Goal: Task Accomplishment & Management: Use online tool/utility

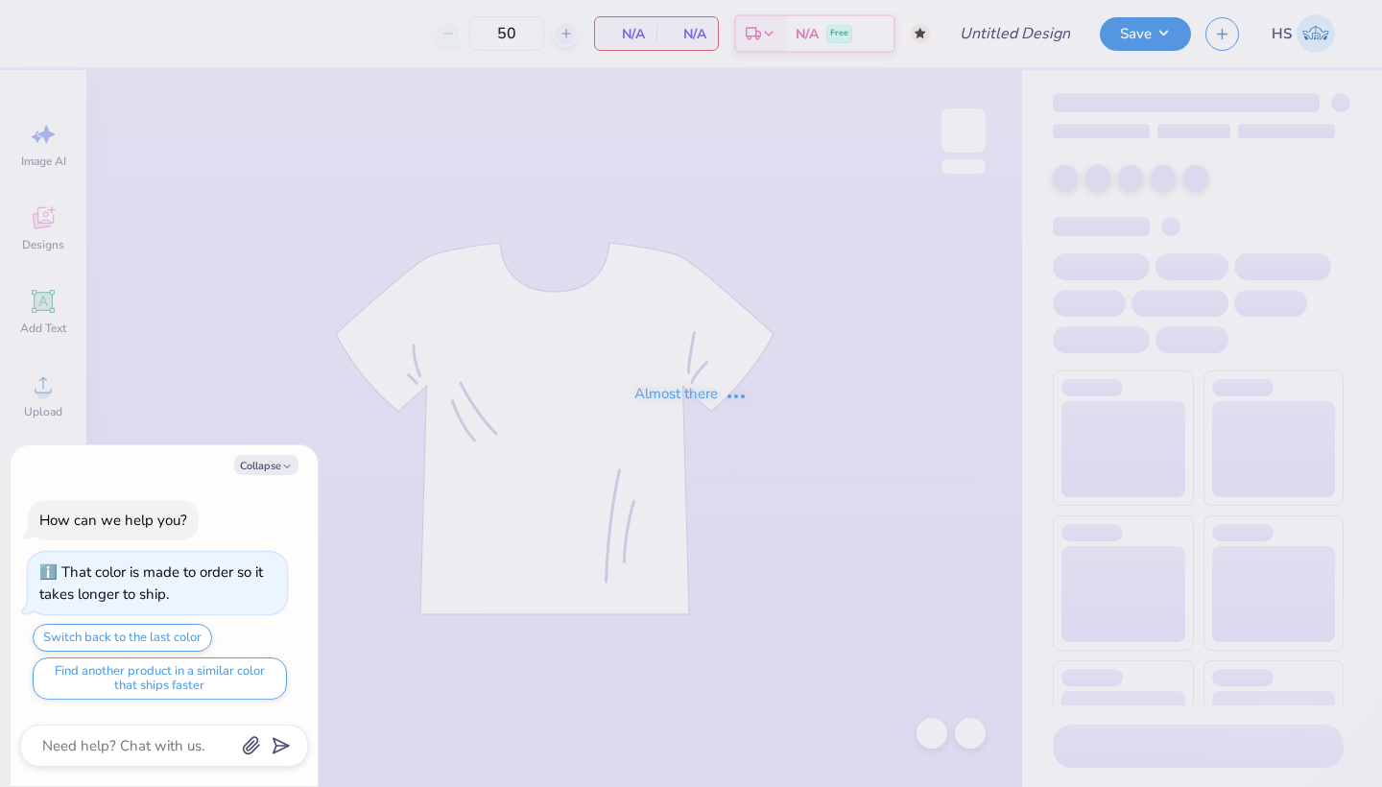
type textarea "x"
type input "AI Design"
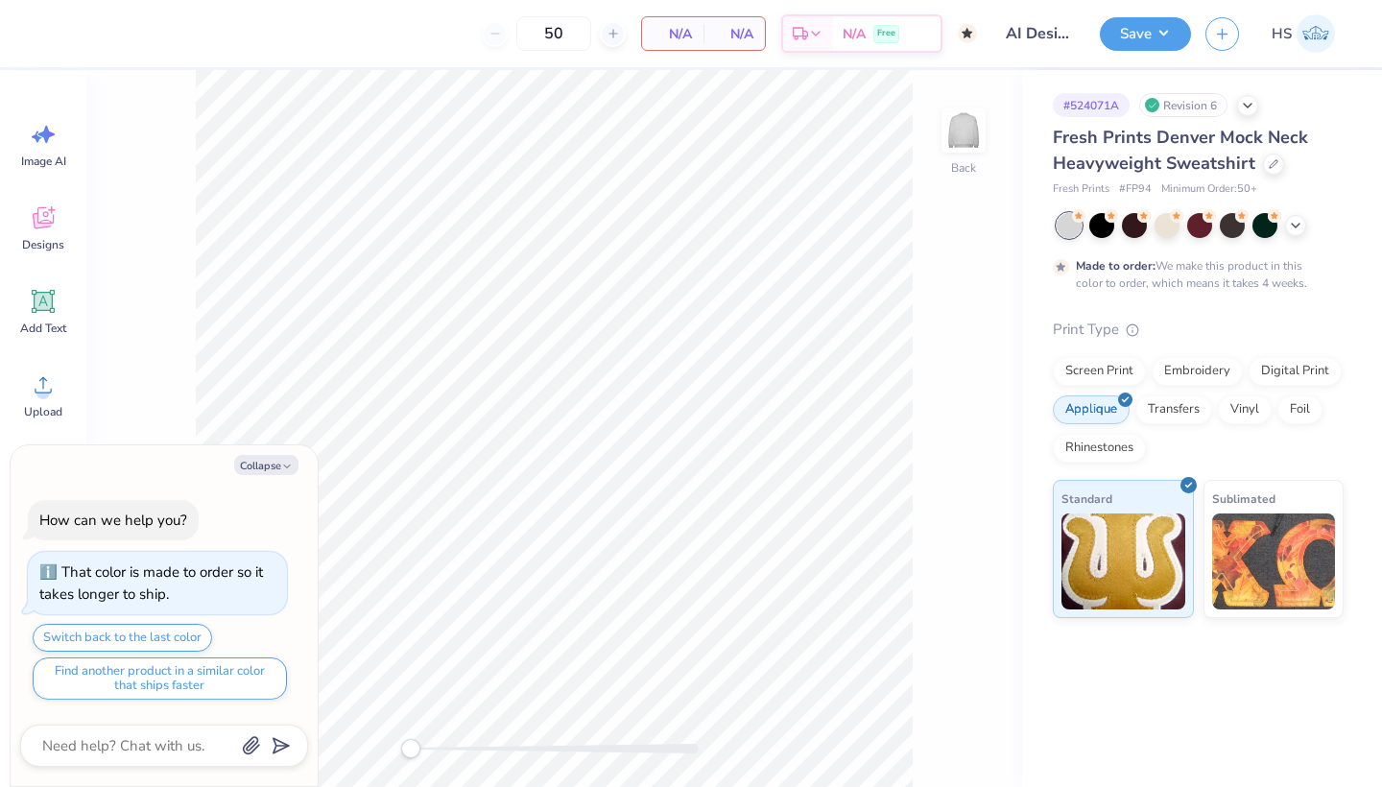
type textarea "x"
click at [1308, 33] on img at bounding box center [1315, 33] width 38 height 38
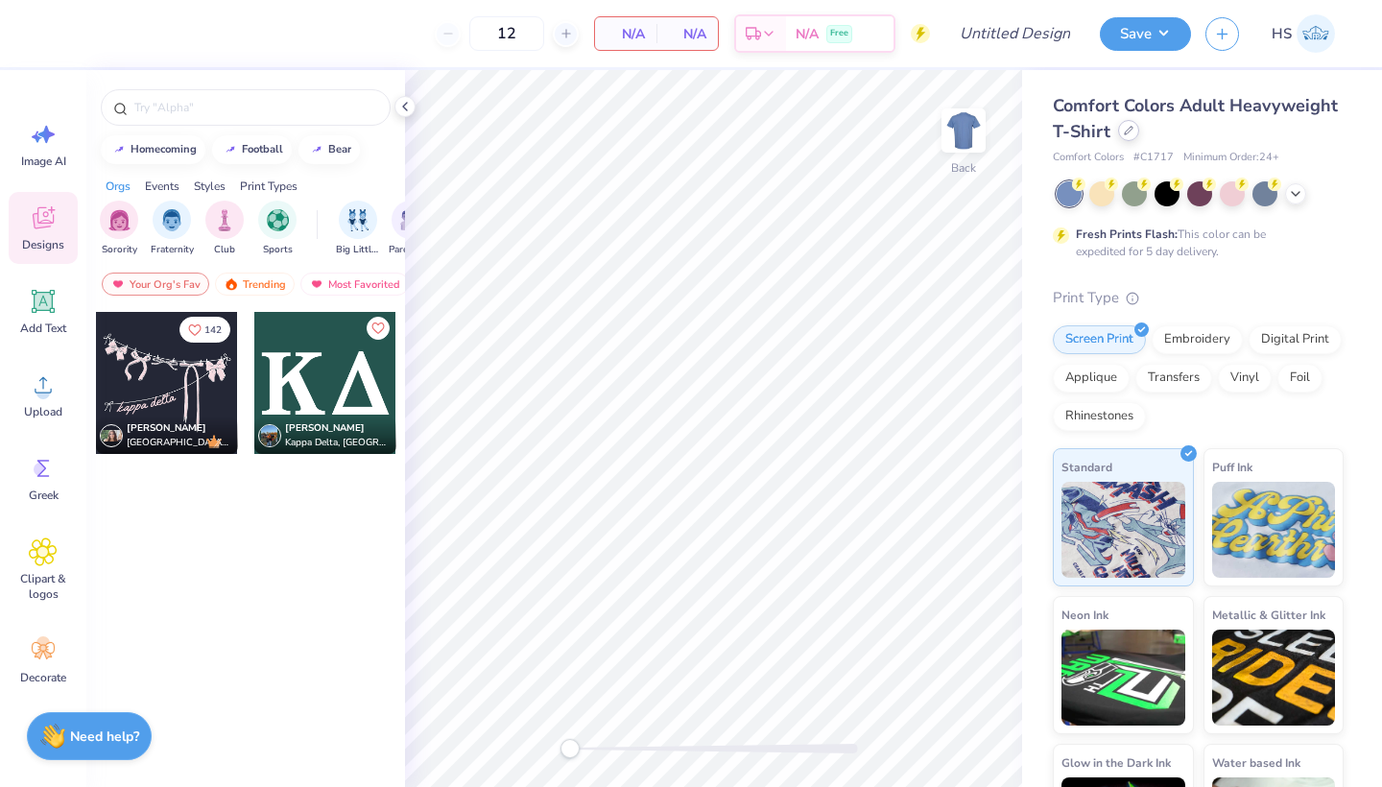
click at [1125, 130] on icon at bounding box center [1129, 131] width 10 height 10
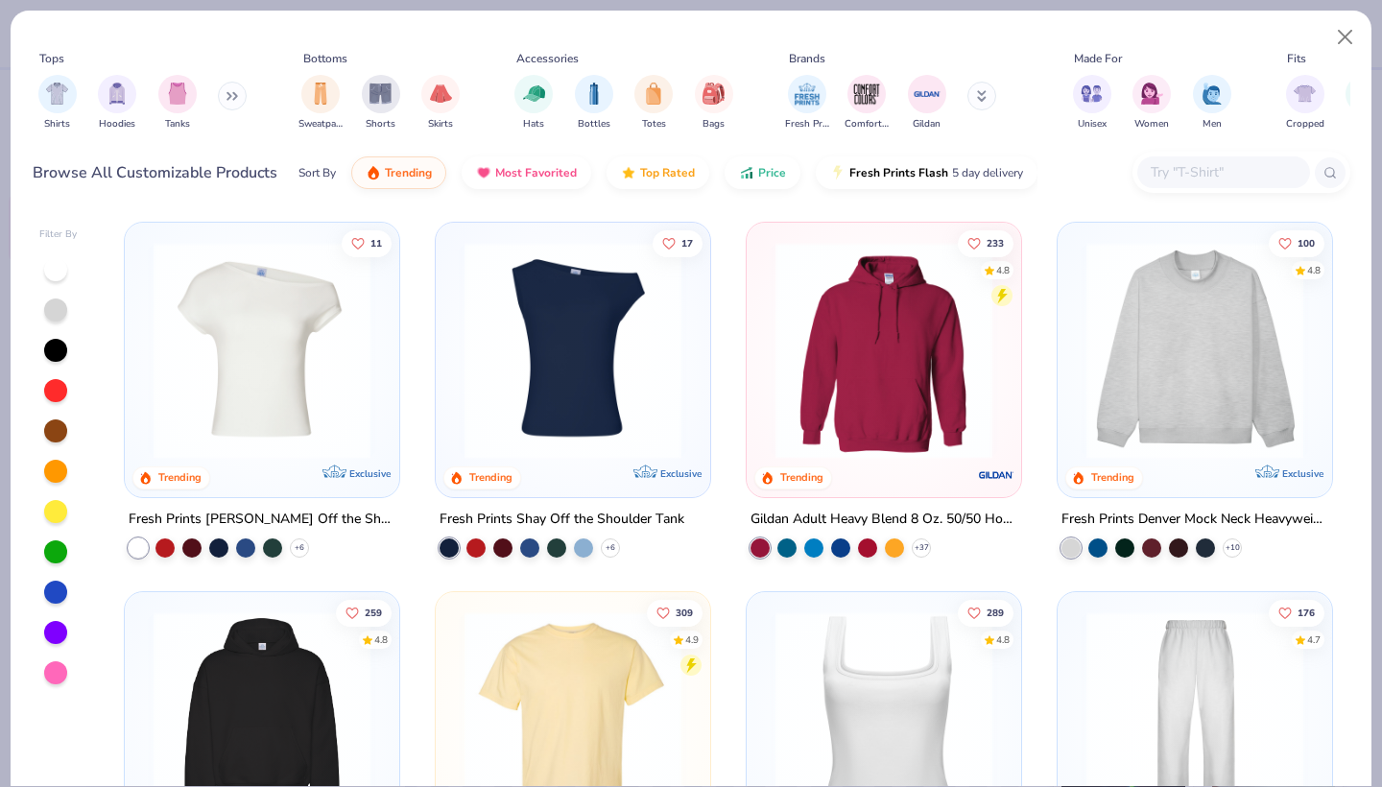
click at [572, 466] on div at bounding box center [572, 355] width 255 height 246
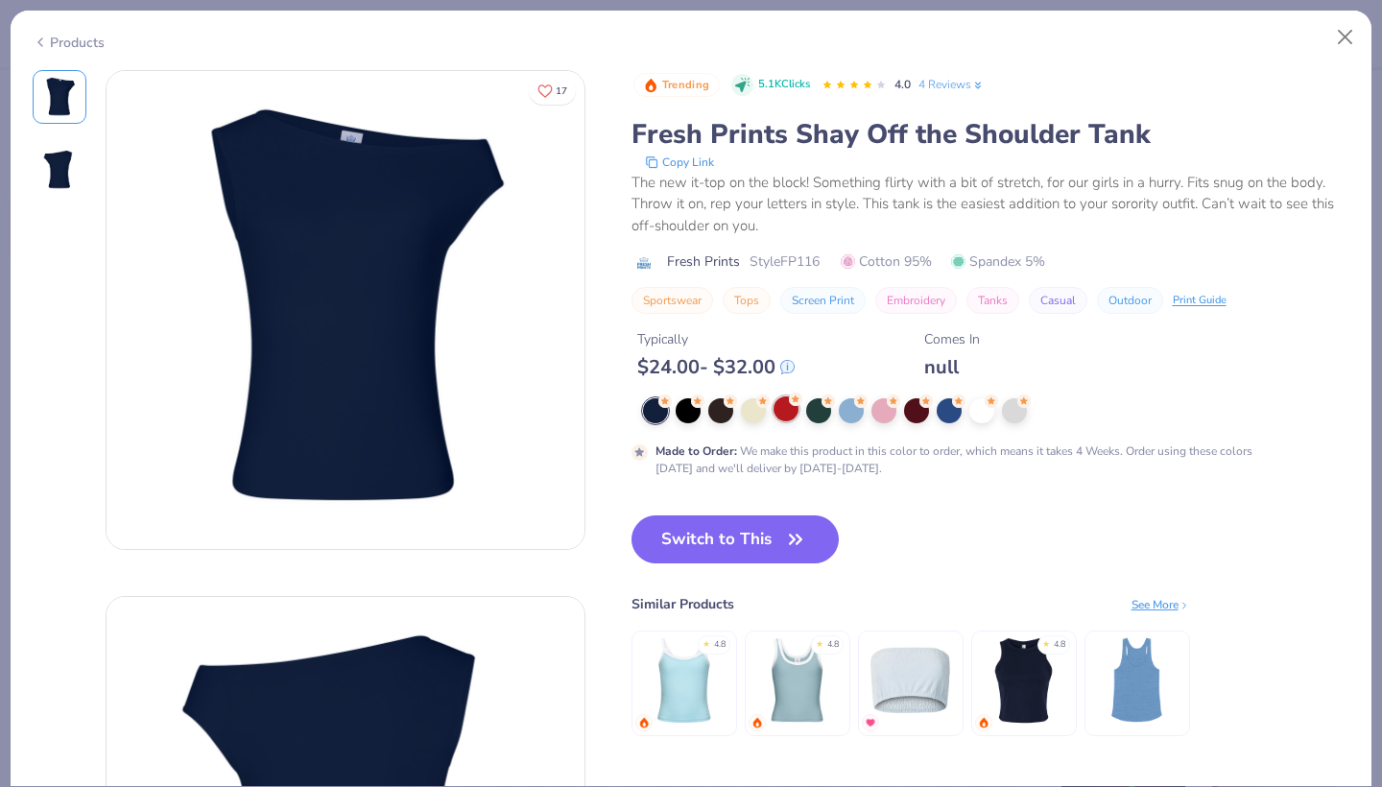
click at [785, 421] on div at bounding box center [785, 408] width 25 height 25
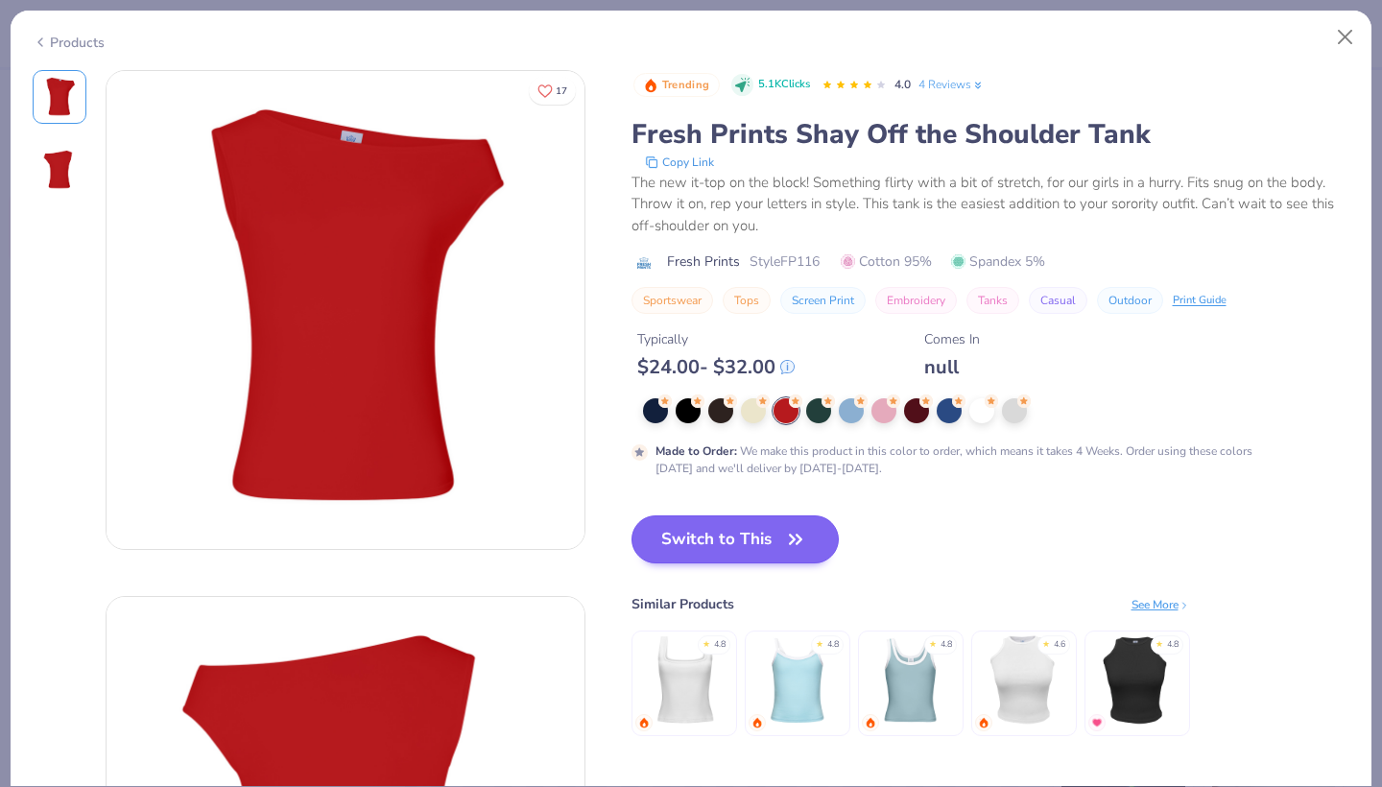
click at [753, 536] on button "Switch to This" at bounding box center [735, 539] width 208 height 48
type input "50"
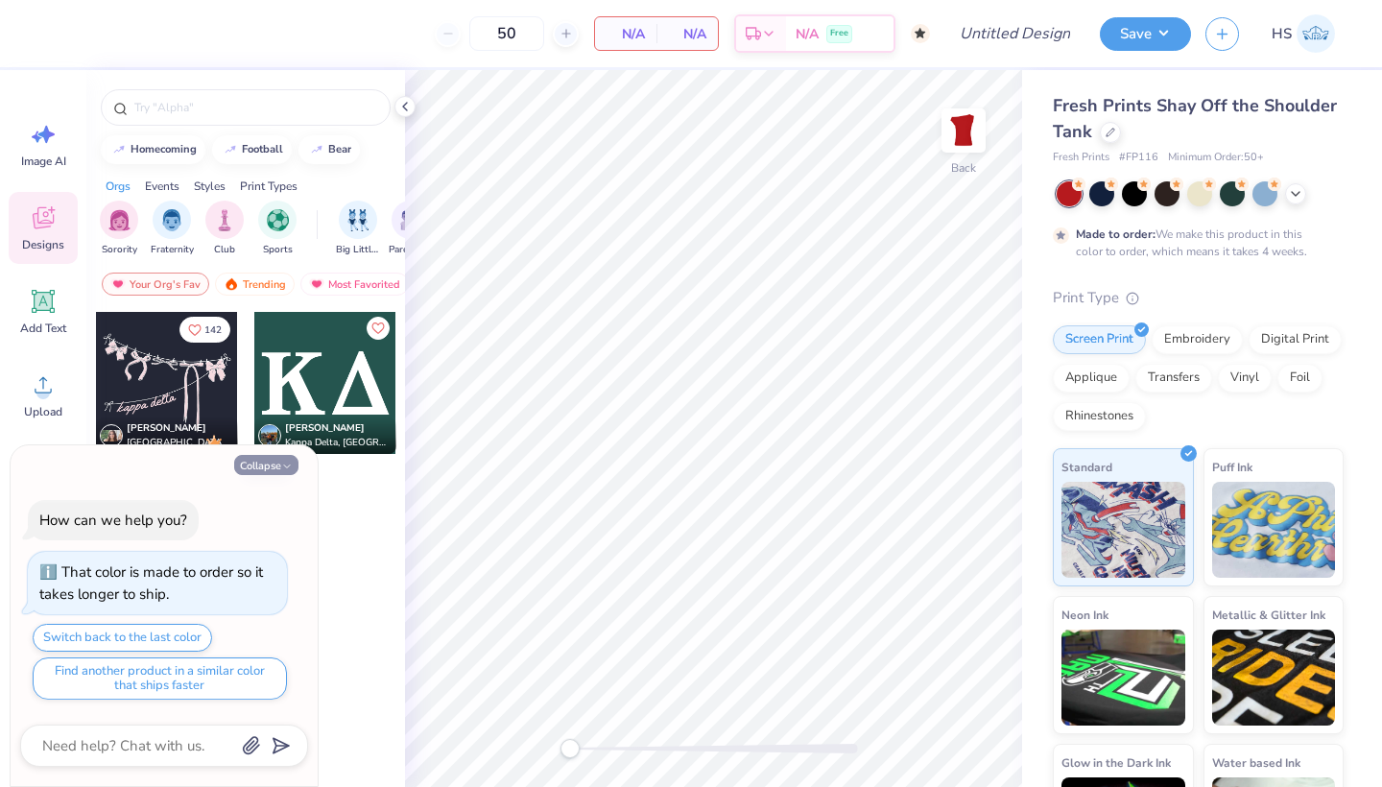
click at [274, 463] on button "Collapse" at bounding box center [266, 465] width 64 height 20
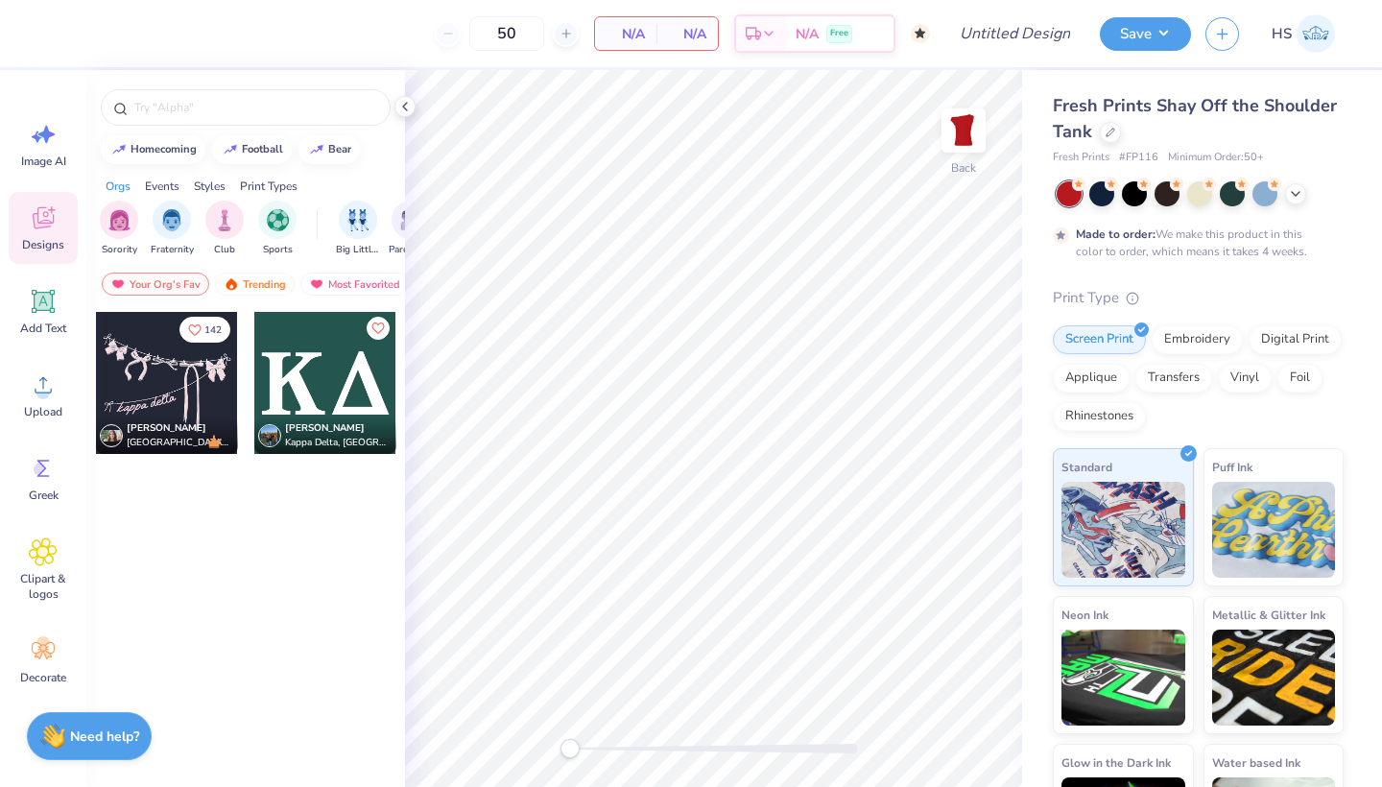
type textarea "x"
click at [403, 109] on icon at bounding box center [404, 106] width 15 height 15
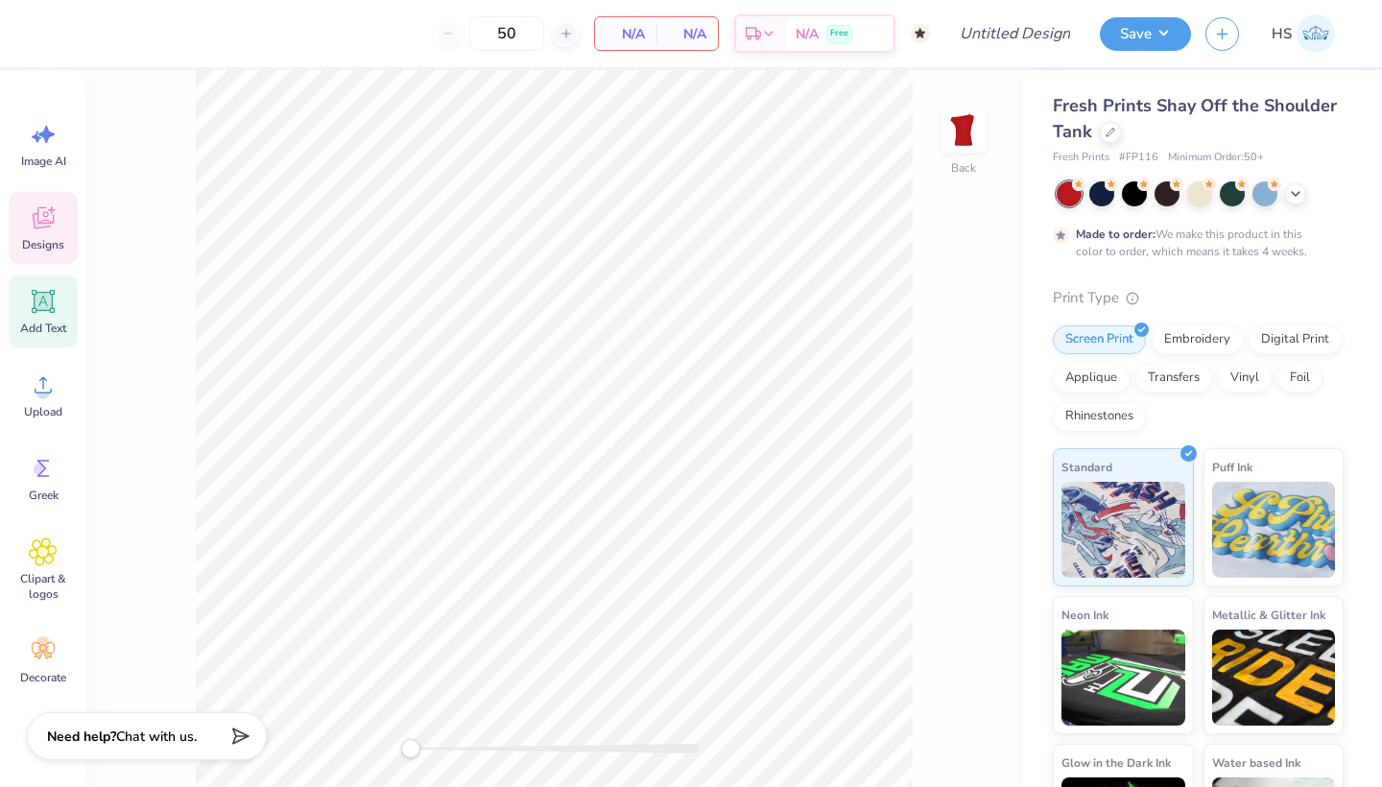
click at [40, 305] on icon at bounding box center [44, 302] width 18 height 18
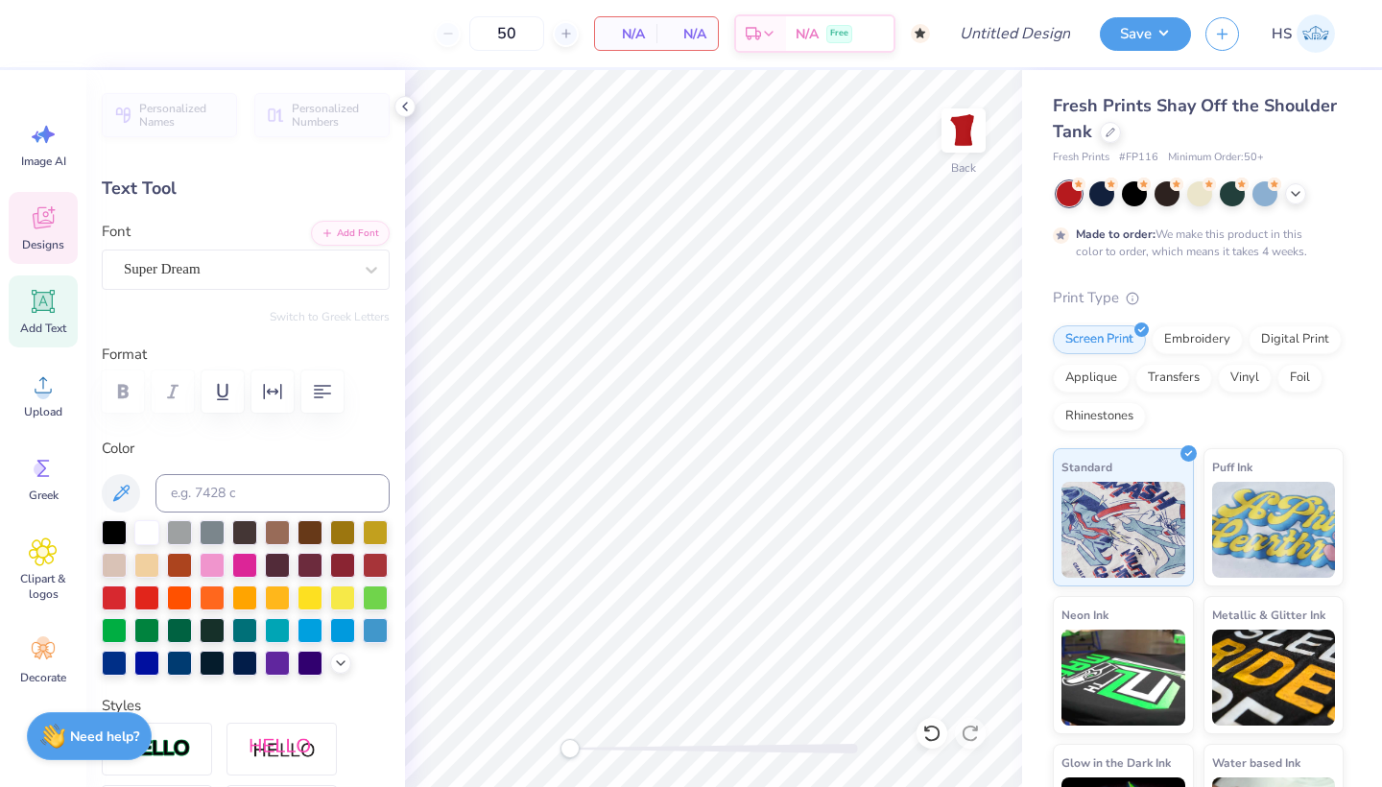
click at [44, 229] on icon at bounding box center [43, 217] width 29 height 29
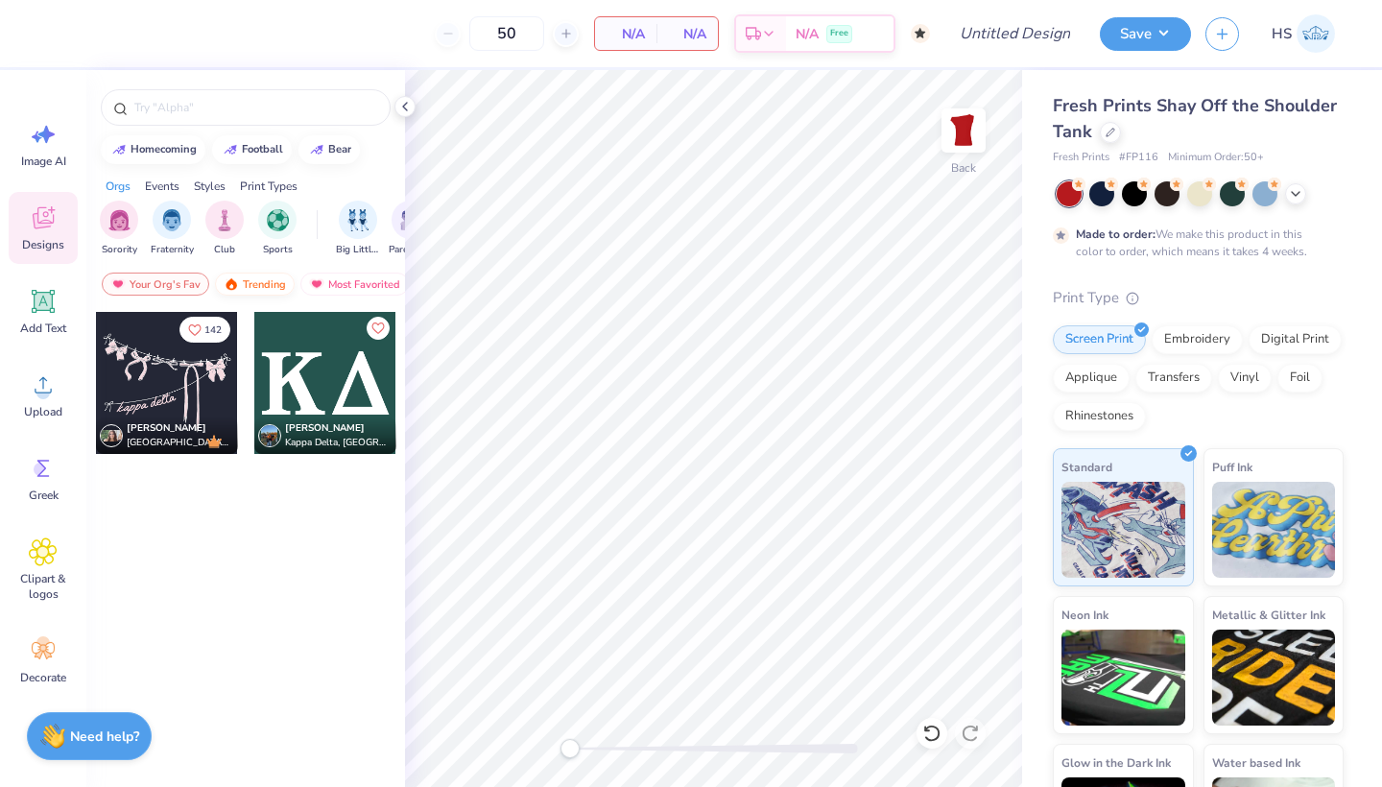
click at [252, 282] on div "Trending" at bounding box center [255, 284] width 80 height 23
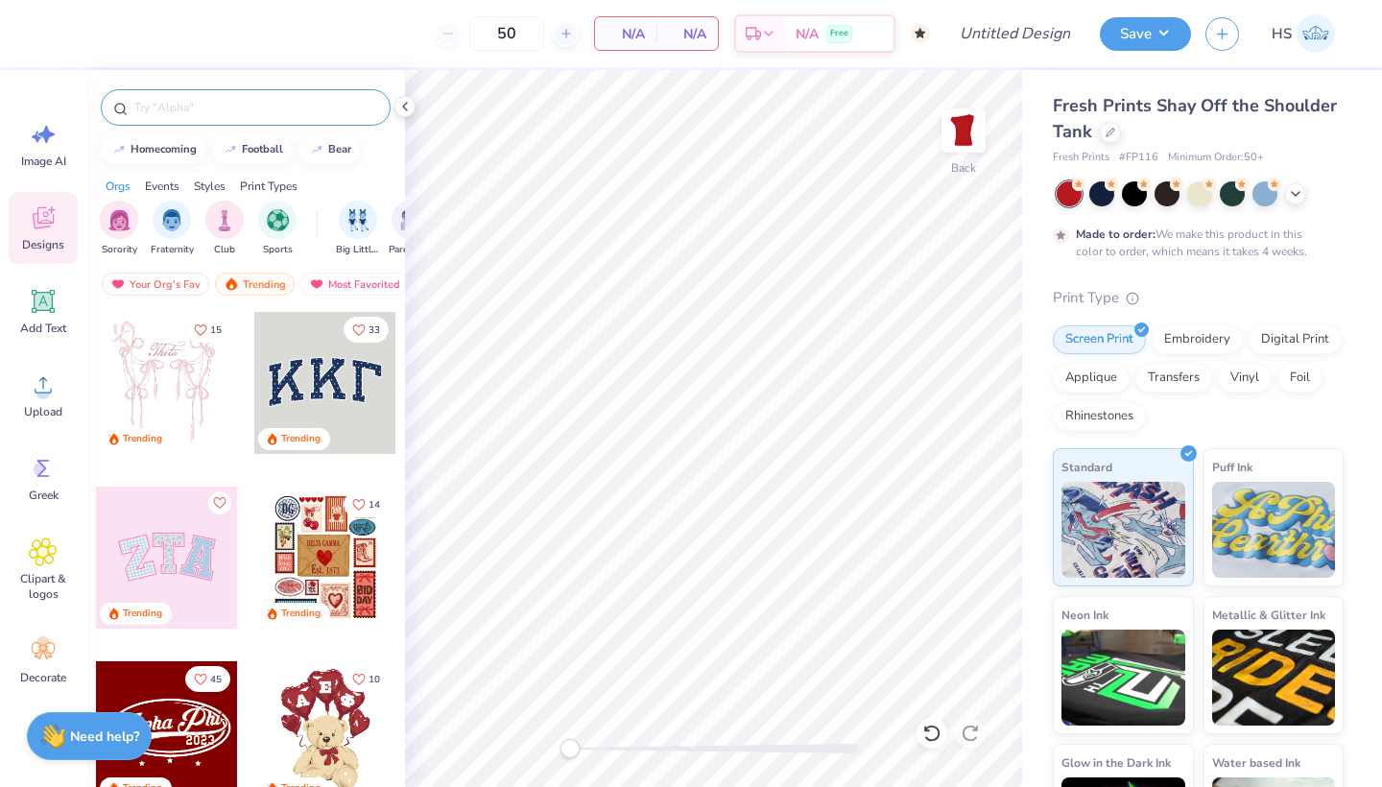
click at [245, 95] on div at bounding box center [246, 107] width 290 height 36
click at [246, 108] on input "text" at bounding box center [255, 107] width 246 height 19
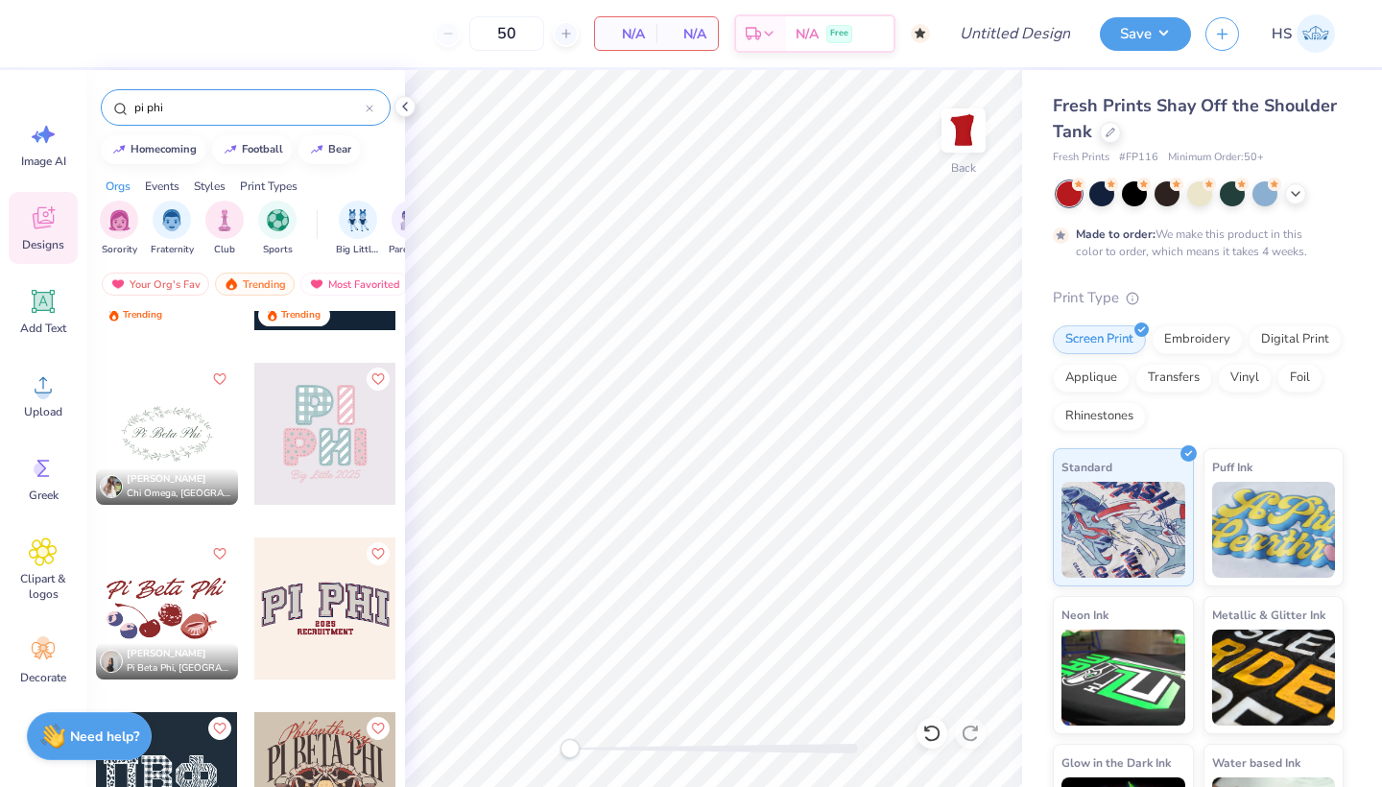
scroll to position [137, 0]
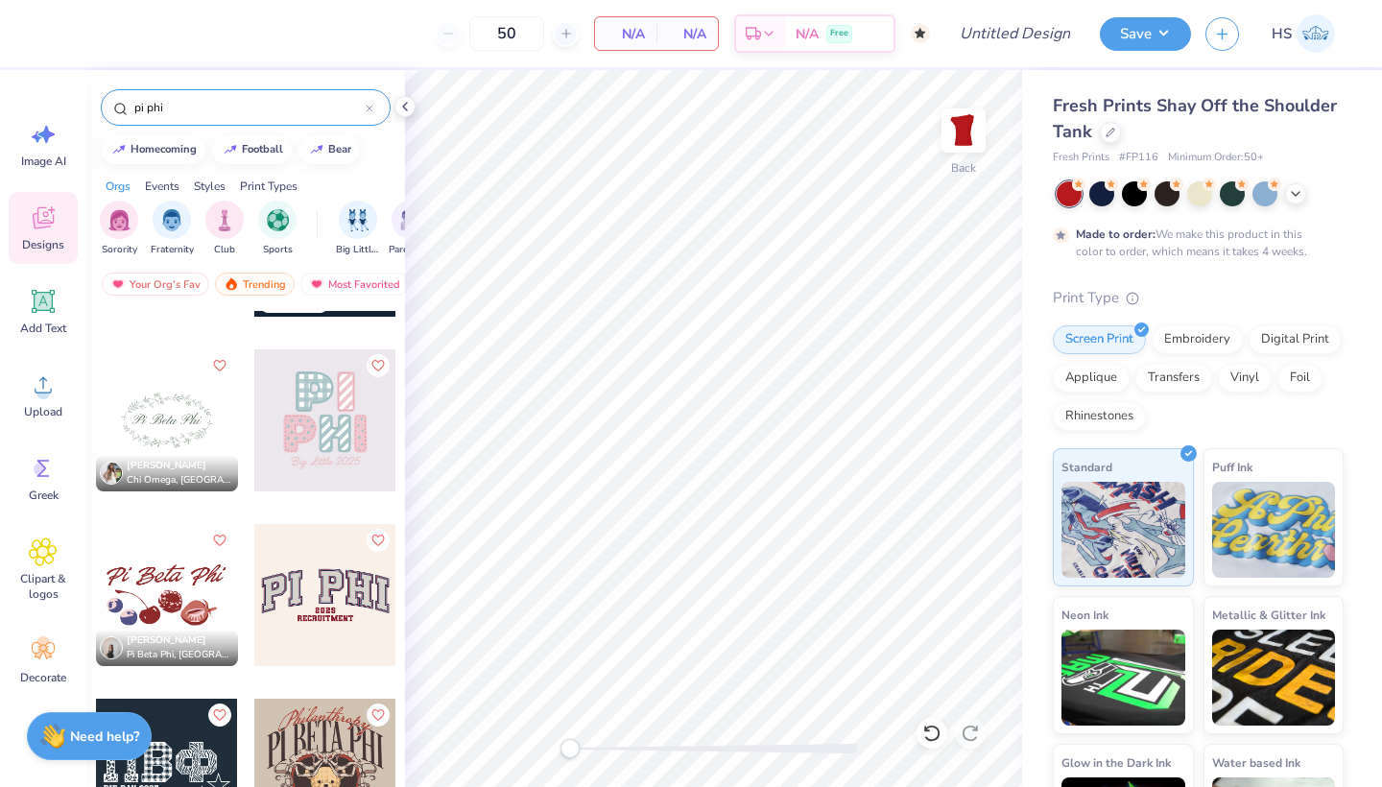
type input "pi phi"
click at [173, 579] on div at bounding box center [167, 595] width 142 height 142
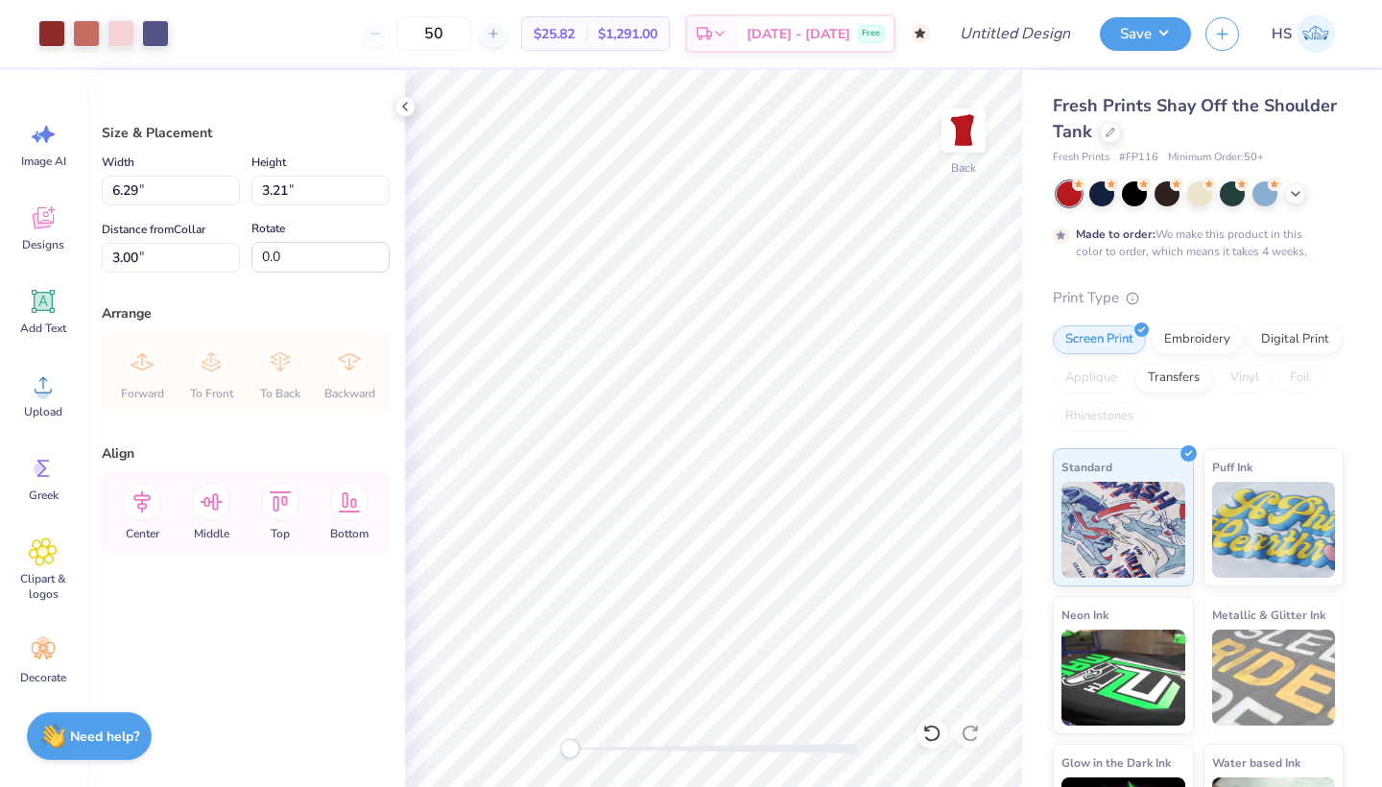
type input "7.20"
type input "3.68"
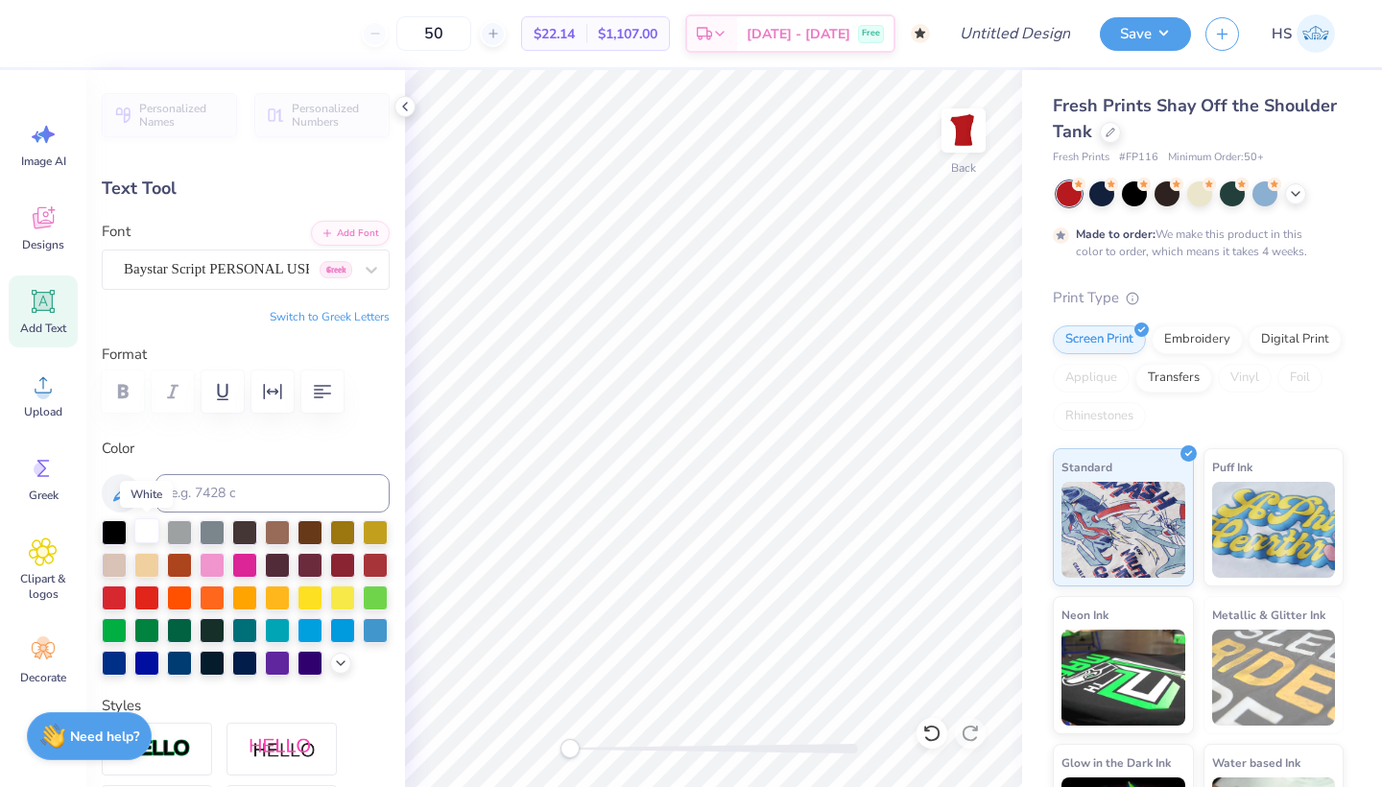
click at [150, 533] on div at bounding box center [146, 530] width 25 height 25
click at [46, 303] on icon at bounding box center [43, 301] width 23 height 23
type input "5.36"
type input "1.55"
type input "9.97"
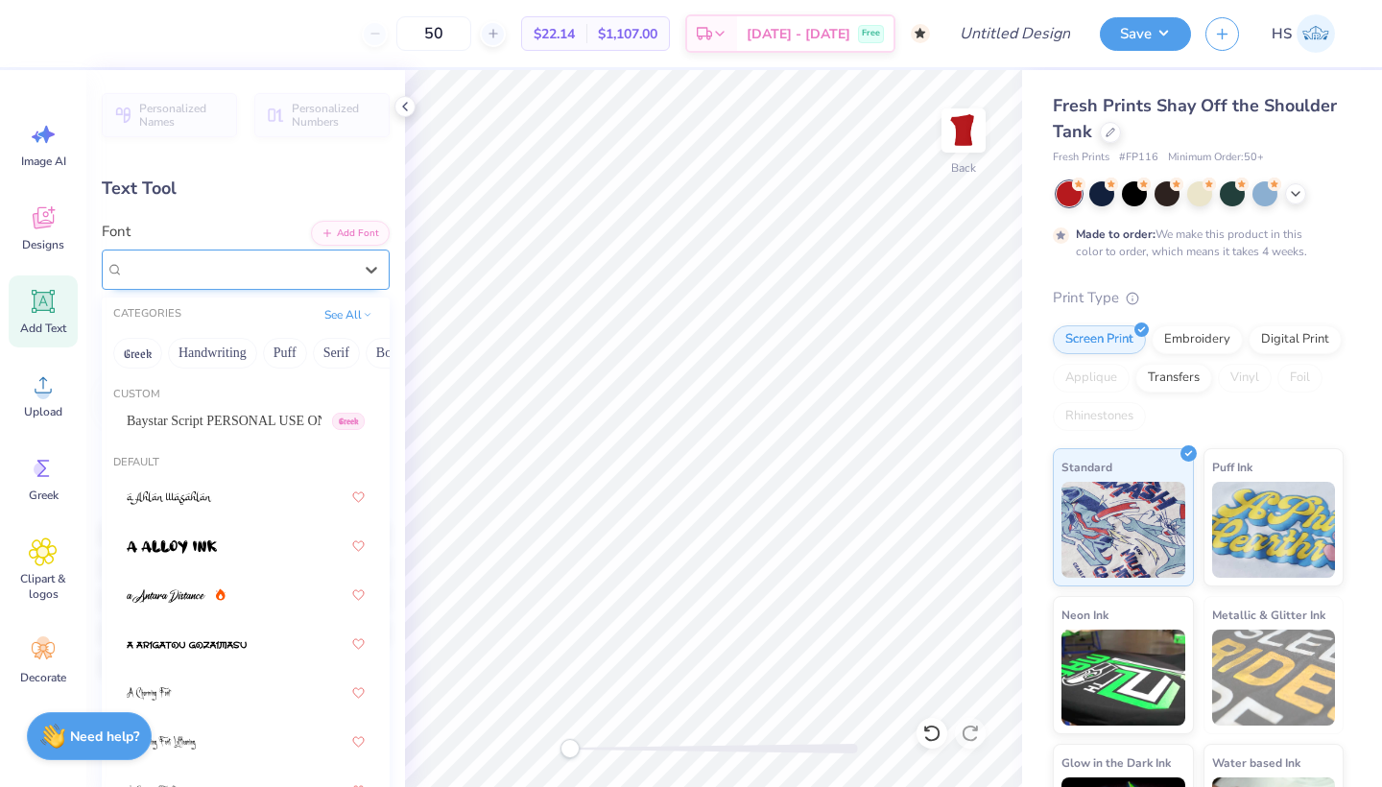
click at [258, 269] on div "Super Dream" at bounding box center [238, 269] width 232 height 30
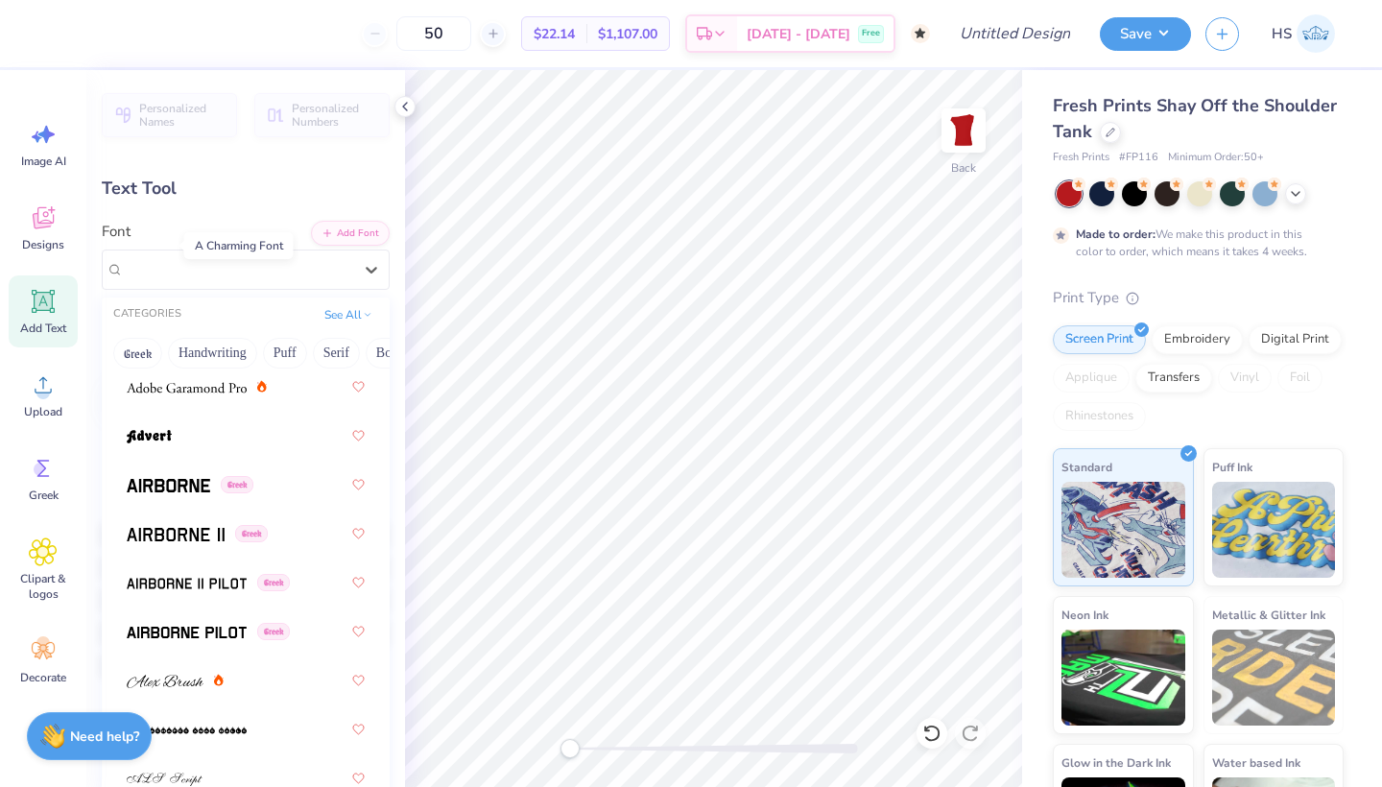
scroll to position [455, 0]
click at [298, 346] on button "Puff" at bounding box center [285, 353] width 44 height 31
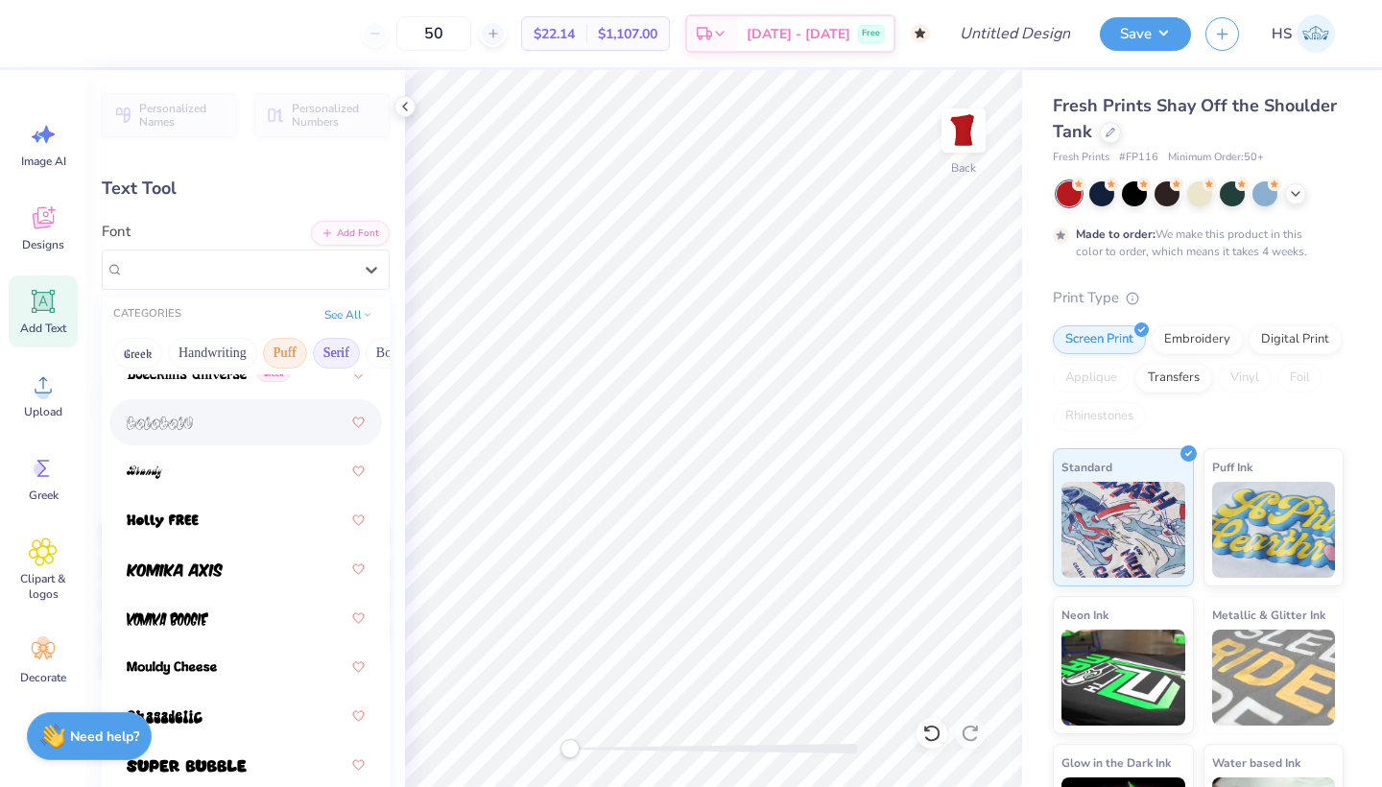
click at [342, 359] on button "Serif" at bounding box center [336, 353] width 47 height 31
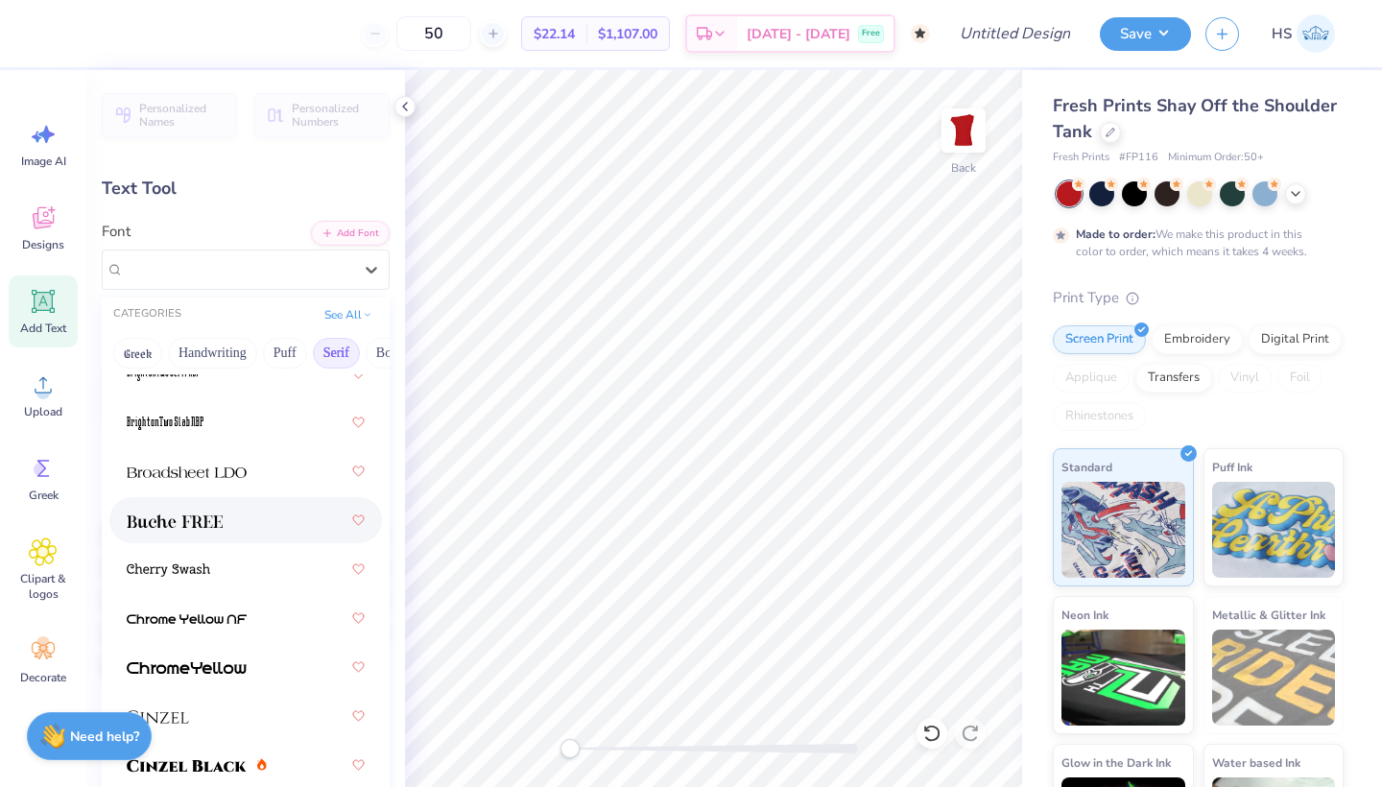
click at [202, 519] on img at bounding box center [175, 520] width 96 height 13
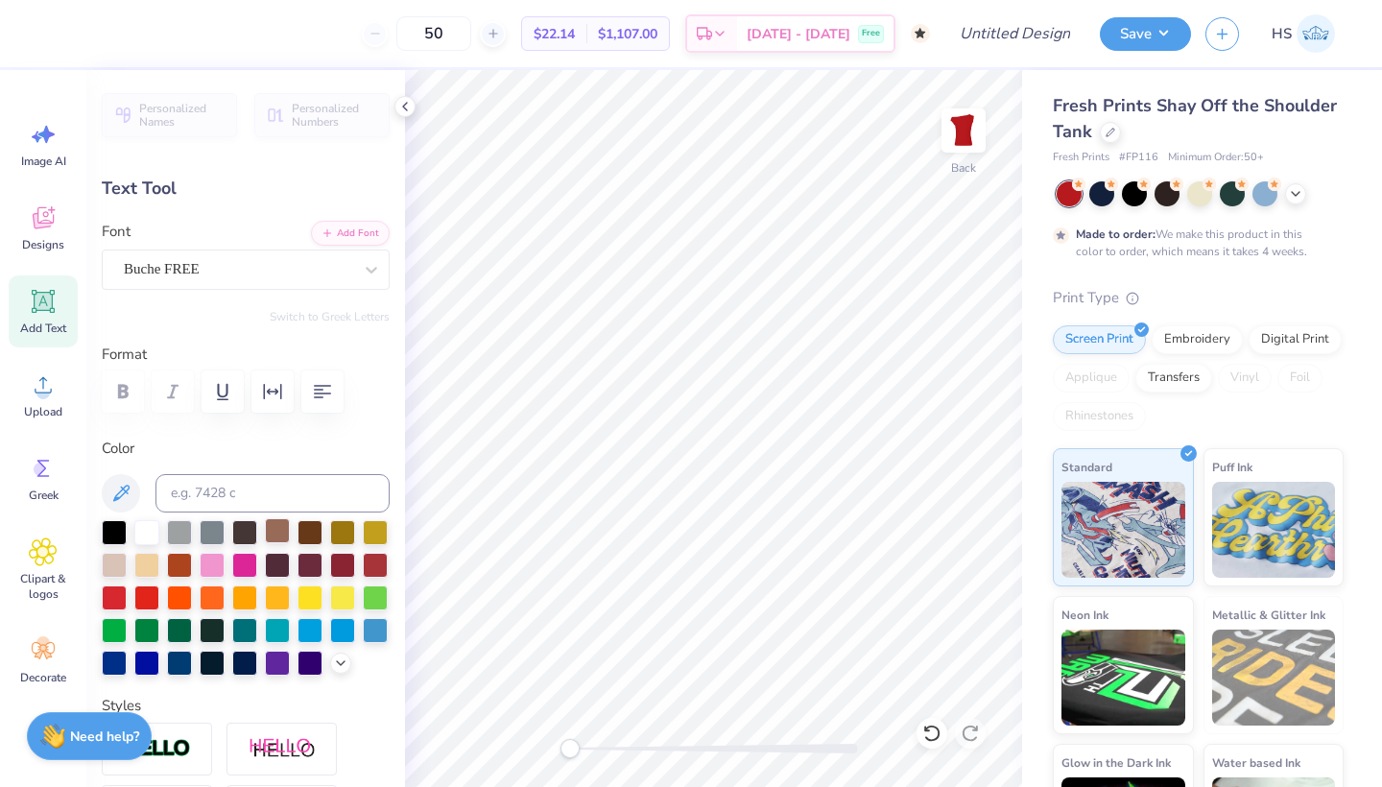
scroll to position [0, 1]
type textarea "est 1867"
type input "7.94"
type input "1.50"
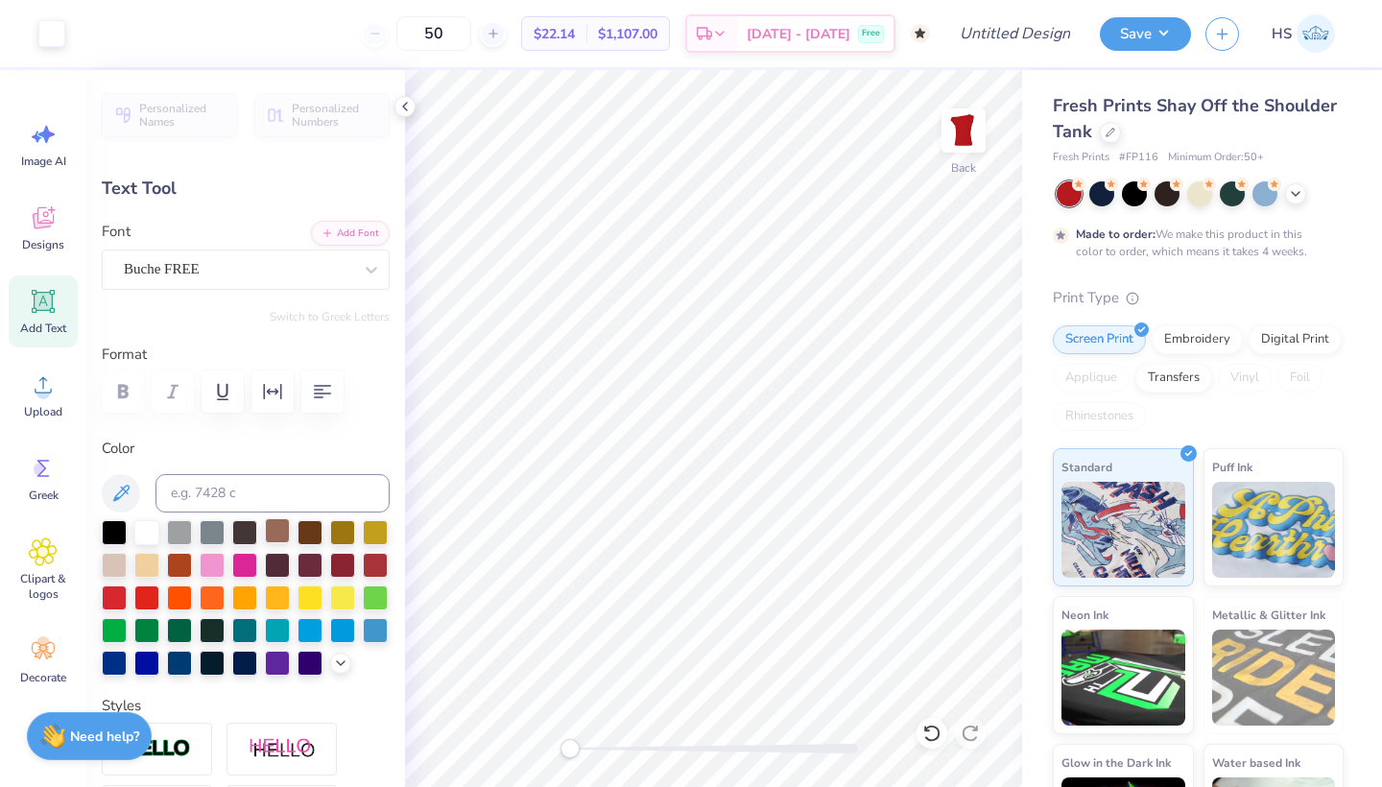
type input "9.25"
type input "3.01"
type input "0.57"
type input "10.18"
click at [1016, 27] on input "Design Title" at bounding box center [1038, 33] width 94 height 38
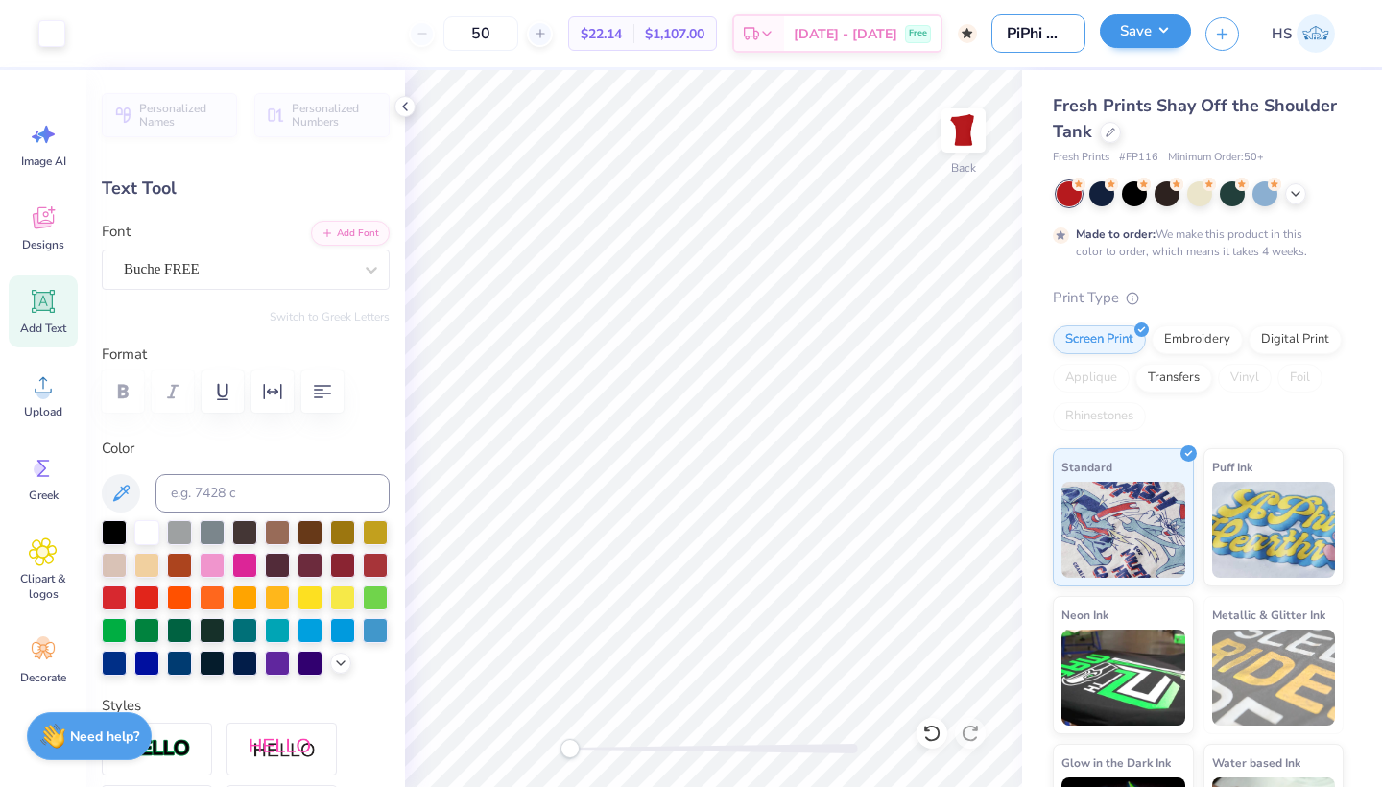
type input "PiPhi Merch"
click at [1134, 21] on button "Save" at bounding box center [1145, 31] width 91 height 34
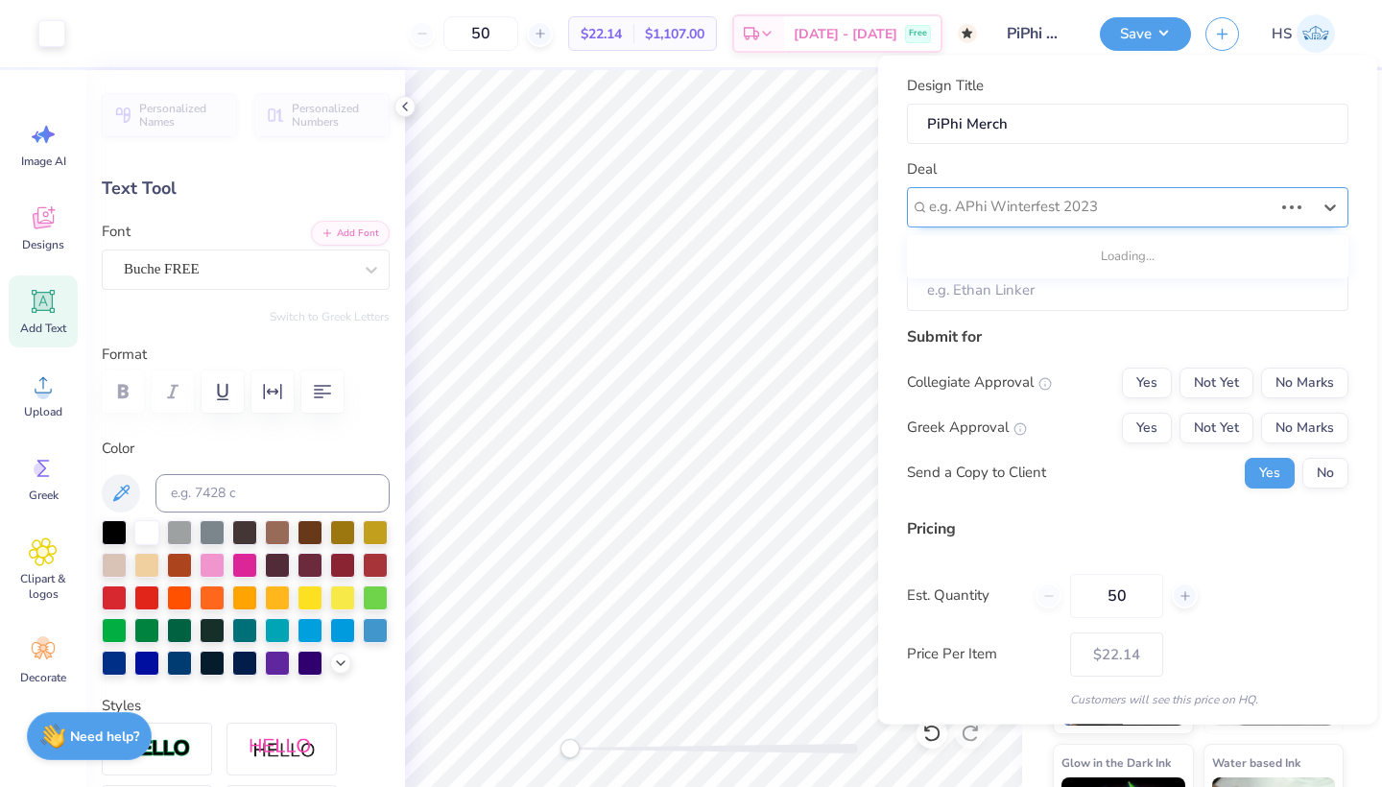
click at [1199, 207] on div at bounding box center [1101, 207] width 344 height 26
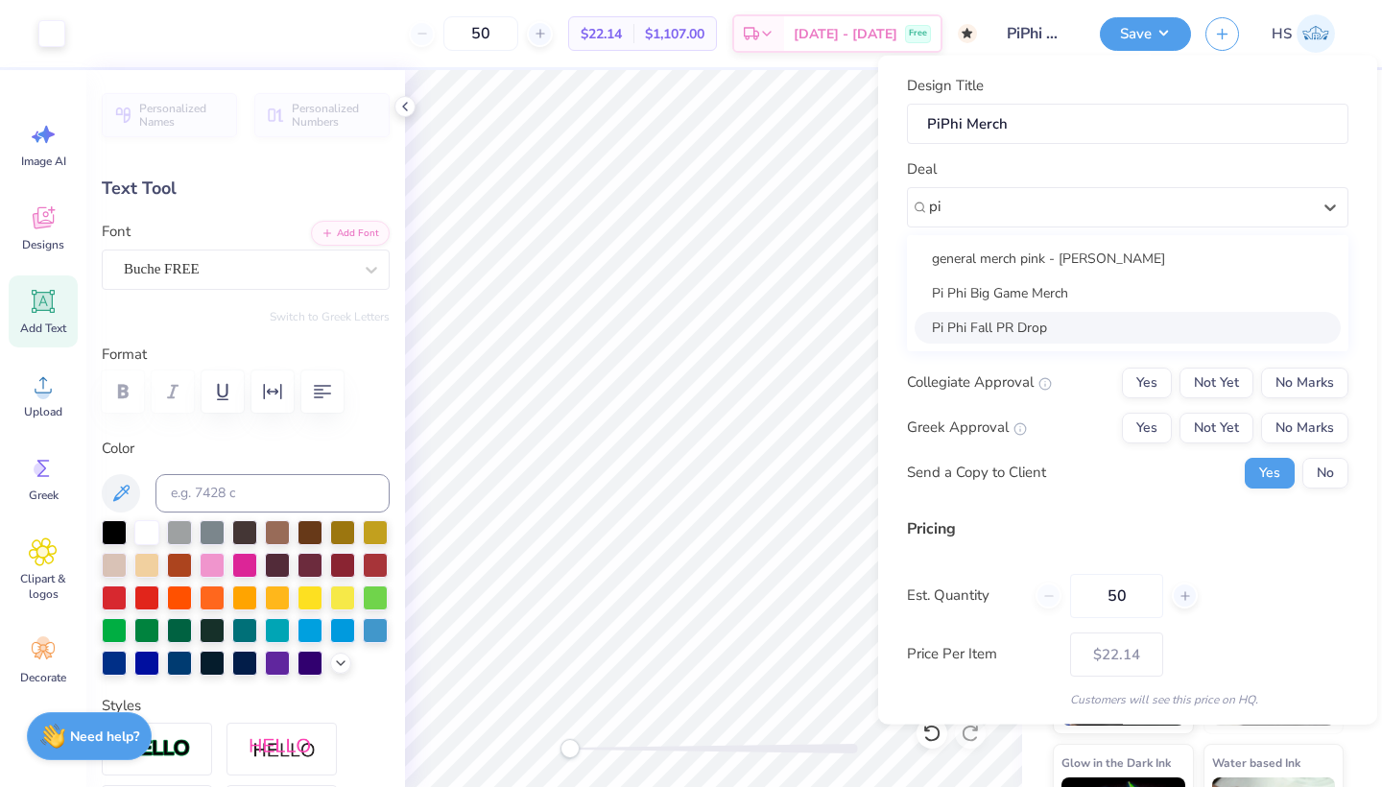
click at [1066, 334] on div "Pi Phi Fall PR Drop" at bounding box center [1127, 327] width 426 height 32
type input "pi"
type input "Kailani Aurora Putri Webb"
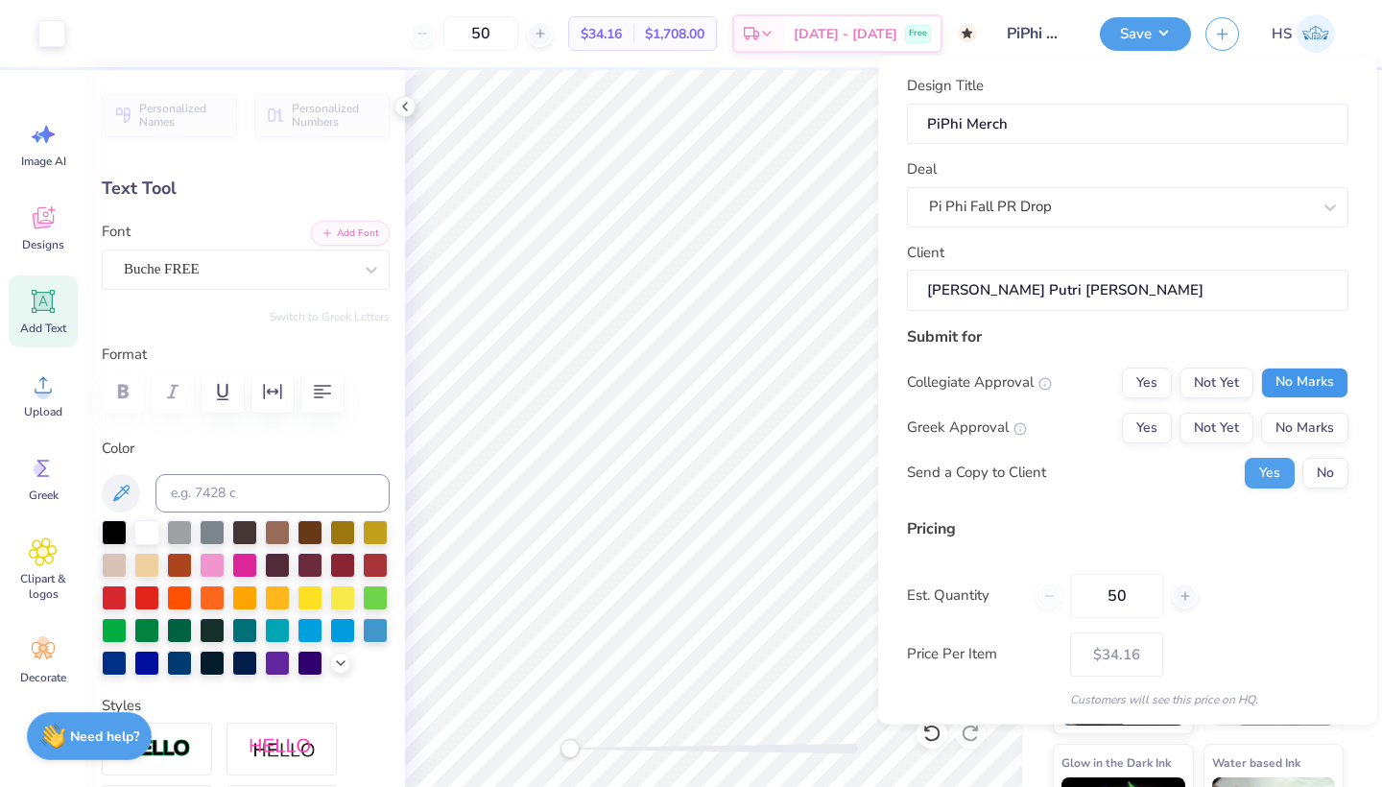
click at [1305, 381] on button "No Marks" at bounding box center [1304, 382] width 87 height 31
click at [1221, 424] on button "Not Yet" at bounding box center [1216, 427] width 74 height 31
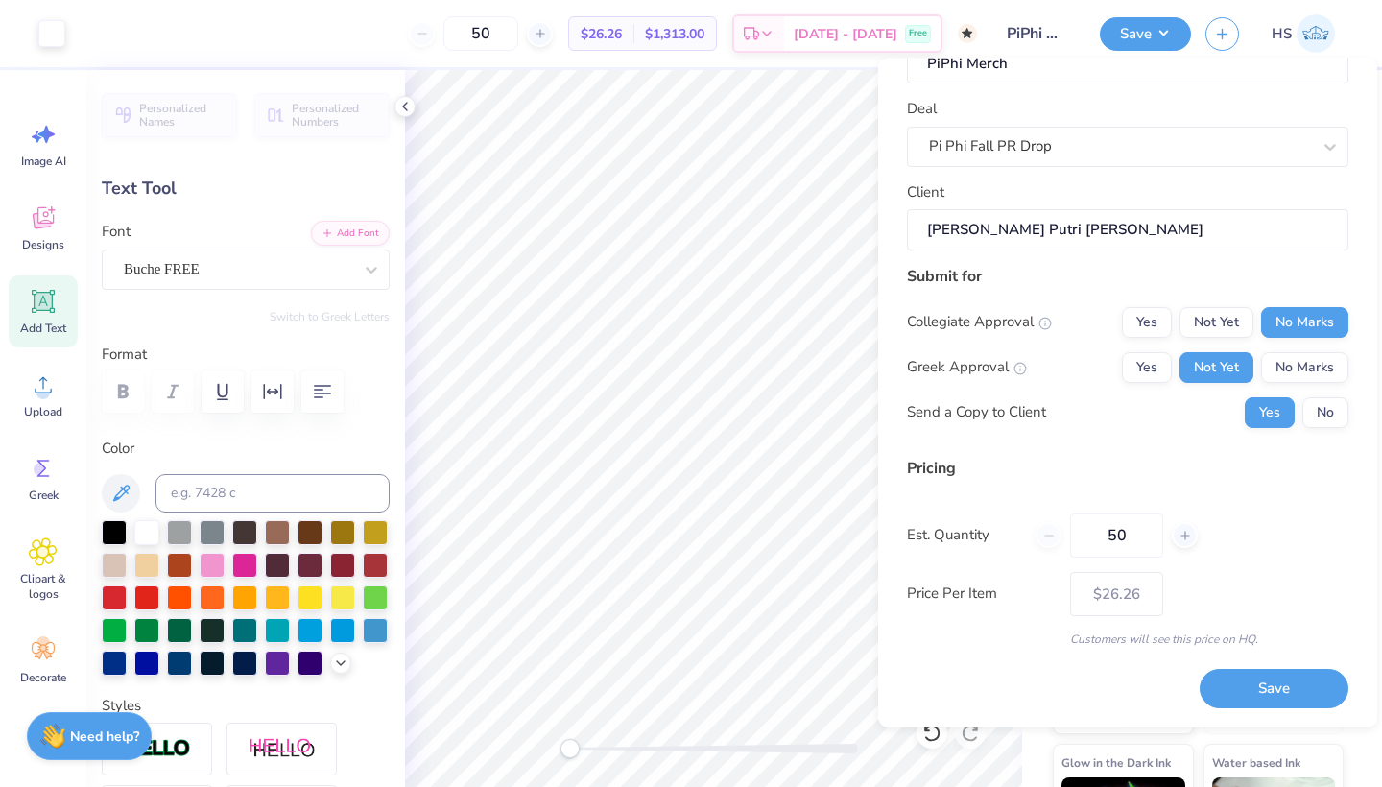
scroll to position [61, 0]
click at [1242, 685] on button "Save" at bounding box center [1273, 690] width 149 height 39
type input "$26.26"
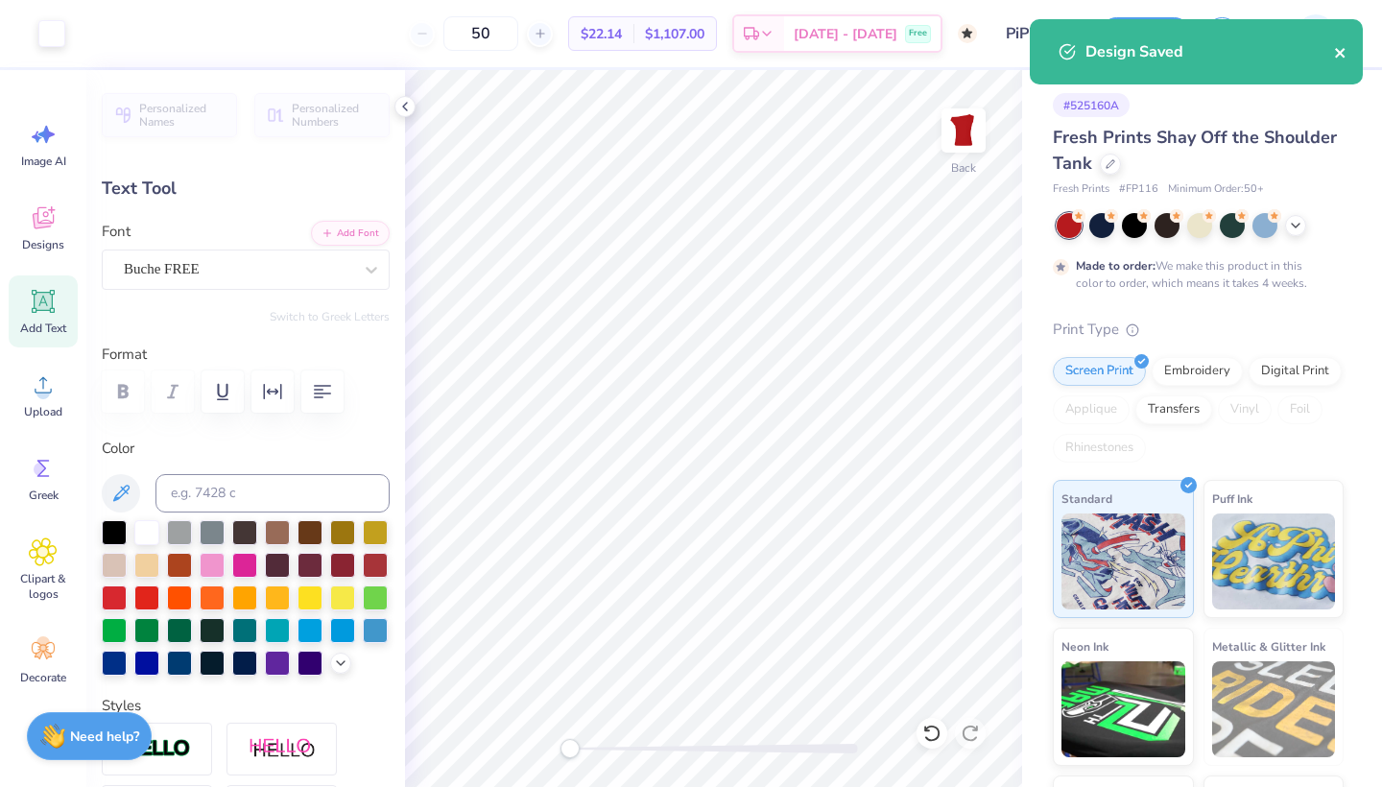
click at [1341, 53] on icon "close" at bounding box center [1340, 52] width 13 height 15
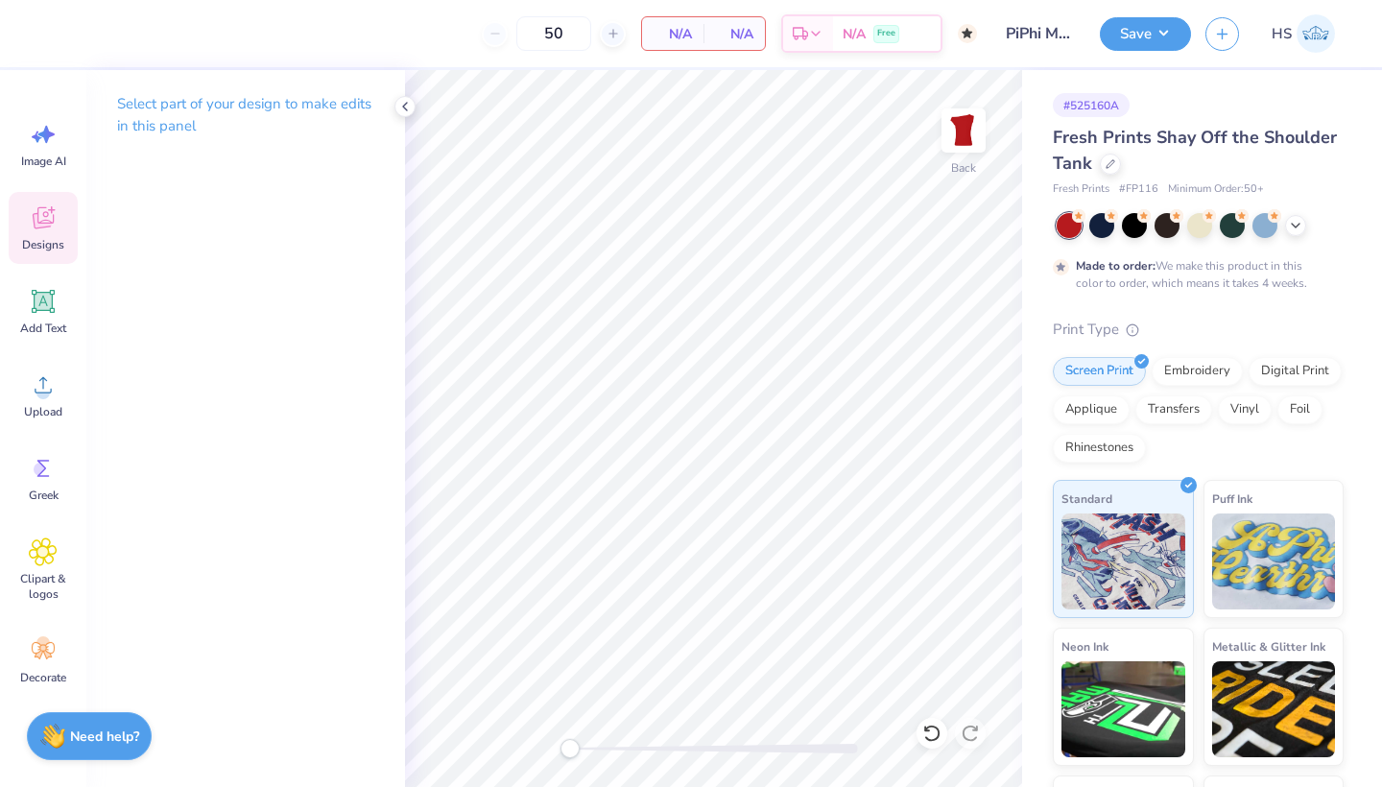
click at [40, 230] on icon at bounding box center [43, 217] width 29 height 29
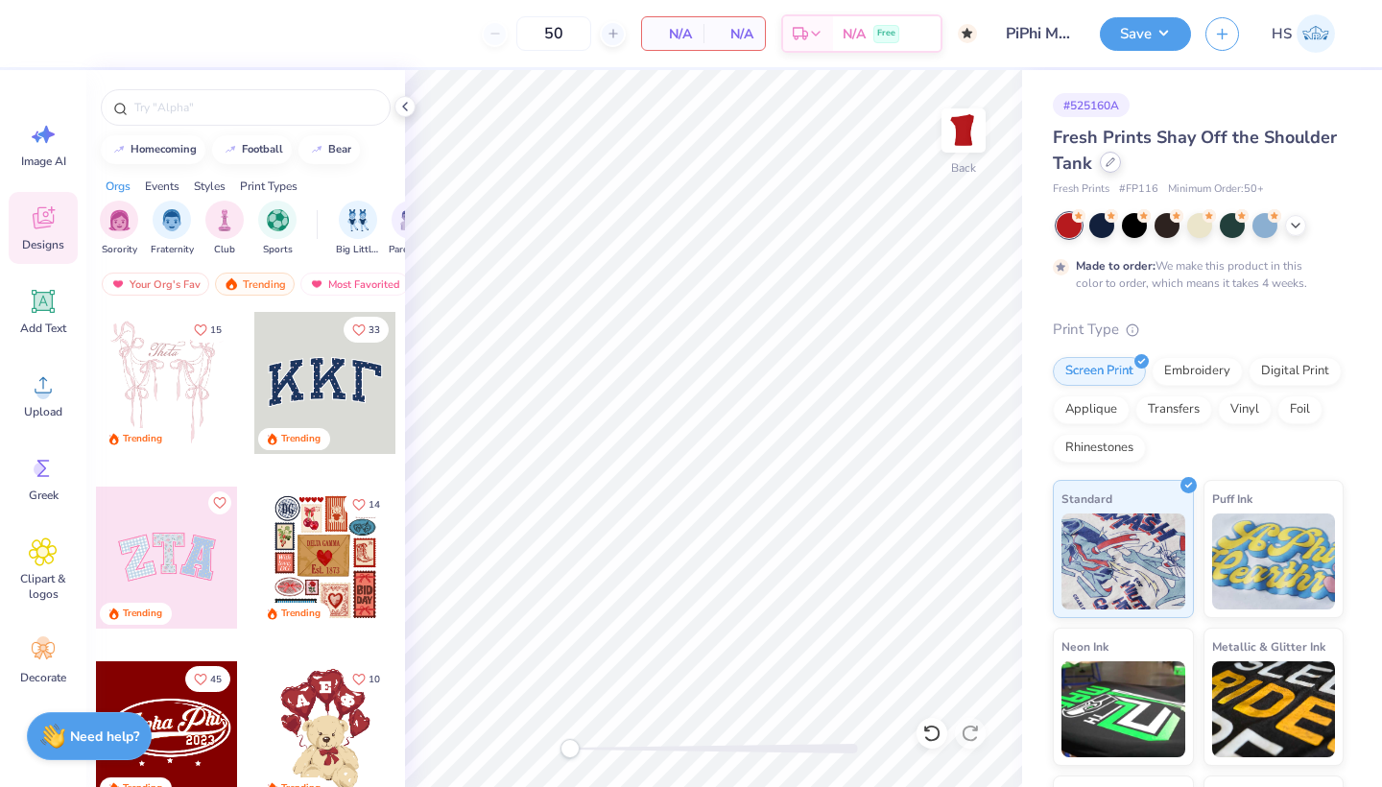
click at [1108, 167] on div at bounding box center [1110, 162] width 21 height 21
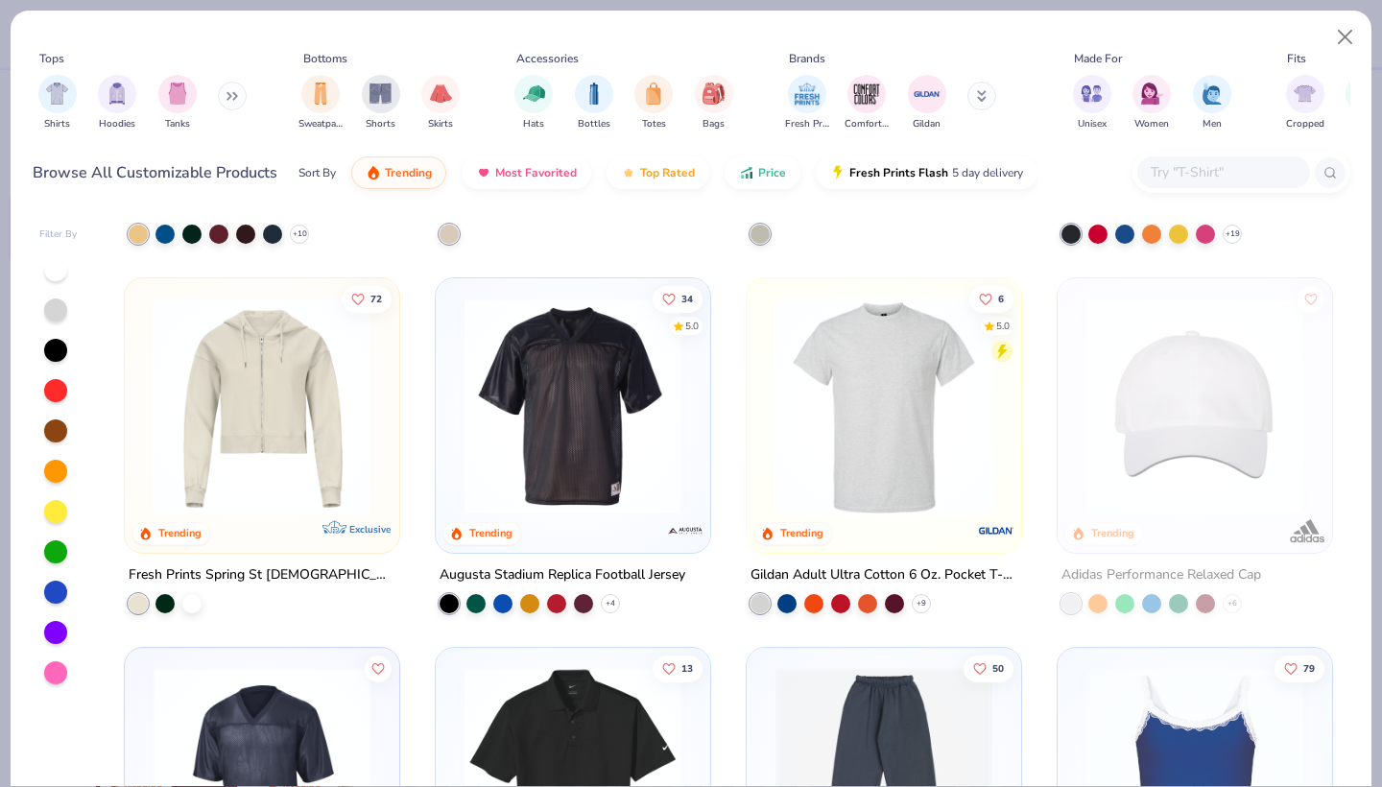
scroll to position [5871, 0]
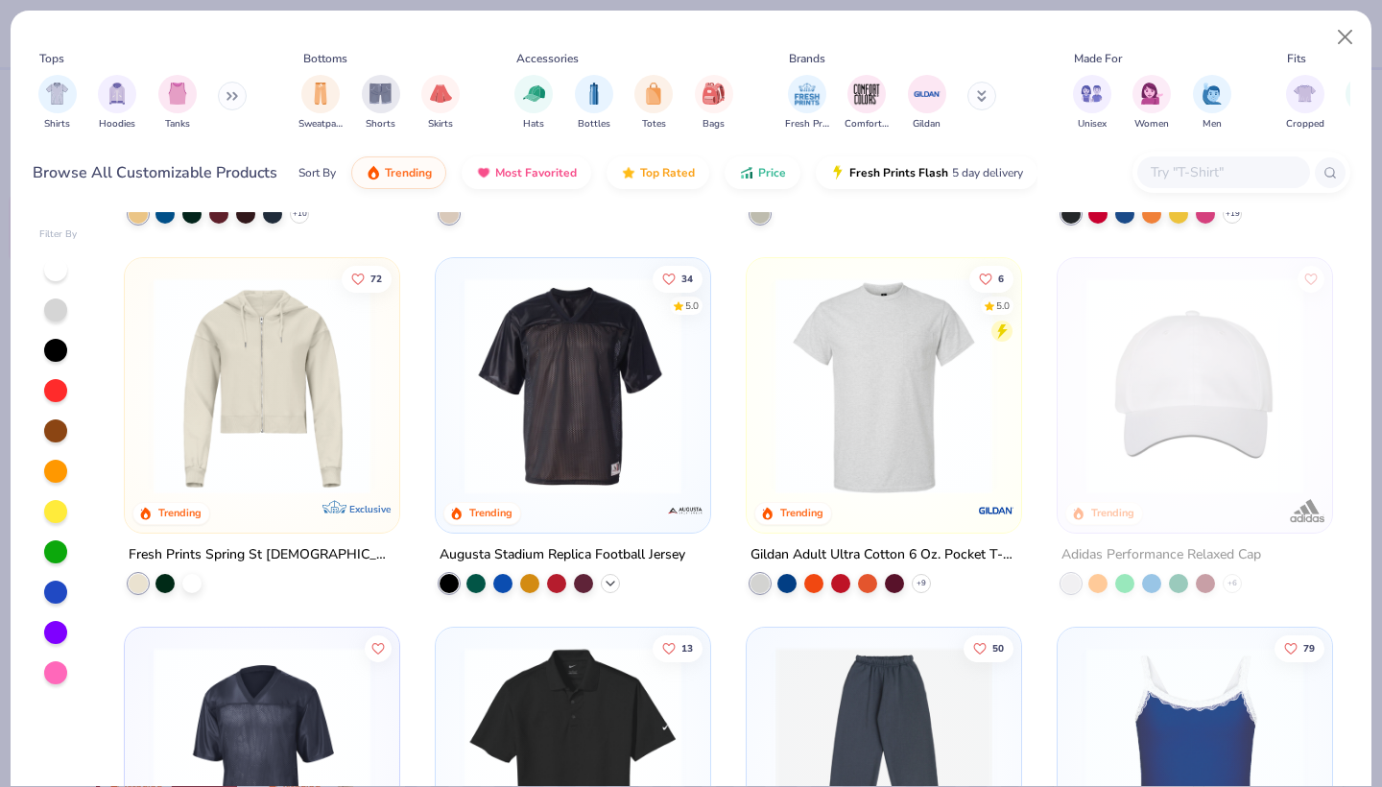
click at [611, 582] on icon at bounding box center [610, 583] width 15 height 15
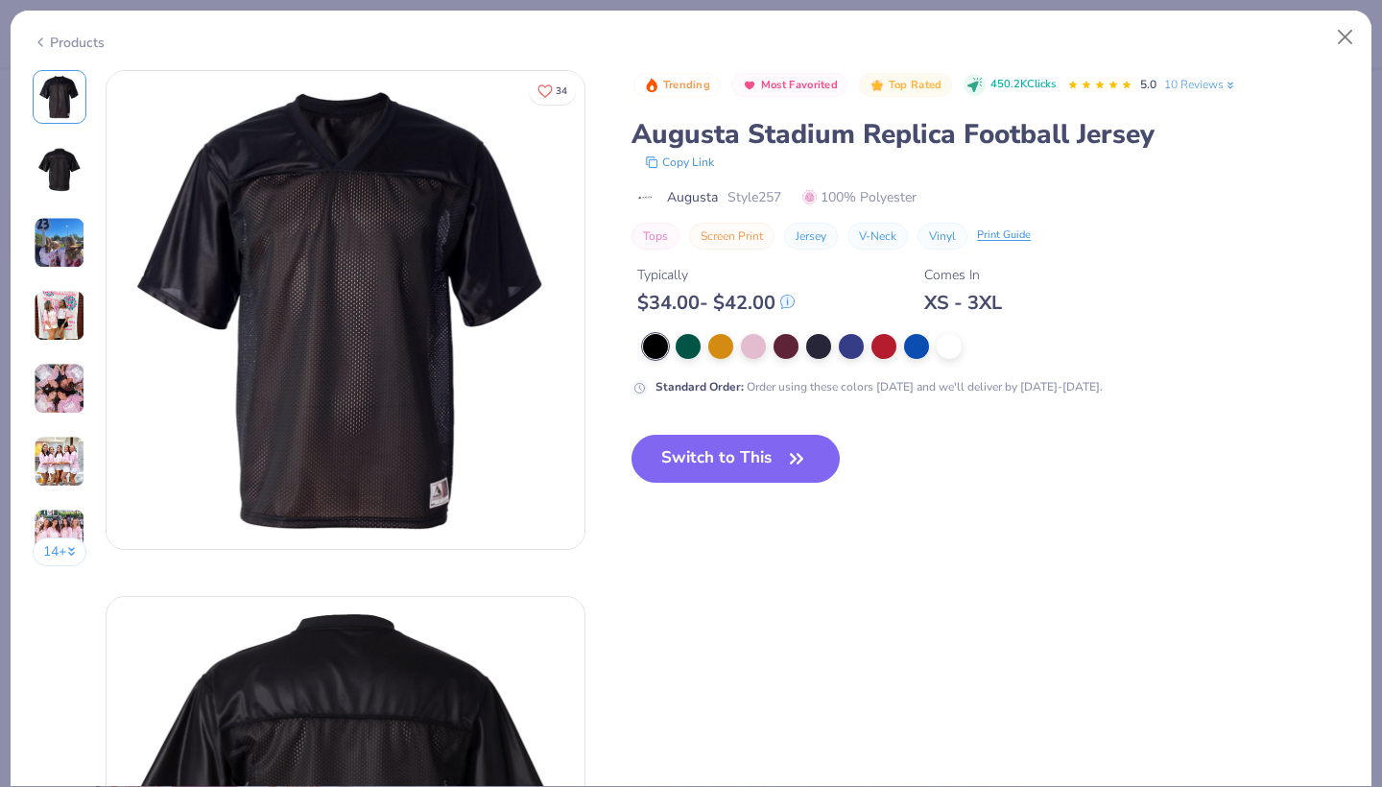
drag, startPoint x: 883, startPoint y: 3, endPoint x: 779, endPoint y: 0, distance: 103.7
click at [883, 3] on div "Products 14 + 34 CB Chi Omega, Indiana University Bloomington Olivia Smith Zeta…" at bounding box center [691, 393] width 1382 height 787
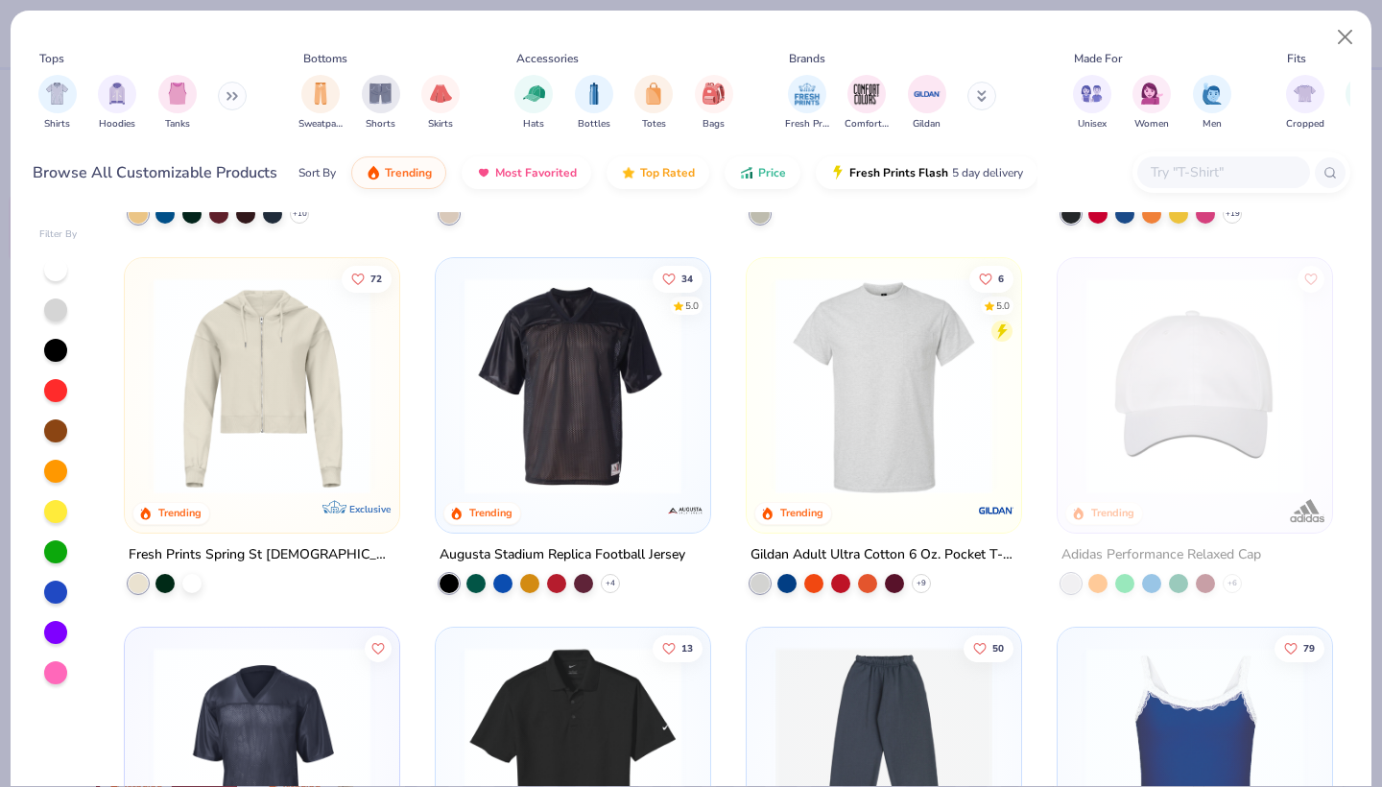
click at [749, 356] on div "6 5.0 Trending" at bounding box center [883, 395] width 274 height 274
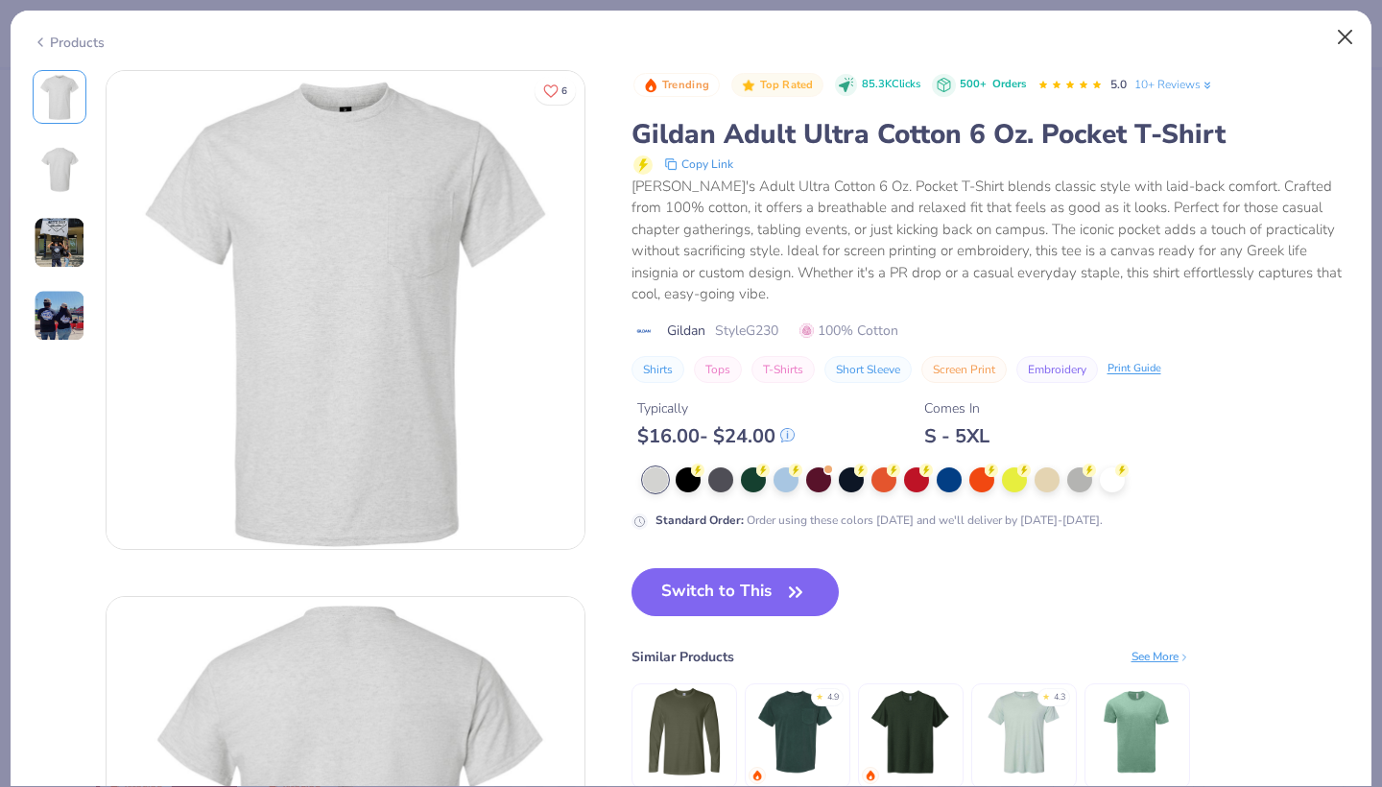
click at [1344, 25] on button "Close" at bounding box center [1345, 37] width 36 height 36
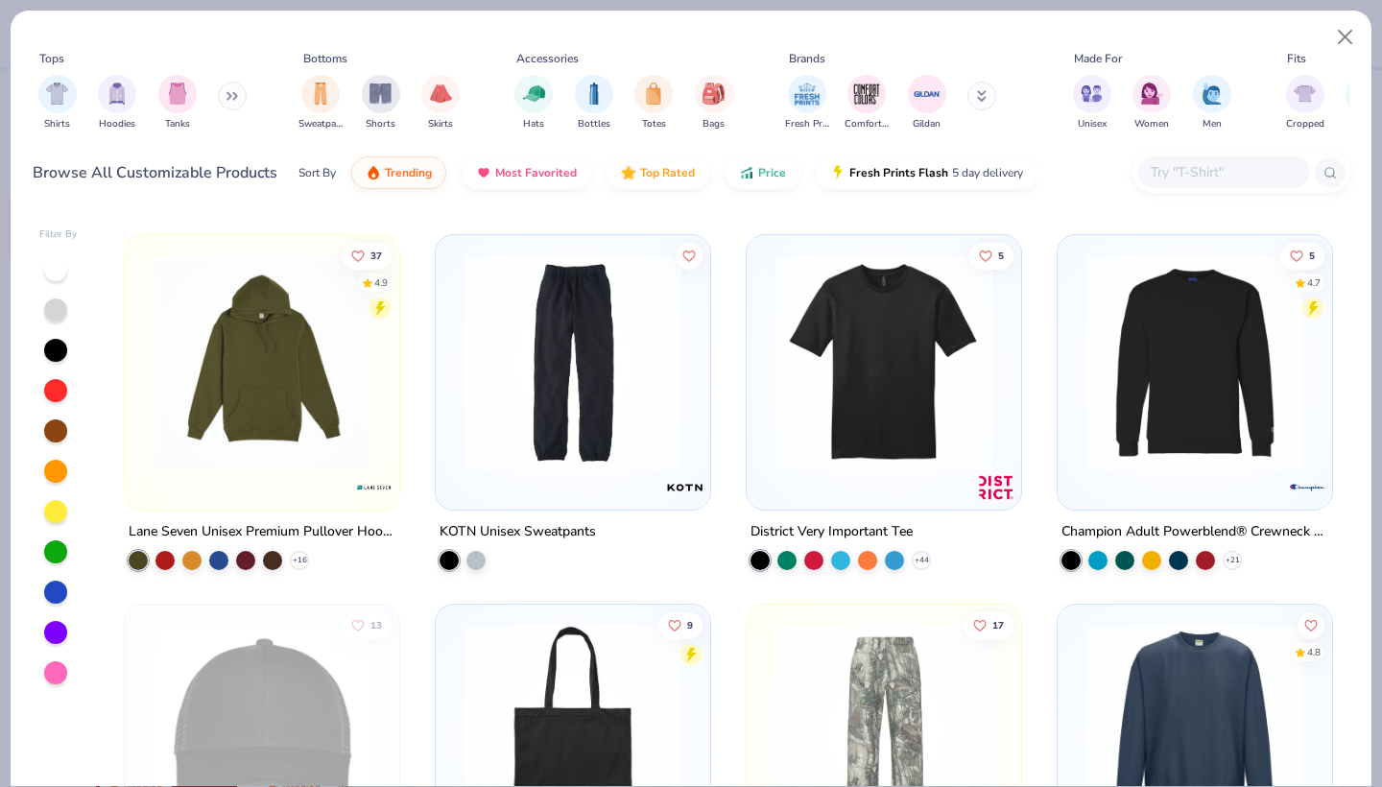
scroll to position [12905, 0]
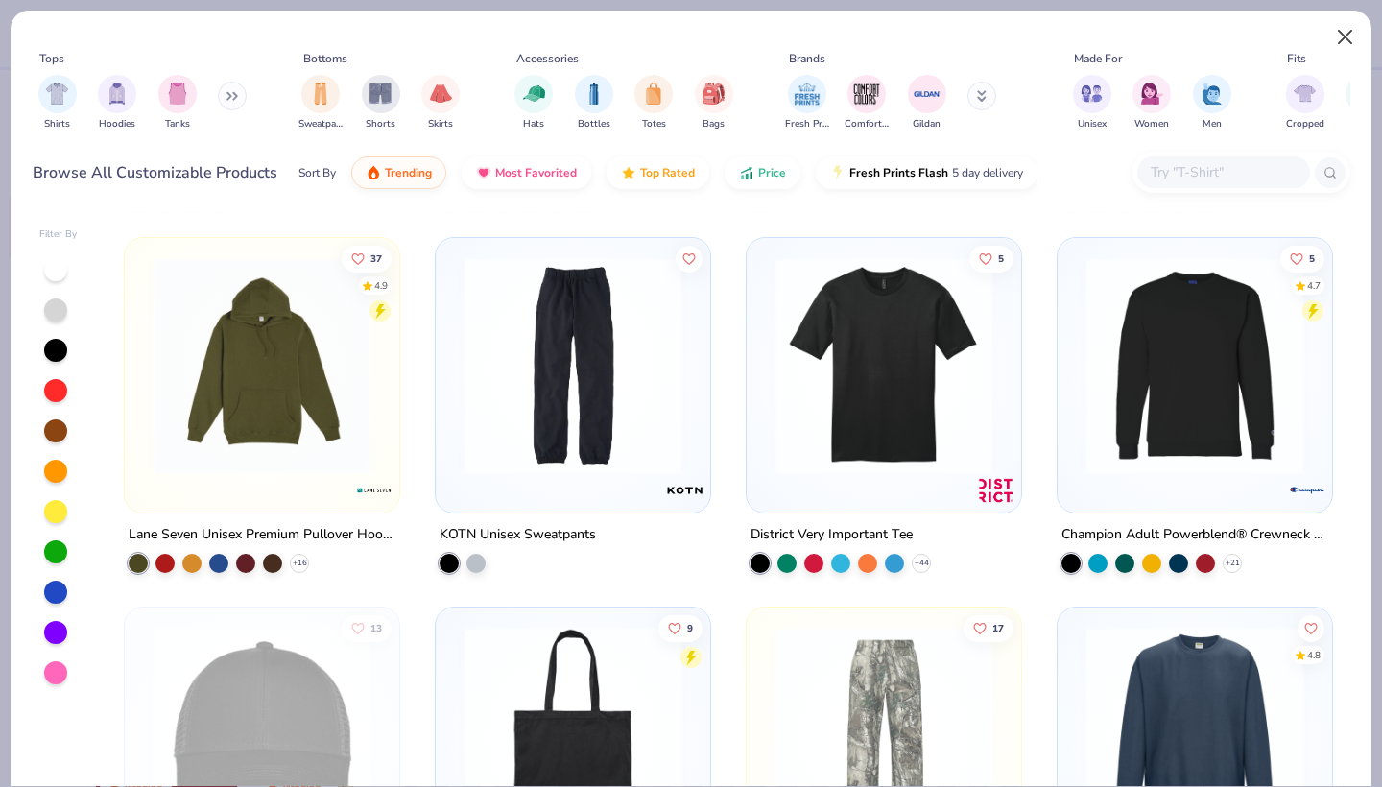
click at [1347, 31] on button "Close" at bounding box center [1345, 37] width 36 height 36
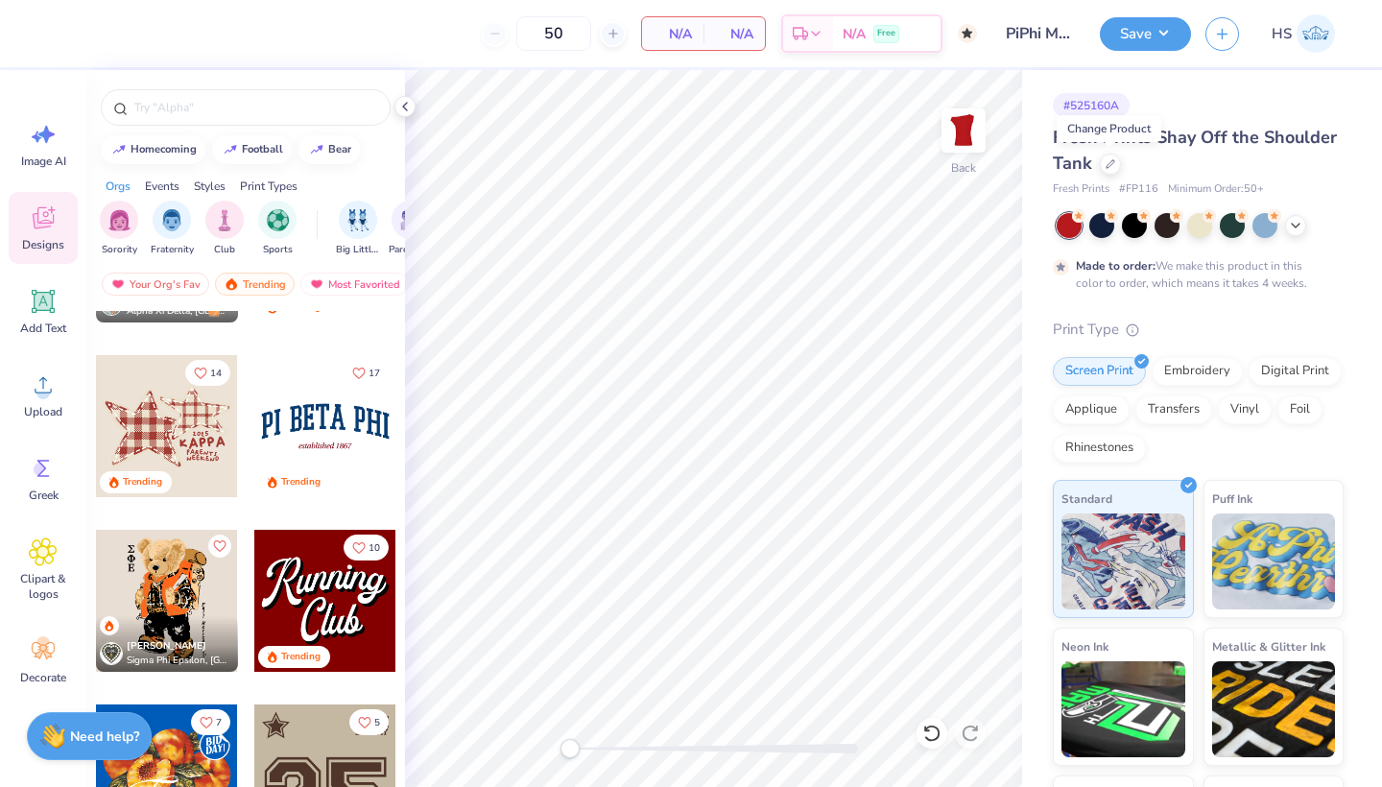
scroll to position [1877, 0]
click at [1042, 37] on input "PiPhi Merch" at bounding box center [1038, 33] width 94 height 38
click at [1039, 35] on input "PiPhi Merch" at bounding box center [1038, 33] width 94 height 38
click at [1170, 29] on button "Save" at bounding box center [1145, 31] width 91 height 34
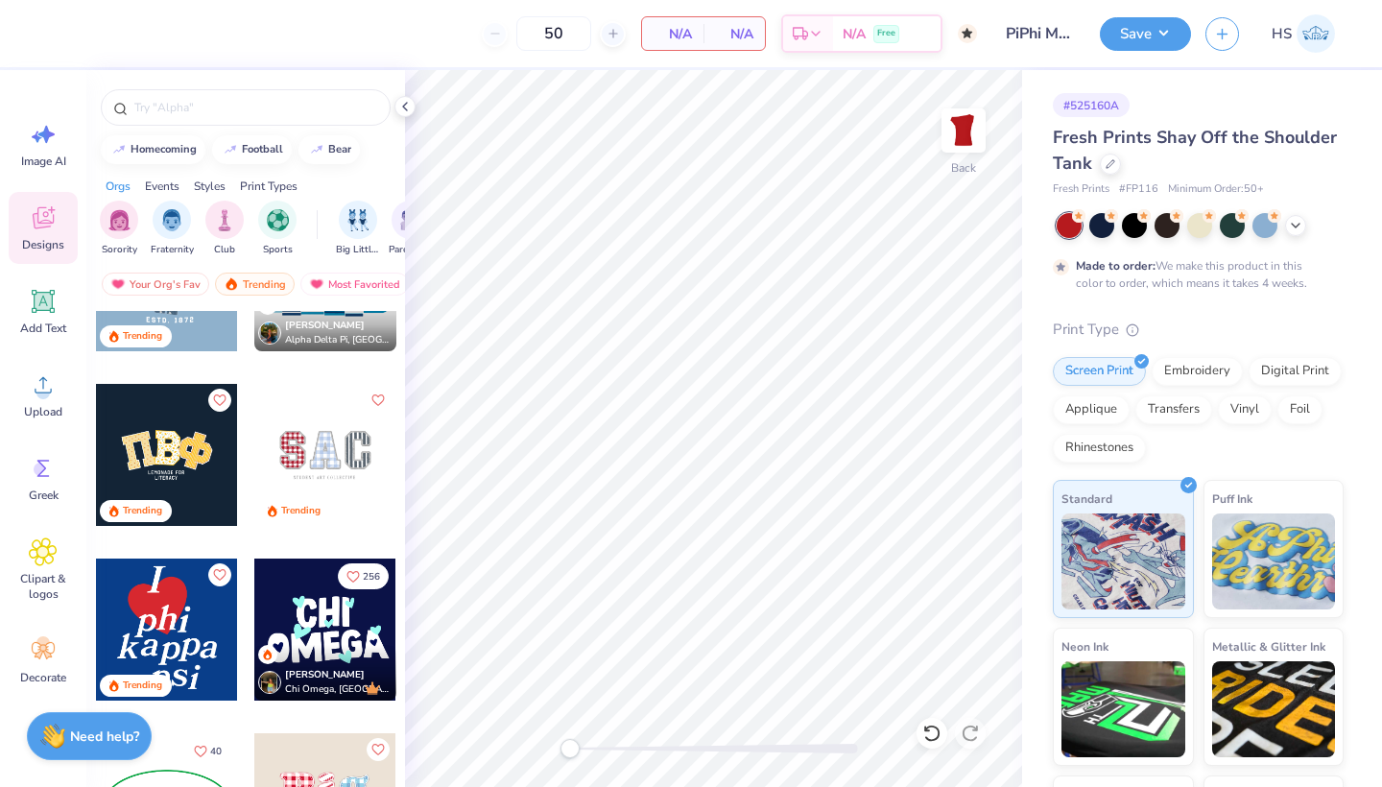
scroll to position [3251, 0]
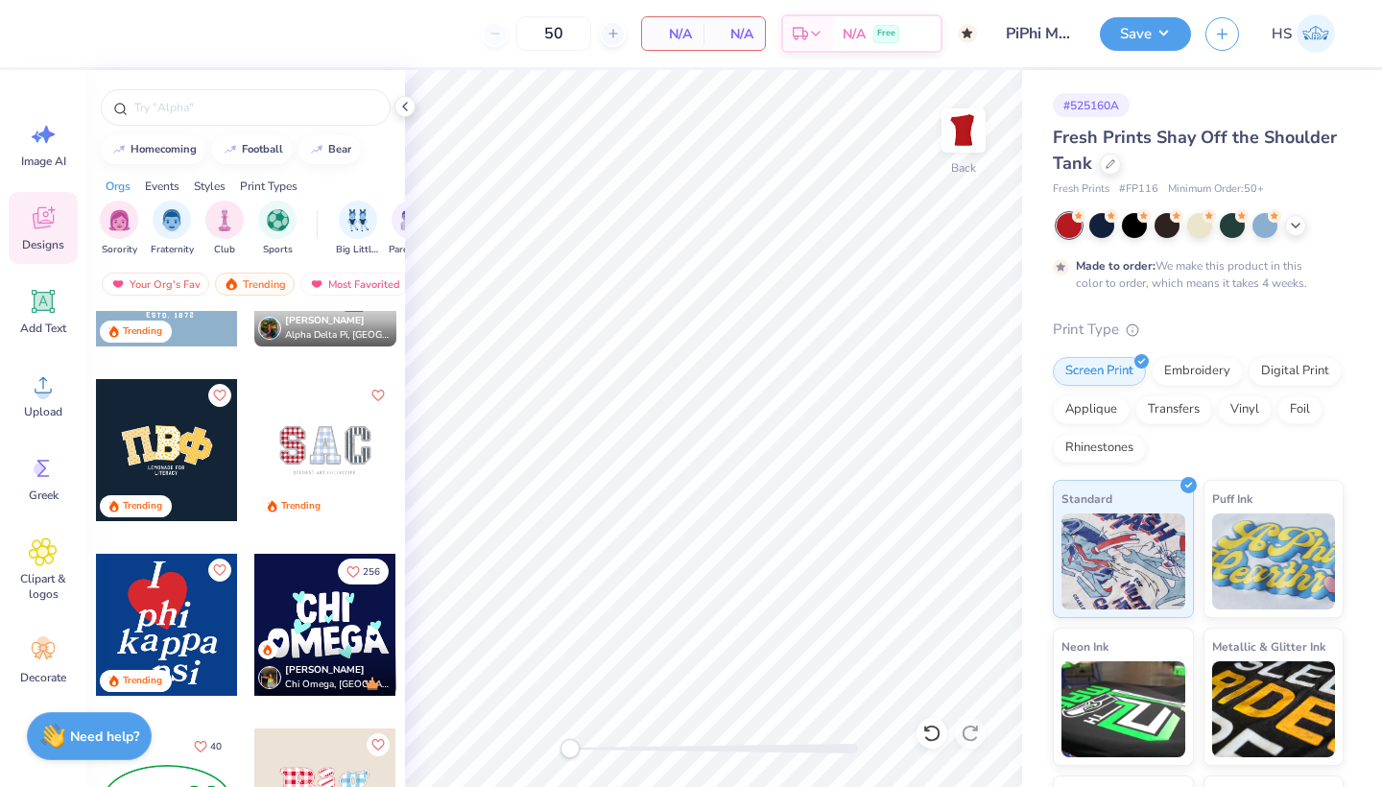
click at [171, 459] on div at bounding box center [167, 450] width 142 height 142
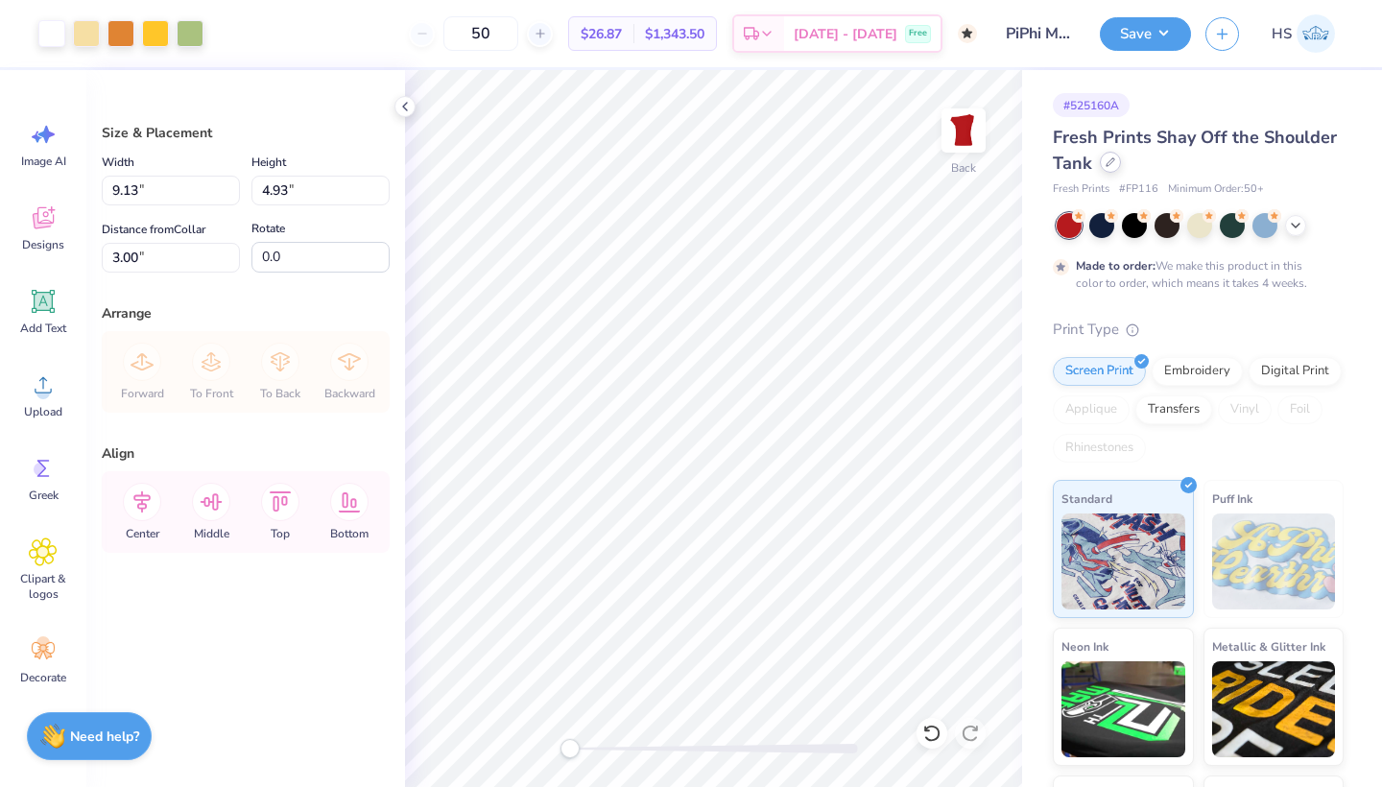
click at [1109, 166] on icon at bounding box center [1110, 162] width 10 height 10
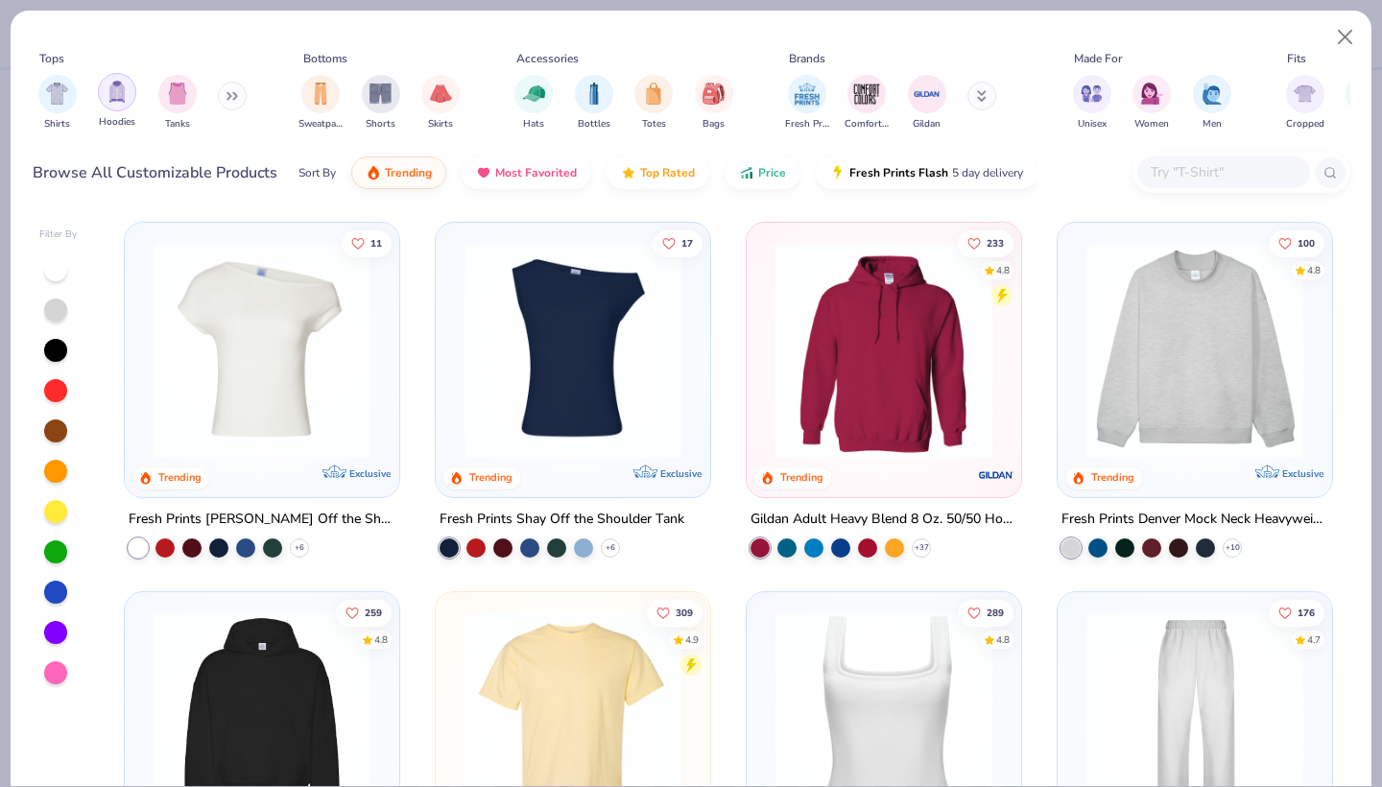
click at [119, 103] on img "filter for Hoodies" at bounding box center [117, 92] width 21 height 22
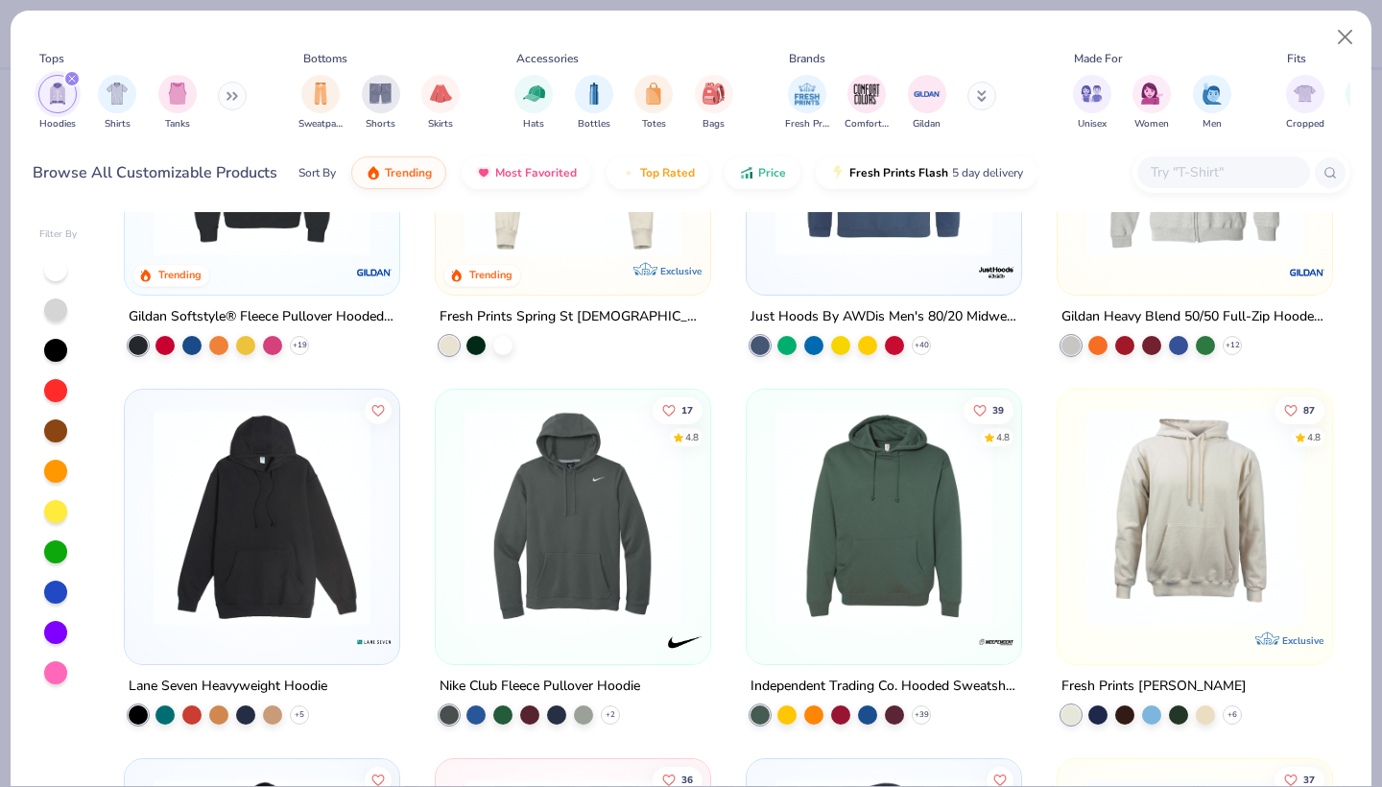
scroll to position [1405, 0]
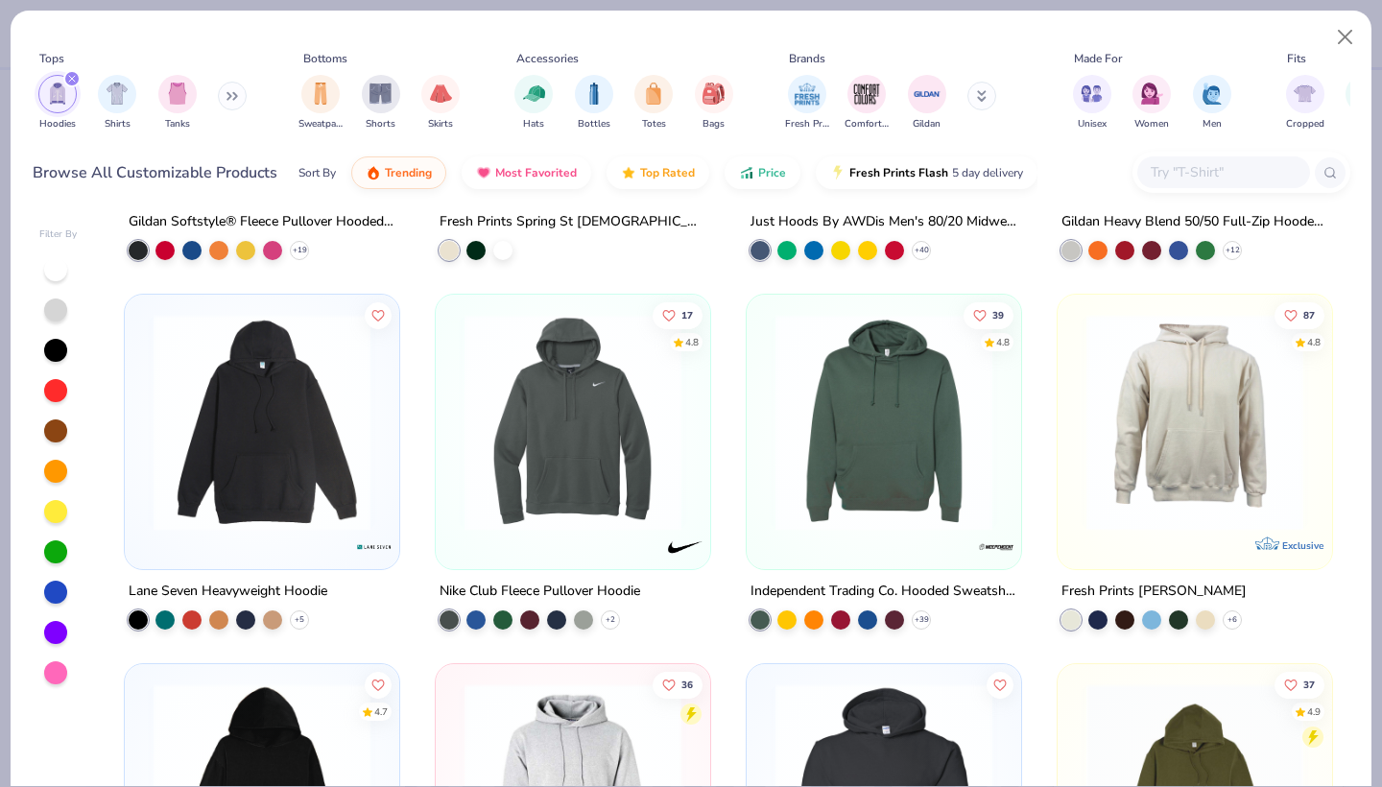
click at [1156, 437] on img at bounding box center [1195, 422] width 236 height 217
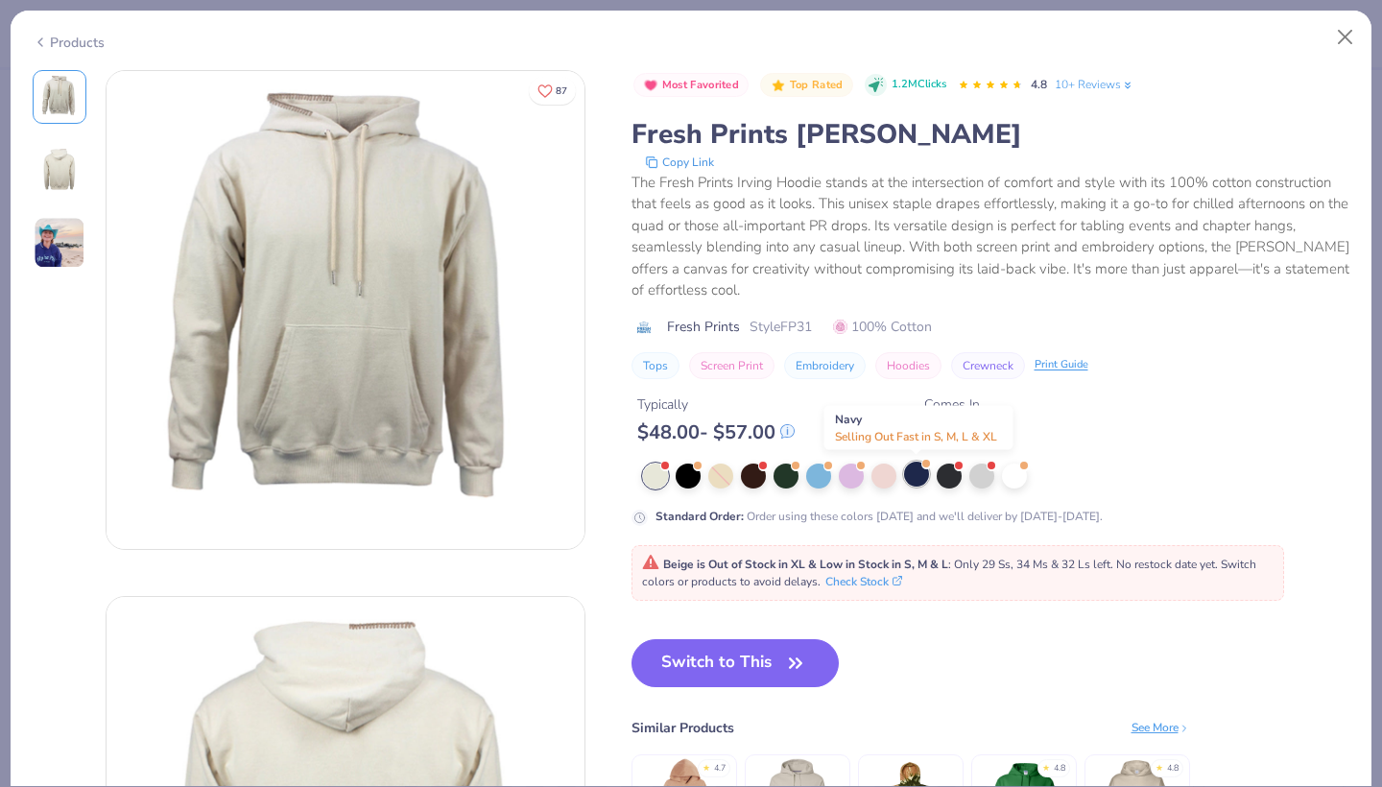
click at [909, 478] on div at bounding box center [916, 474] width 25 height 25
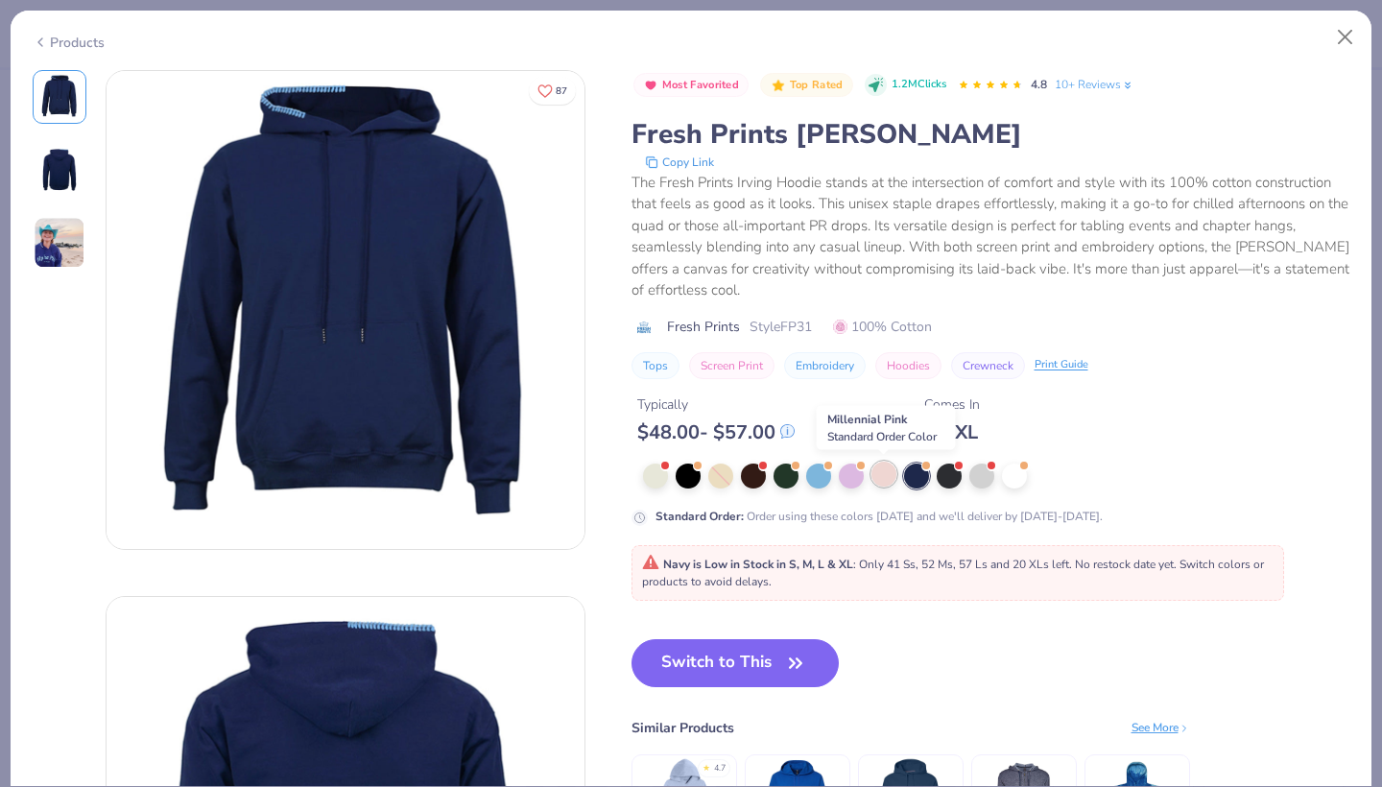
click at [887, 478] on div at bounding box center [883, 474] width 25 height 25
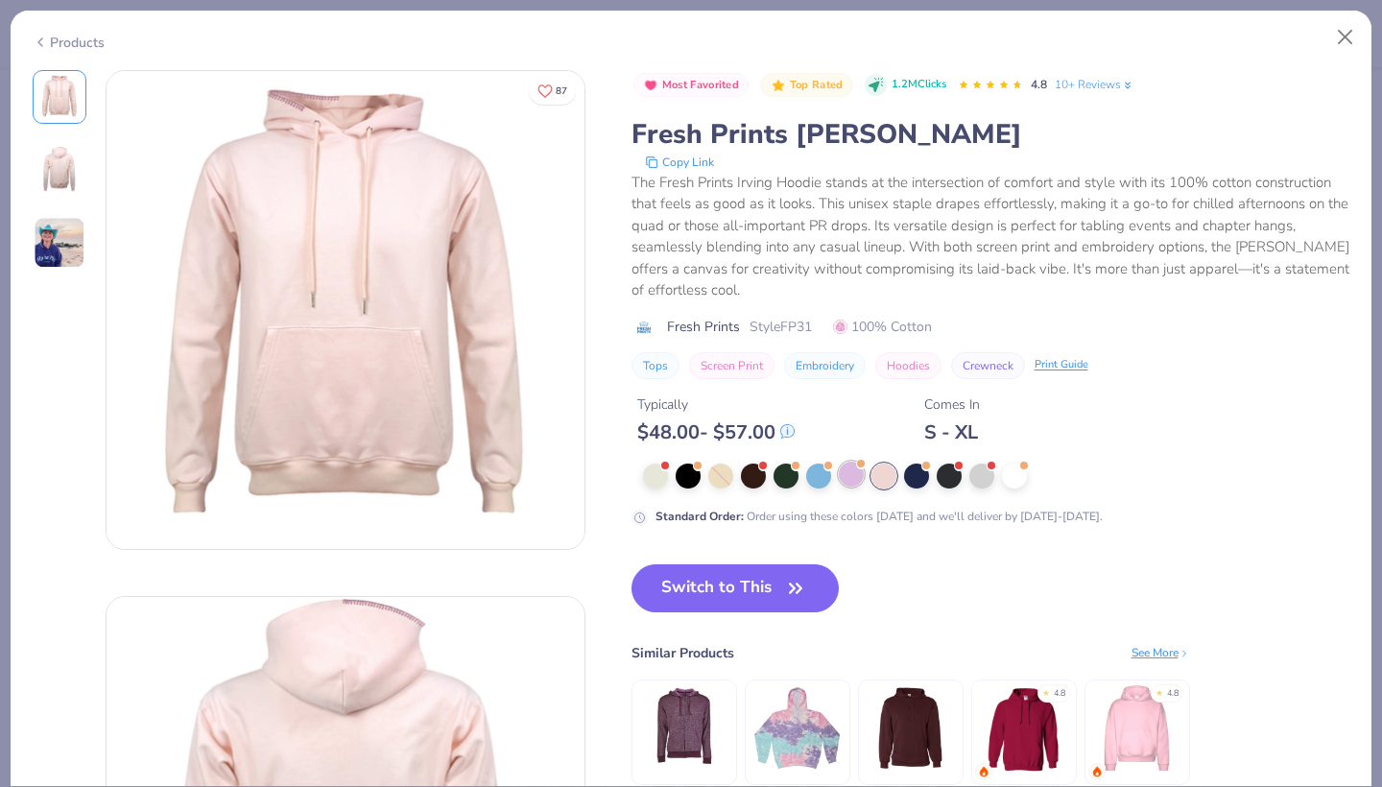
click at [850, 469] on div at bounding box center [851, 474] width 25 height 25
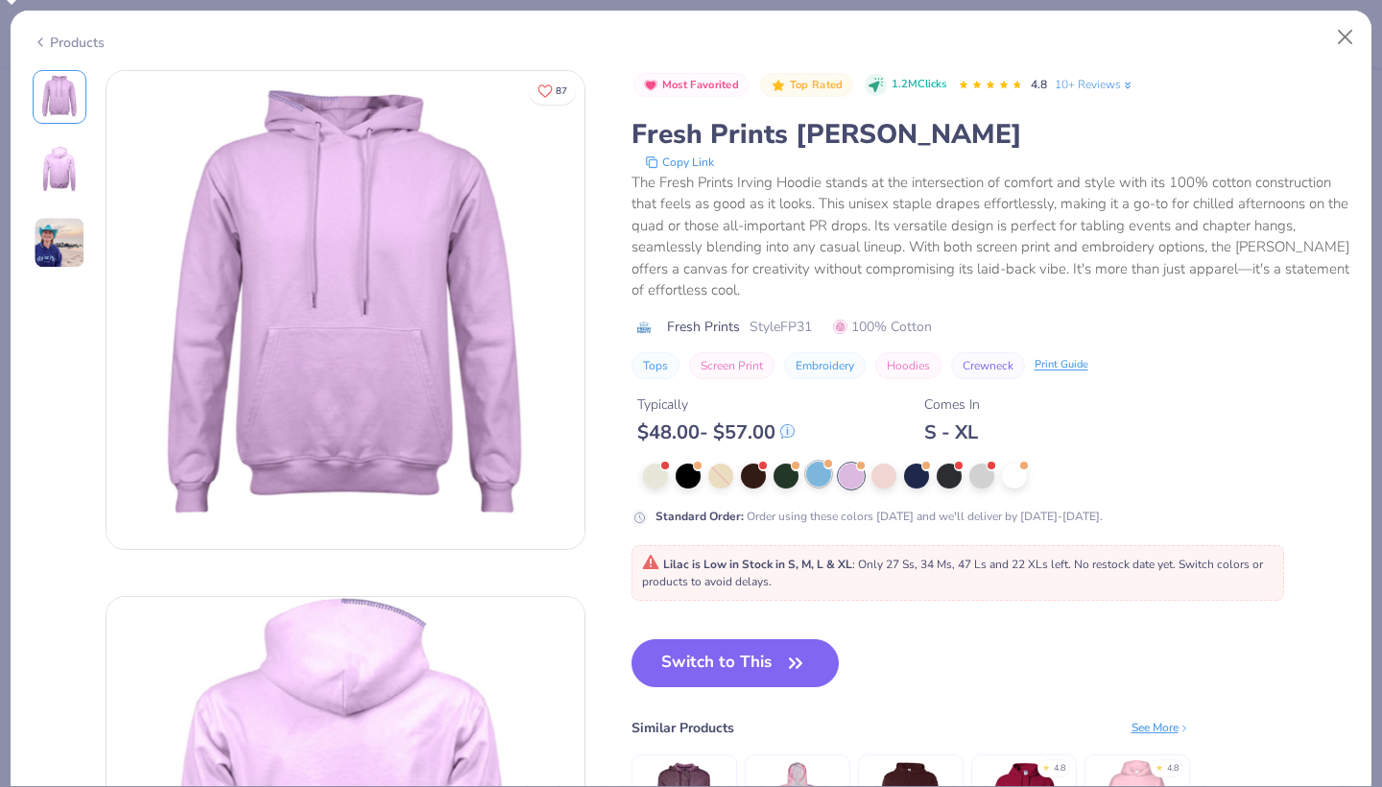
click at [806, 471] on div at bounding box center [818, 474] width 25 height 25
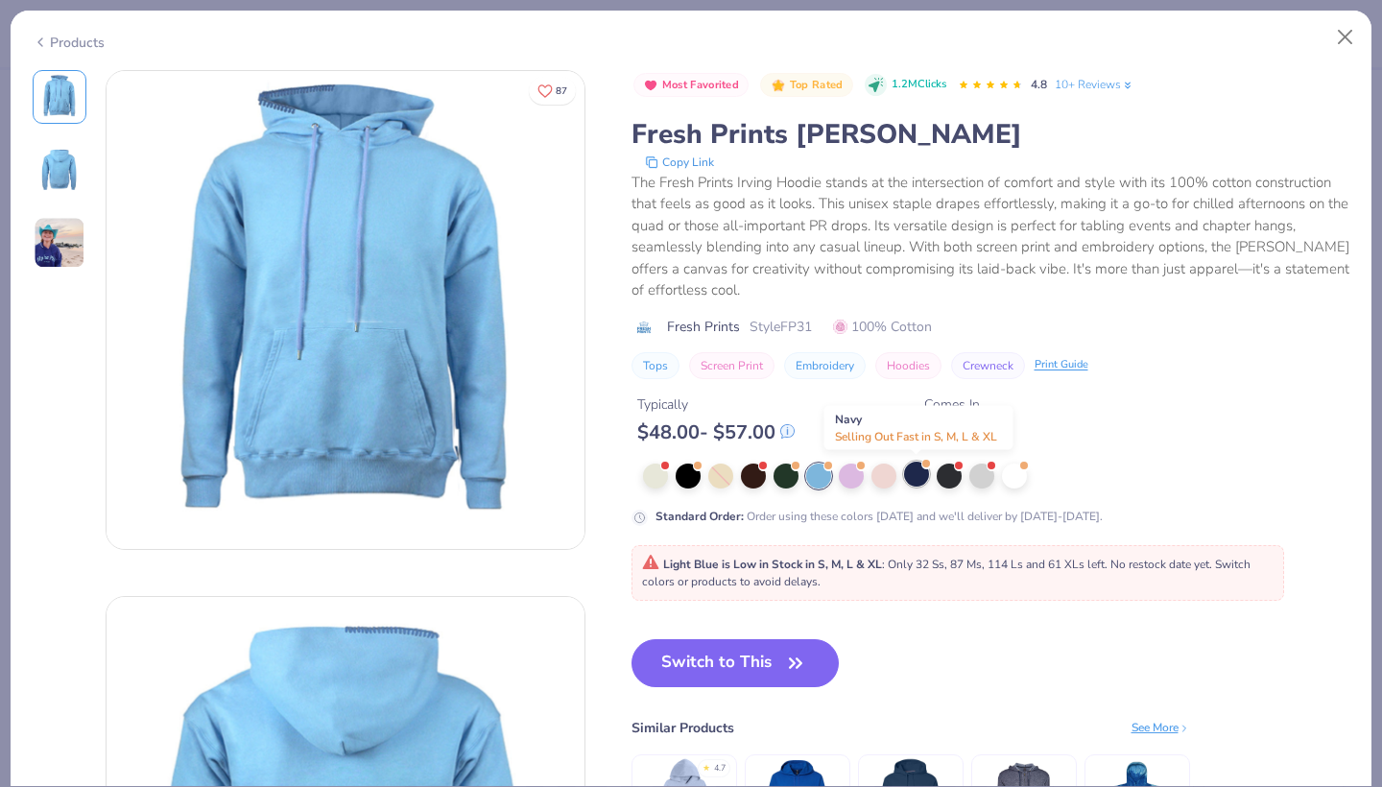
click at [911, 473] on div at bounding box center [916, 474] width 25 height 25
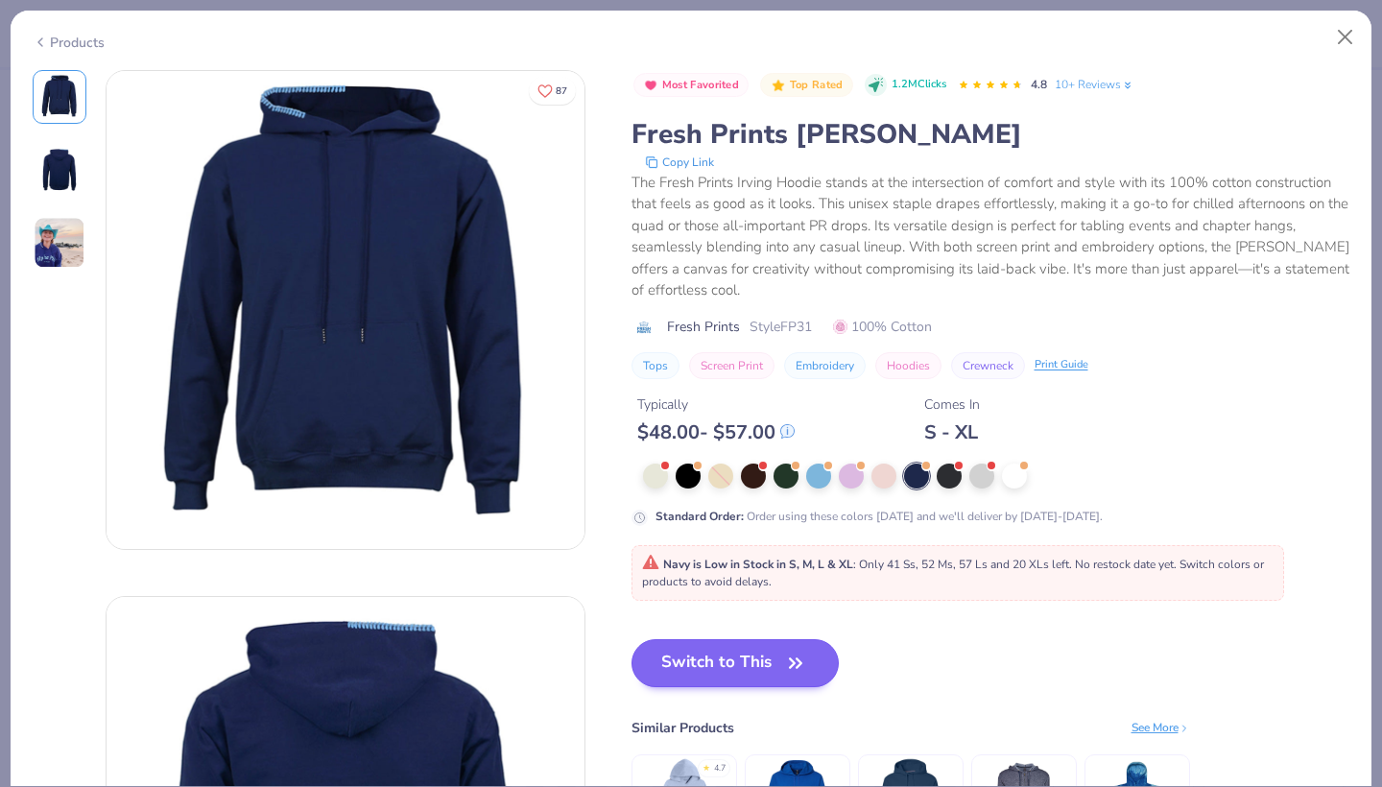
click at [778, 671] on button "Switch to This" at bounding box center [735, 663] width 208 height 48
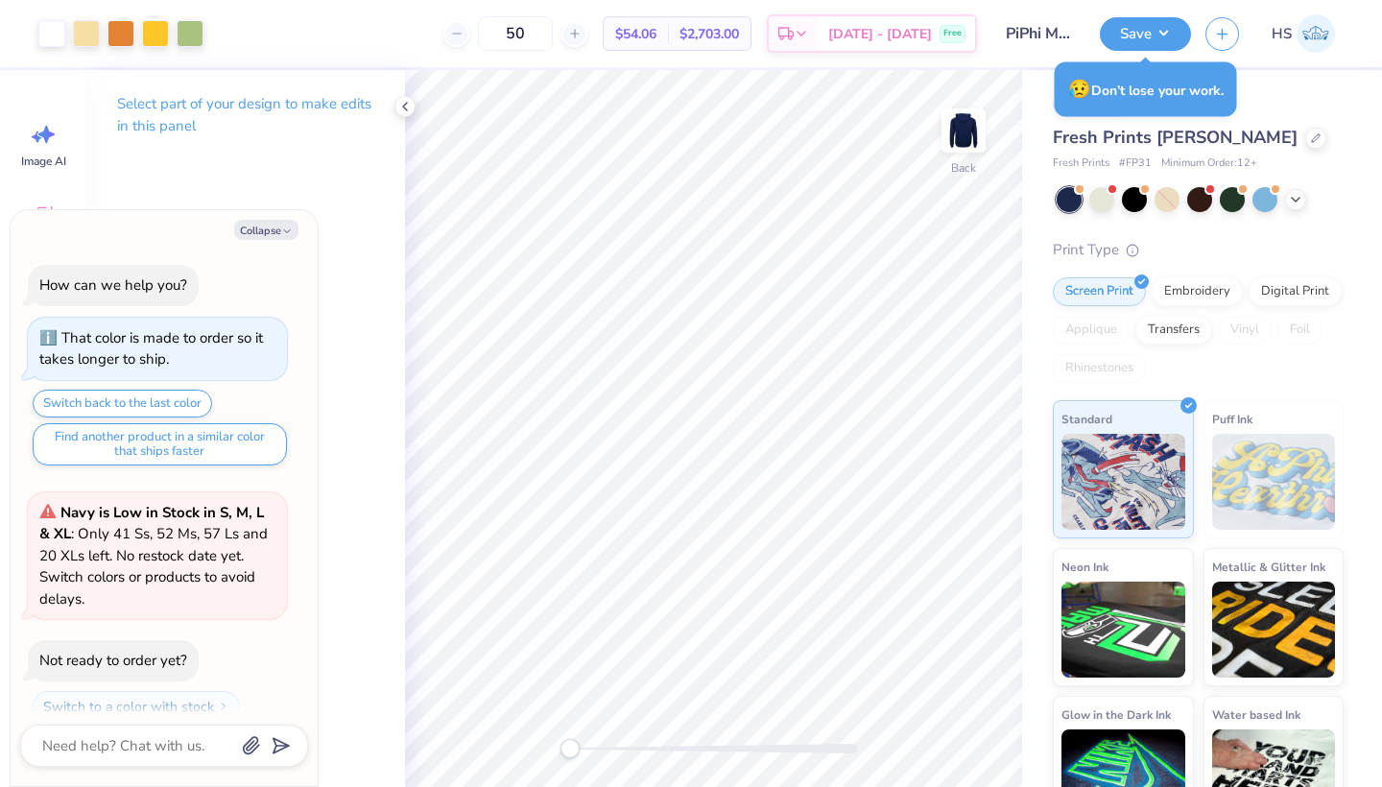
scroll to position [169, 0]
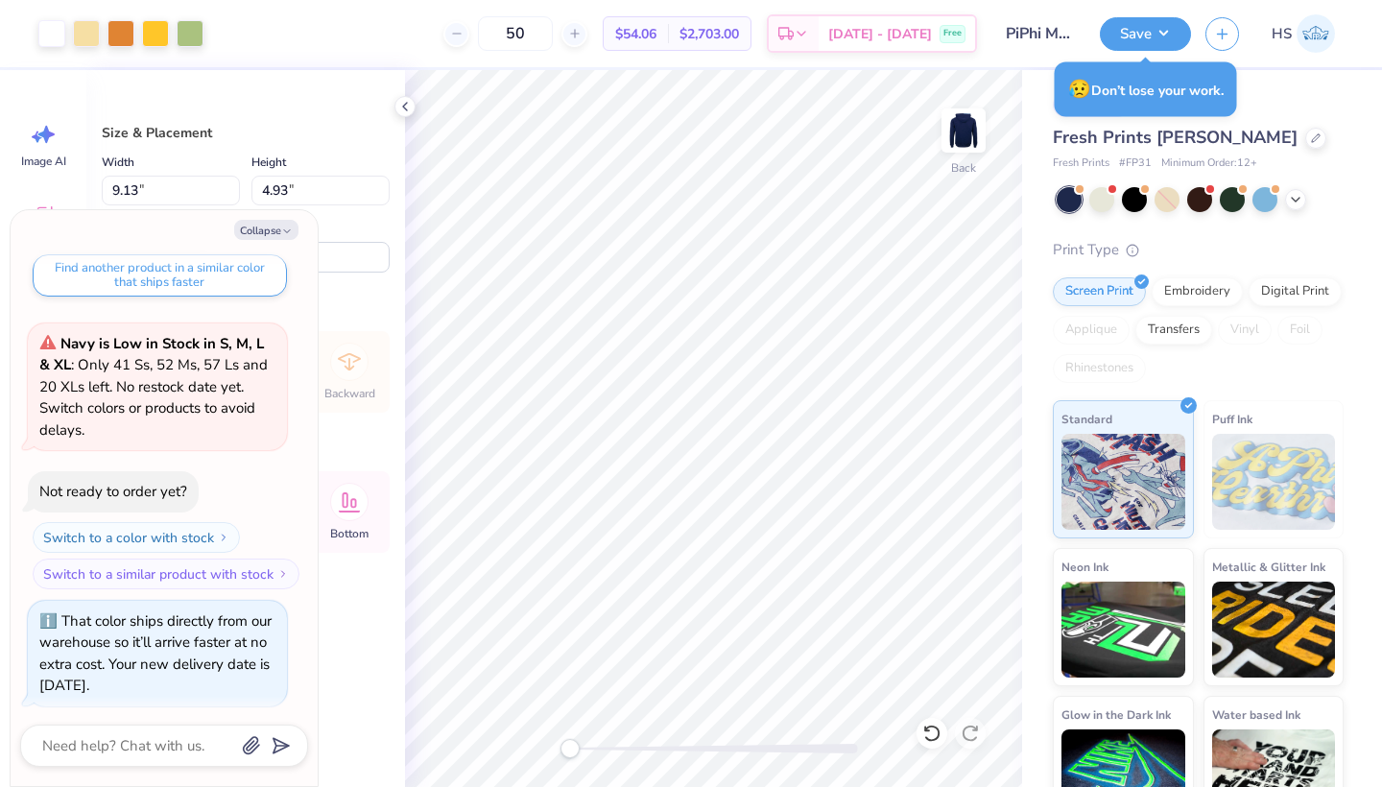
type textarea "x"
type input "10.22"
type input "5.52"
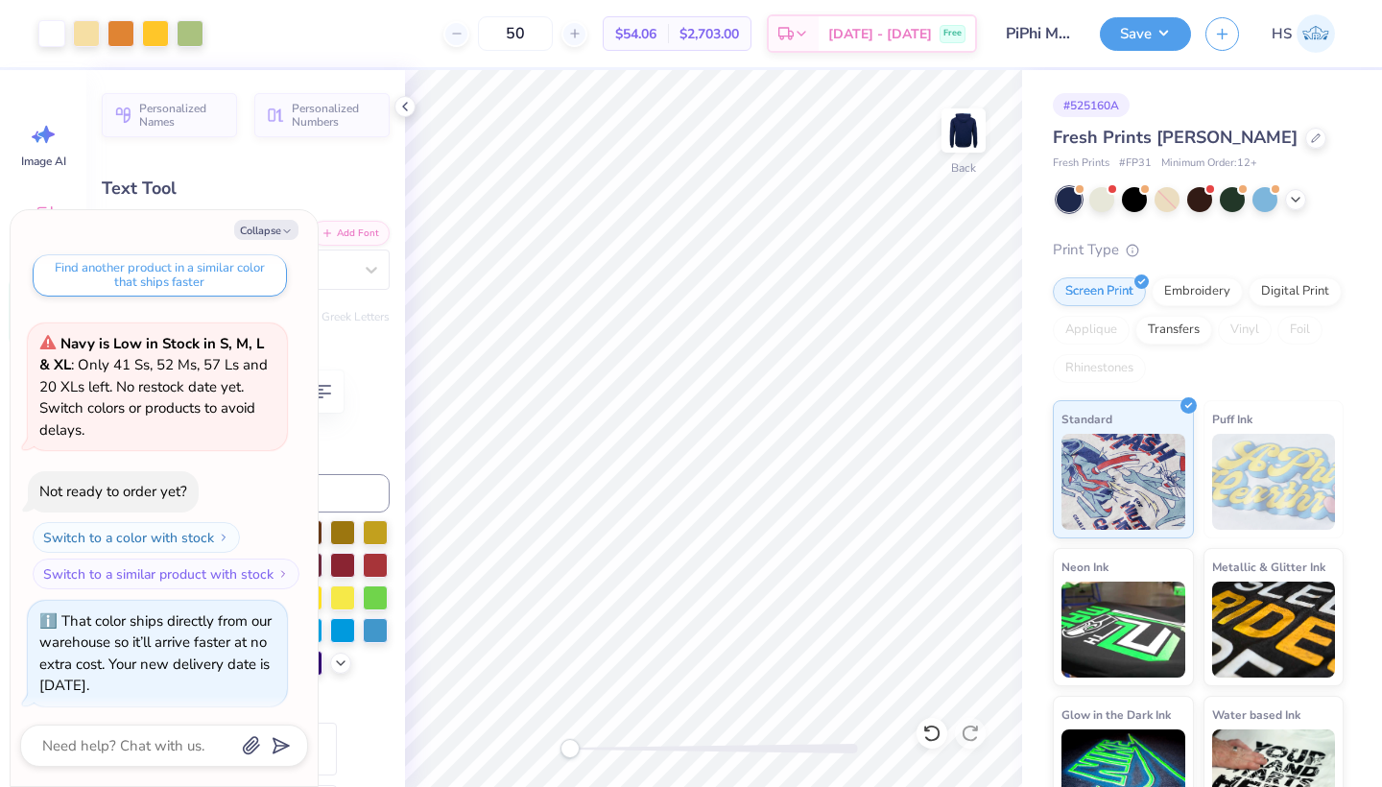
type textarea "x"
type input "4.03"
type input "7.51"
type textarea "x"
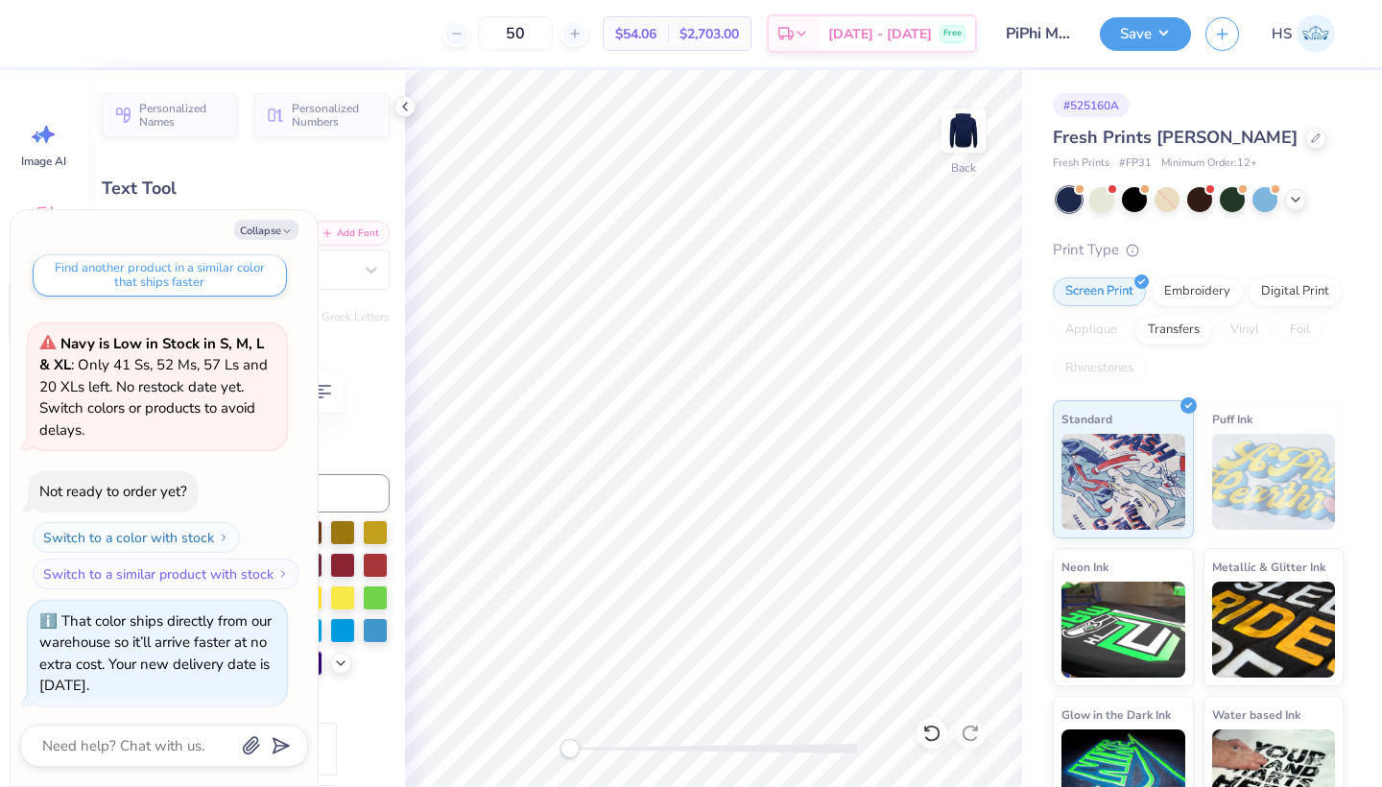
type textarea "R"
type textarea "x"
type textarea "S"
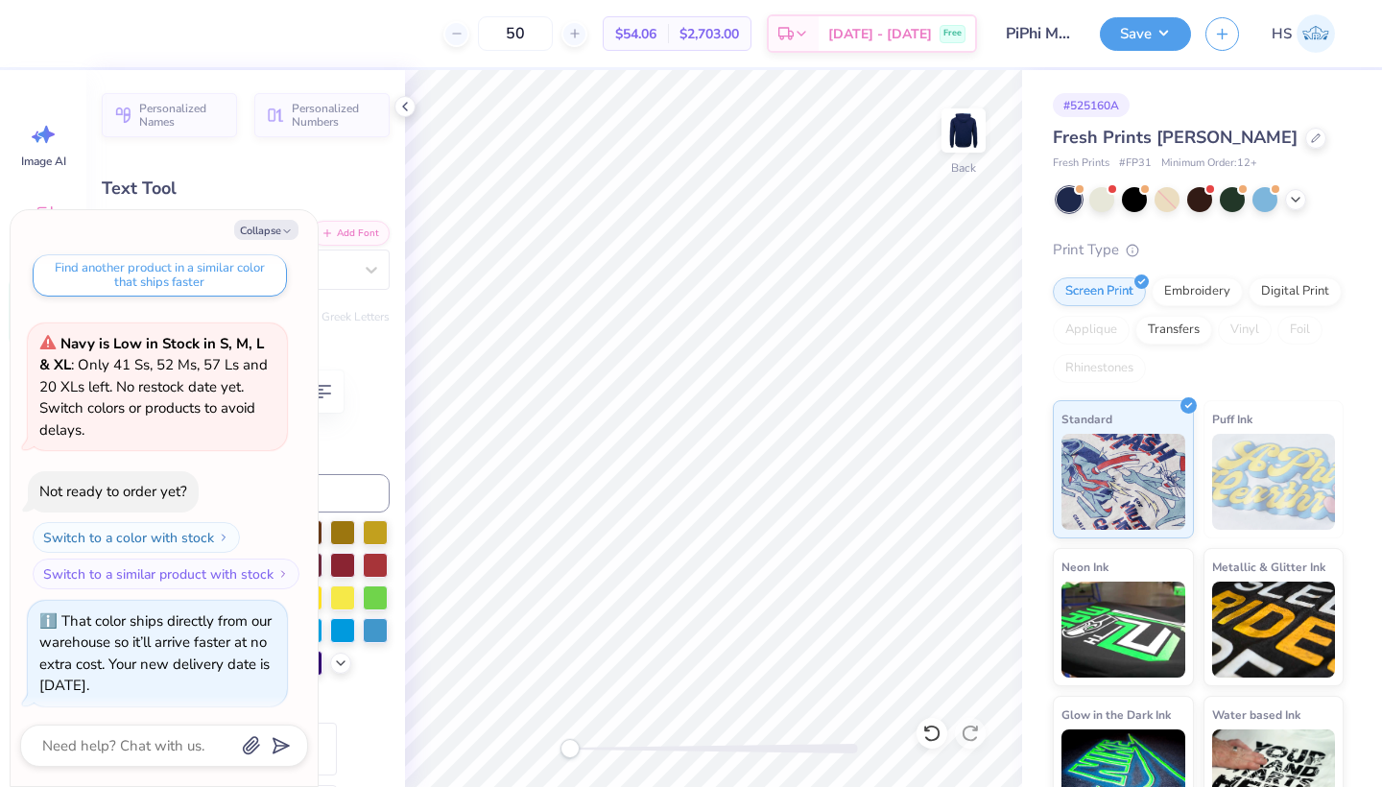
type textarea "x"
type textarea "ST"
type textarea "x"
type textarea "STA"
type textarea "x"
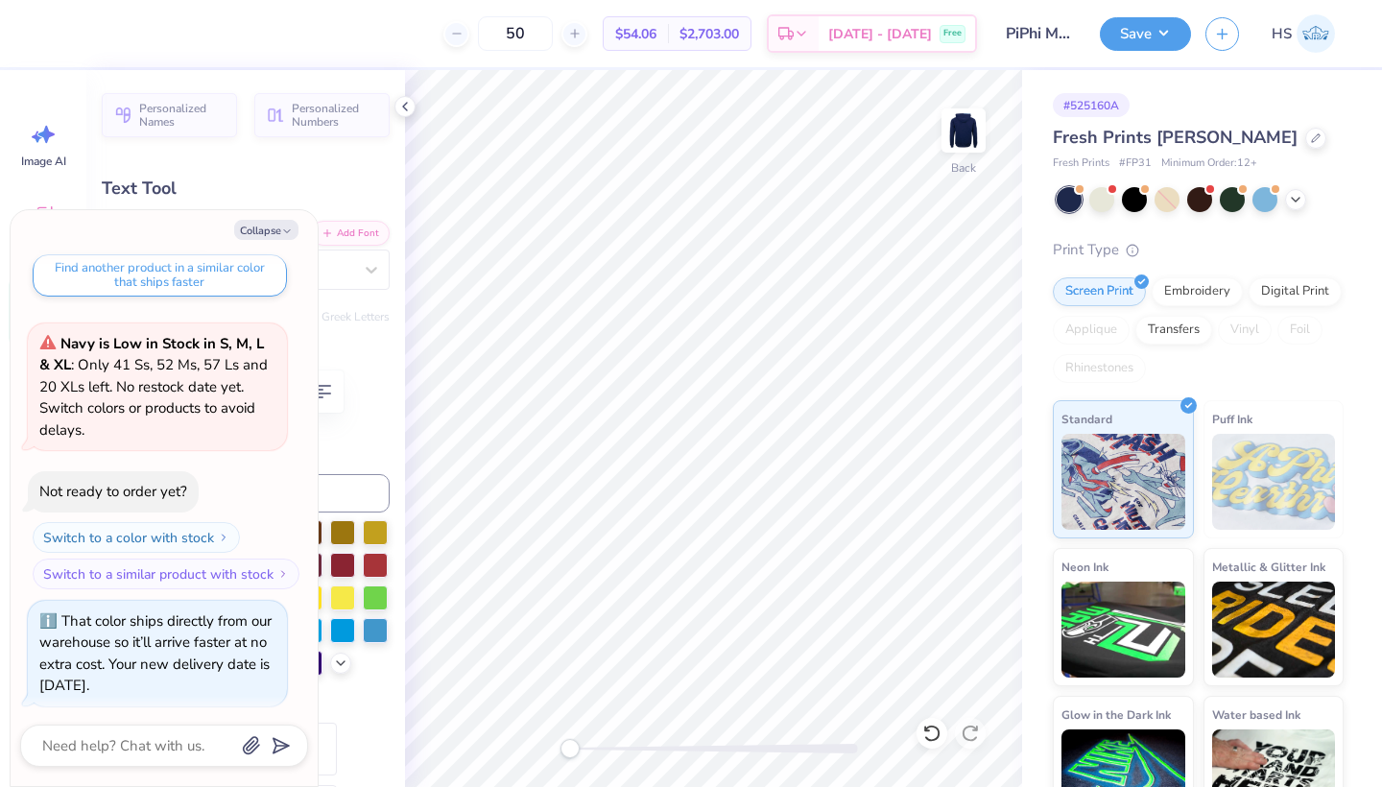
type textarea "STAN"
type textarea "x"
type textarea "STANF"
type textarea "x"
type textarea "STANFO"
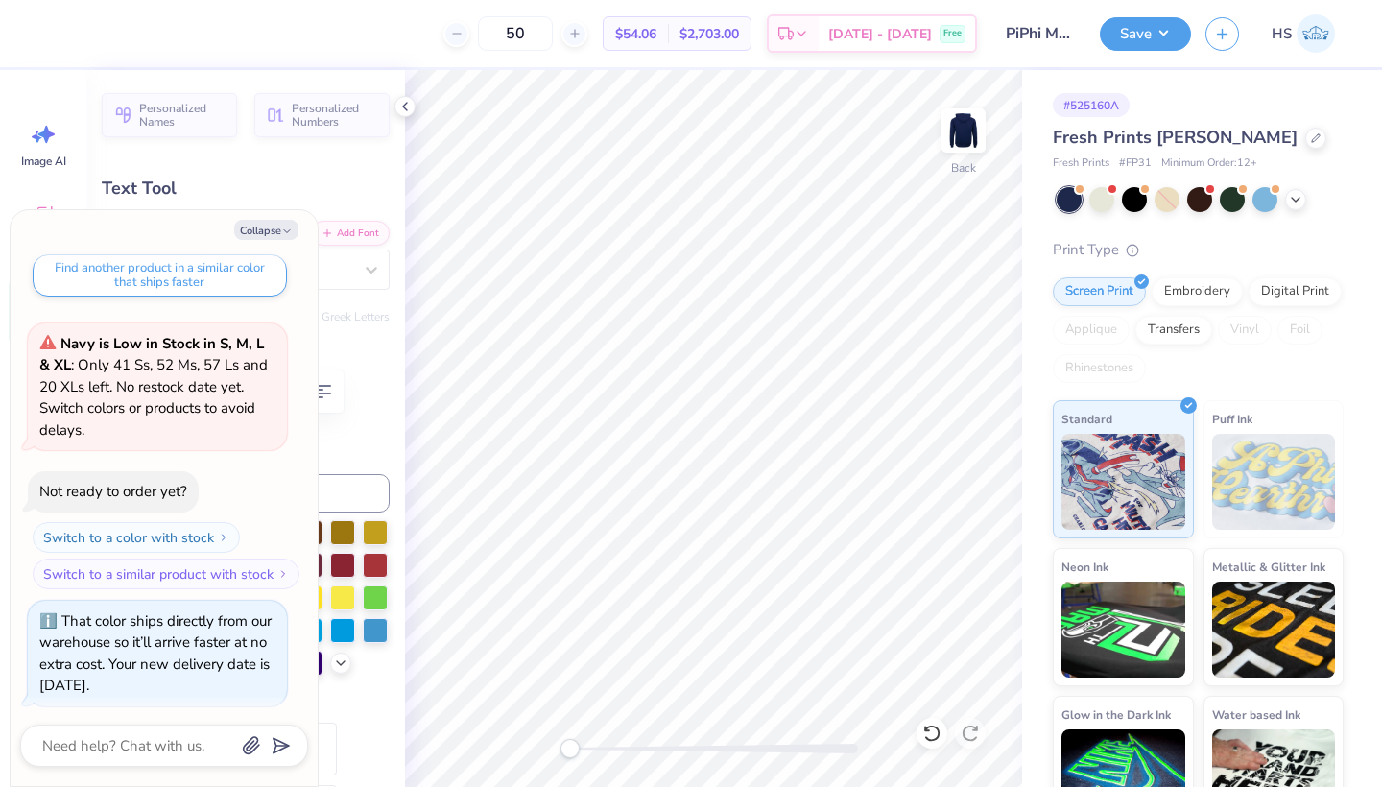
type textarea "x"
type textarea "STANFOR"
type textarea "x"
type textarea "STANFORD"
type textarea "x"
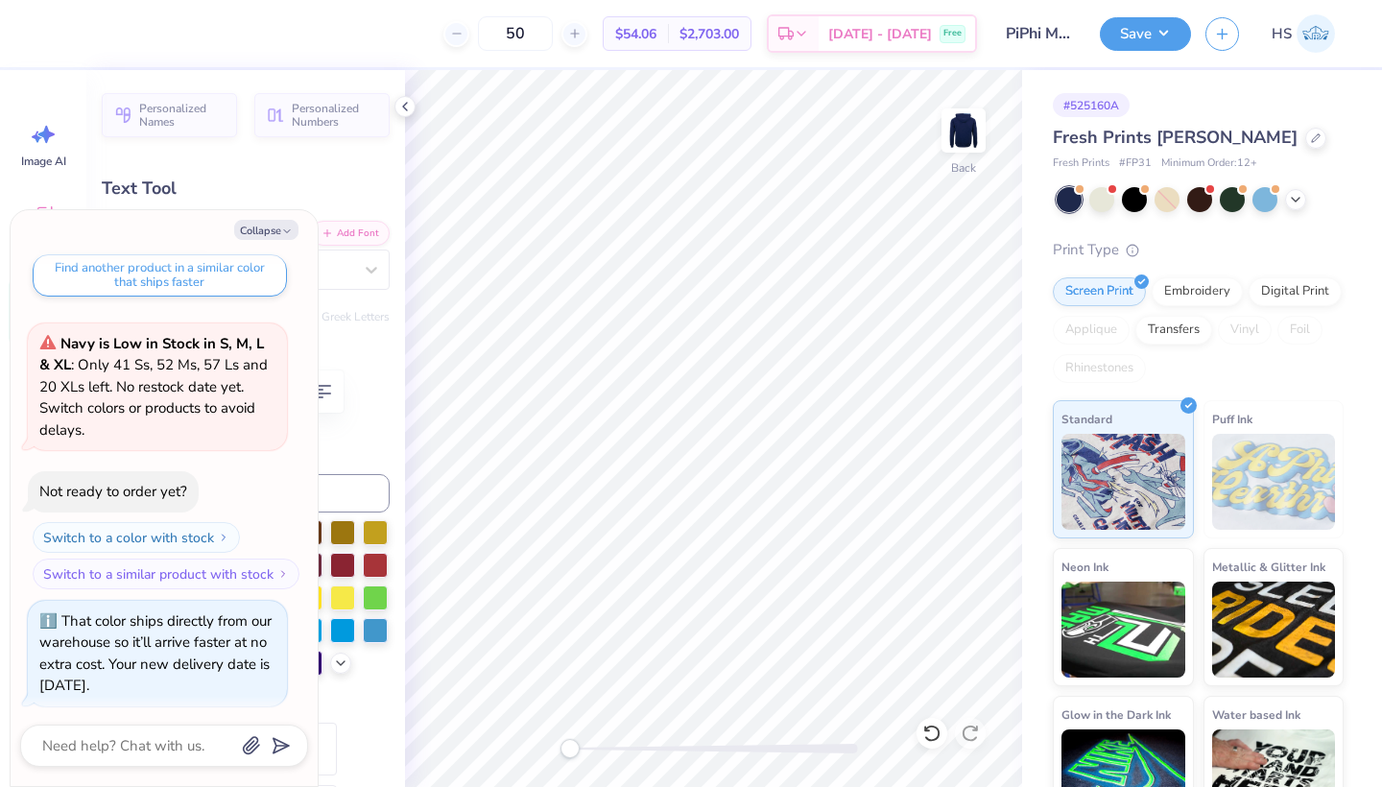
type textarea "STANFORD"
type textarea "x"
type textarea "STANFORD U"
type textarea "x"
type textarea "STANFORD UN"
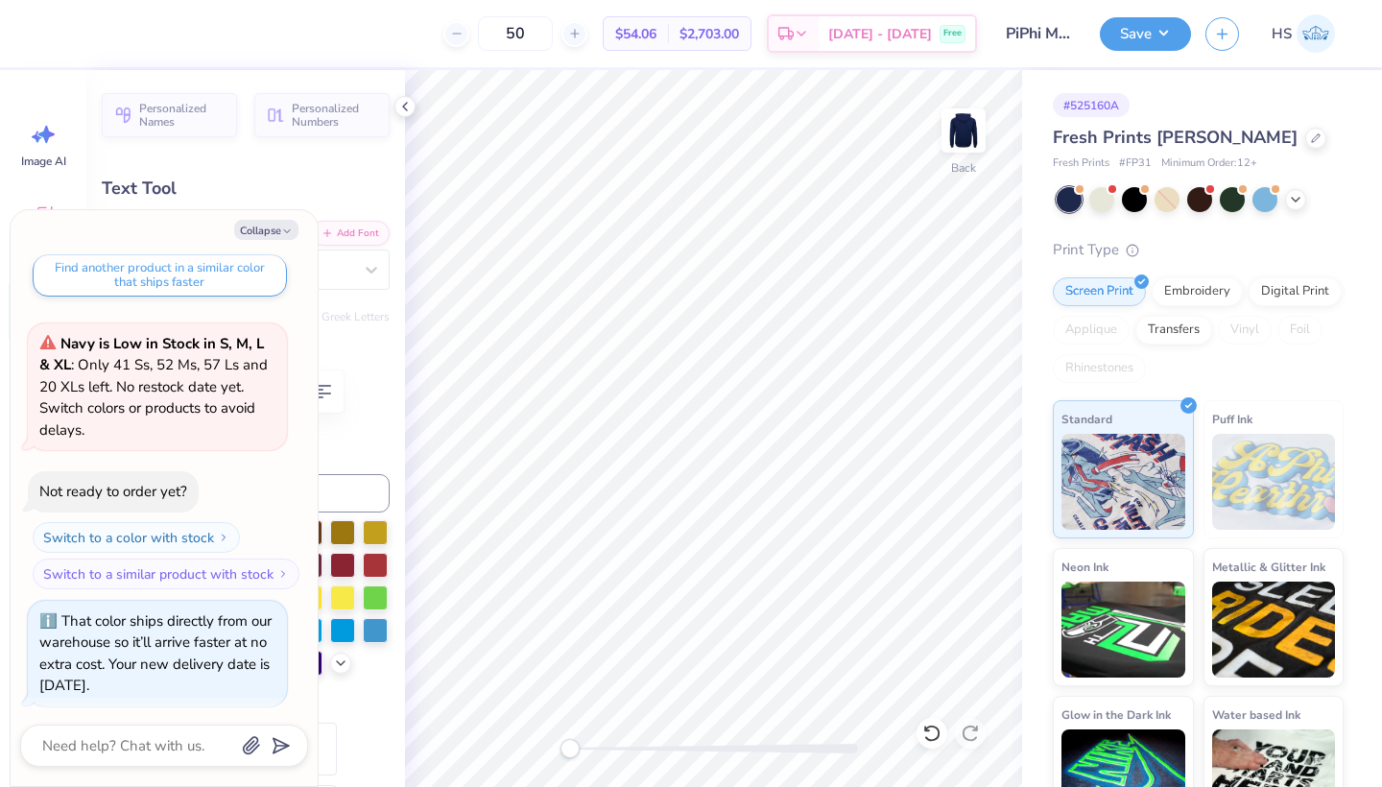
type textarea "x"
type textarea "STANFORD UNI"
type textarea "x"
type textarea "STANFORD UNIV"
type textarea "x"
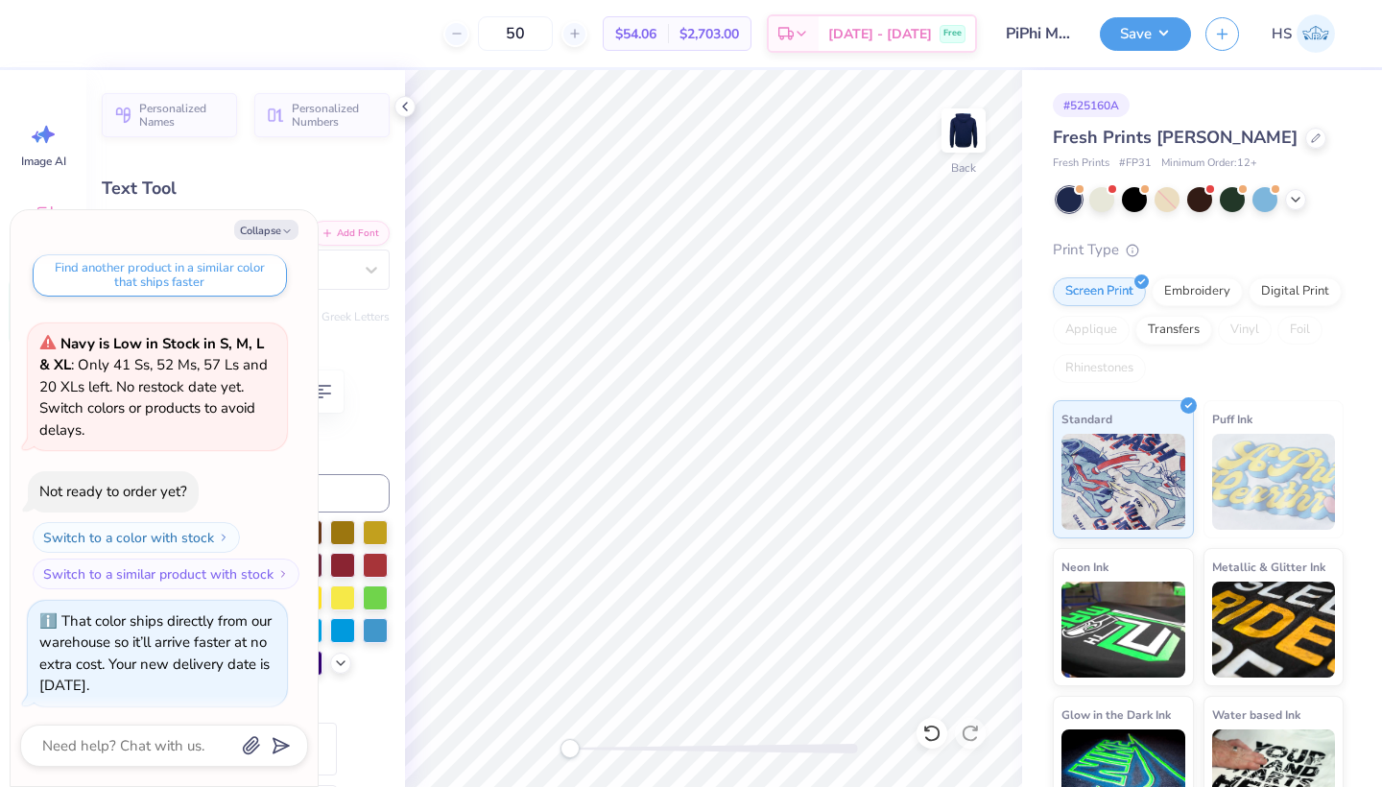
type textarea "STANFORD UNIVE"
type textarea "x"
type textarea "STANFORD UNIVER"
type textarea "x"
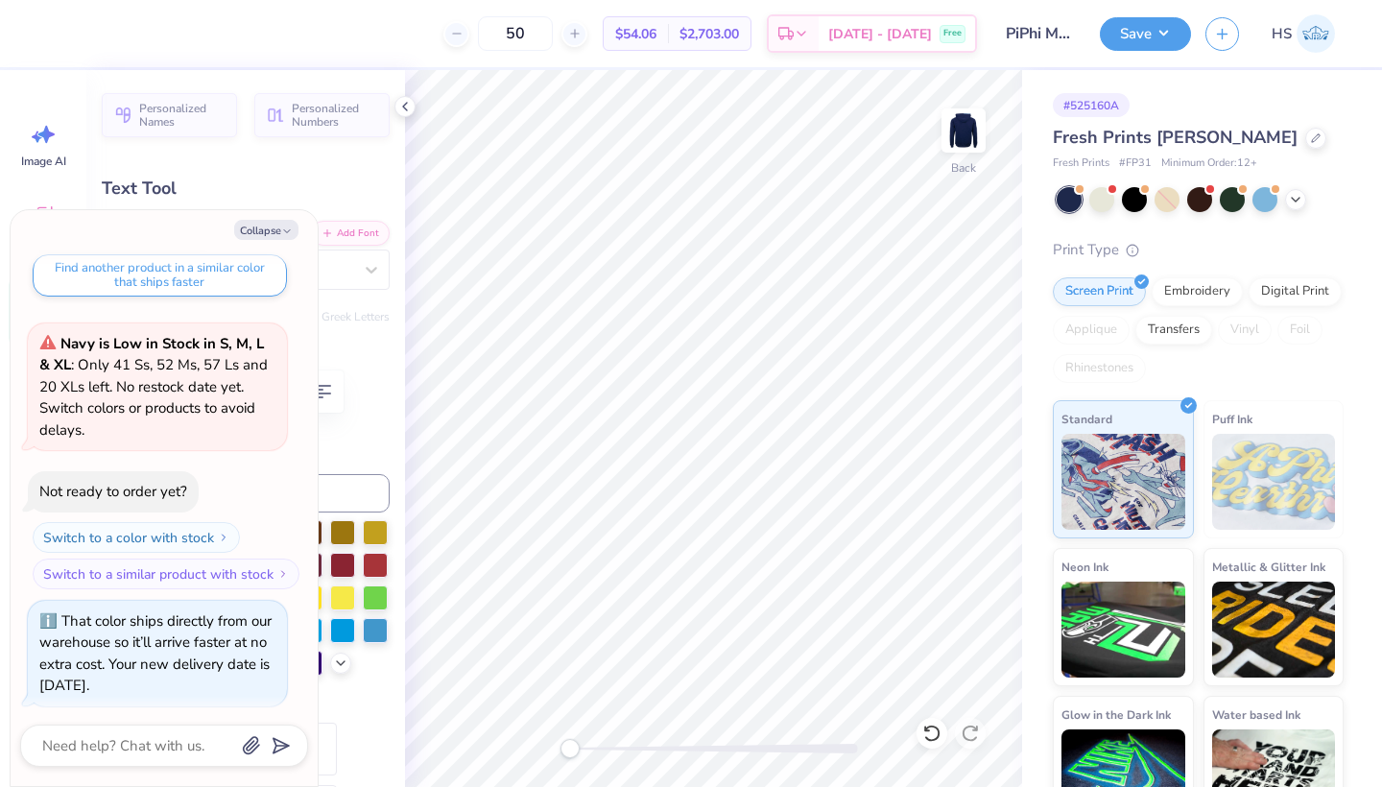
type textarea "STANFORD UNIVE"
type textarea "x"
type textarea "STANFORD UNIV"
type textarea "x"
type textarea "STANFORD UNI"
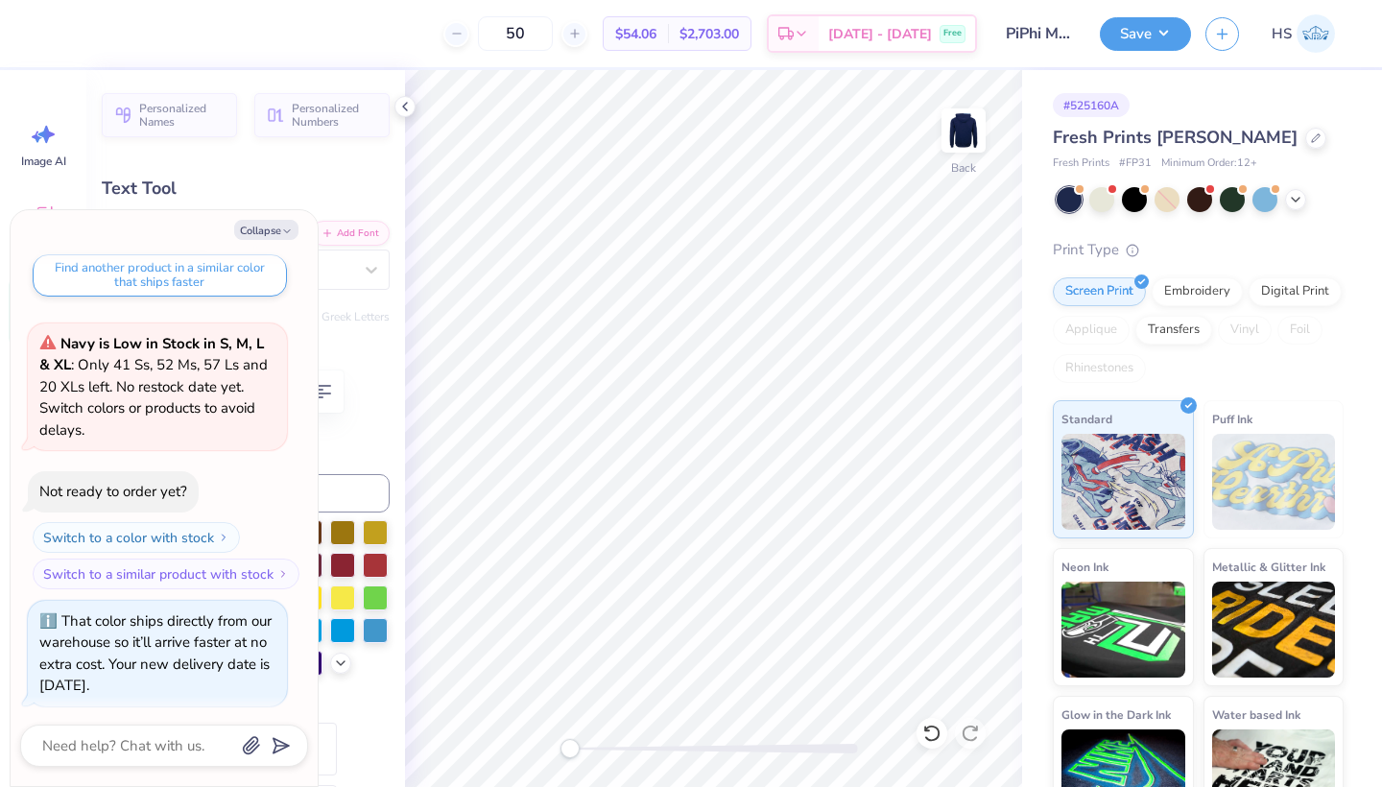
type textarea "x"
type textarea "STANFORD UN"
type textarea "x"
type textarea "STANFORD U"
type textarea "x"
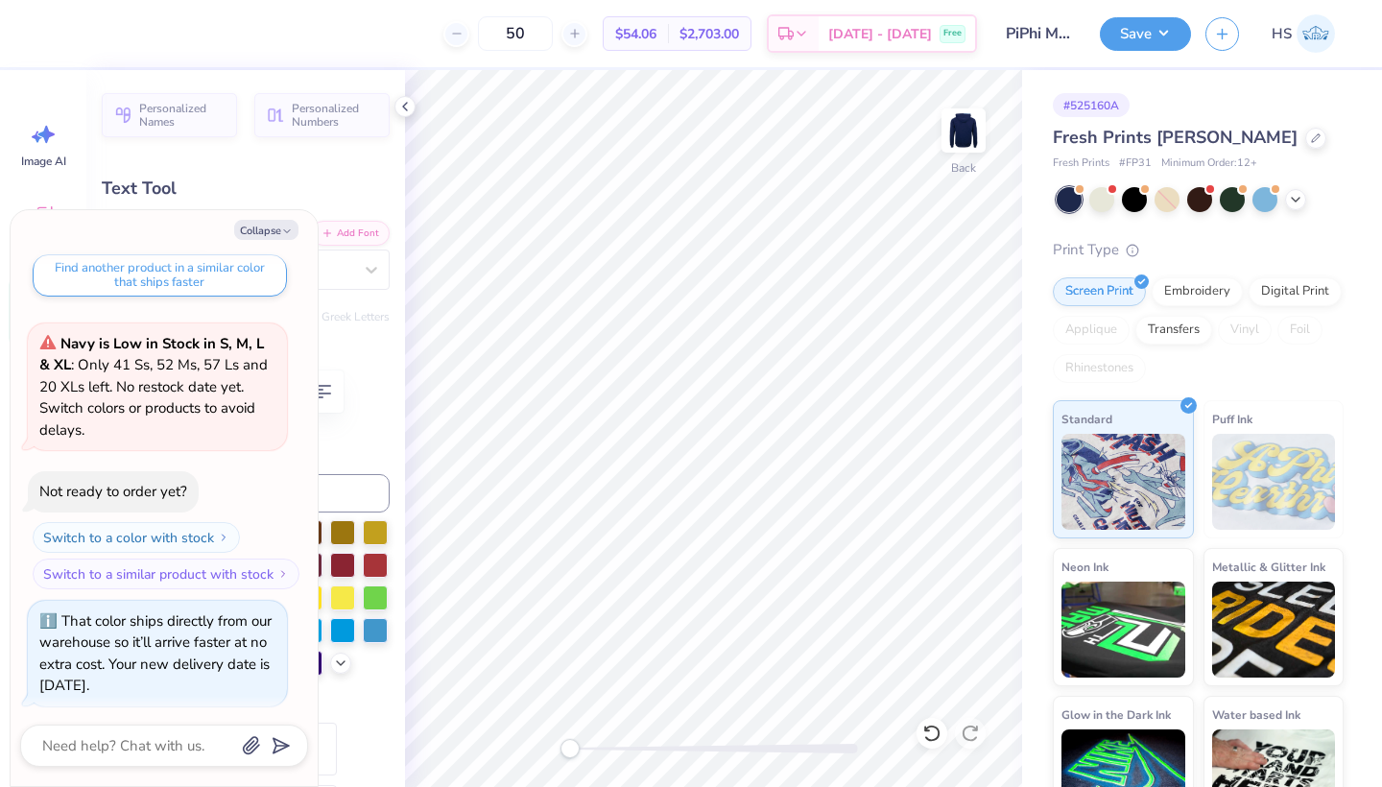
type textarea "STANFORD"
type textarea "x"
type textarea "STANFORD"
type textarea "x"
type textarea "STANFOR"
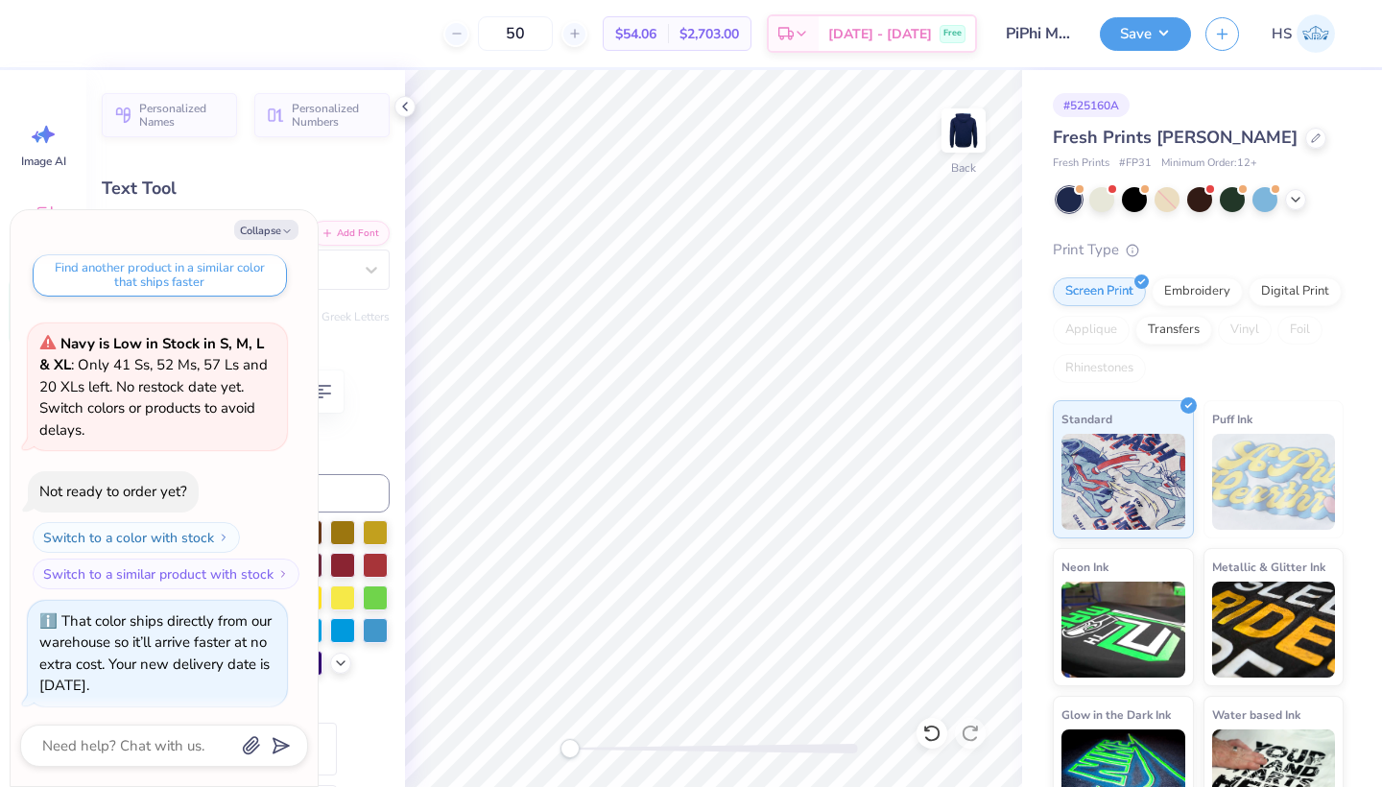
type textarea "x"
type textarea "STANFO"
type textarea "x"
type textarea "STANF"
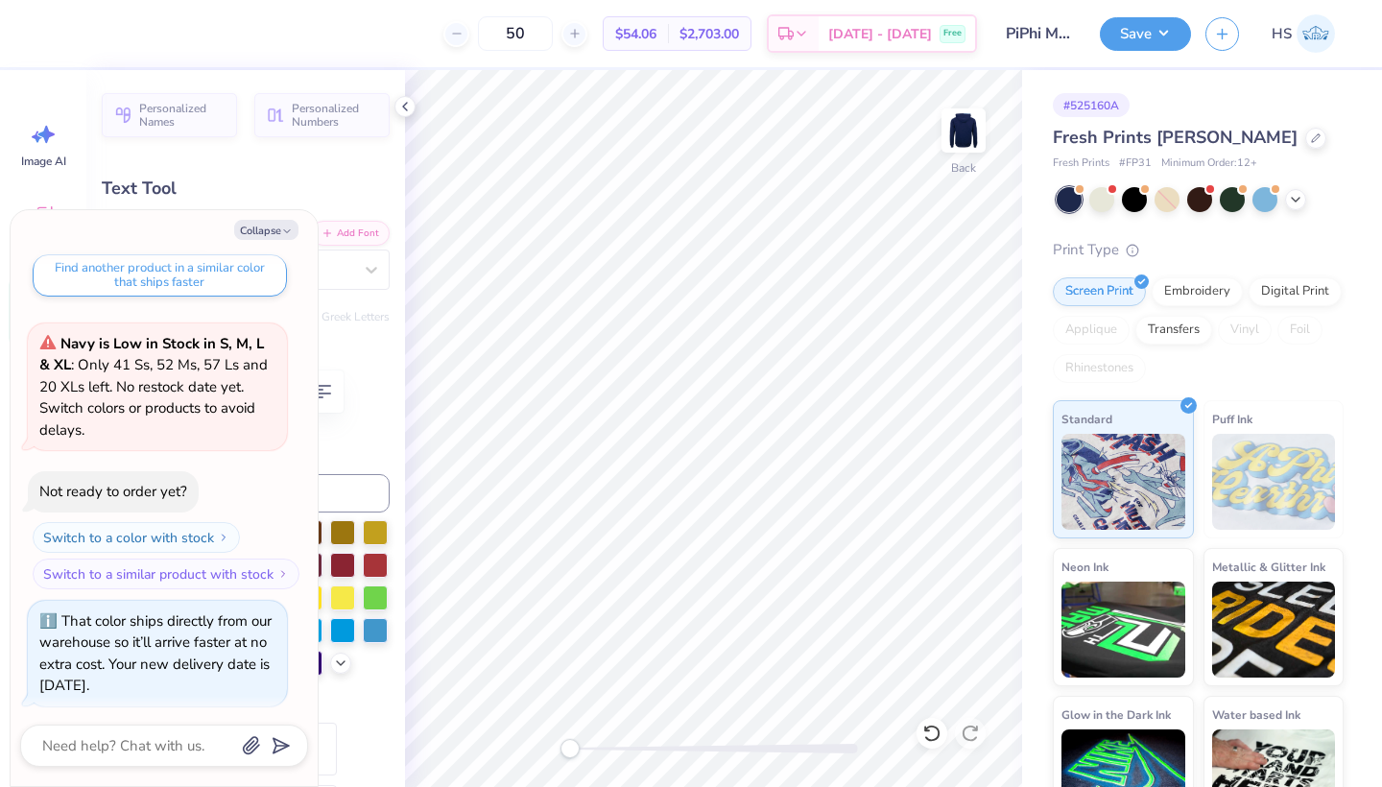
type textarea "x"
type textarea "STAN"
type textarea "x"
type textarea "STA"
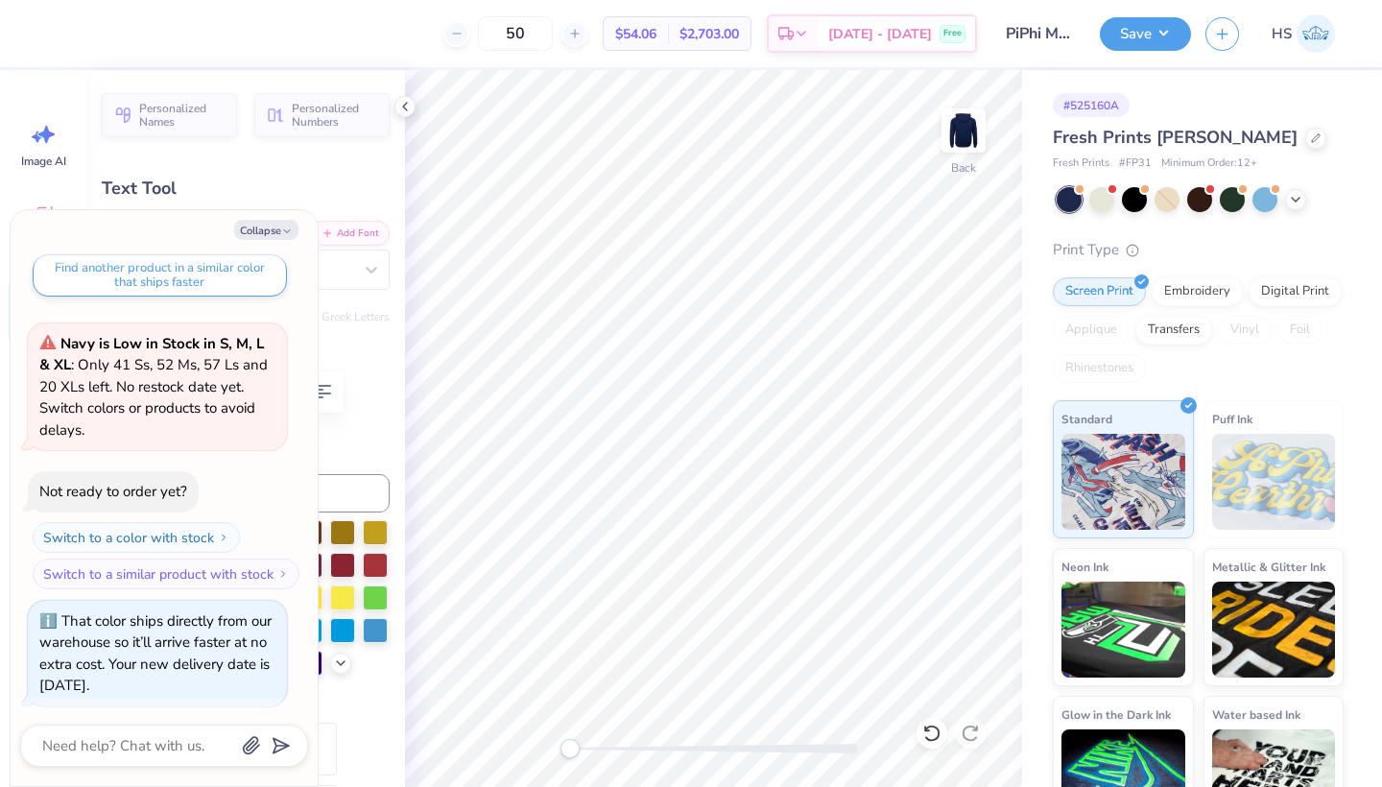
type textarea "x"
type textarea "ST"
type textarea "x"
type textarea "S"
type textarea "x"
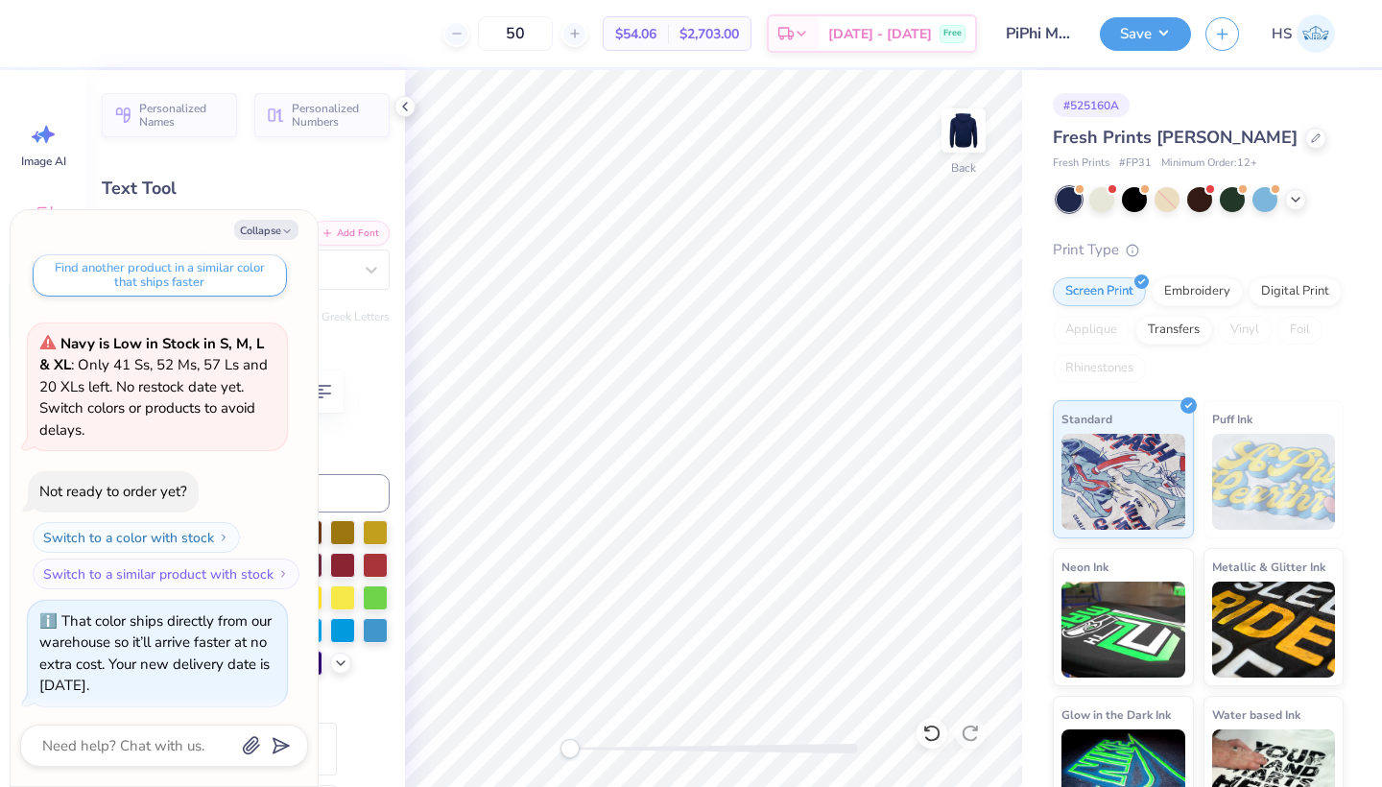
type textarea "x"
type textarea "F"
type textarea "x"
type textarea "Fr"
type textarea "x"
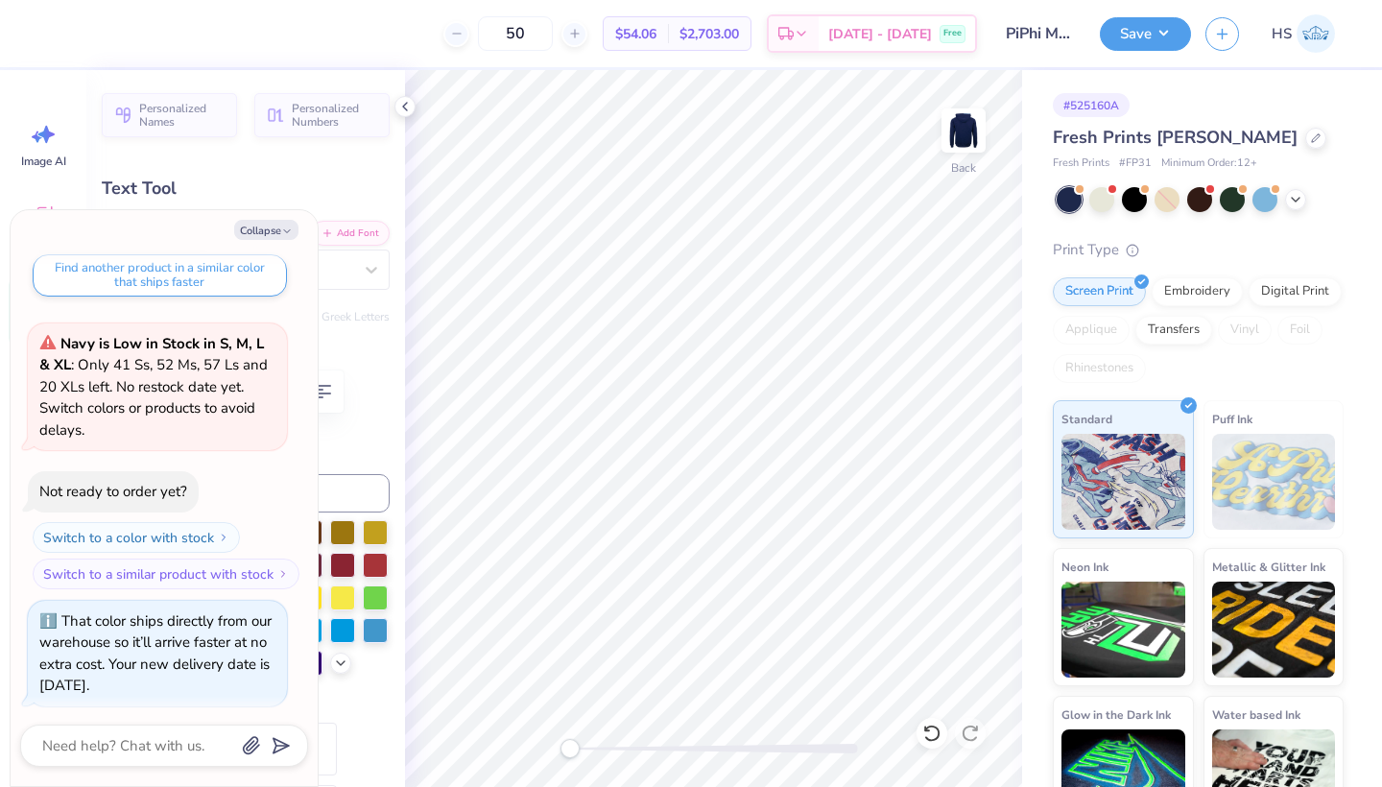
type textarea "Fri"
type textarea "x"
type textarea "Frie"
type textarea "x"
type textarea "Frien"
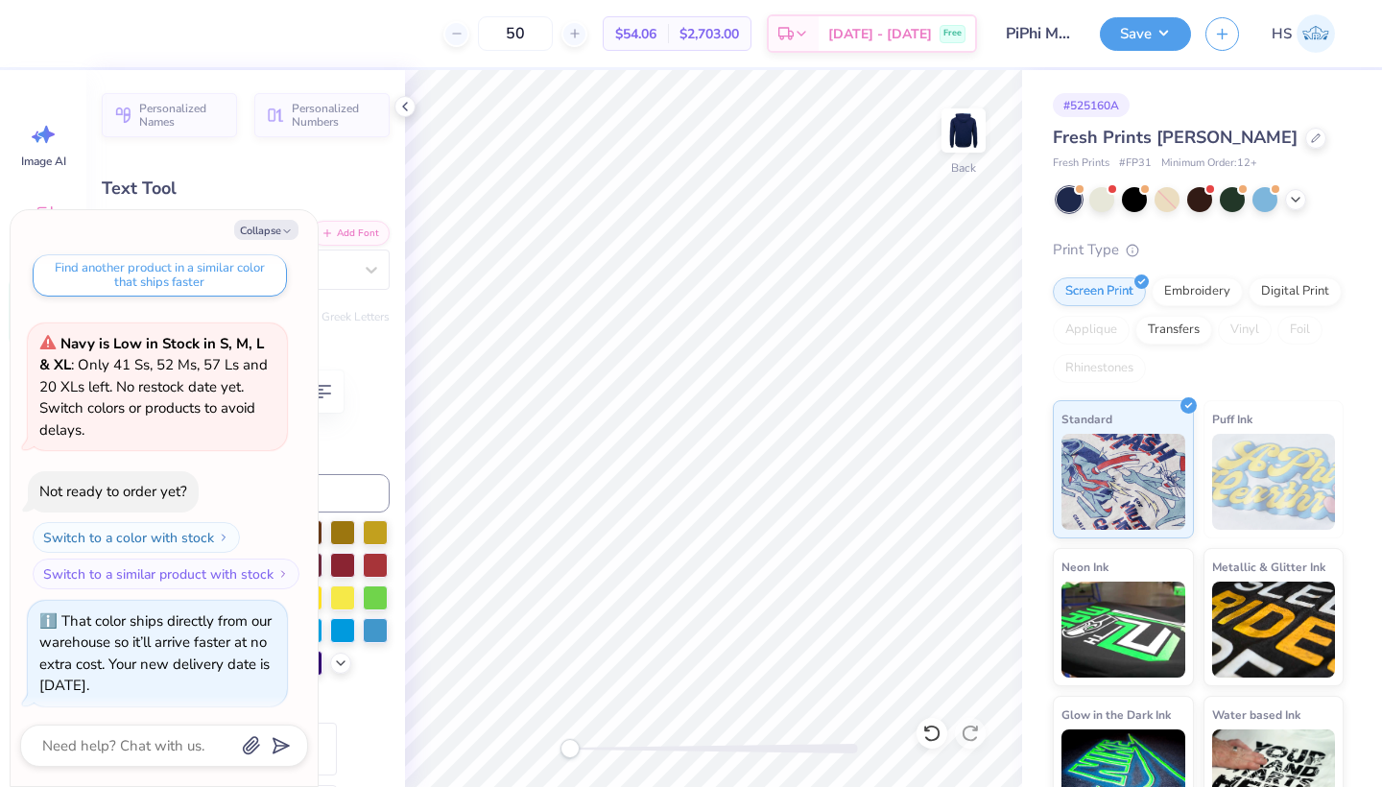
type textarea "x"
type textarea "Friend"
type textarea "x"
type textarea "Friends"
type textarea "x"
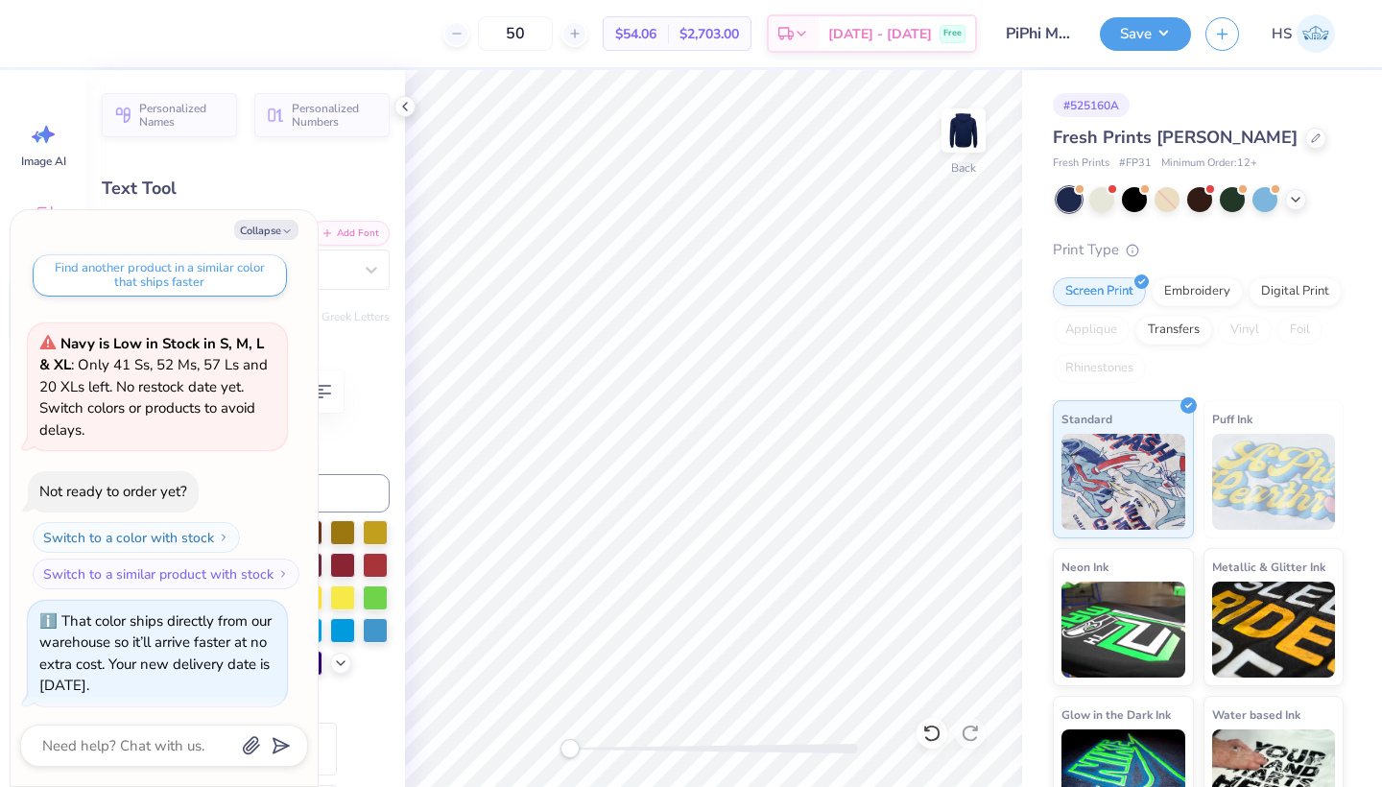
type textarea "Friends"
type textarea "x"
type textarea "Friends a"
type textarea "x"
type textarea "Friends an"
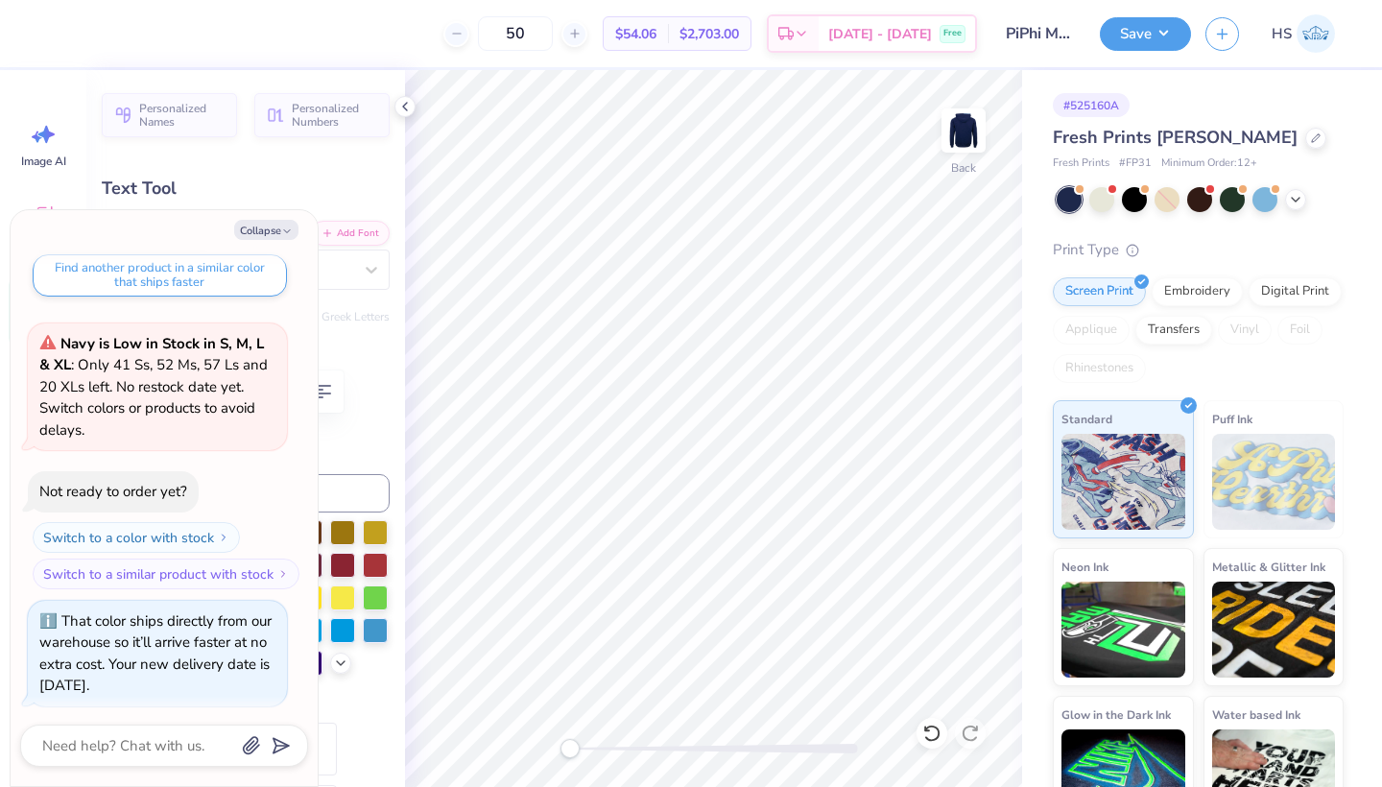
type textarea "x"
type textarea "Friends and"
type textarea "x"
type textarea "Friends and"
type textarea "x"
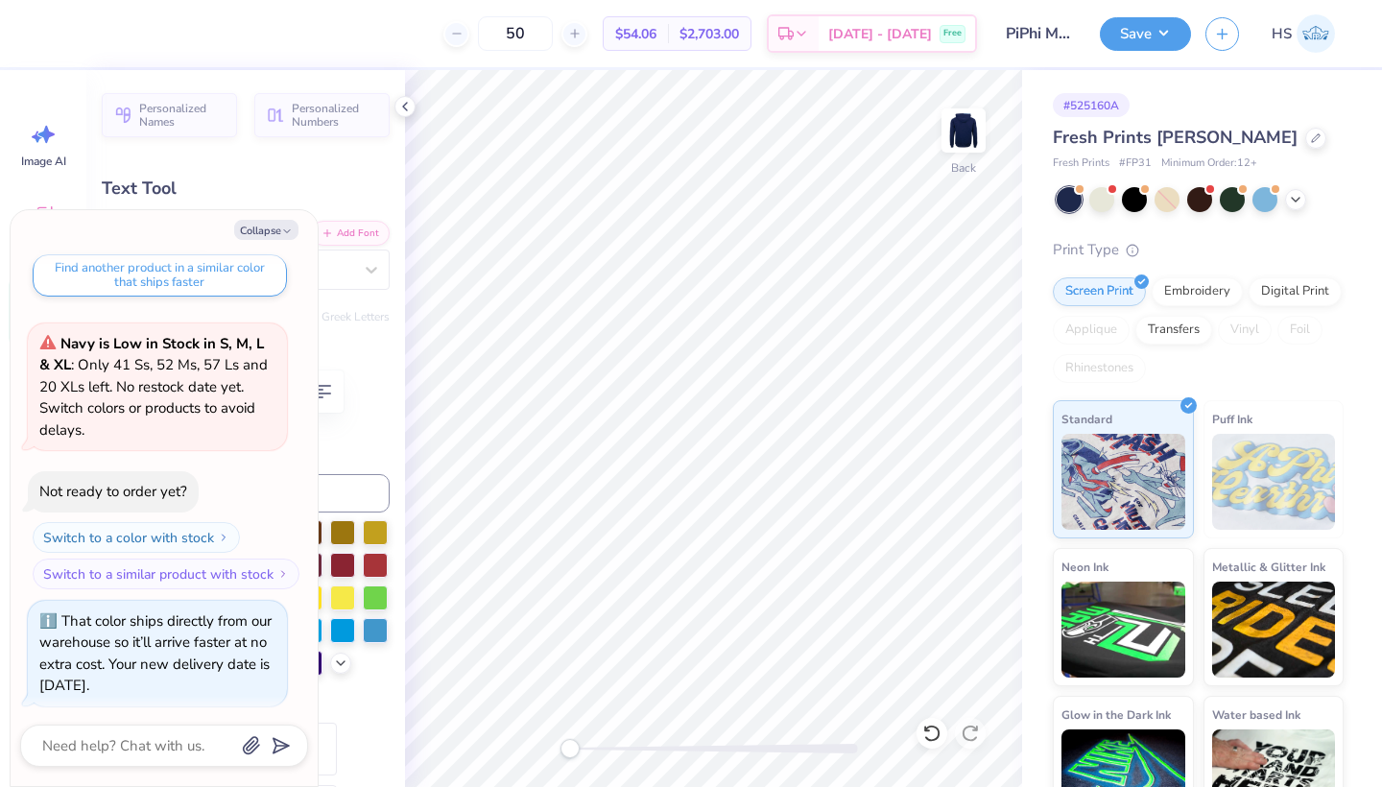
type textarea "Friends and l"
type textarea "x"
type textarea "Friends and le"
type textarea "x"
type textarea "Friends and lea"
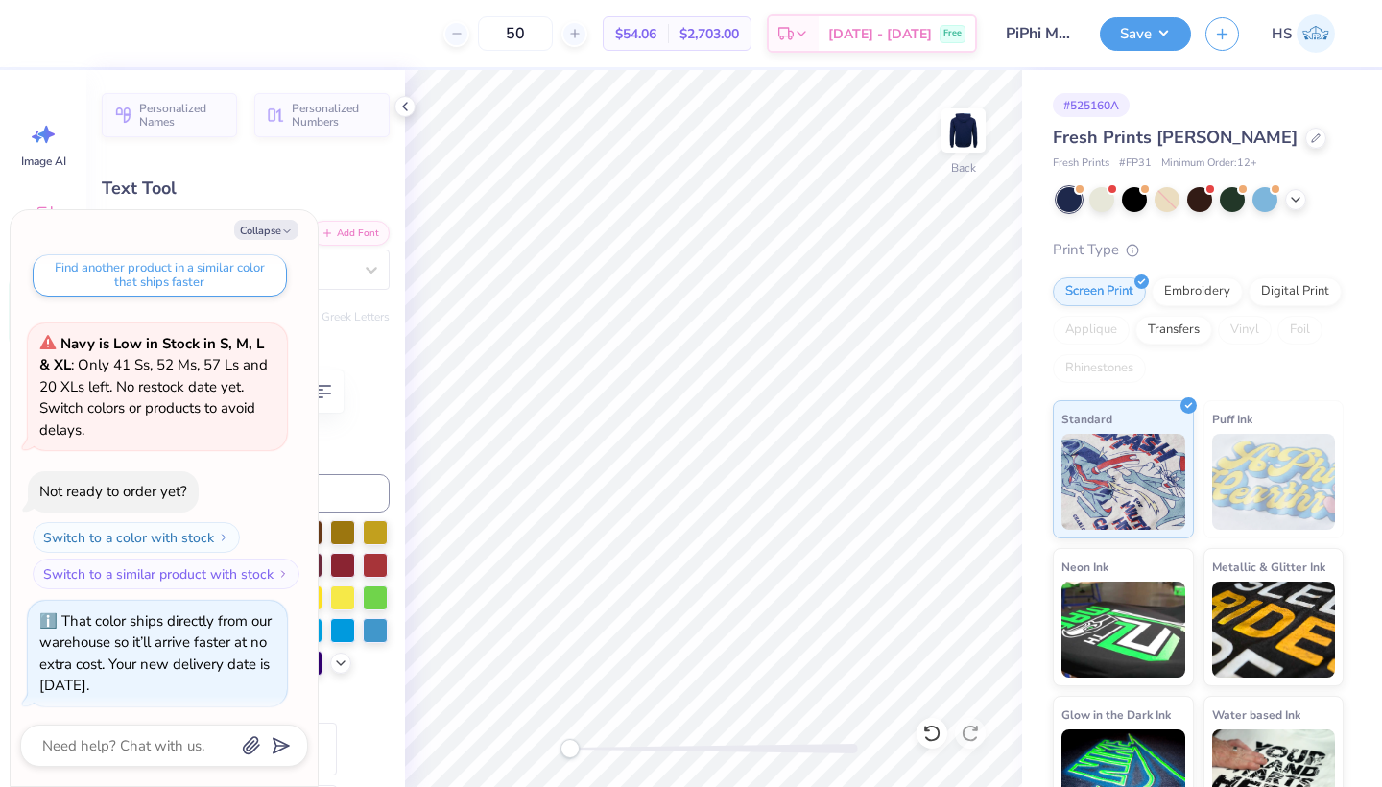
type textarea "x"
type textarea "Friends and lead"
type textarea "x"
type textarea "Friends and leade"
type textarea "x"
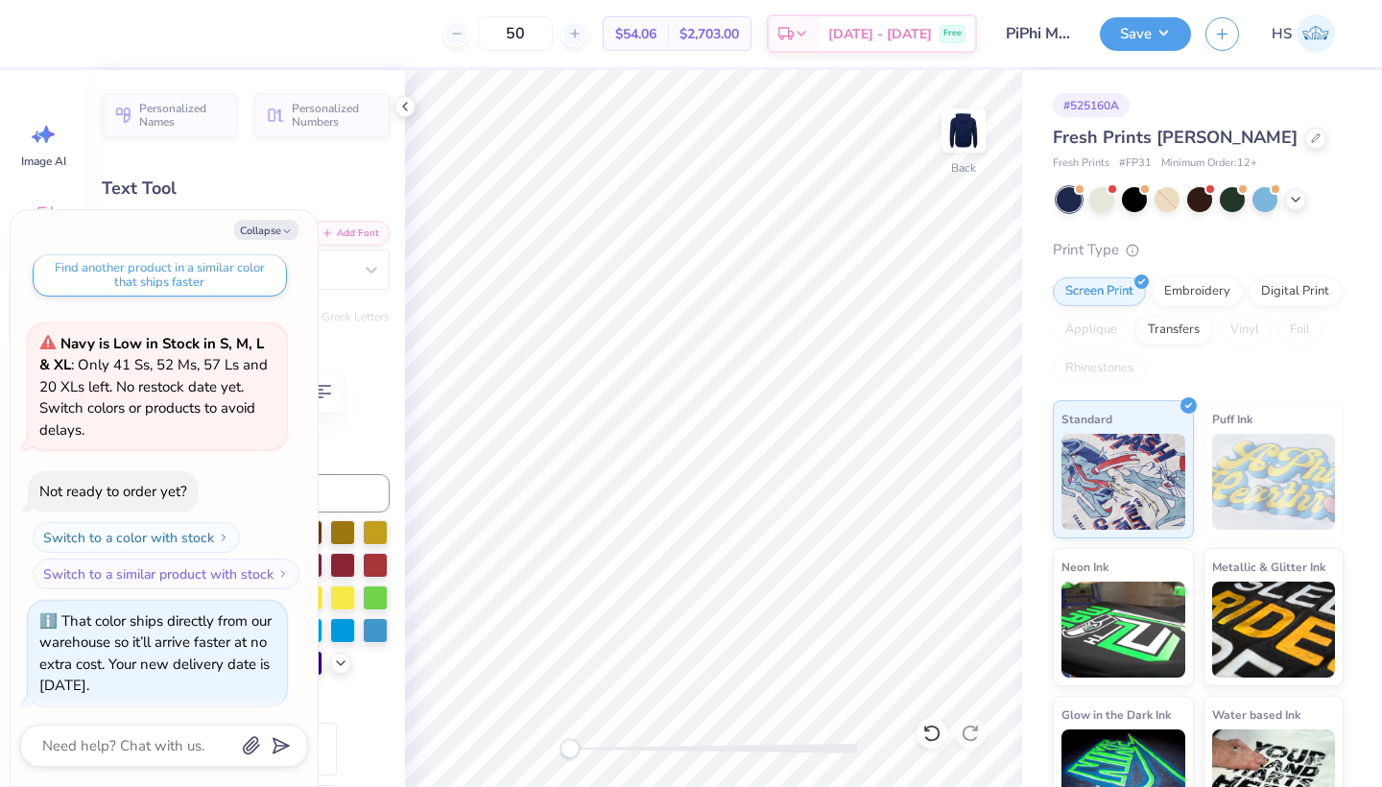
type textarea "Friends and leader"
type textarea "x"
type textarea "Friends and leaders"
type textarea "x"
type textarea "Friends and leaders"
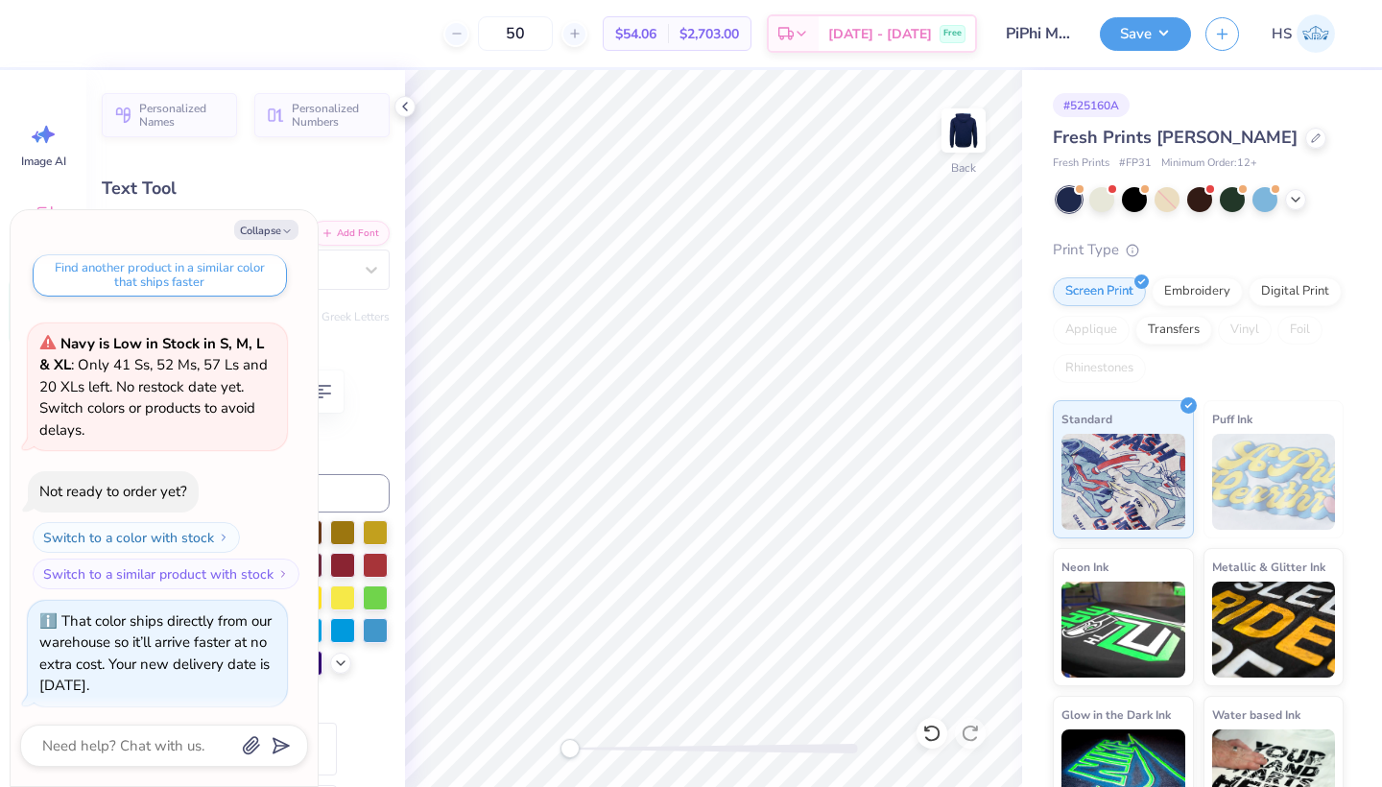
type textarea "x"
type textarea "Friends and leaders f"
type textarea "x"
type textarea "Friends and leaders fo"
type textarea "x"
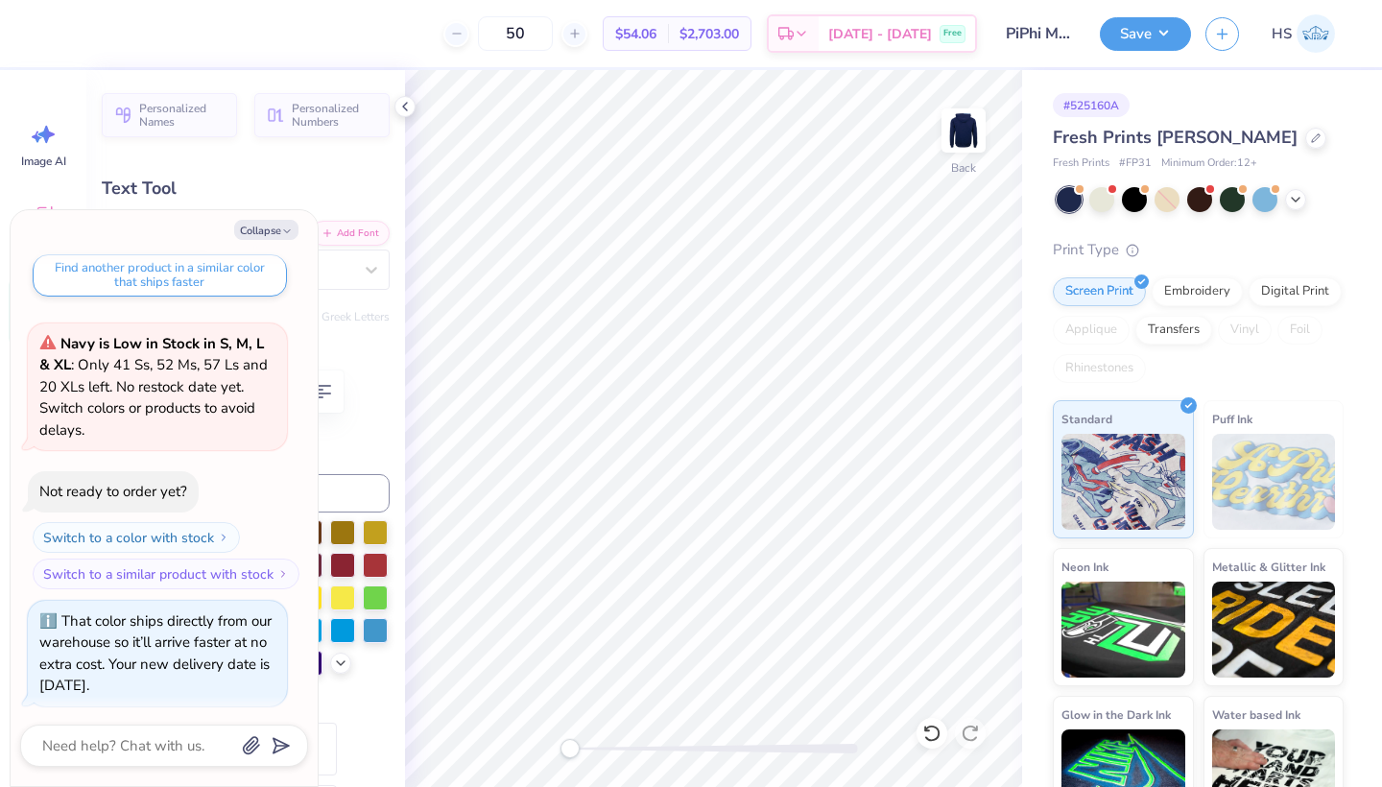
type textarea "Friends and leaders for"
type textarea "x"
type textarea "Friends and leaders for"
type textarea "x"
type textarea "Friends and leaders for l"
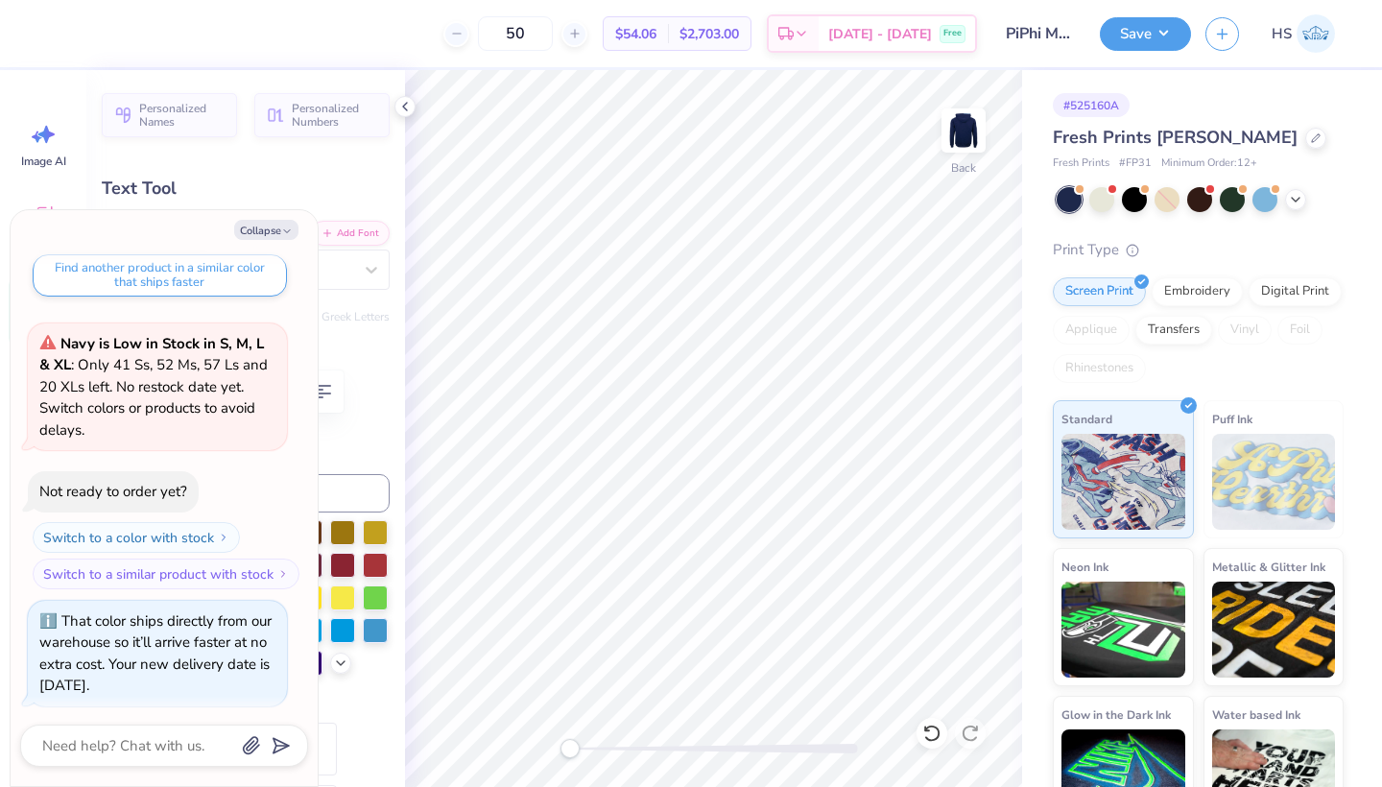
type textarea "x"
type textarea "Friends and leaders for li"
type textarea "x"
type textarea "Friends and leaders for lik"
type textarea "x"
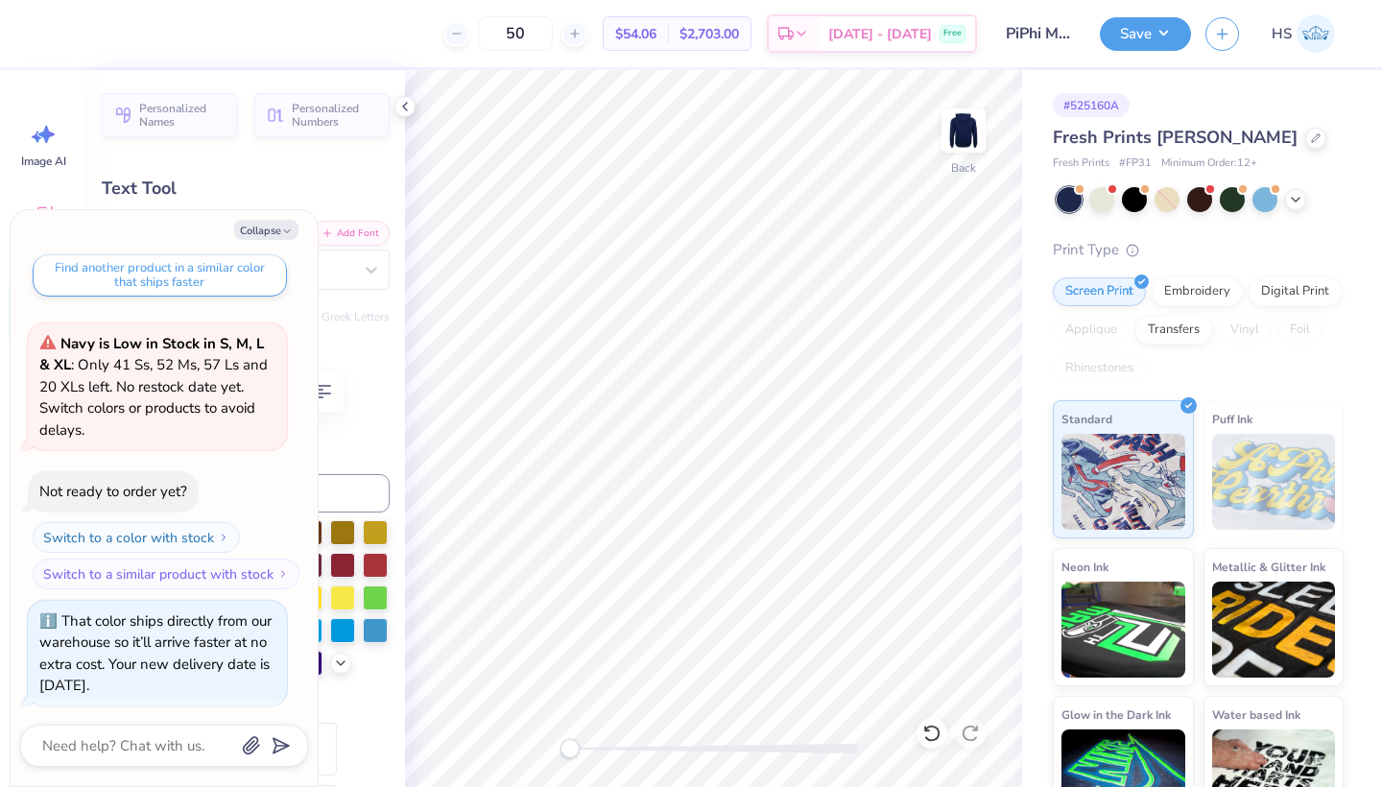
type textarea "Friends and leaders for like"
type textarea "x"
type textarea "Friends and leaders for lik"
type textarea "x"
type textarea "Friends and leaders for li"
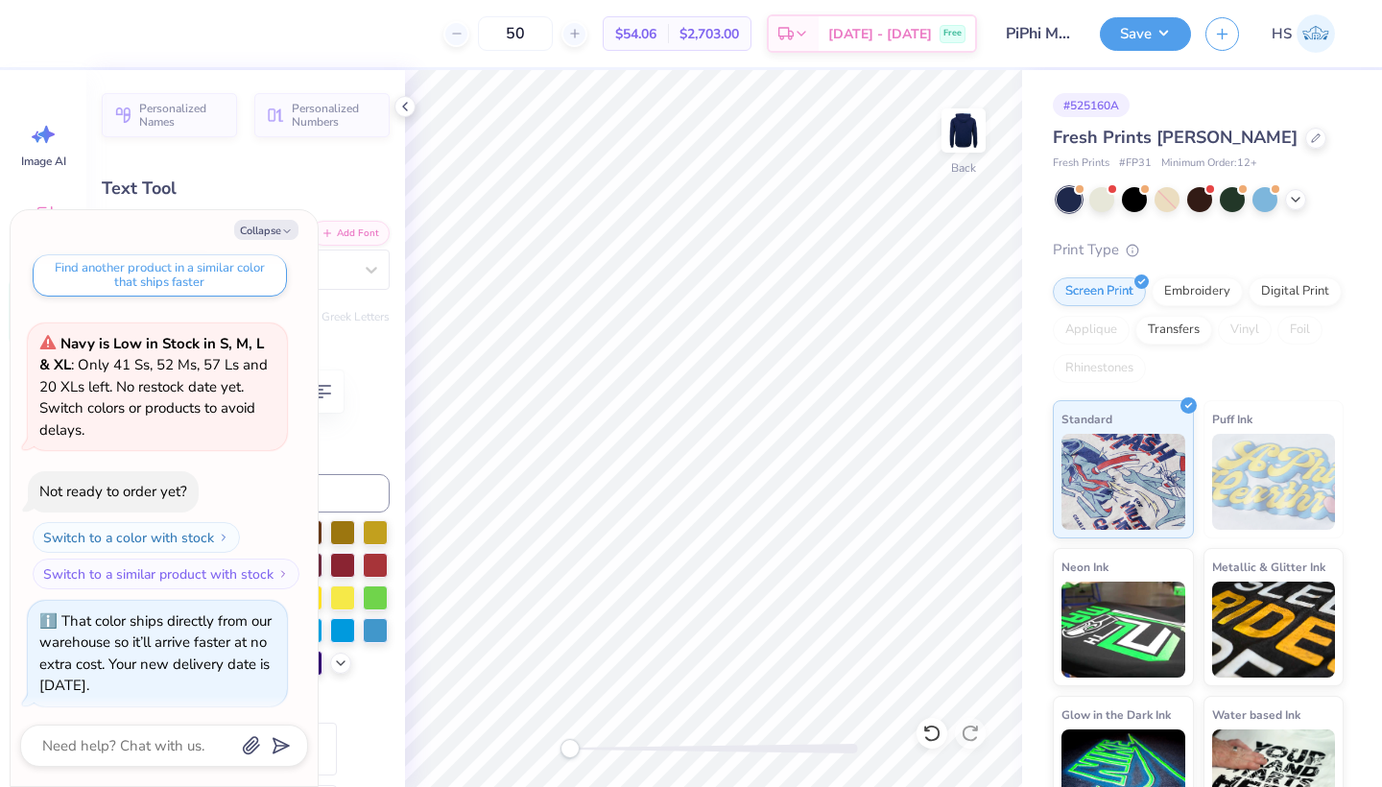
type textarea "x"
type textarea "Friends and leaders for lif"
type textarea "x"
type textarea "Friends and leaders for lifr"
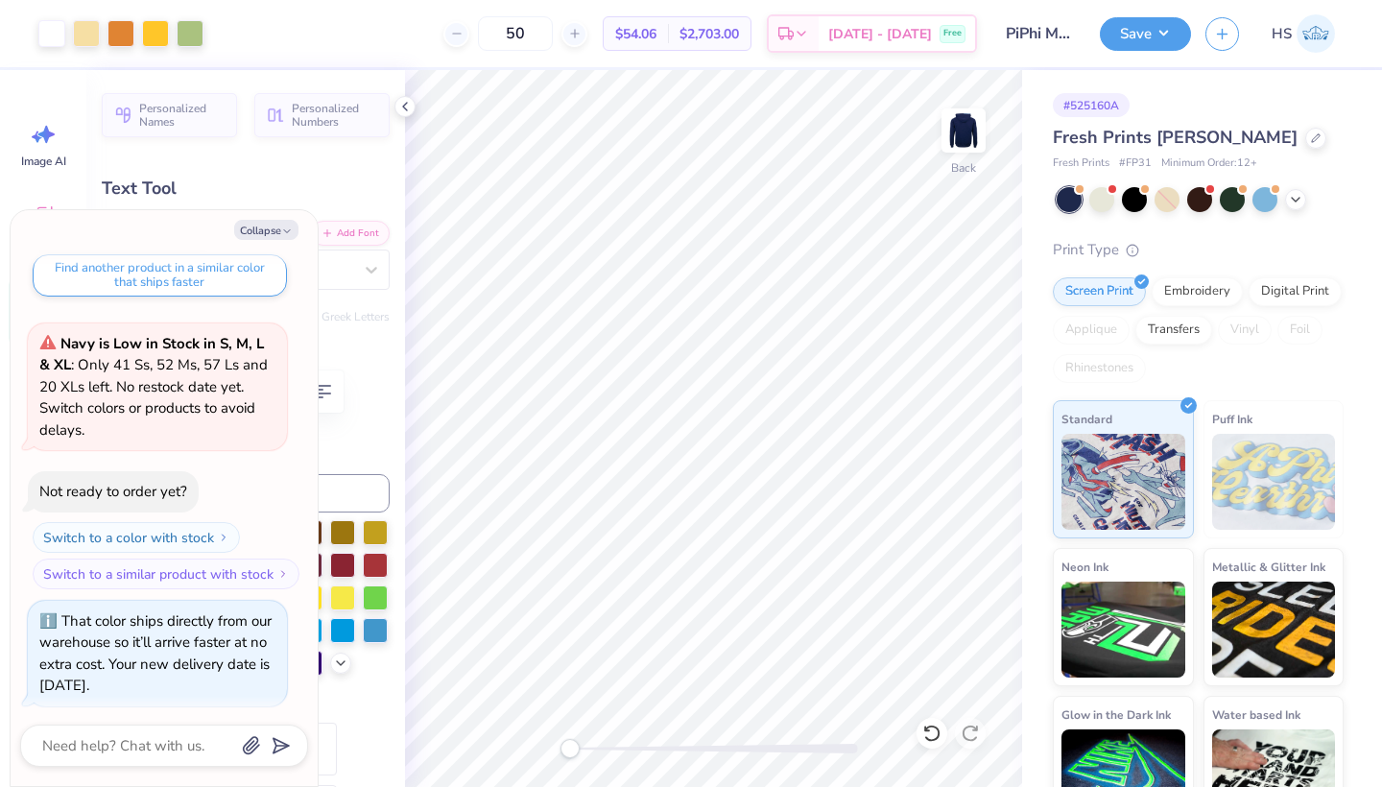
type textarea "x"
type input "8.87"
type textarea "x"
type input "6.41"
type input "0.30"
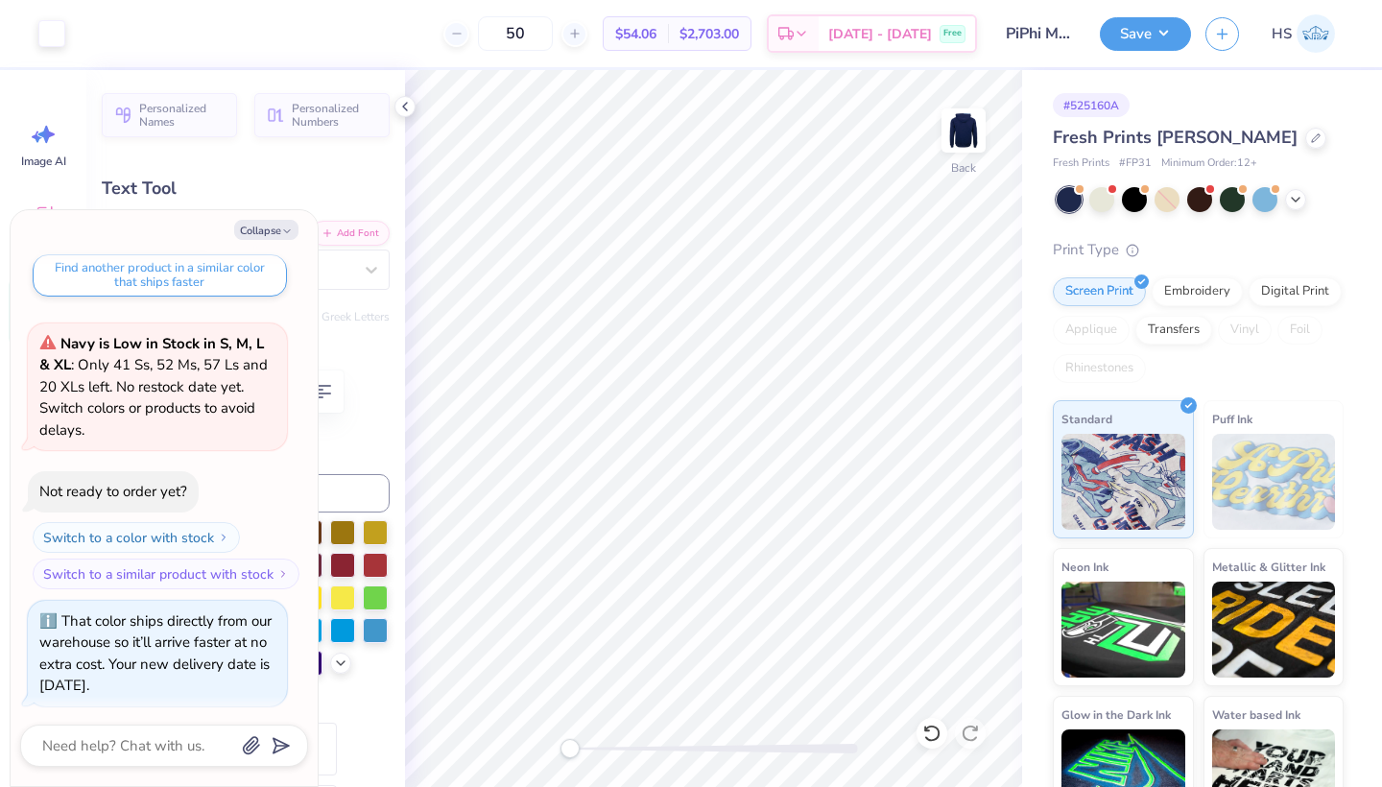
type textarea "x"
type input "7.38"
type textarea "x"
type textarea "Friends and leaders for lif"
type textarea "x"
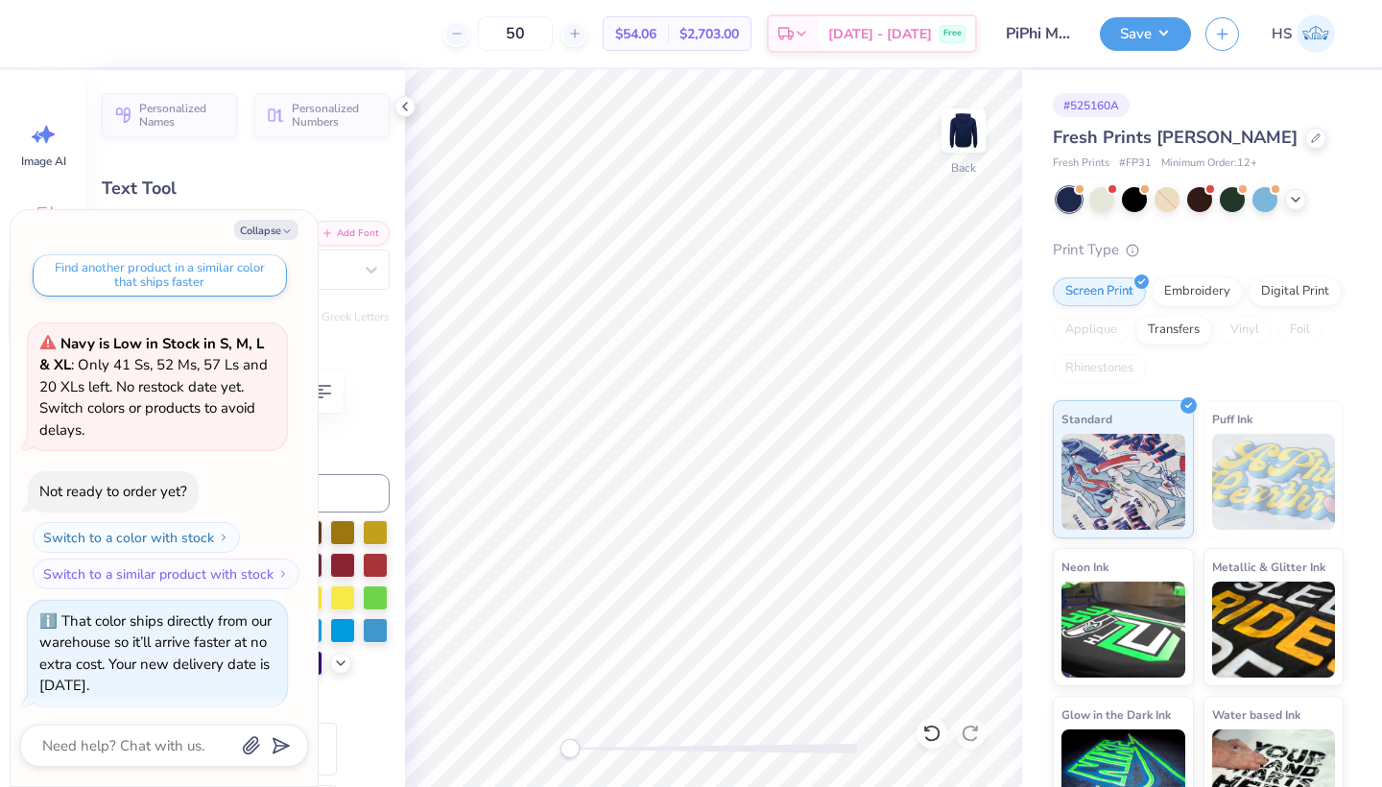
type textarea "Friends and leaders for lifE"
type textarea "x"
type input "7.37"
click at [1131, 37] on button "Save" at bounding box center [1145, 31] width 91 height 34
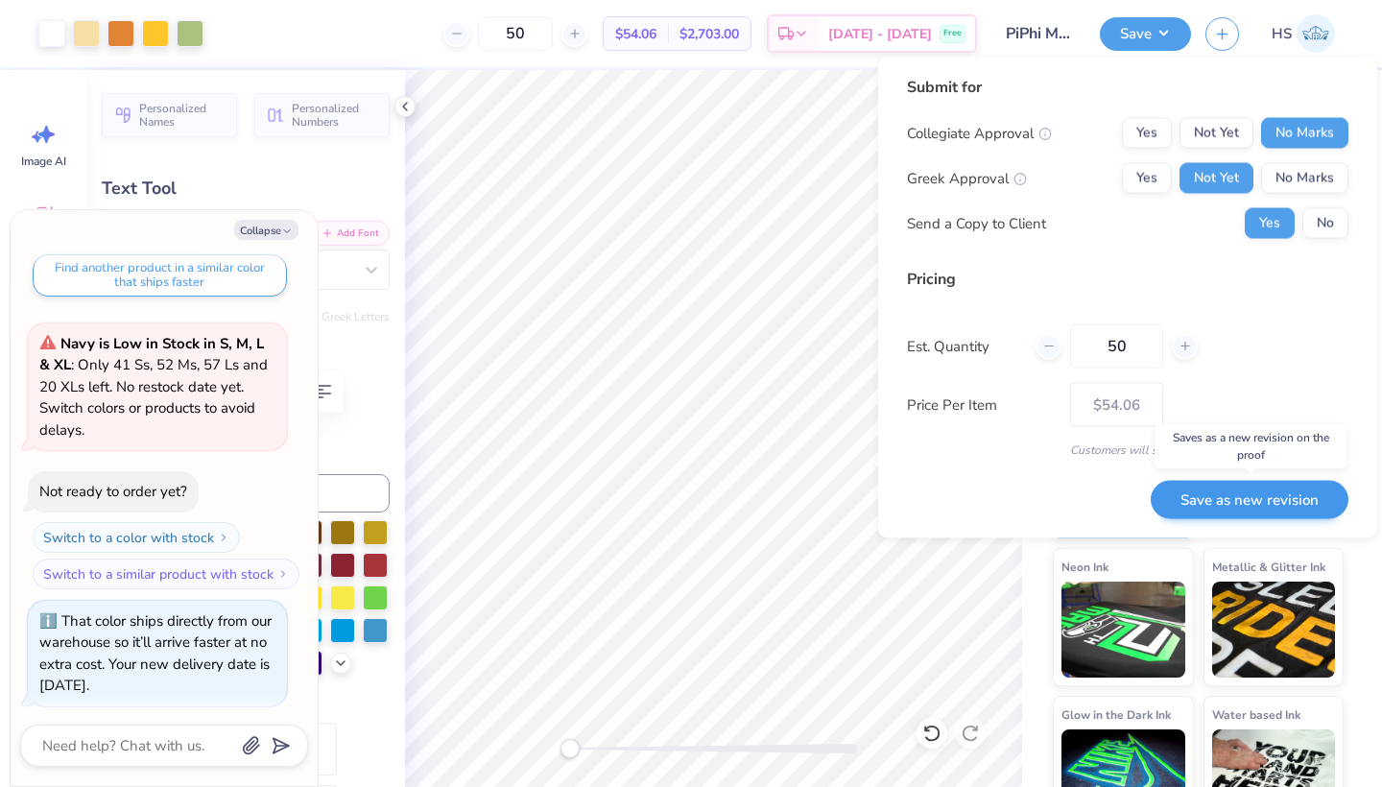
click at [1195, 502] on button "Save as new revision" at bounding box center [1249, 499] width 198 height 39
type textarea "x"
type input "– –"
type textarea "x"
type input "$54.06"
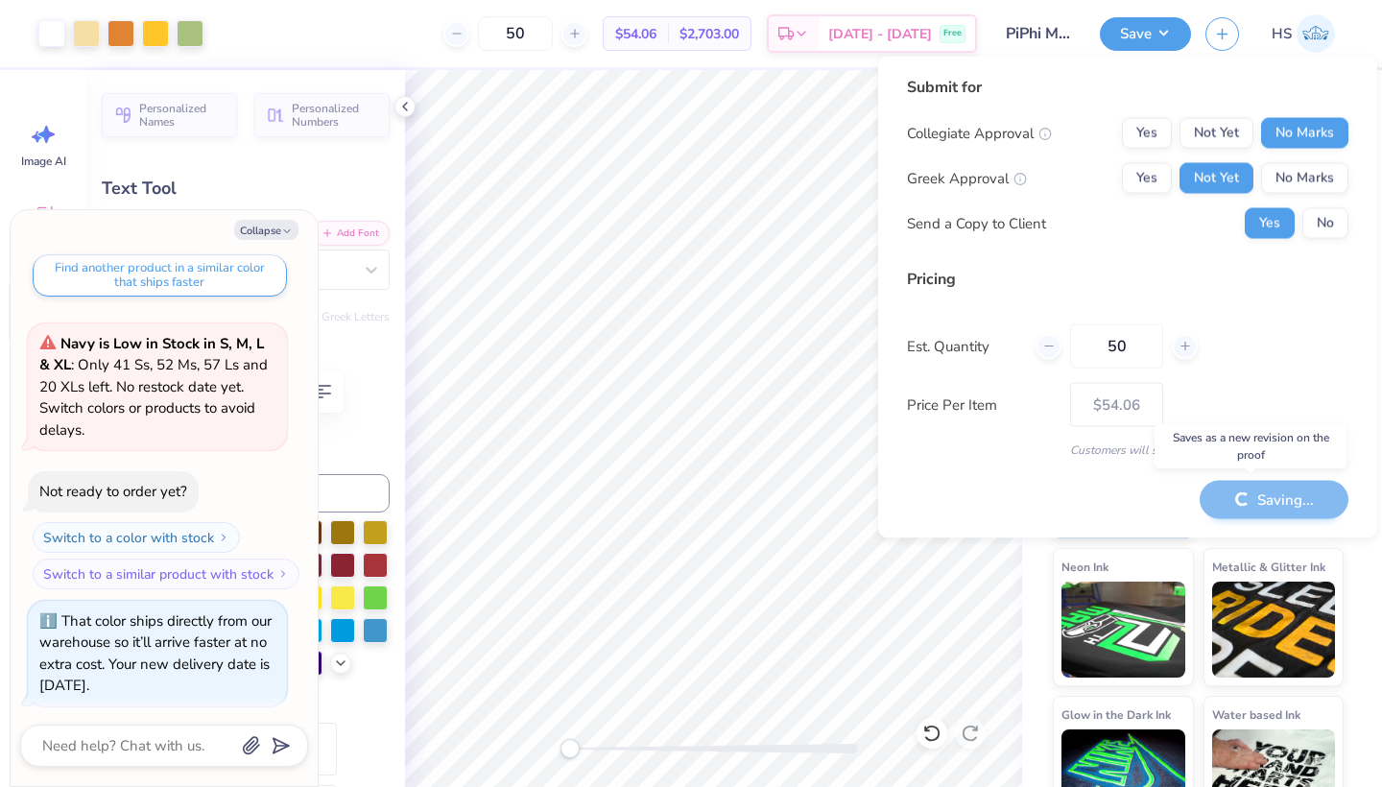
type textarea "x"
type input "– –"
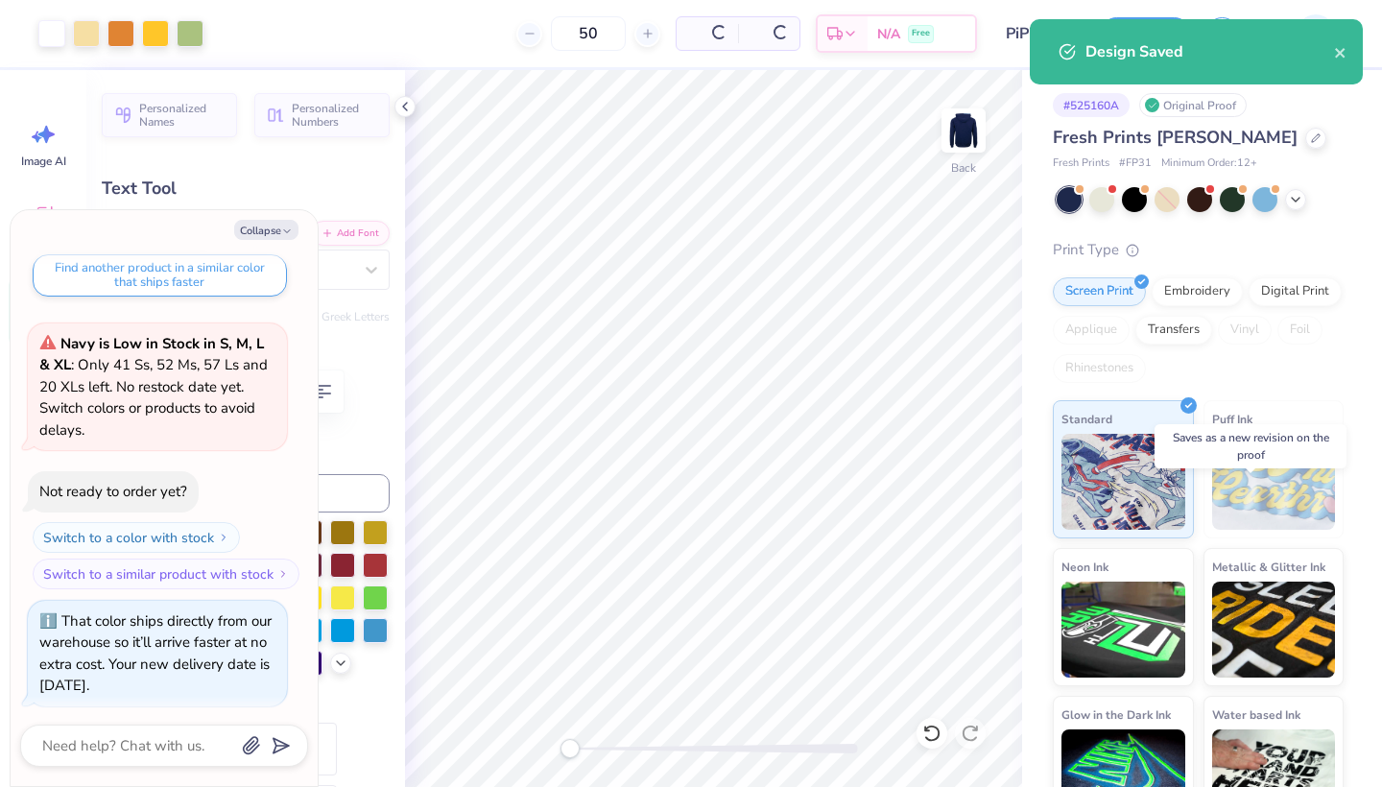
type textarea "x"
type input "$54.06"
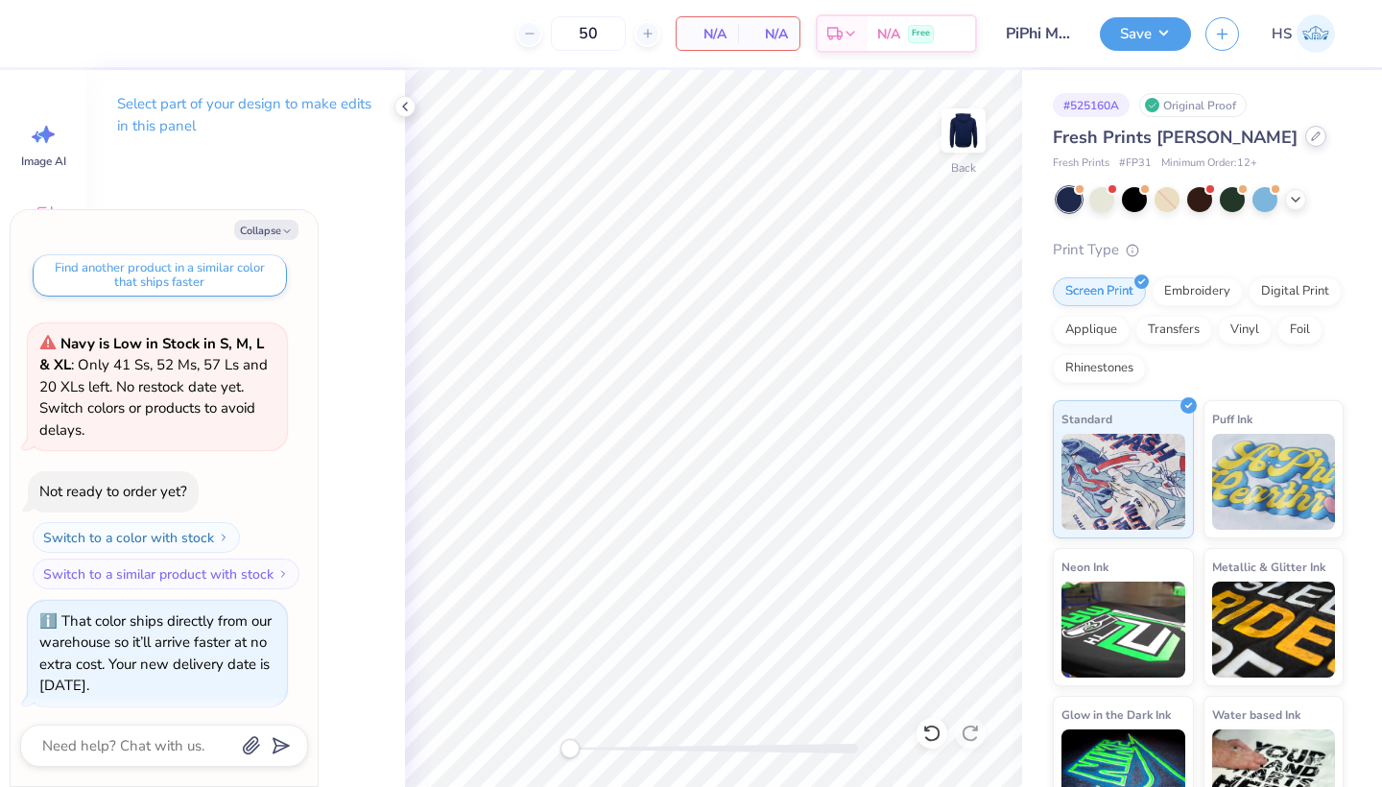
click at [1311, 140] on icon at bounding box center [1316, 136] width 10 height 10
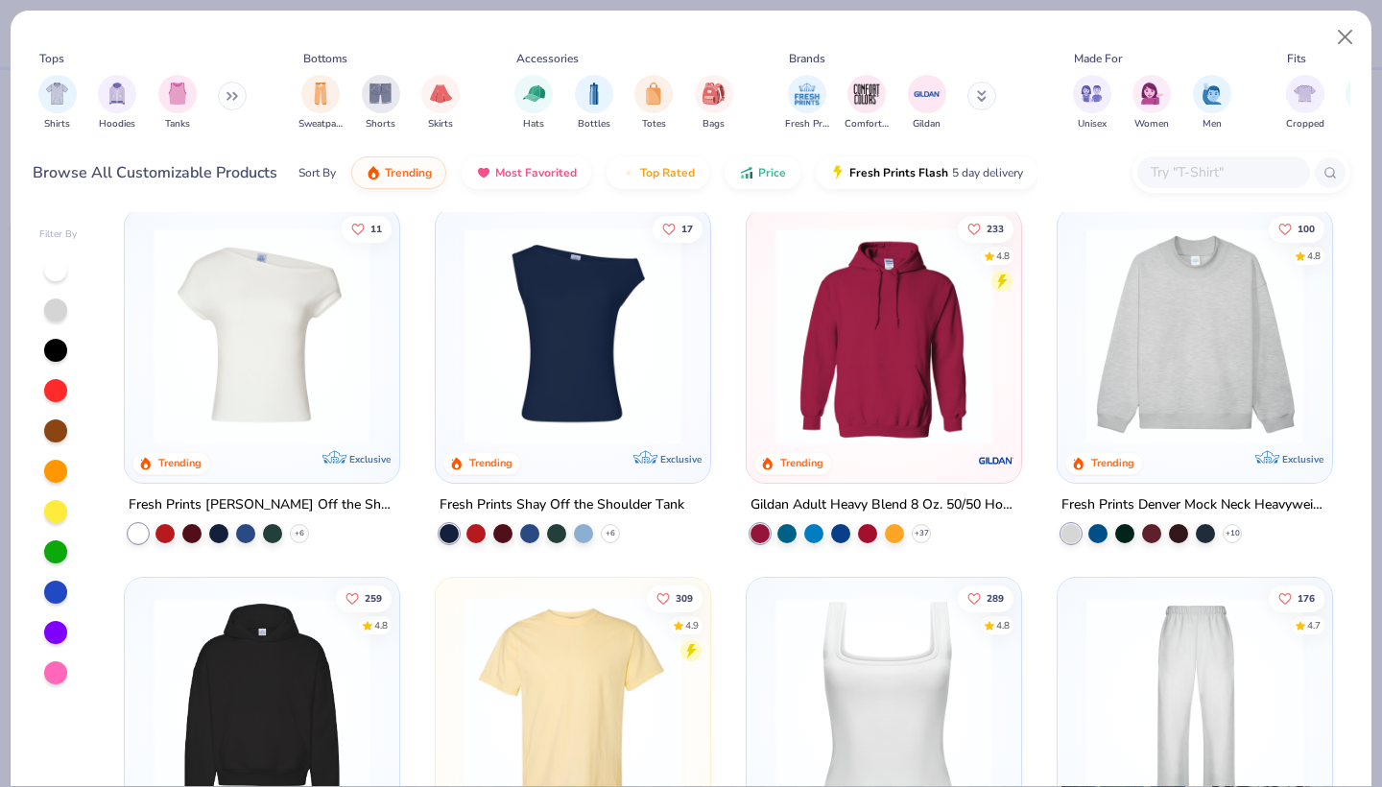
scroll to position [20, 0]
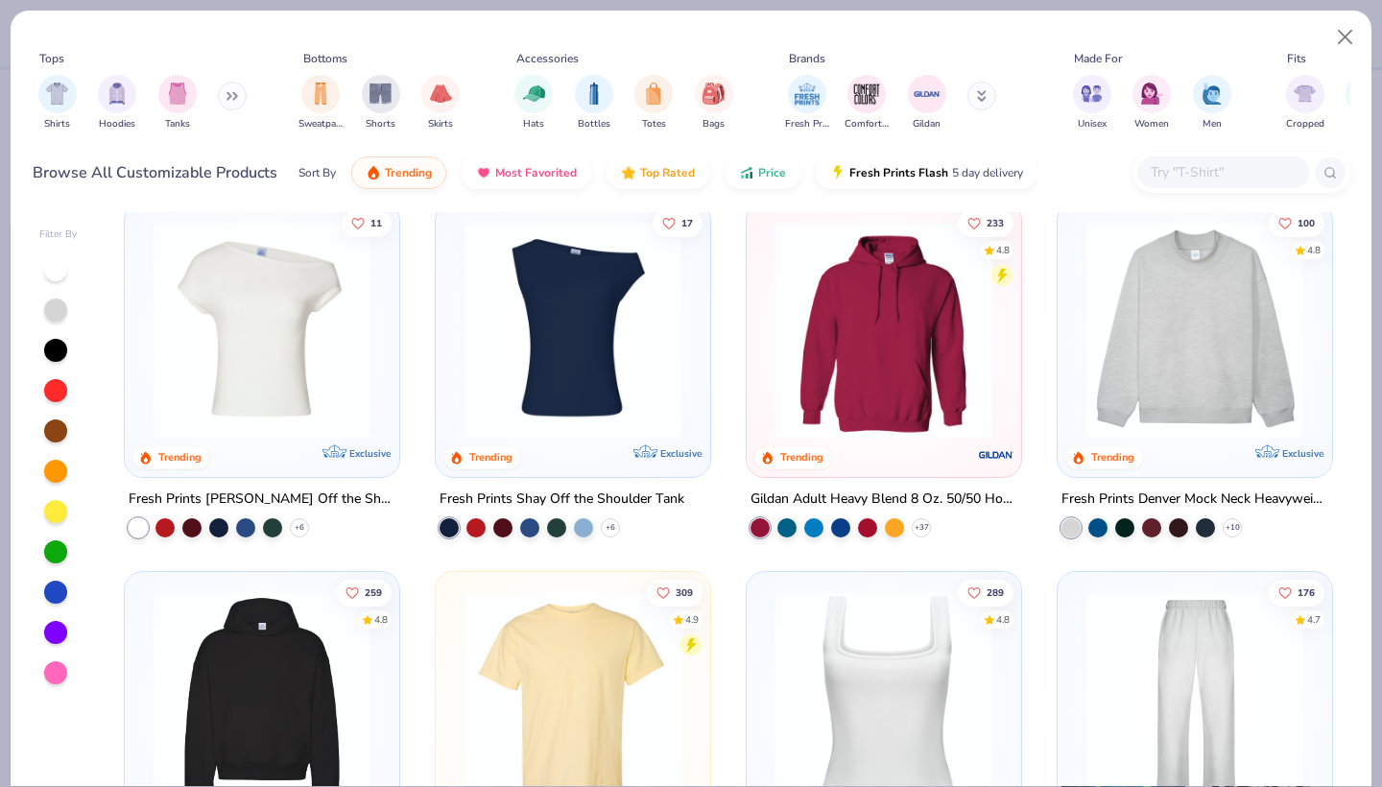
click at [251, 386] on img at bounding box center [262, 330] width 236 height 217
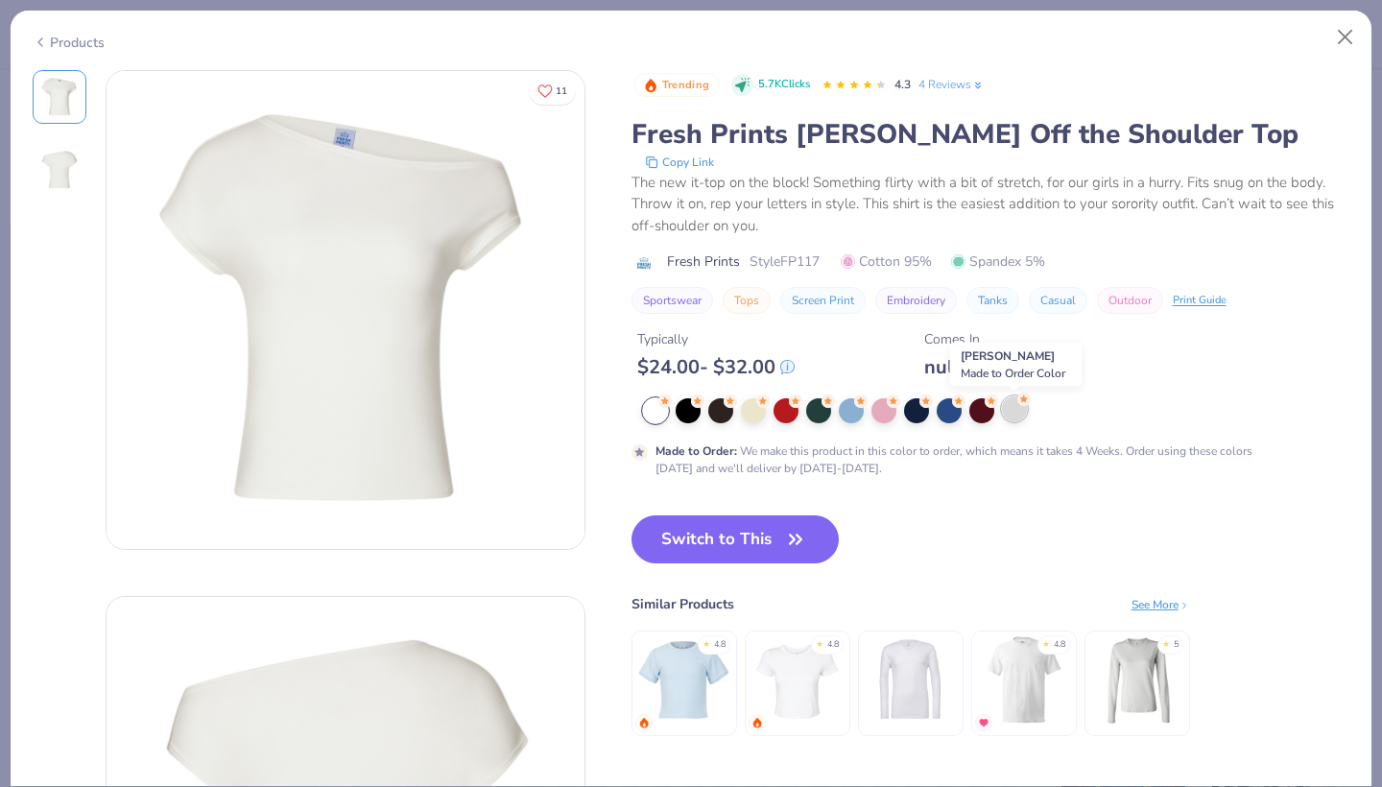
click at [1020, 415] on div at bounding box center [1014, 408] width 25 height 25
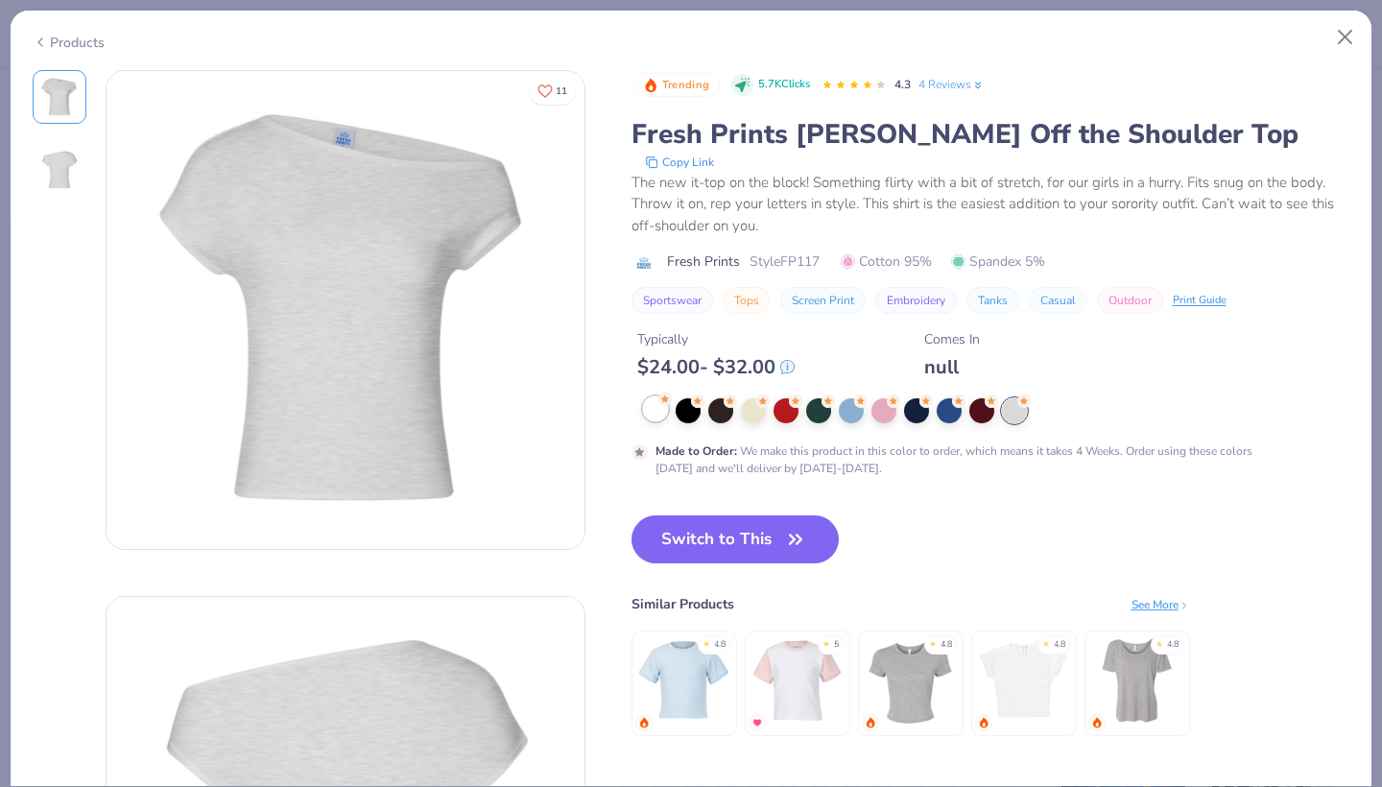
click at [650, 419] on div at bounding box center [655, 408] width 25 height 25
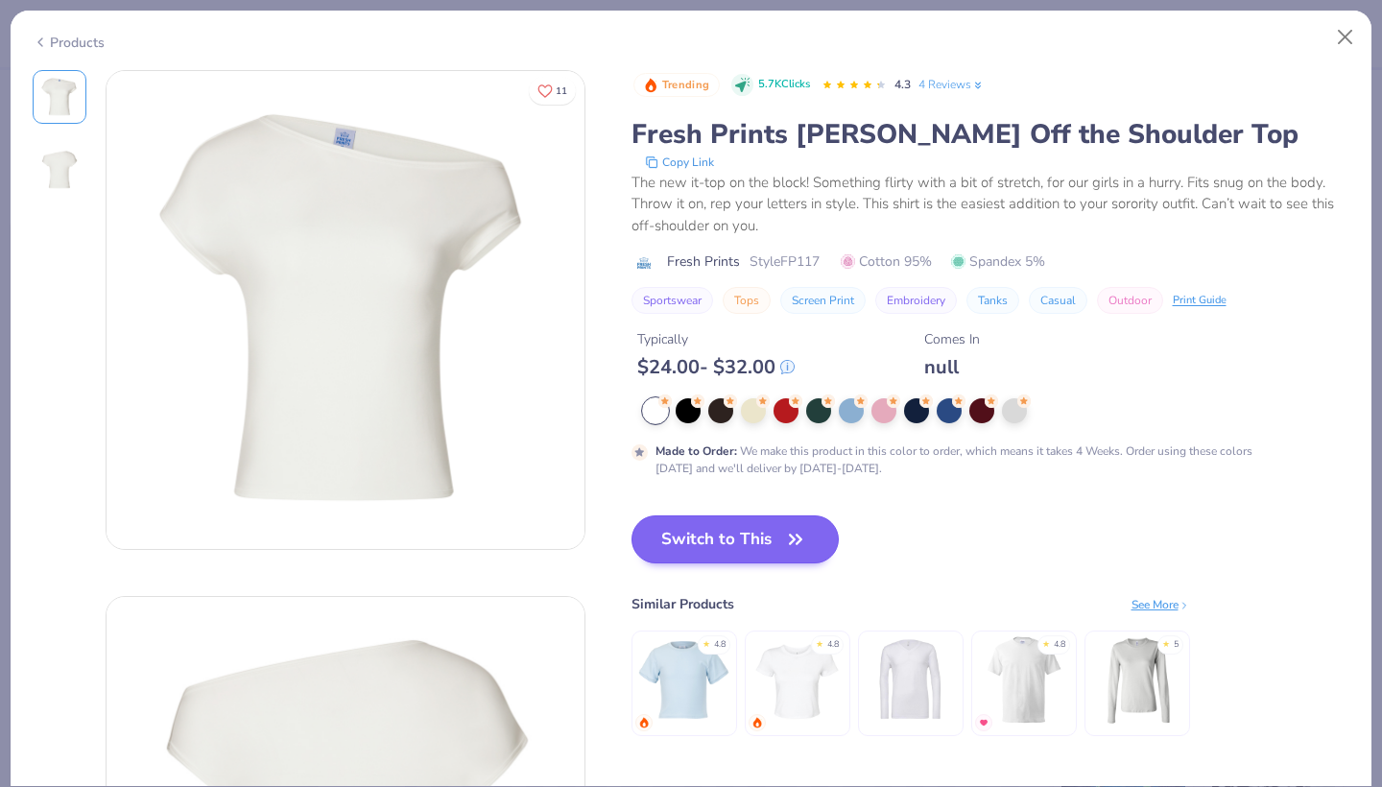
drag, startPoint x: 739, startPoint y: 534, endPoint x: 773, endPoint y: 546, distance: 36.4
click at [739, 534] on button "Switch to This" at bounding box center [735, 539] width 208 height 48
click at [773, 546] on button "Switch to This" at bounding box center [735, 539] width 208 height 48
click at [808, 546] on icon "button" at bounding box center [795, 539] width 27 height 27
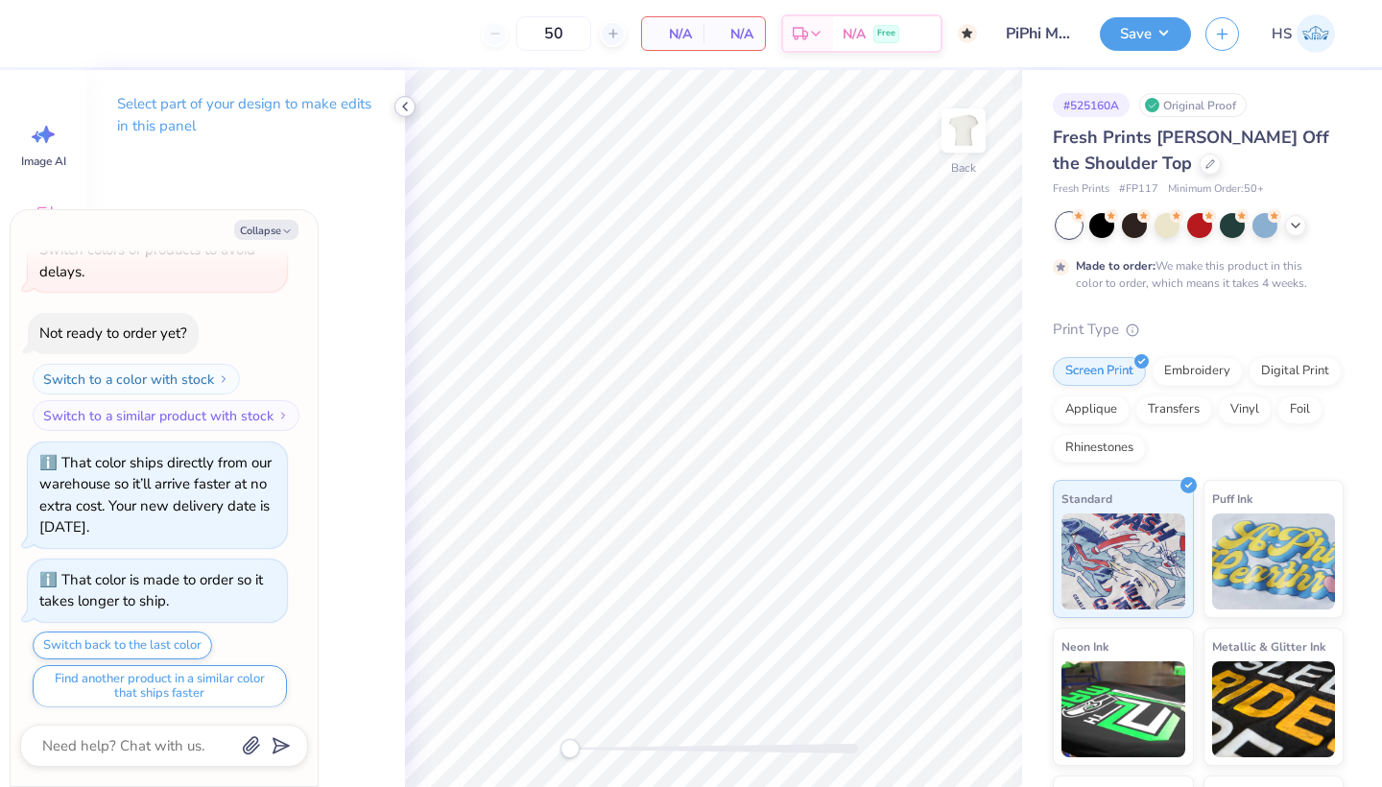
click at [406, 106] on icon at bounding box center [404, 106] width 15 height 15
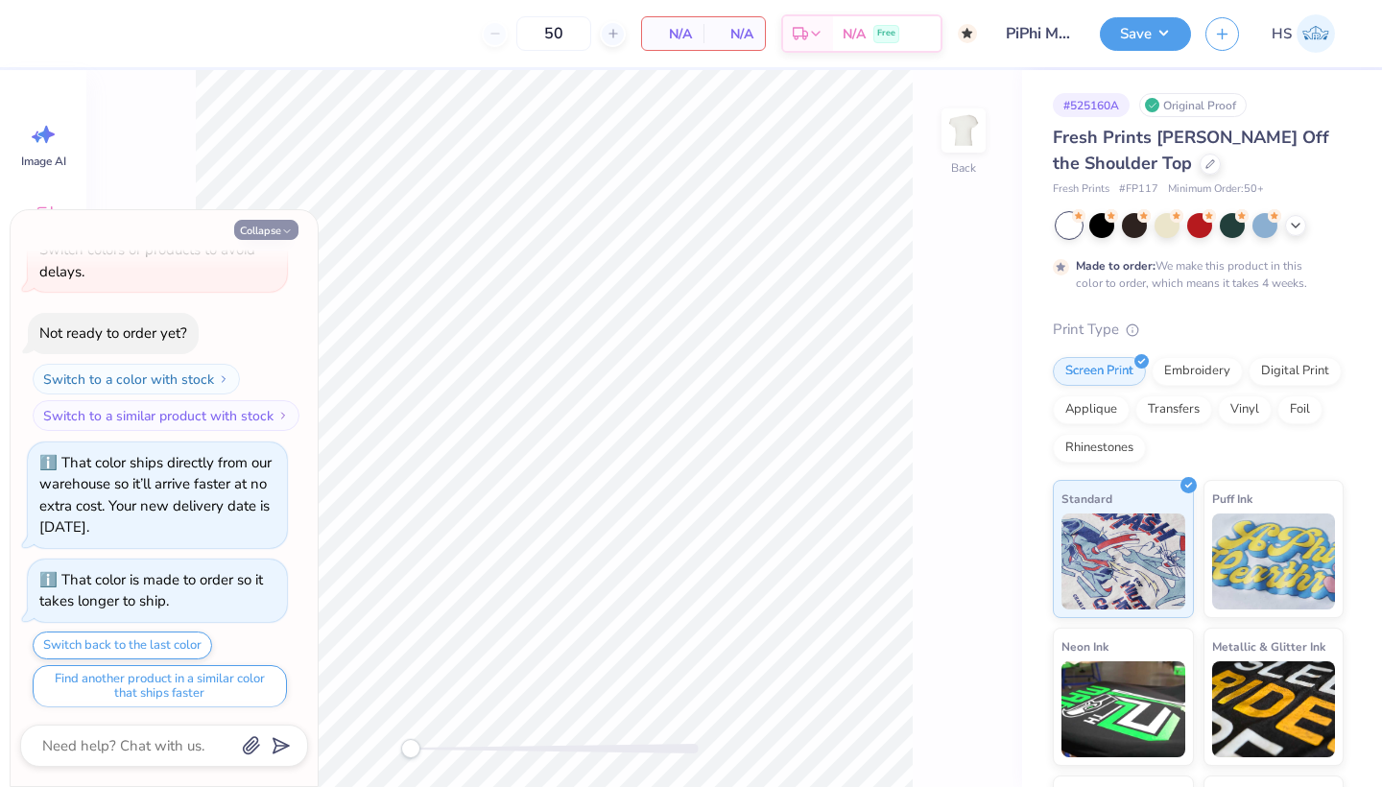
click at [286, 225] on button "Collapse" at bounding box center [266, 230] width 64 height 20
type textarea "x"
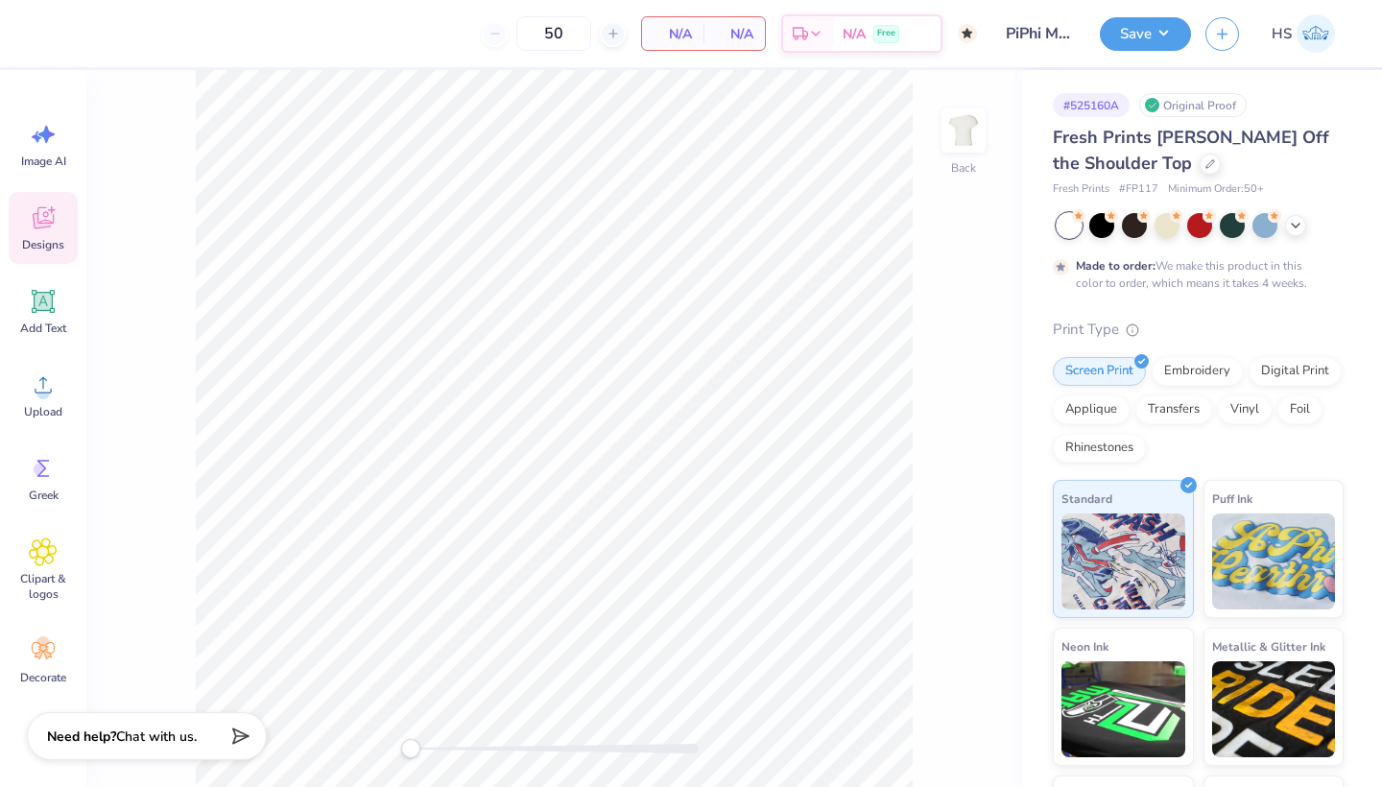
click at [39, 228] on icon at bounding box center [43, 218] width 21 height 22
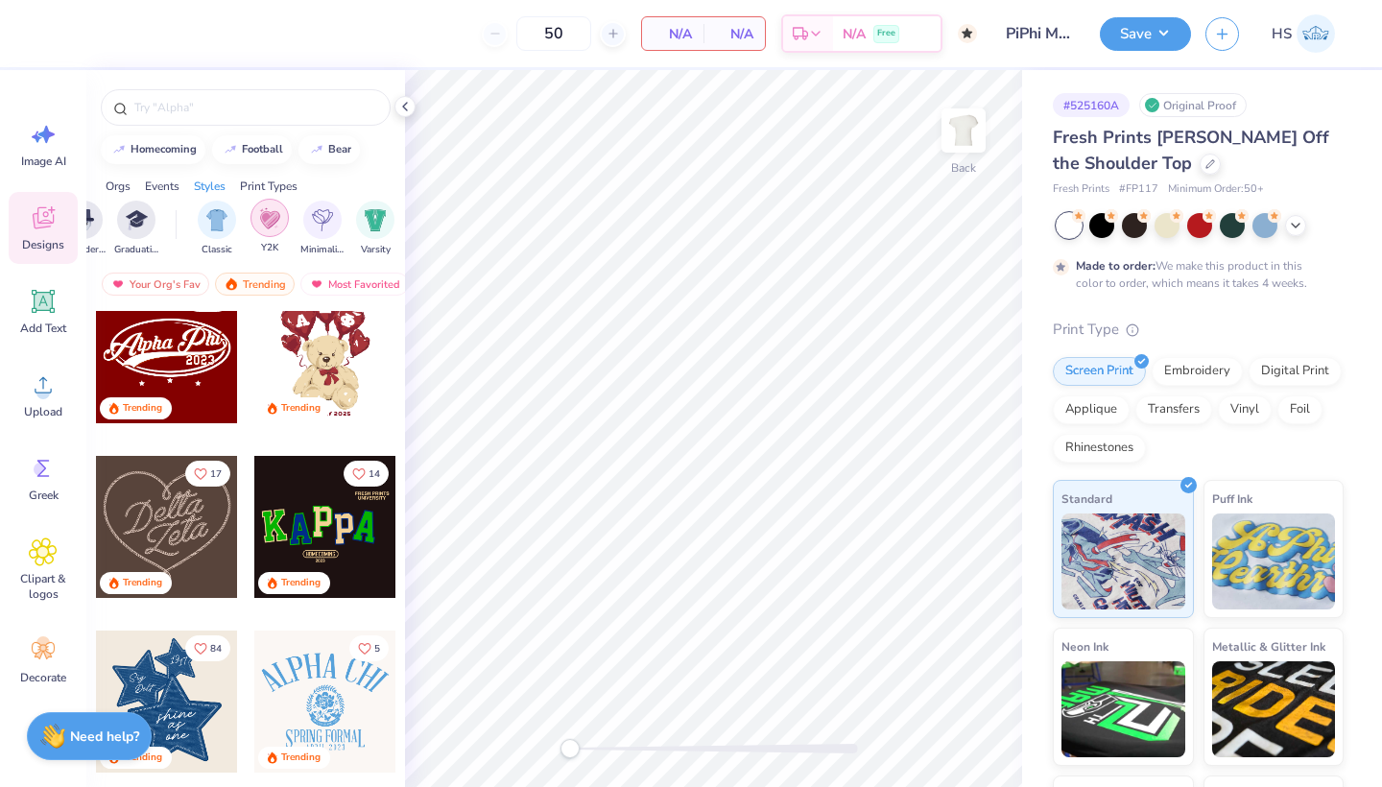
scroll to position [0, 913]
click at [326, 221] on img "filter for Minimalist" at bounding box center [316, 218] width 21 height 22
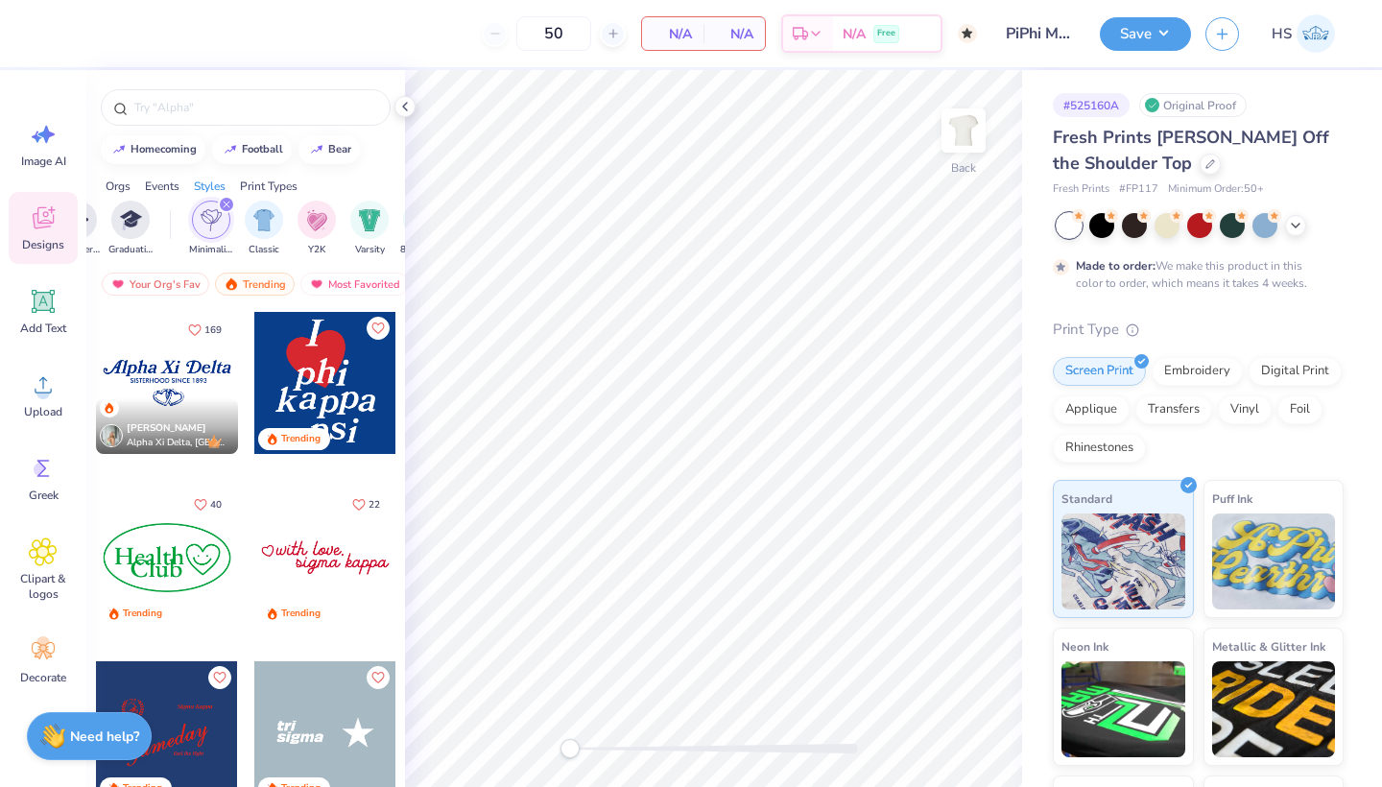
scroll to position [0, 0]
click at [191, 693] on div at bounding box center [167, 732] width 142 height 142
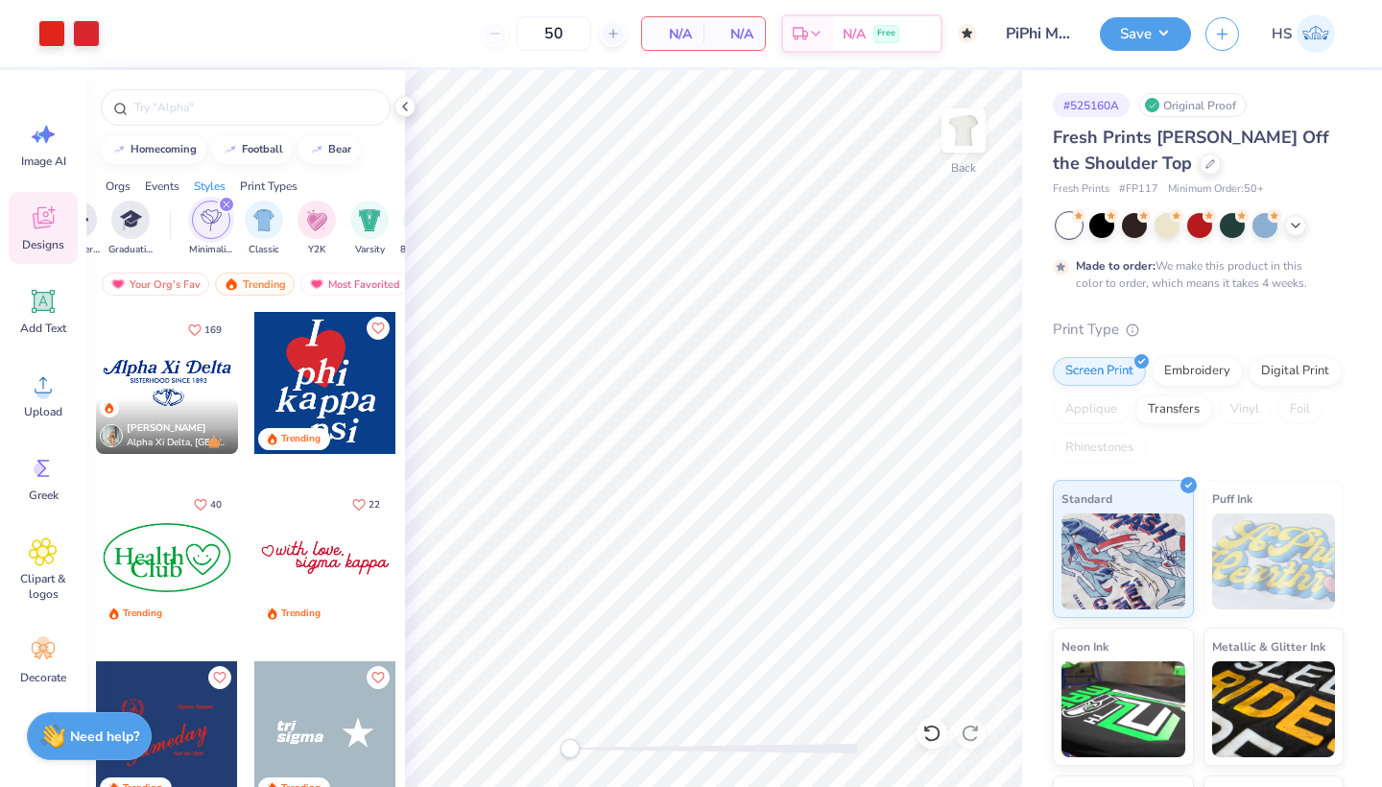
click at [405, 113] on div at bounding box center [691, 393] width 1382 height 787
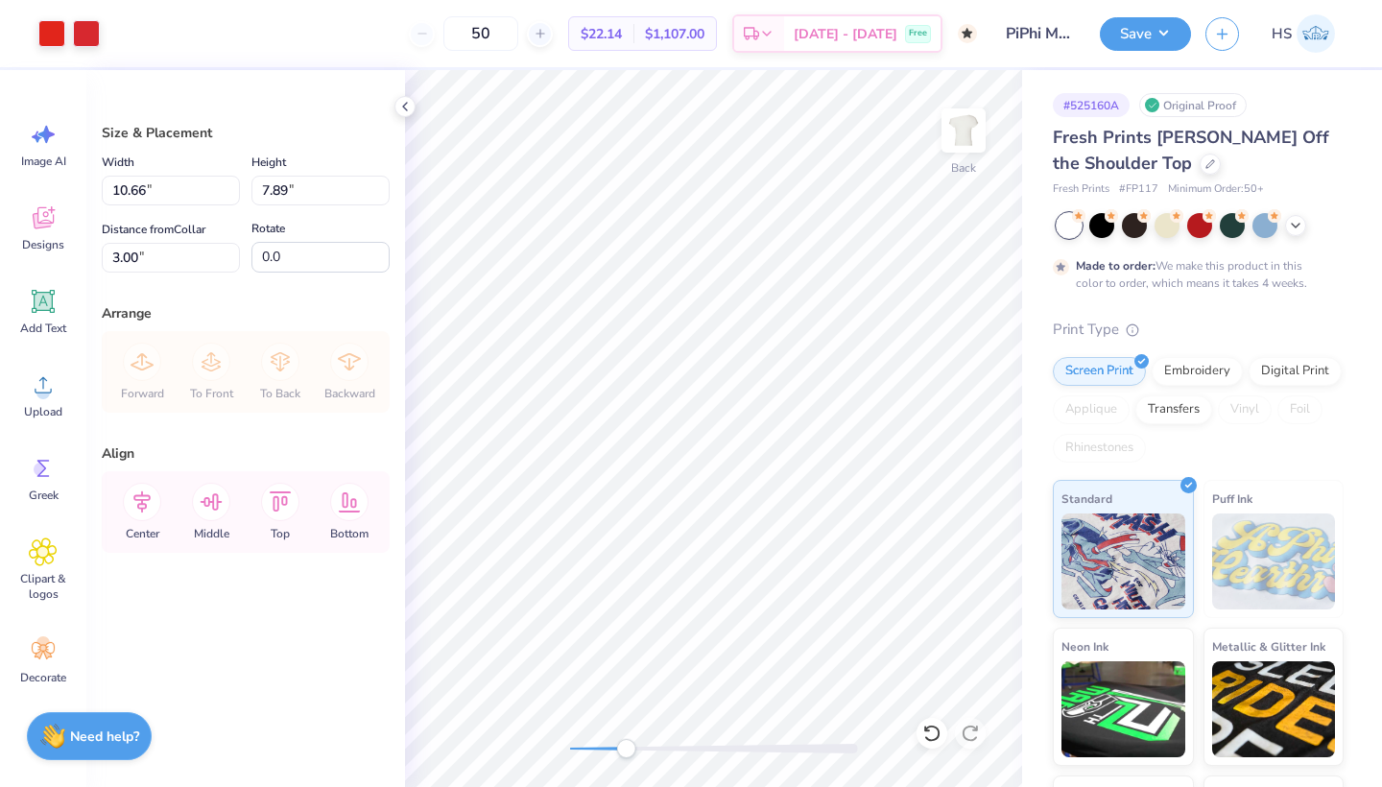
drag, startPoint x: 572, startPoint y: 755, endPoint x: 629, endPoint y: 753, distance: 57.6
click at [629, 753] on div "Accessibility label" at bounding box center [625, 748] width 19 height 19
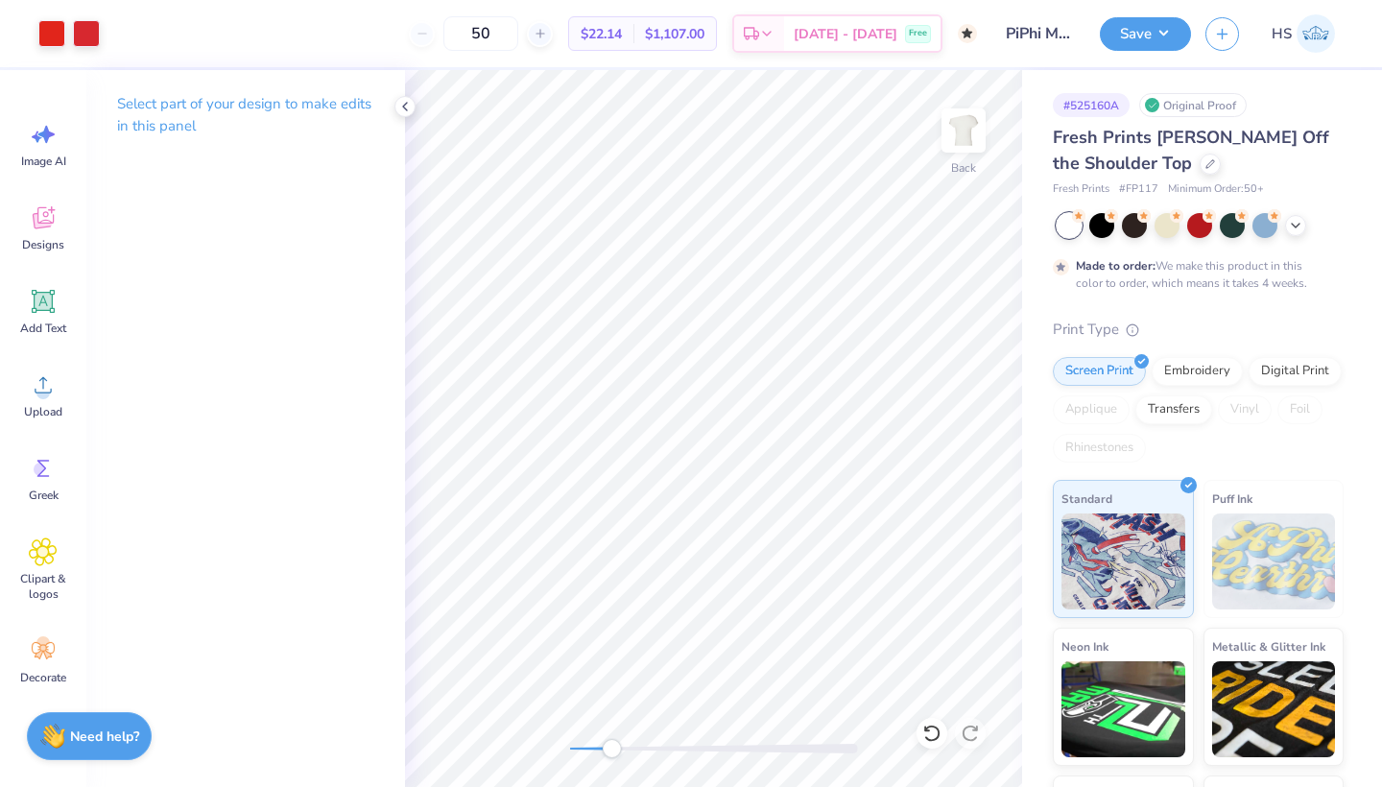
click at [503, 737] on div "Back" at bounding box center [713, 428] width 617 height 717
click at [400, 105] on icon at bounding box center [404, 106] width 15 height 15
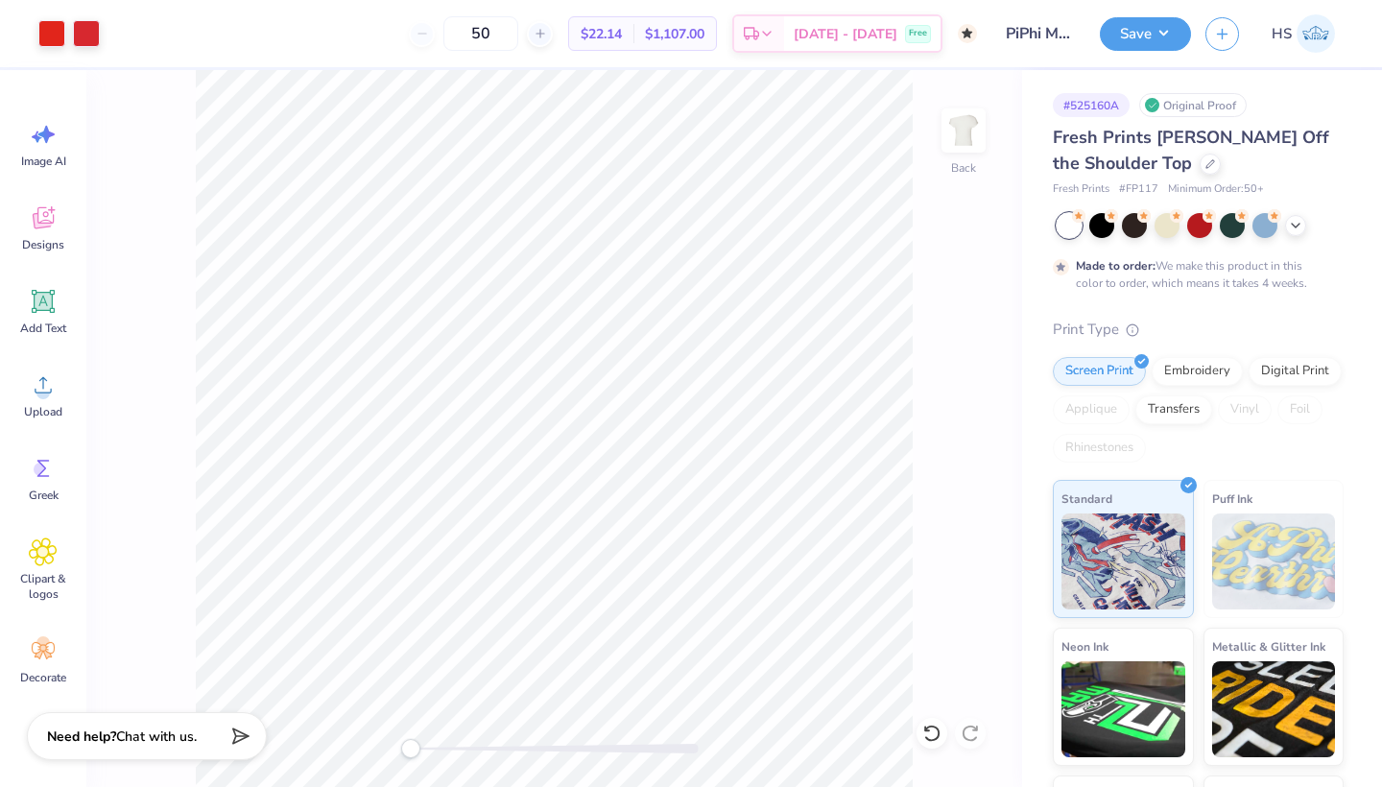
click at [923, 365] on div "Back" at bounding box center [554, 428] width 936 height 717
click at [969, 134] on img at bounding box center [963, 130] width 77 height 77
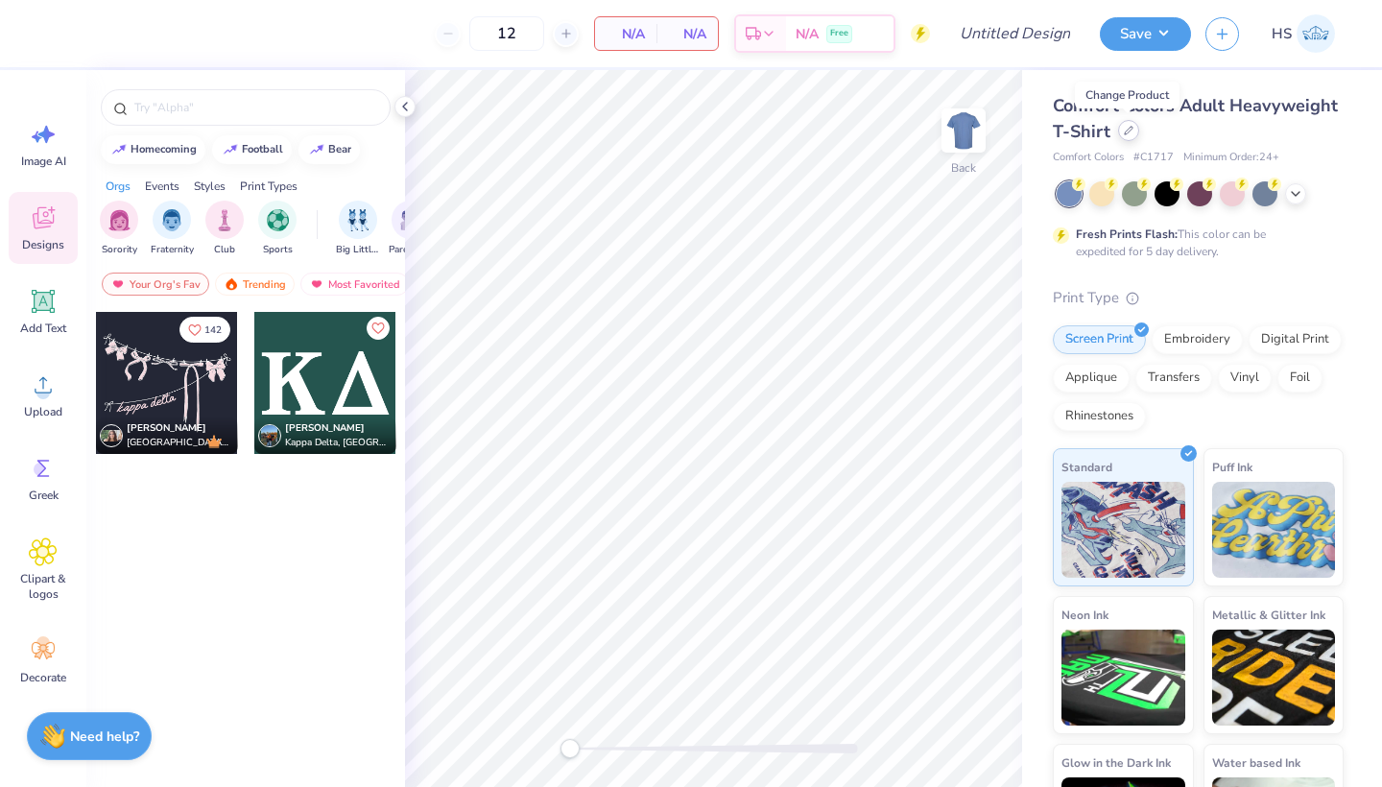
click at [1128, 131] on icon at bounding box center [1129, 131] width 10 height 10
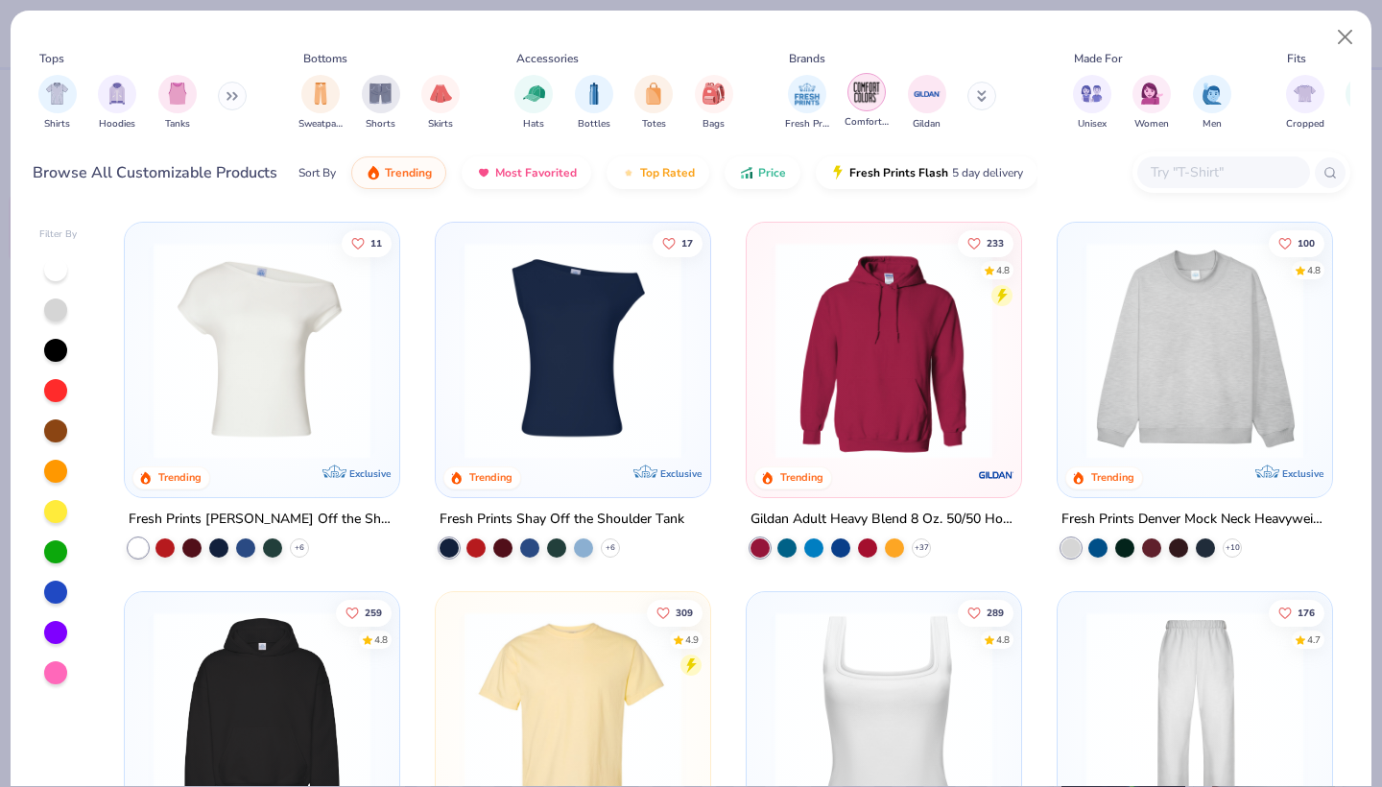
click at [866, 93] on img "filter for Comfort Colors" at bounding box center [866, 92] width 29 height 29
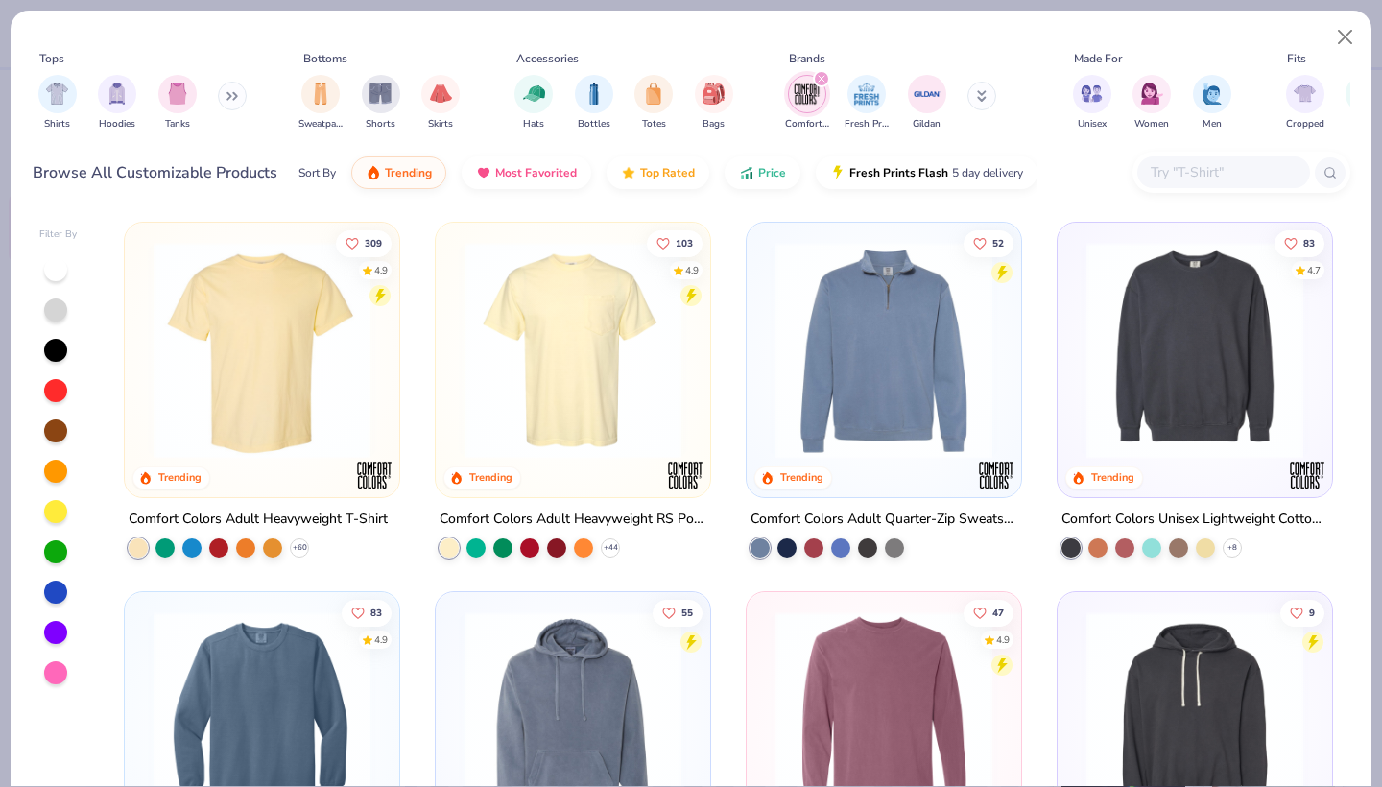
scroll to position [24, 0]
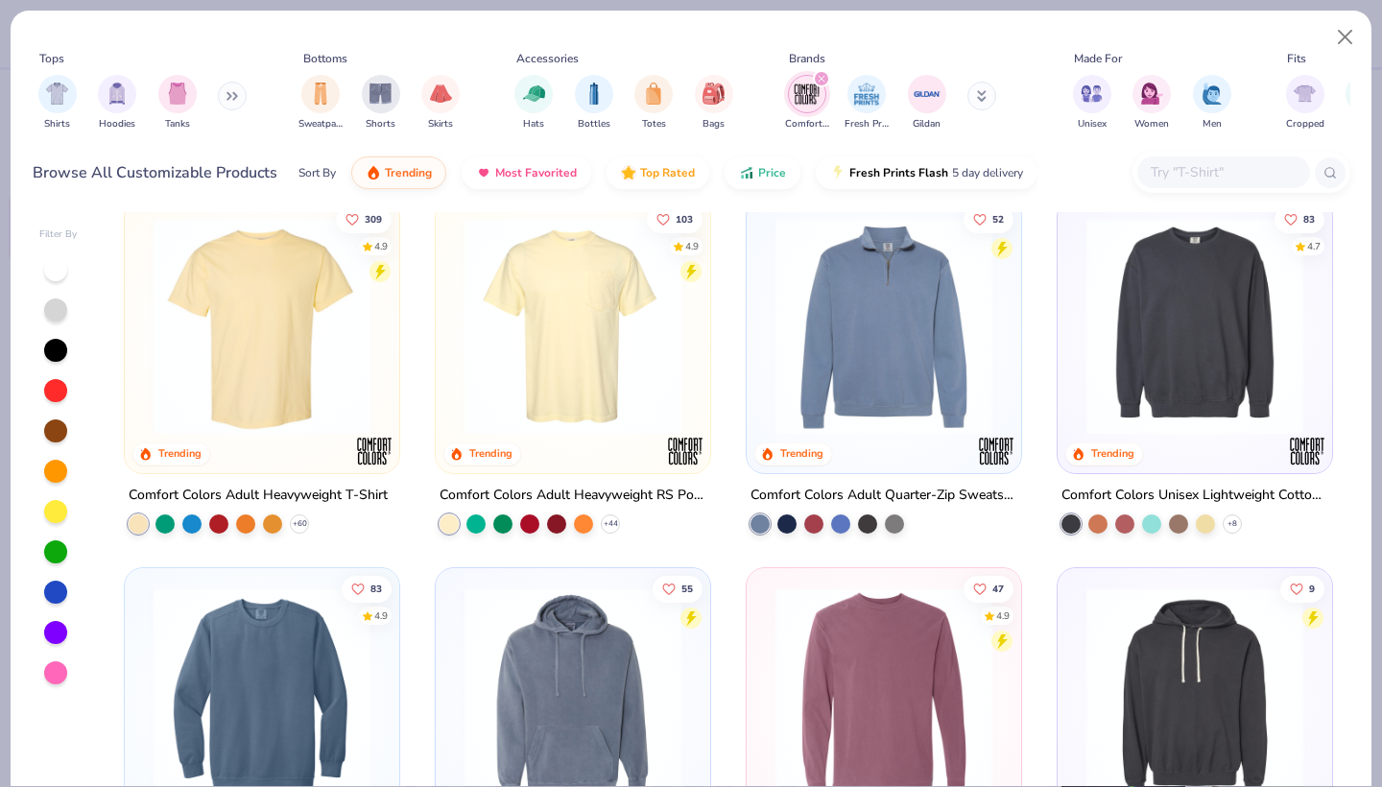
click at [548, 357] on img at bounding box center [573, 326] width 236 height 217
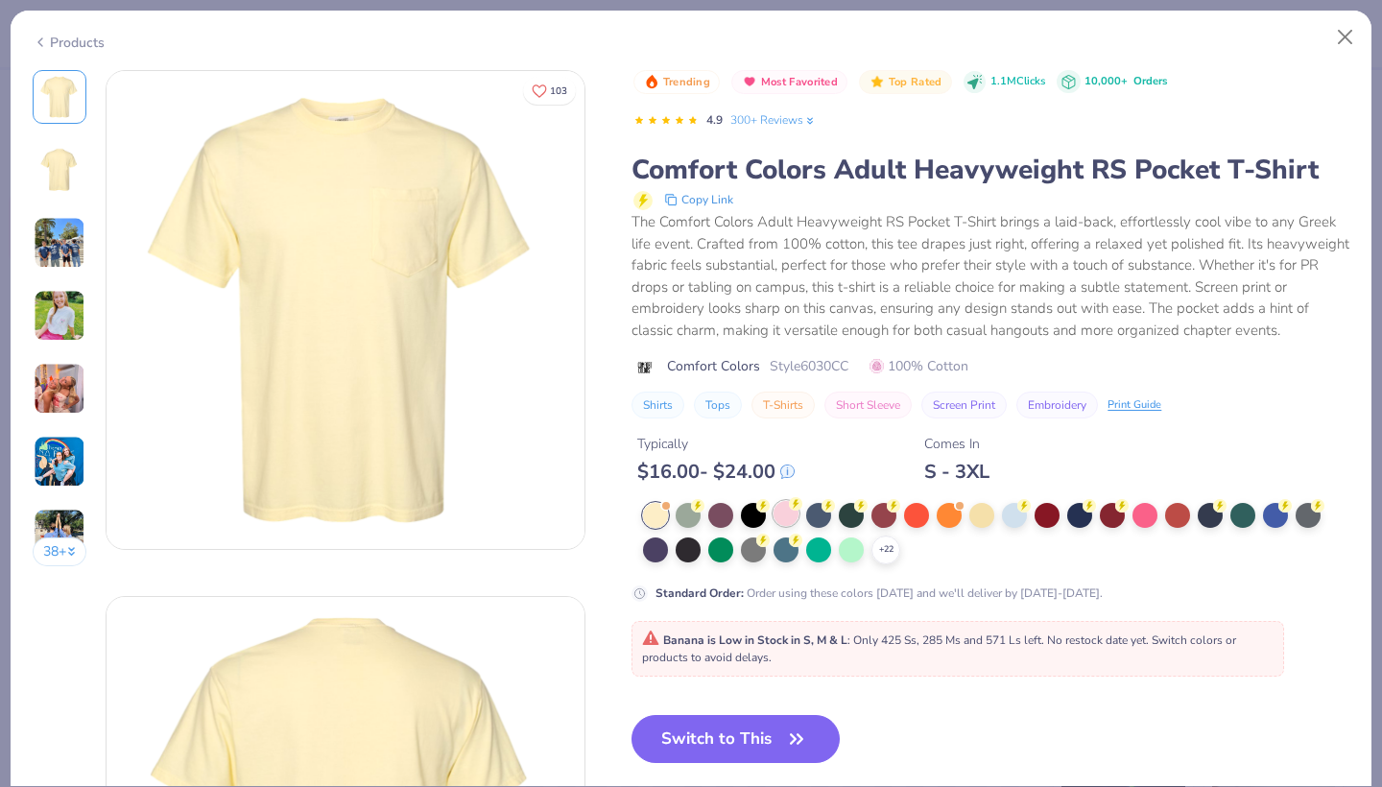
click at [794, 510] on div at bounding box center [785, 513] width 25 height 25
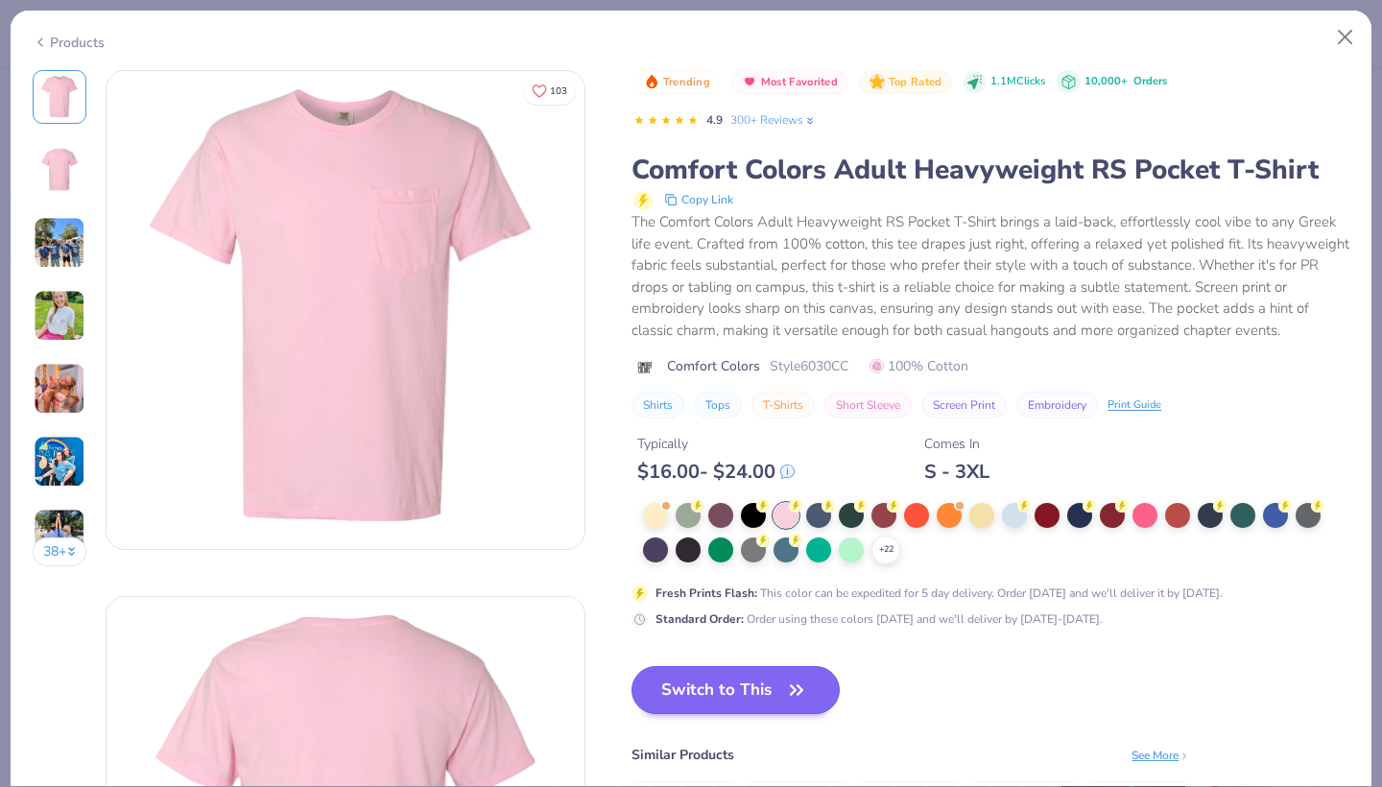
click at [759, 696] on button "Switch to This" at bounding box center [735, 690] width 208 height 48
click at [759, 682] on button "Switch to This" at bounding box center [735, 690] width 208 height 48
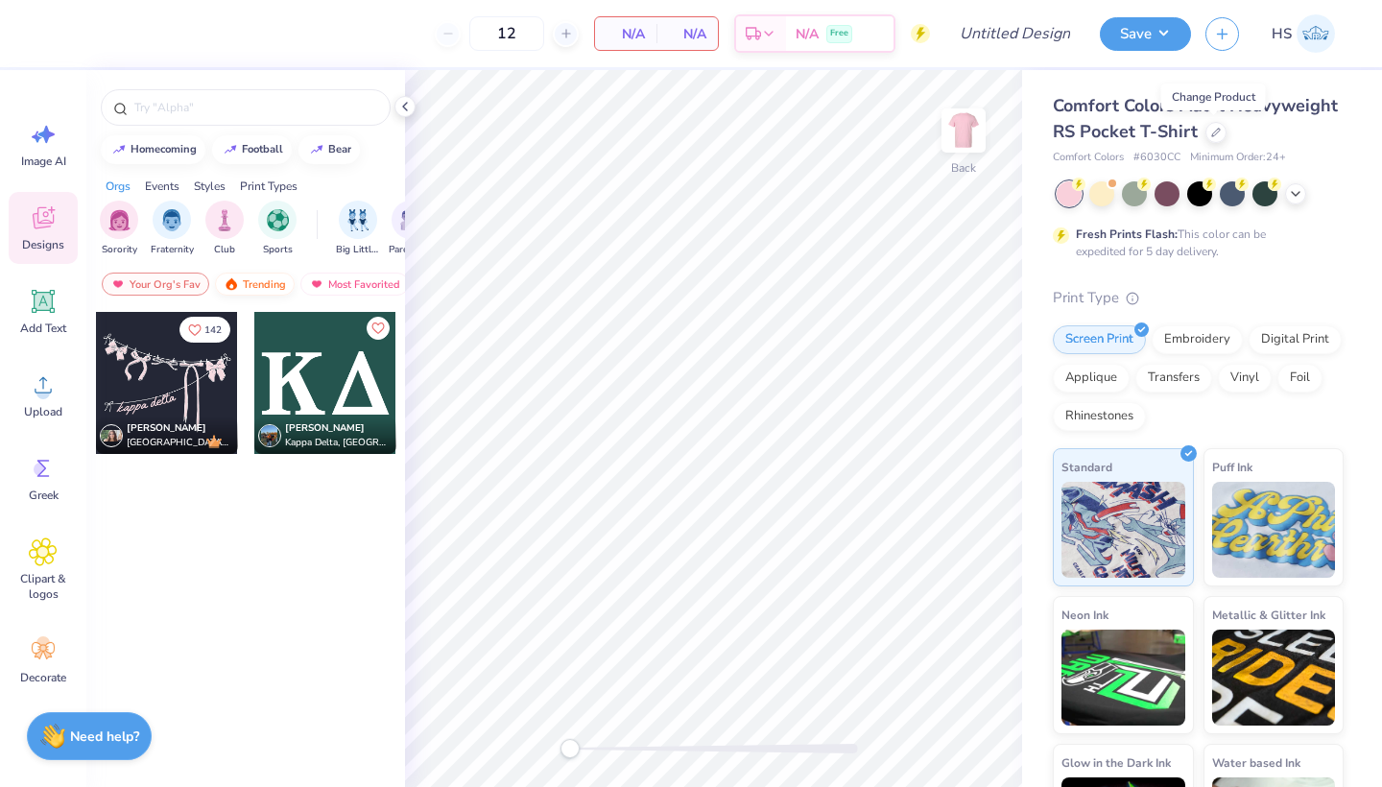
click at [257, 287] on div "Trending" at bounding box center [255, 284] width 80 height 23
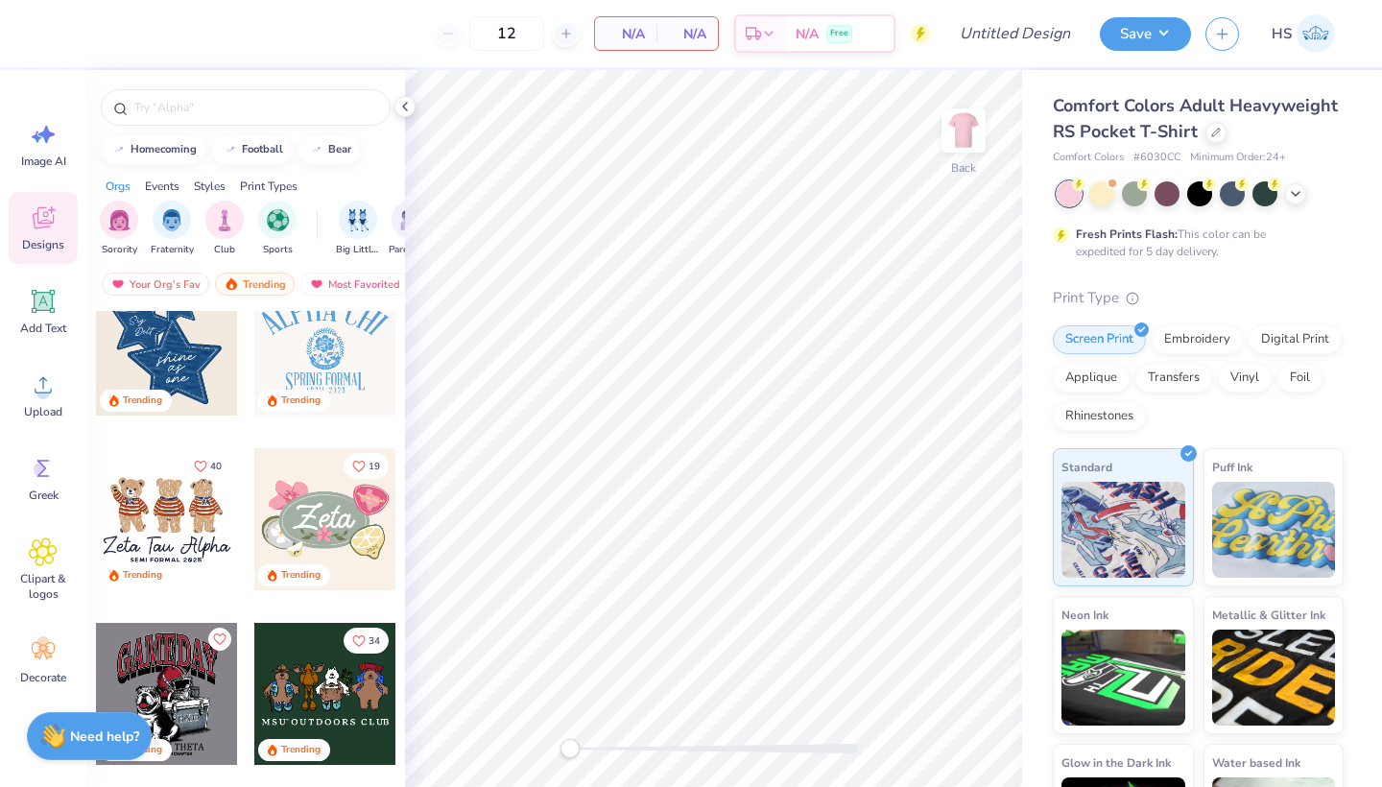
scroll to position [869, 0]
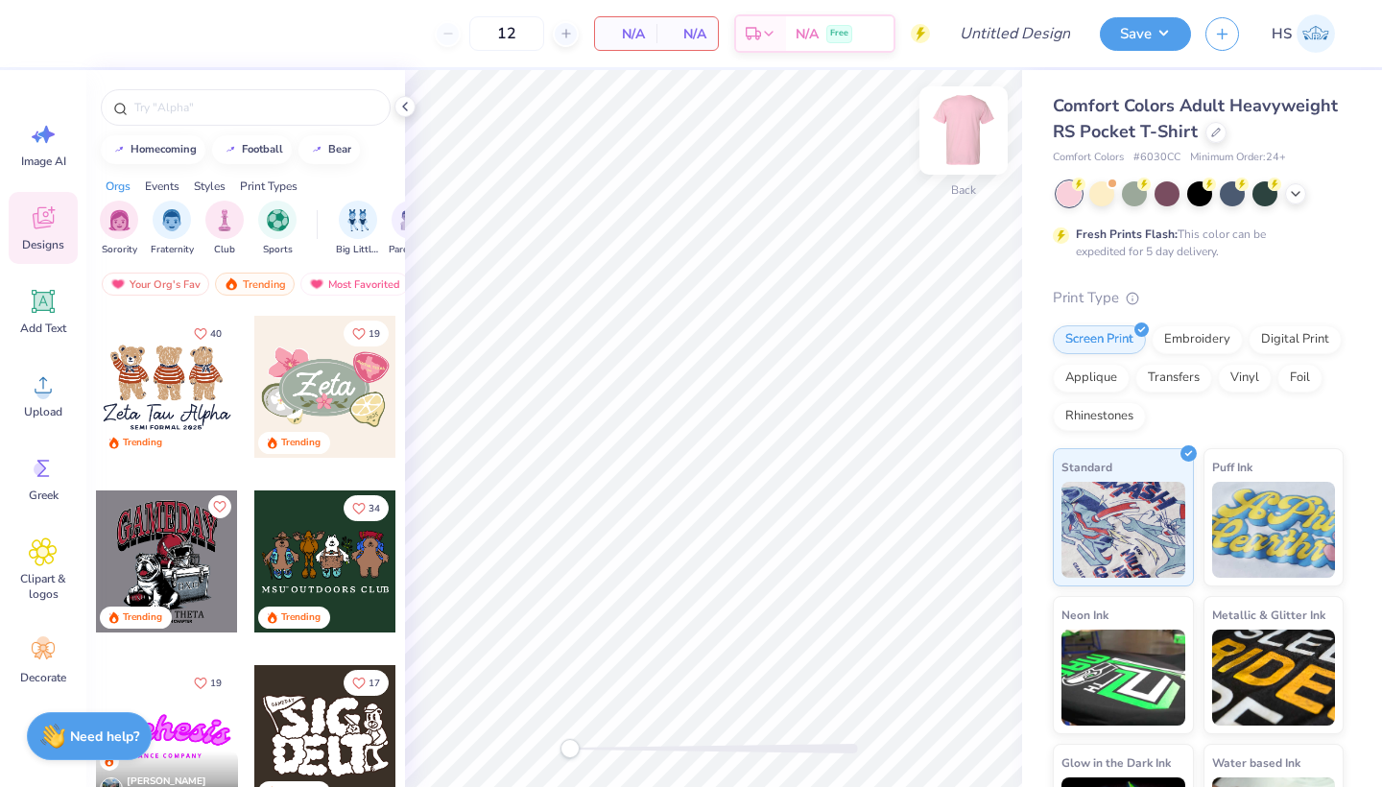
click at [968, 136] on img at bounding box center [963, 130] width 77 height 77
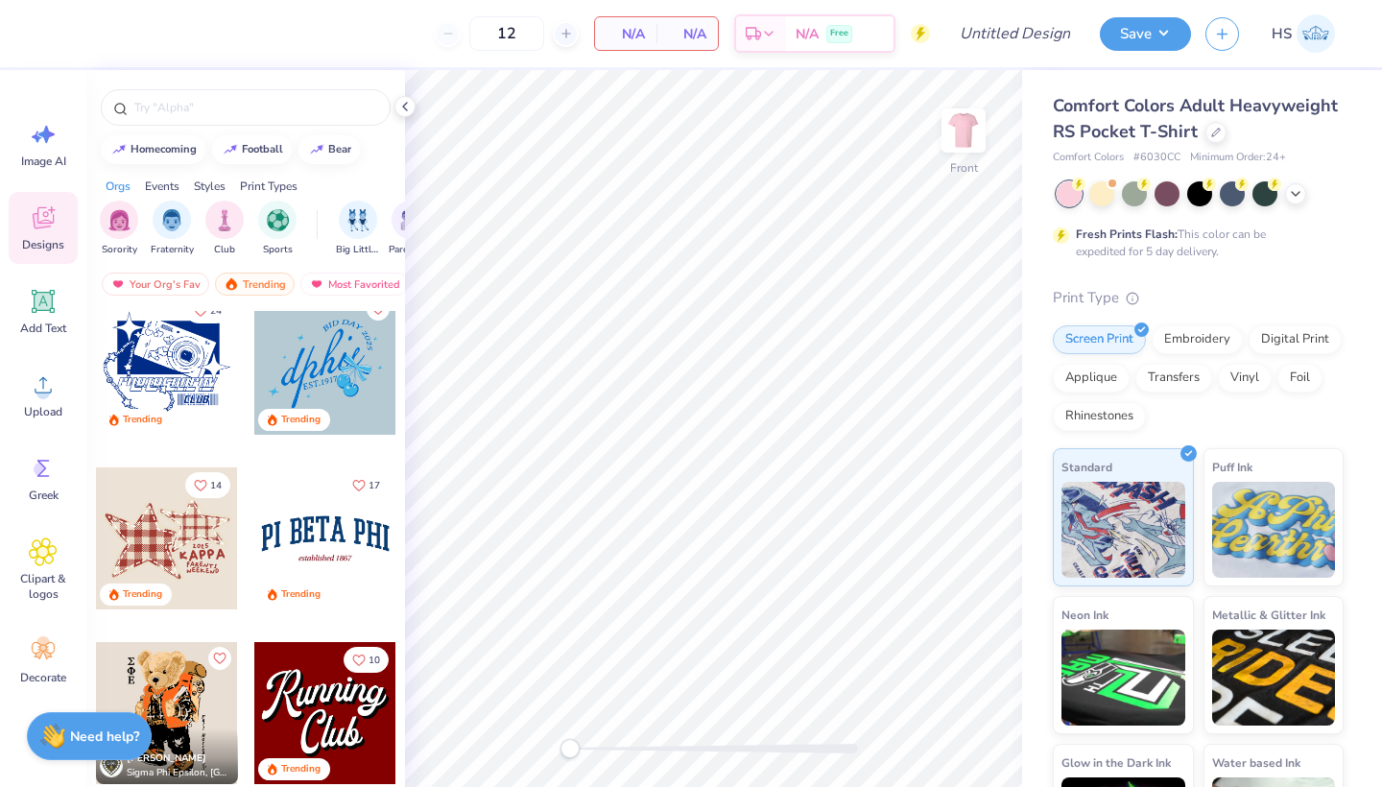
scroll to position [1996, 0]
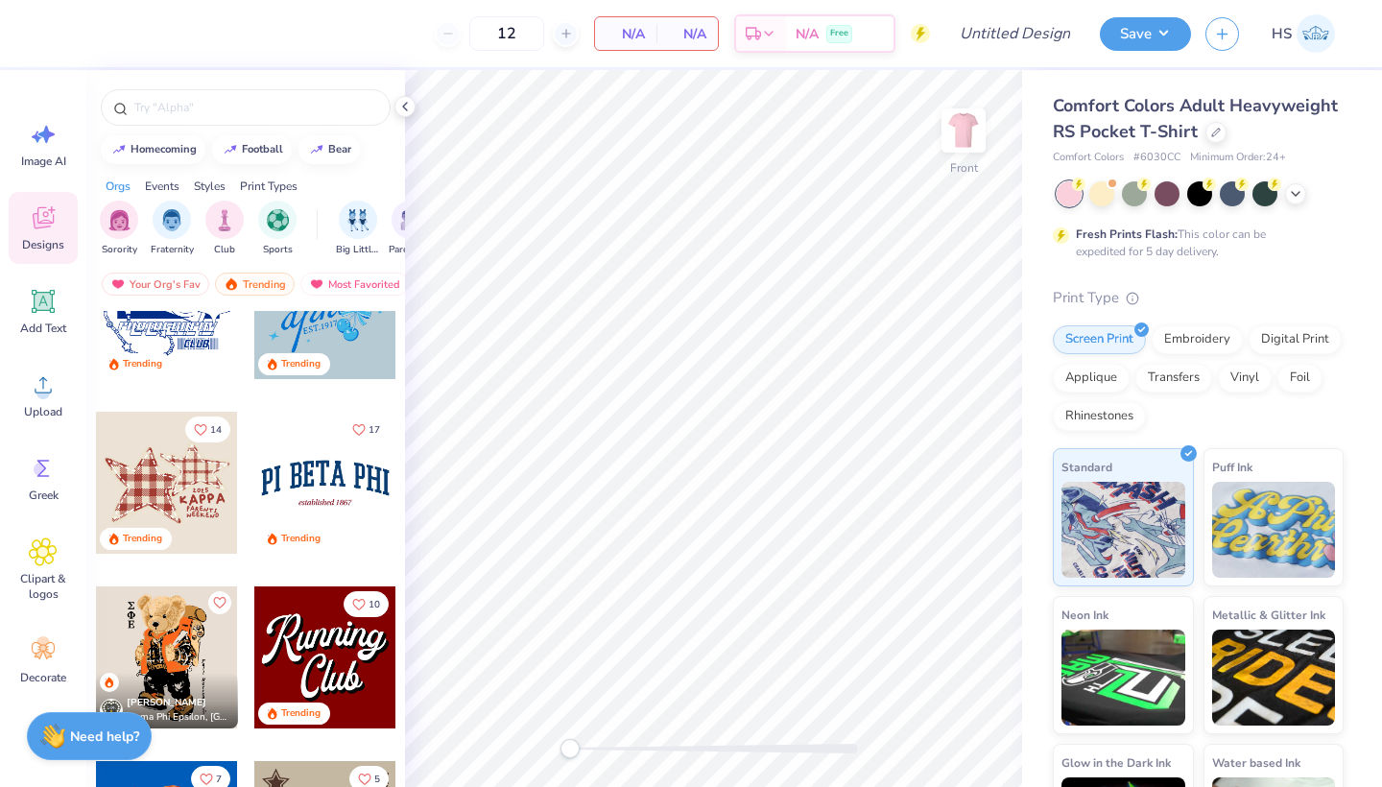
click at [186, 497] on div at bounding box center [167, 483] width 142 height 142
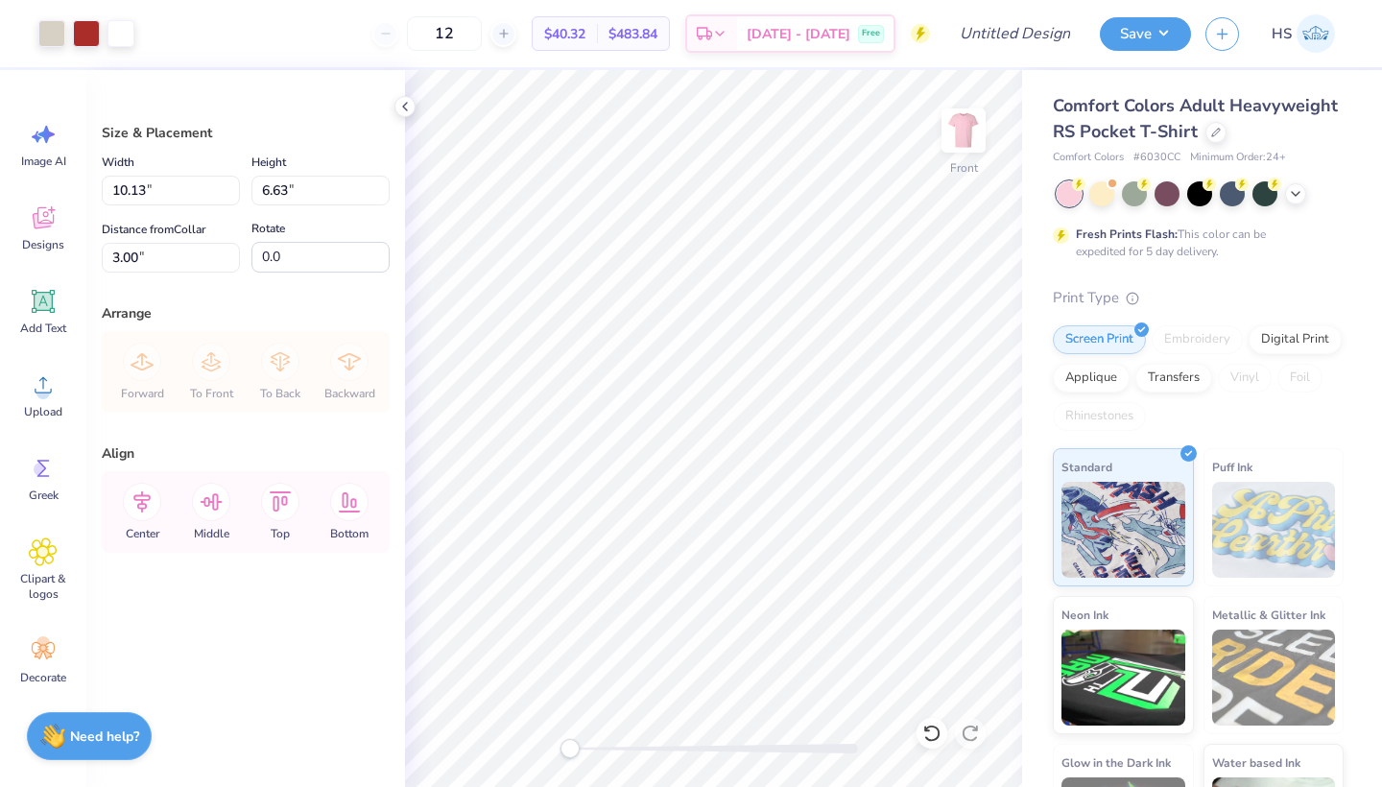
type input "11.12"
type input "7.28"
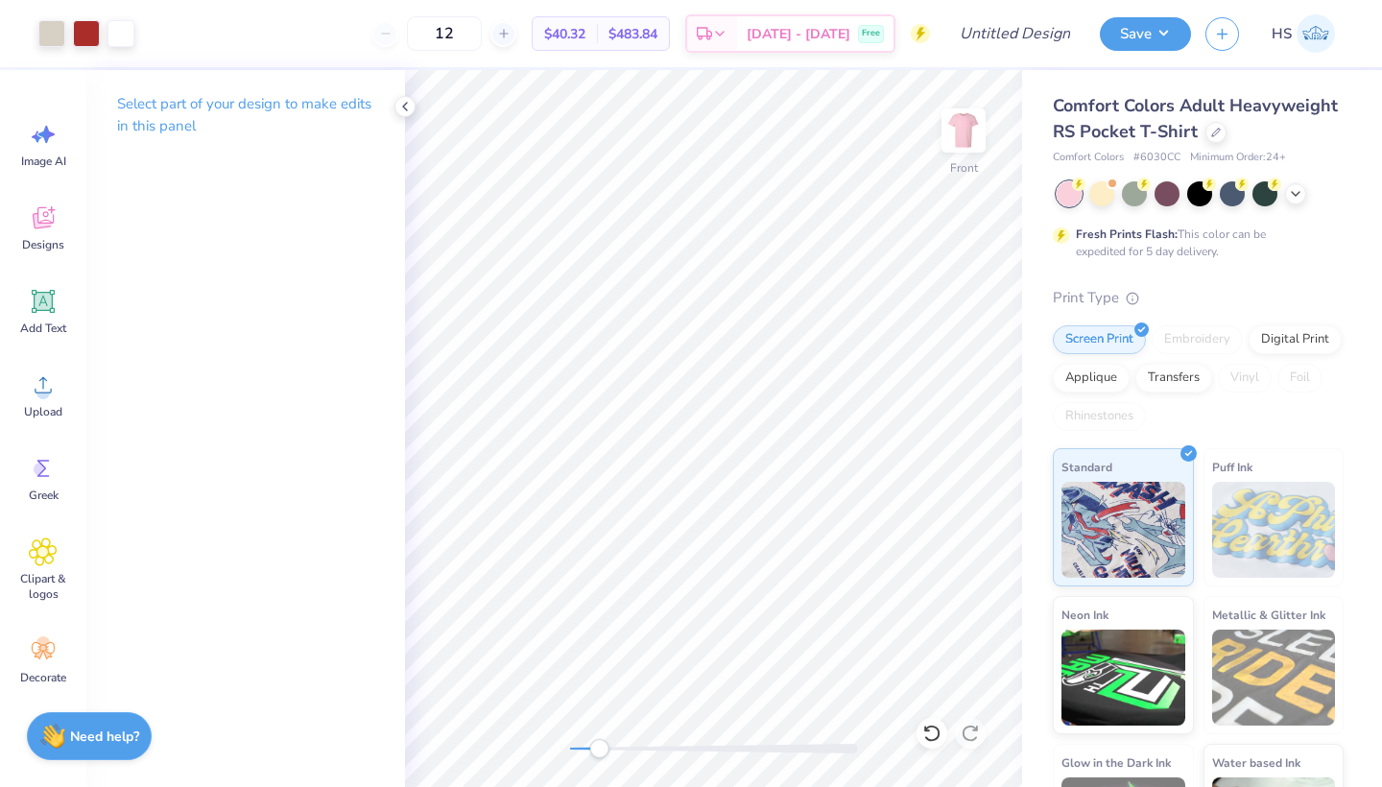
drag, startPoint x: 565, startPoint y: 753, endPoint x: 614, endPoint y: 755, distance: 49.0
click at [608, 755] on div "Accessibility label" at bounding box center [598, 748] width 19 height 19
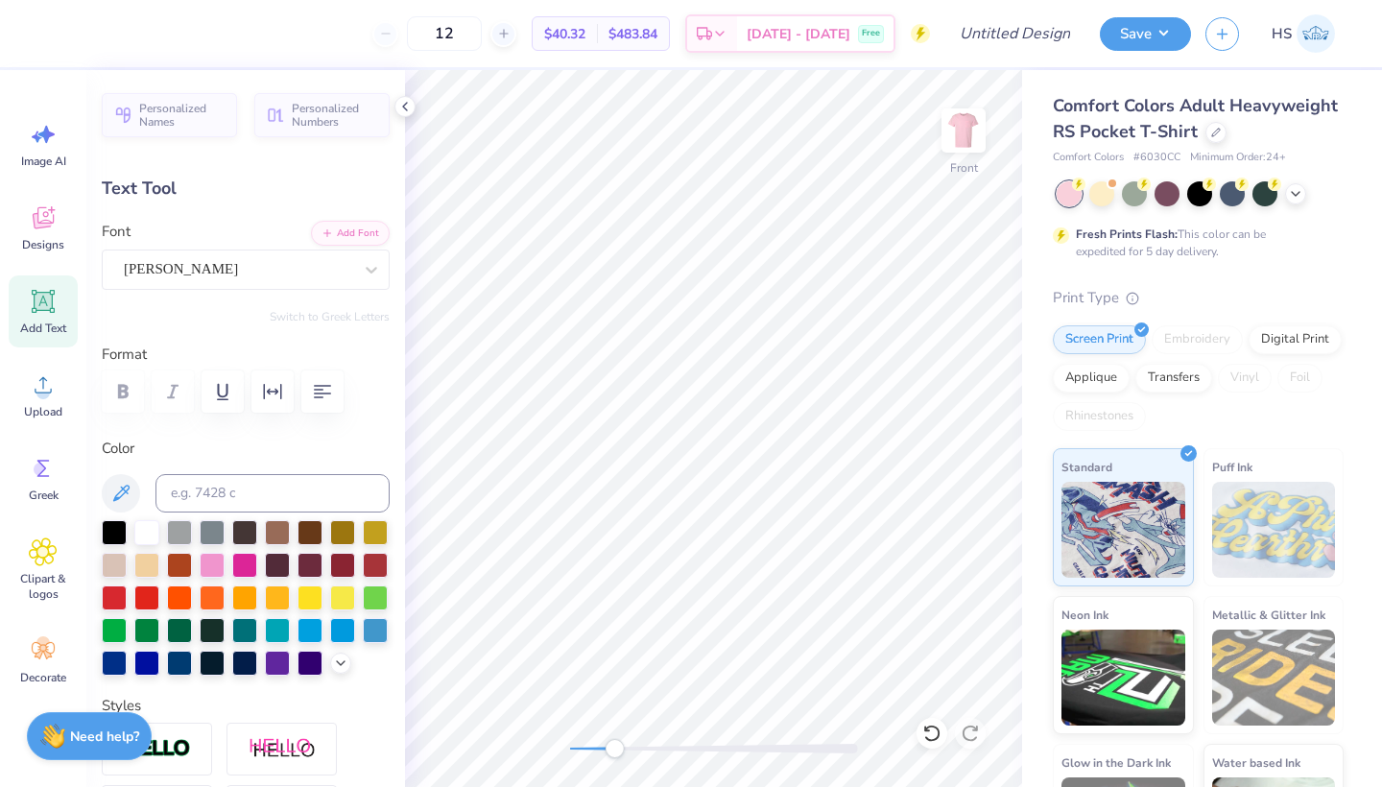
scroll to position [1, 1]
type textarea "CHI OMEGA"
type input "0.0"
type input "2.66"
type input "0.63"
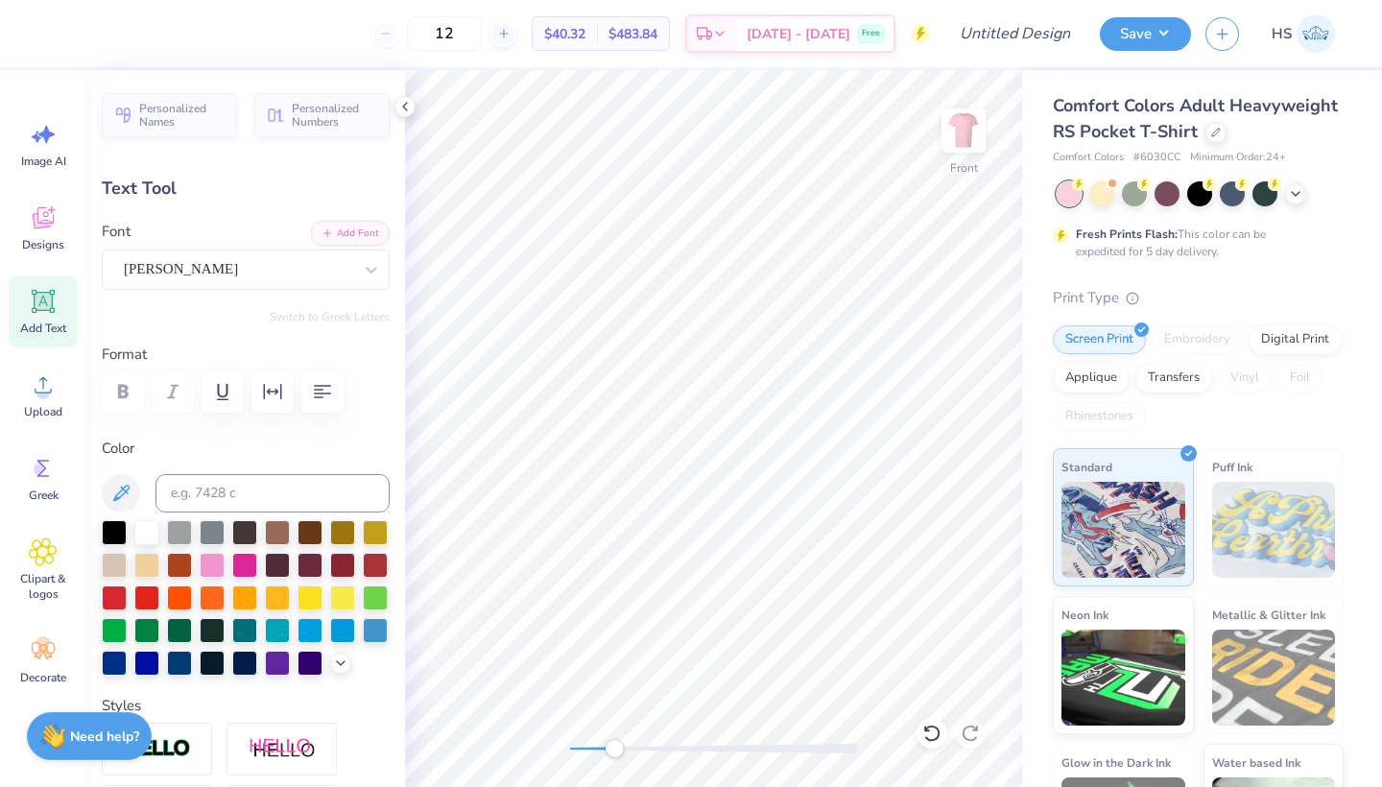
type input "8.64"
type textarea "Moms"
type input "2.82"
type input "0.58"
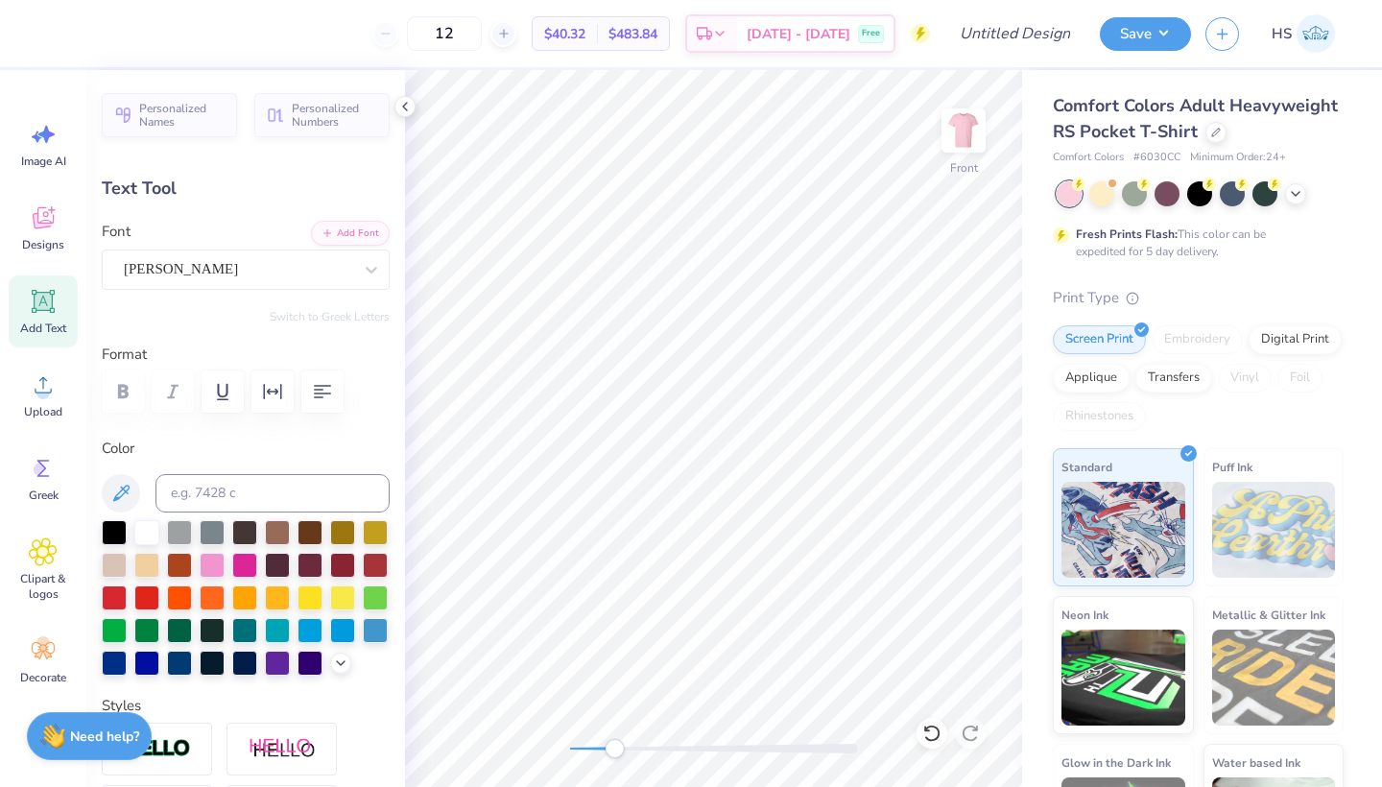
type input "10.69"
type textarea "BRUNCH"
type input "0.0"
type input "6.39"
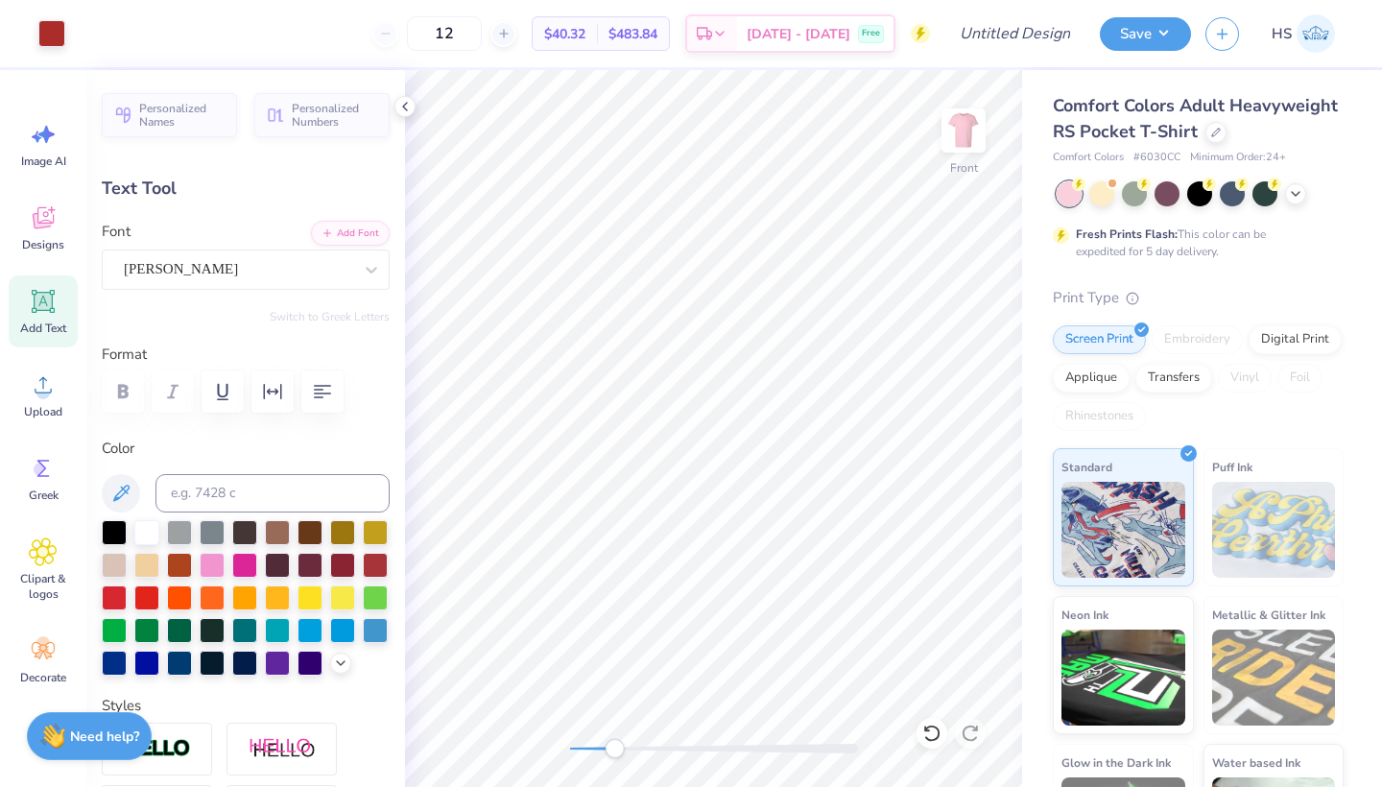
type input "1.19"
type input "7.71"
type input "-3.2"
type textarea "CHI"
type input "0.0"
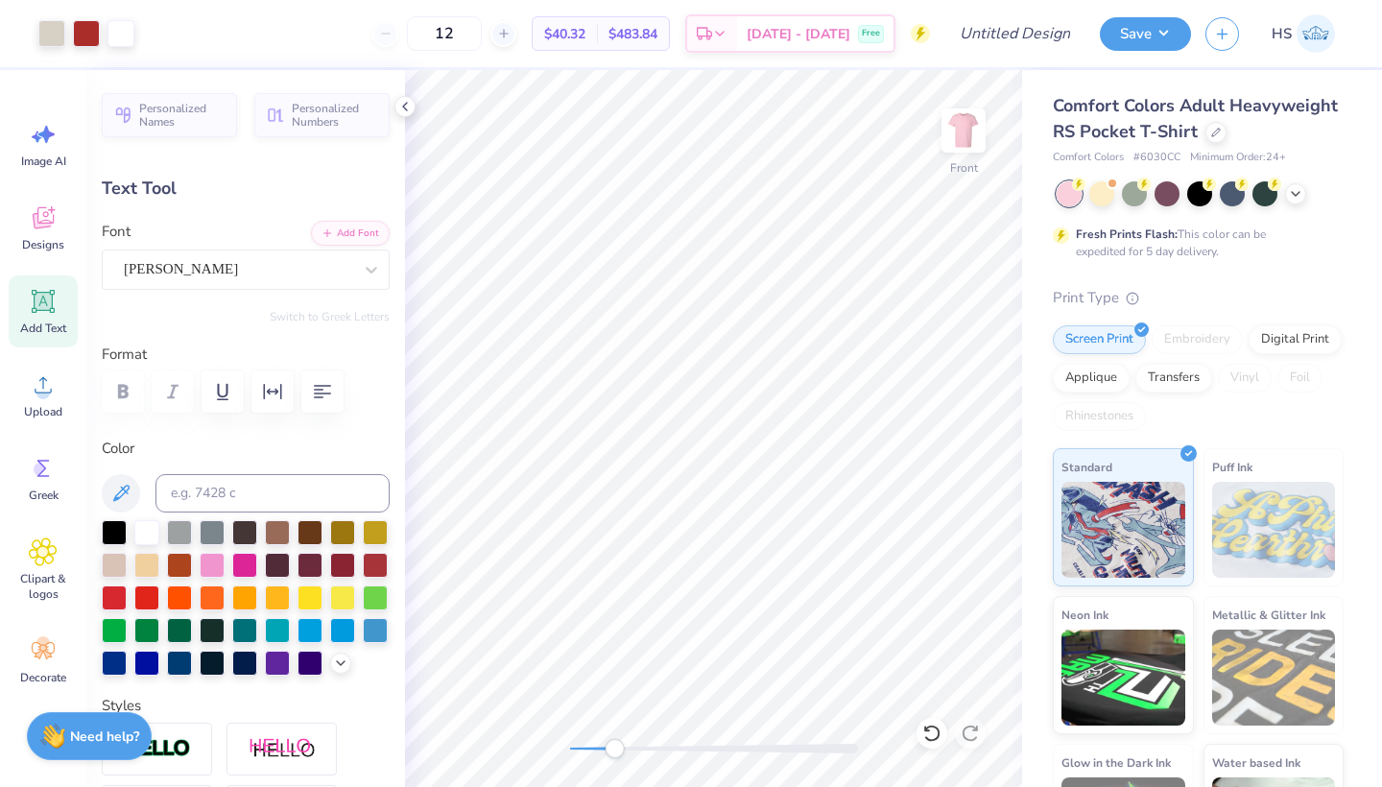
type input "1.65"
type input "1.02"
type input "7.79"
type input "-3.2"
type textarea "OMEGA"
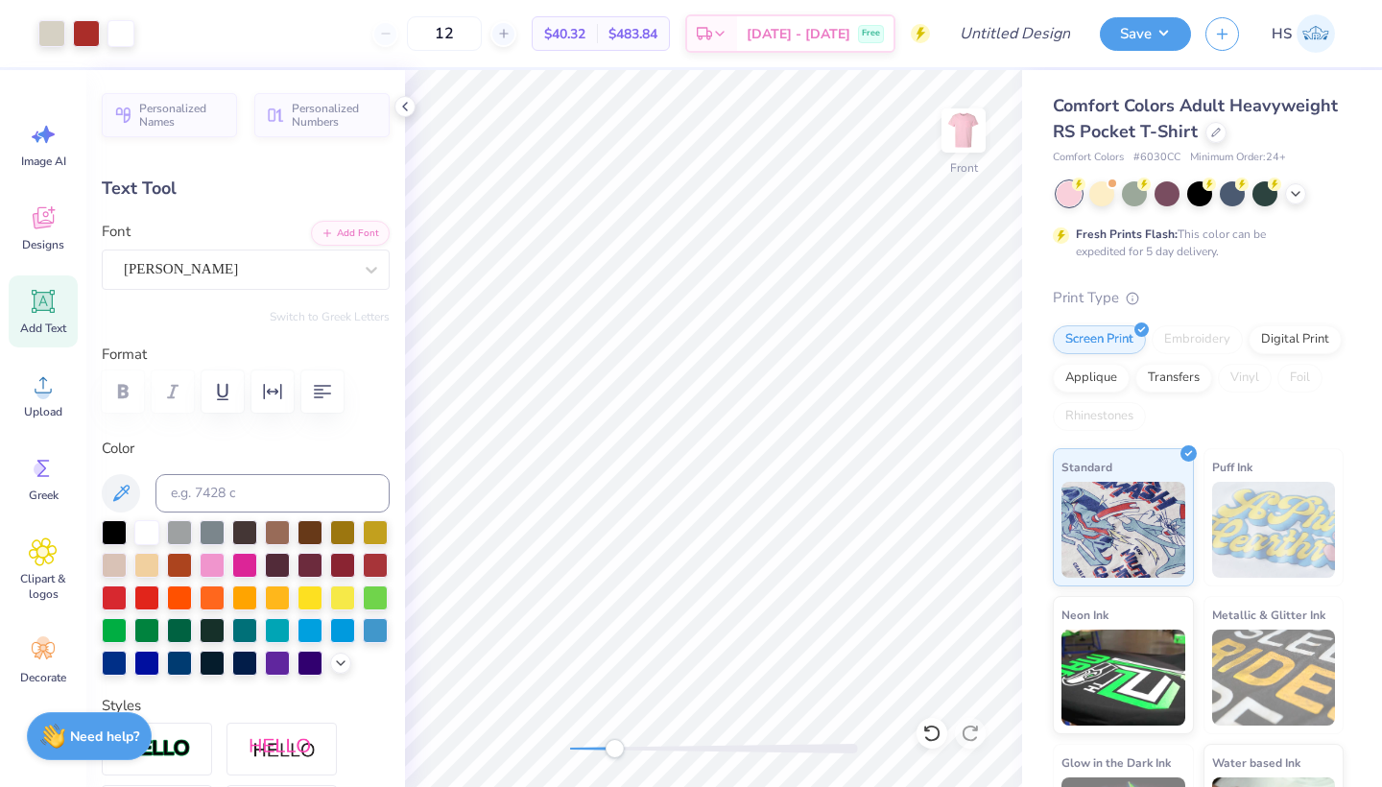
type input "-3.2"
type input "4.20"
type input "1.18"
type input "8.79"
type input "0.0"
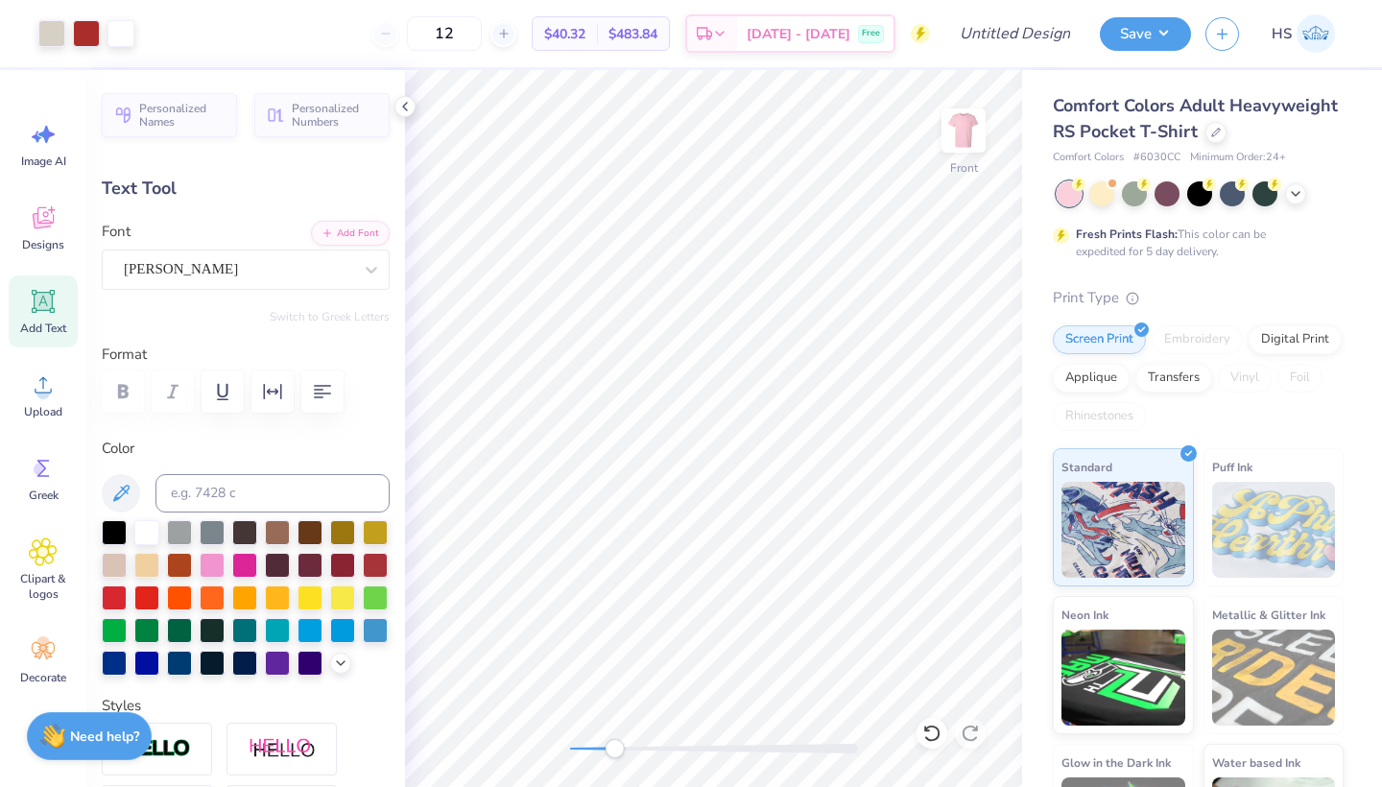
type input "2.15"
type input "0.56"
type input "10.85"
type input "4.0"
type input "1.62"
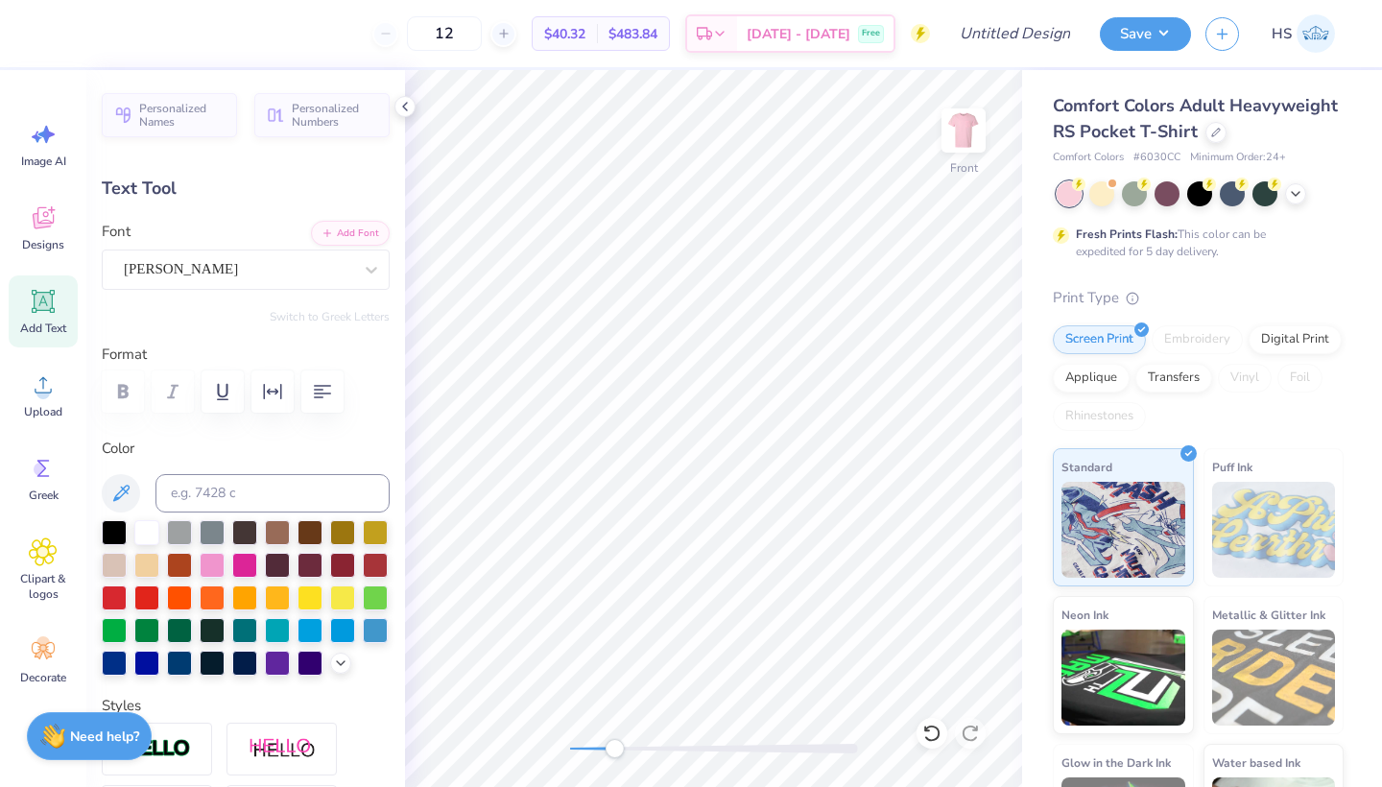
type input "0.49"
type input "10.23"
type input "0.0"
click at [543, 744] on div "Front" at bounding box center [713, 428] width 617 height 717
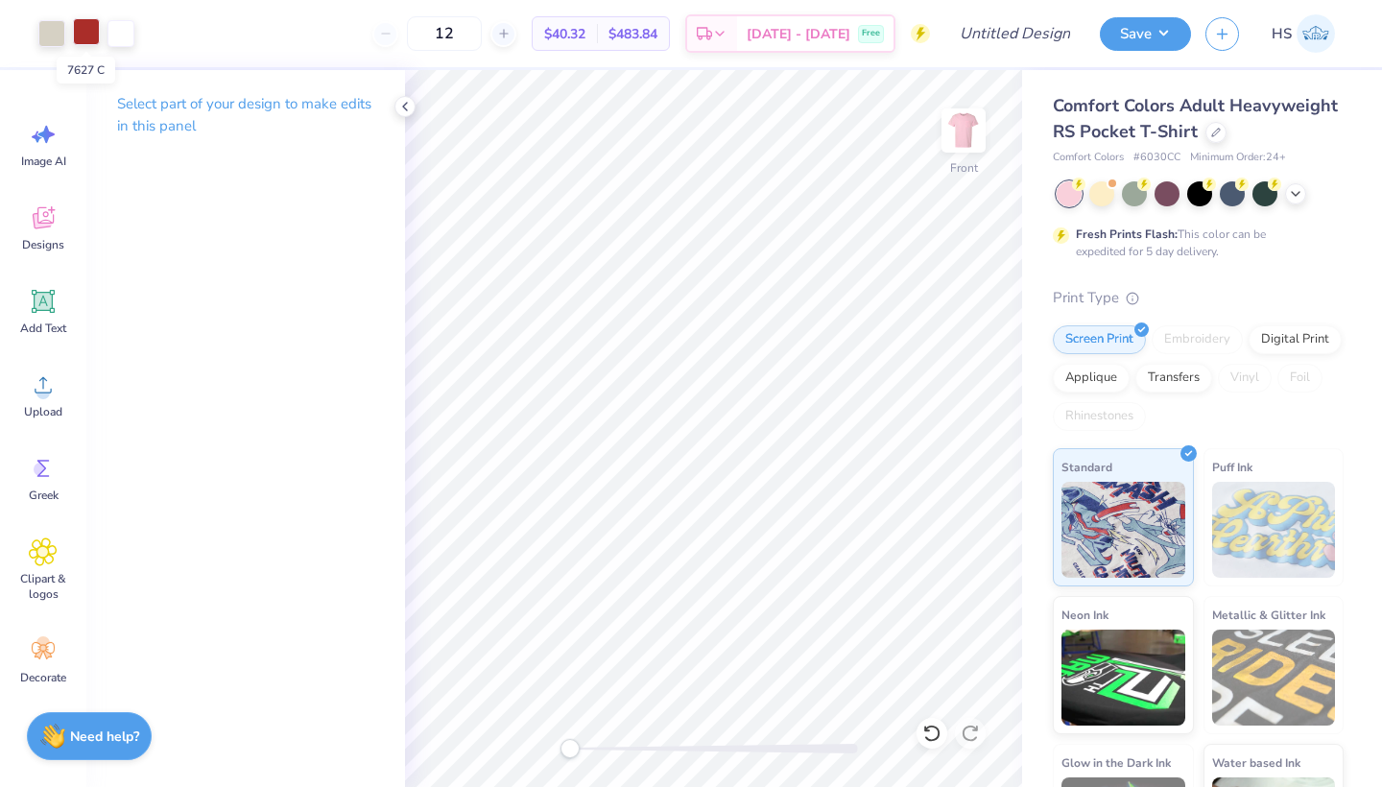
click at [94, 28] on div at bounding box center [86, 31] width 27 height 27
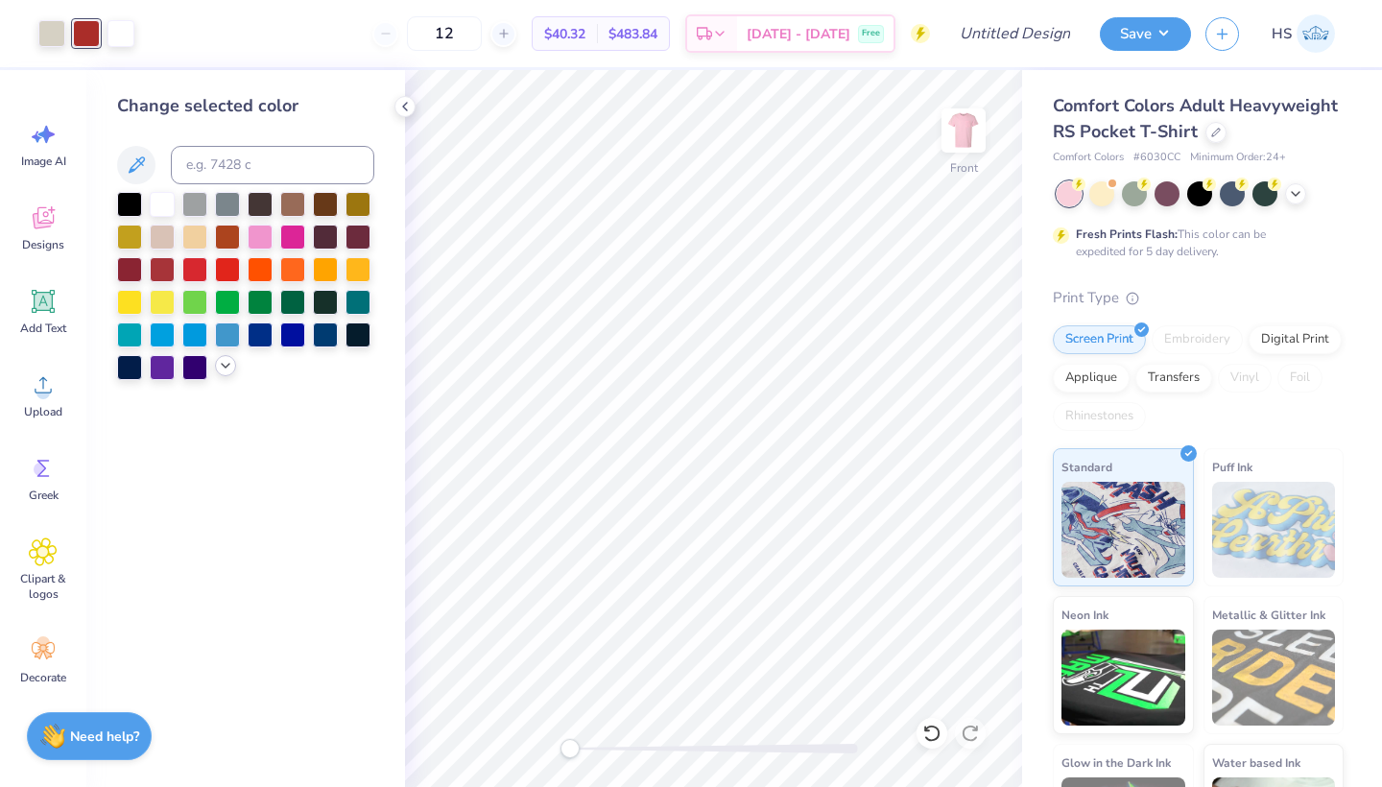
click at [227, 370] on icon at bounding box center [225, 365] width 15 height 15
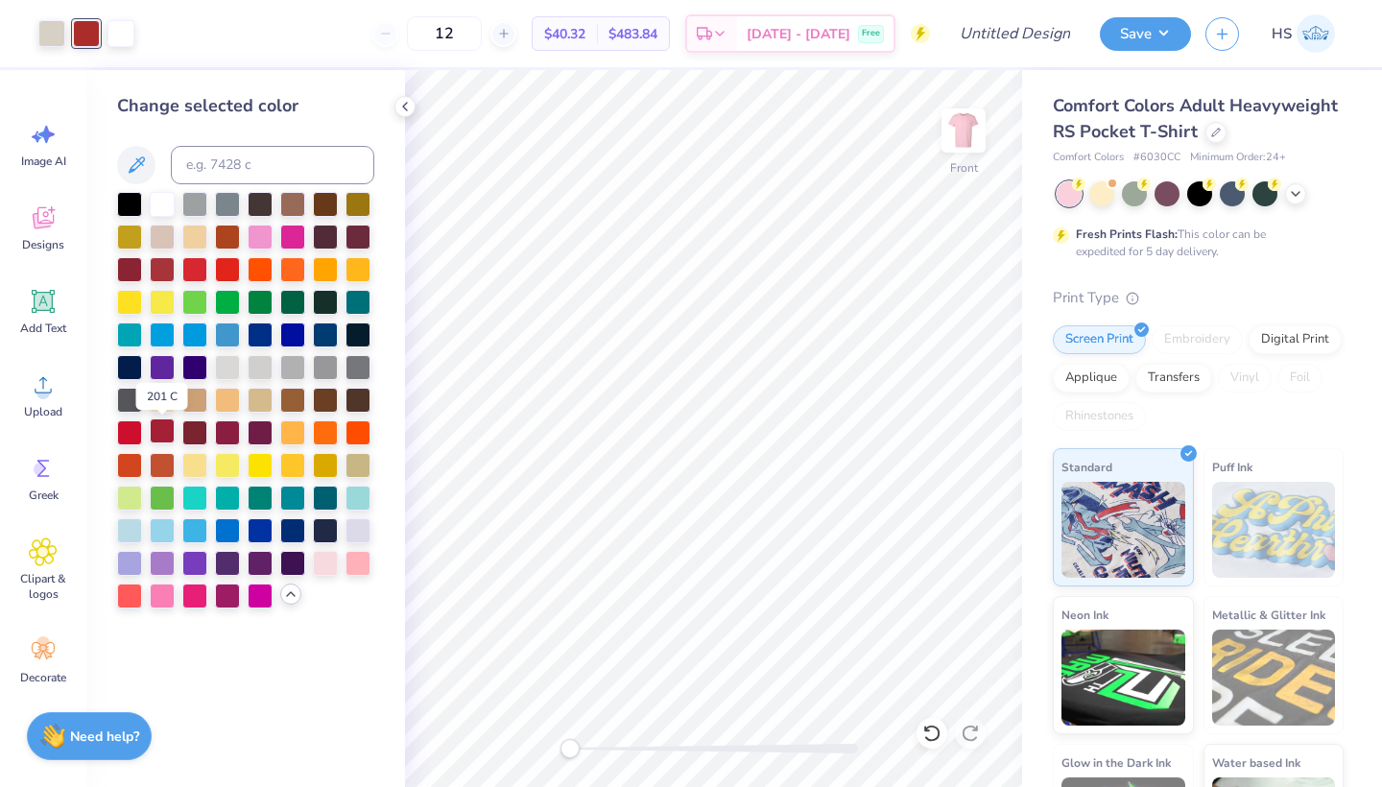
click at [158, 433] on div at bounding box center [162, 430] width 25 height 25
click at [53, 27] on div at bounding box center [51, 31] width 27 height 27
click at [327, 560] on div at bounding box center [325, 561] width 25 height 25
click at [1293, 190] on icon at bounding box center [1295, 191] width 15 height 15
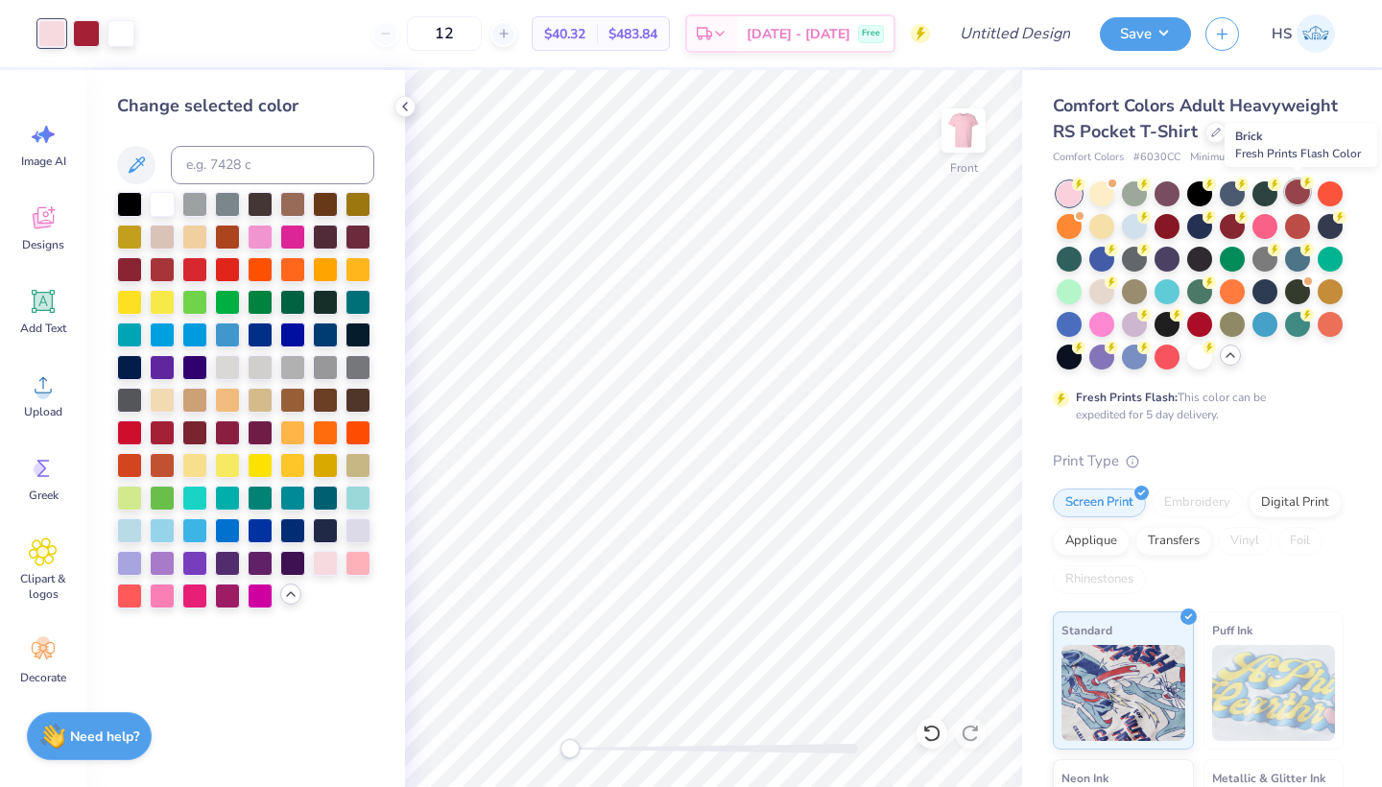
click at [1294, 200] on div at bounding box center [1297, 191] width 25 height 25
click at [86, 42] on div at bounding box center [86, 31] width 27 height 27
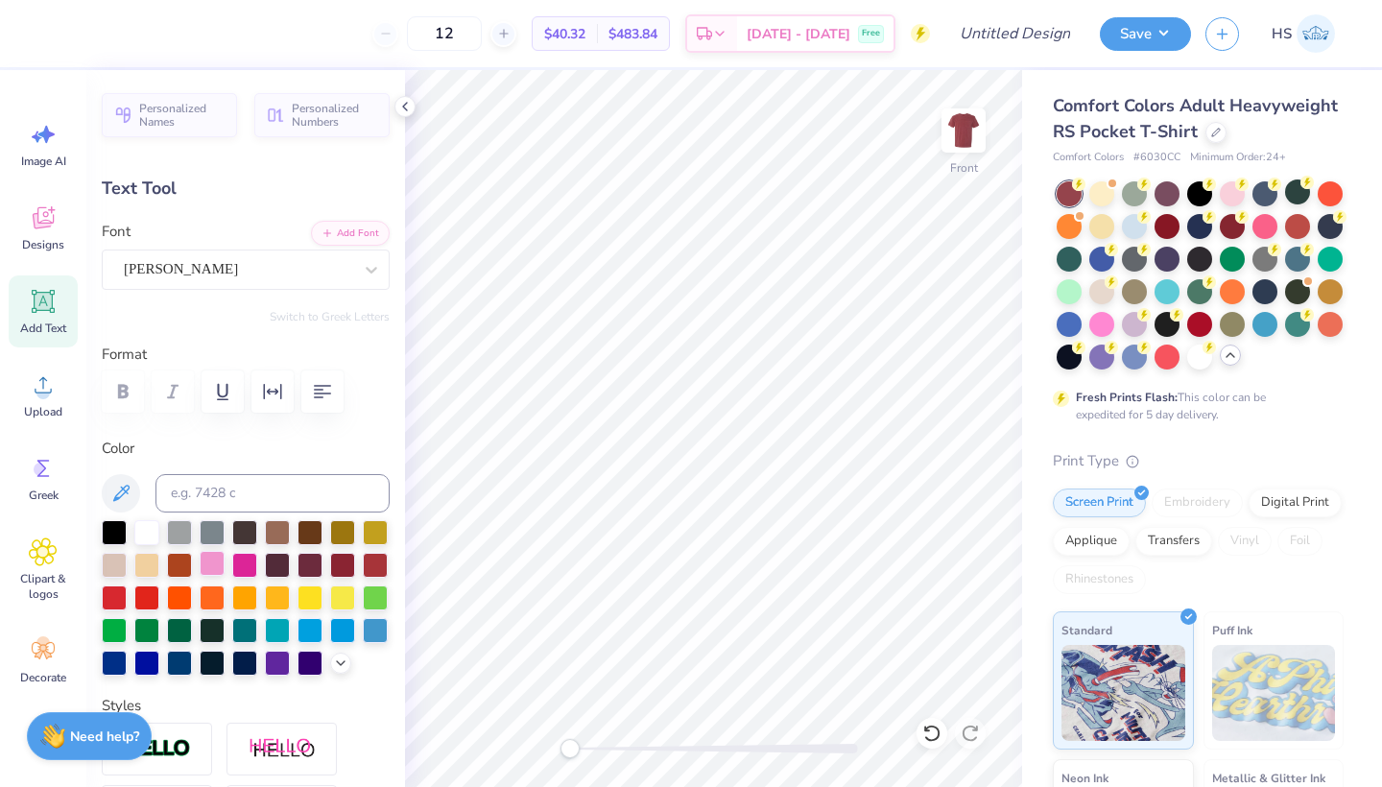
click at [220, 567] on div at bounding box center [212, 563] width 25 height 25
type input "1.62"
type input "0.49"
type input "9.84"
click at [215, 567] on div at bounding box center [212, 563] width 25 height 25
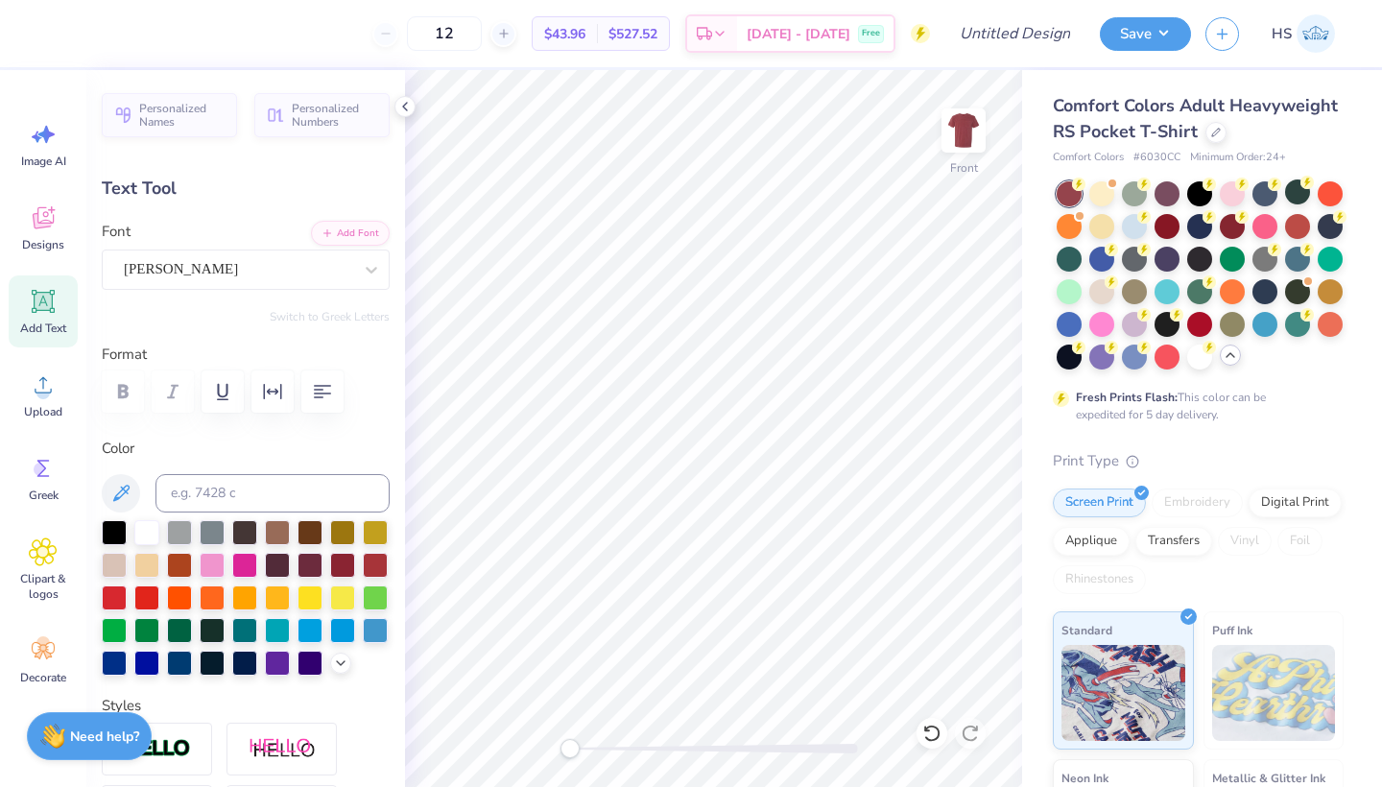
type input "0.0"
type input "4.20"
type input "1.18"
type input "8.66"
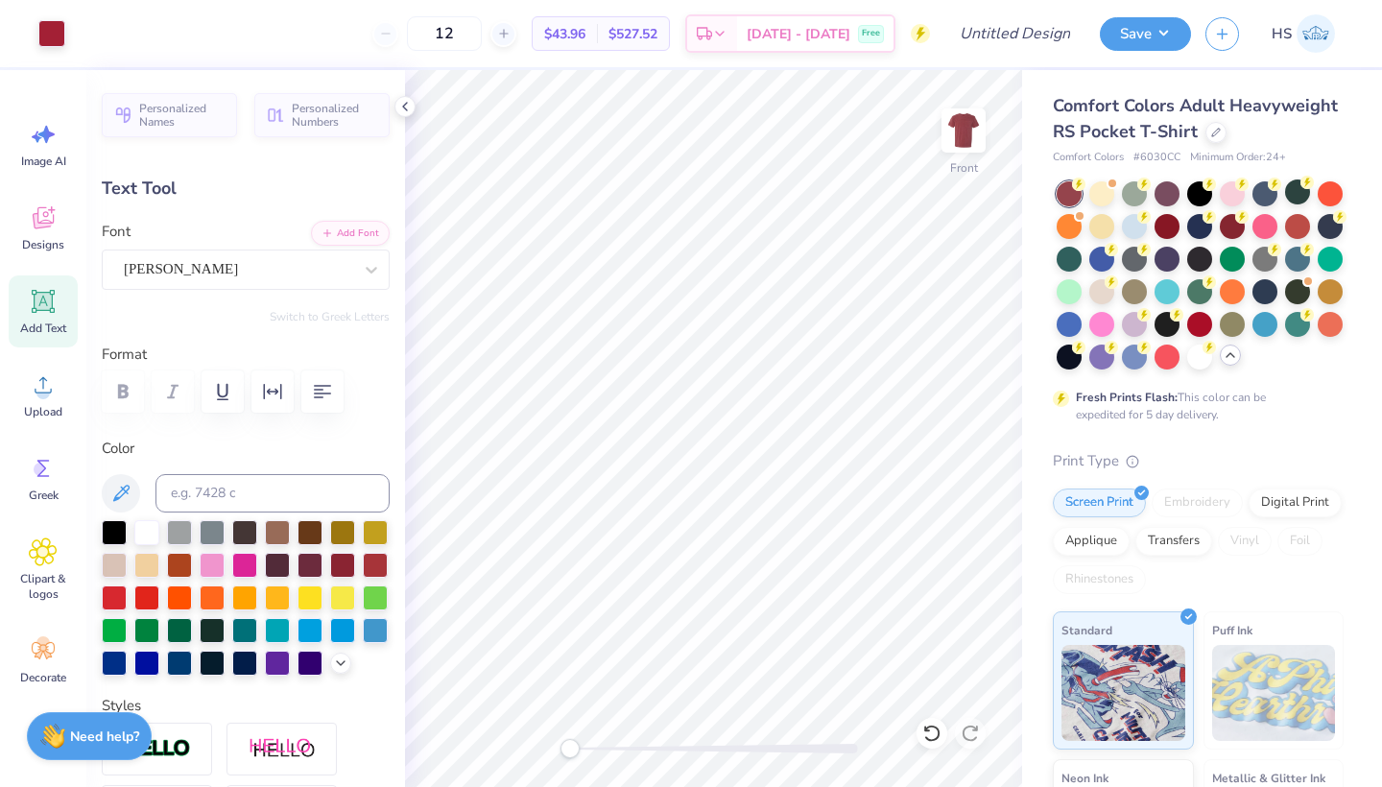
type input "-3.2"
click at [342, 663] on polyline at bounding box center [341, 661] width 8 height 4
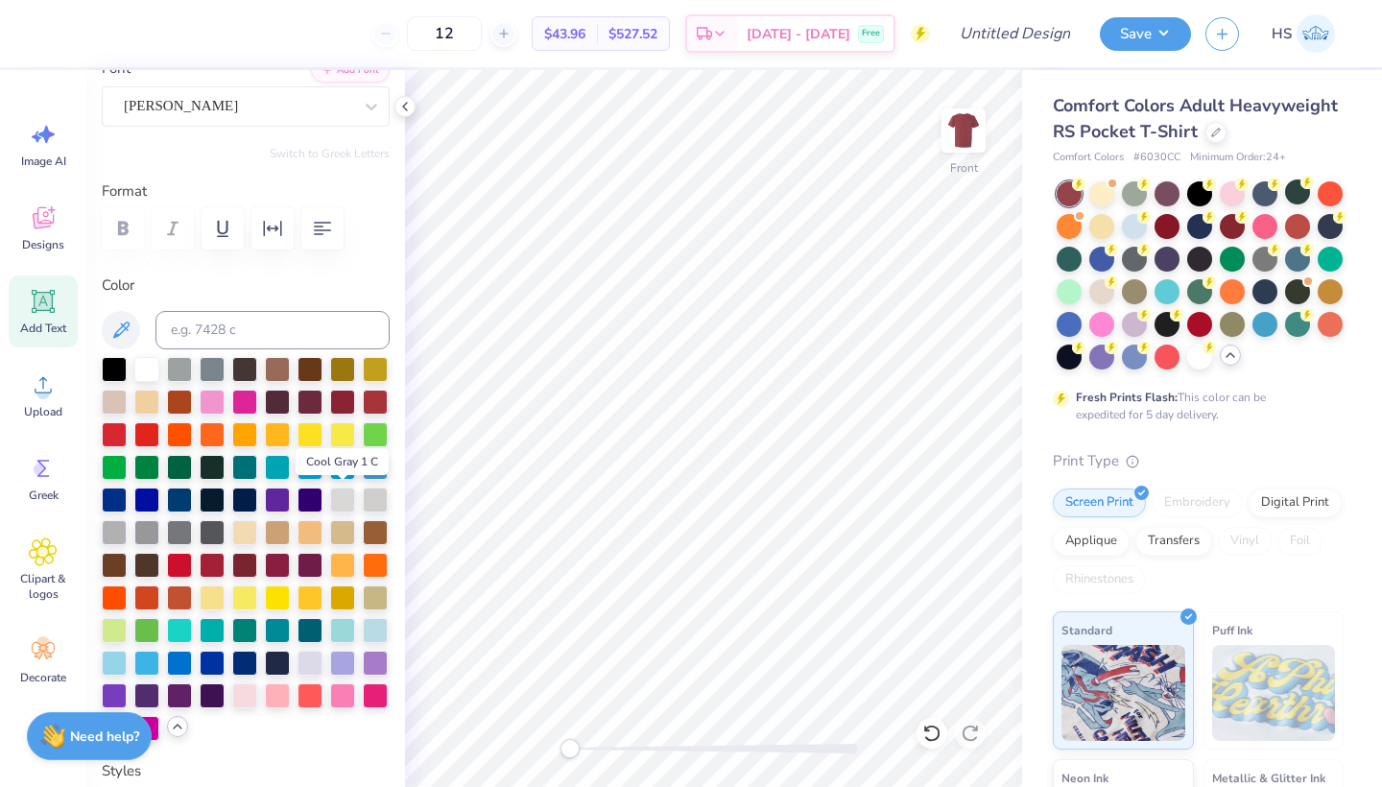
scroll to position [165, 0]
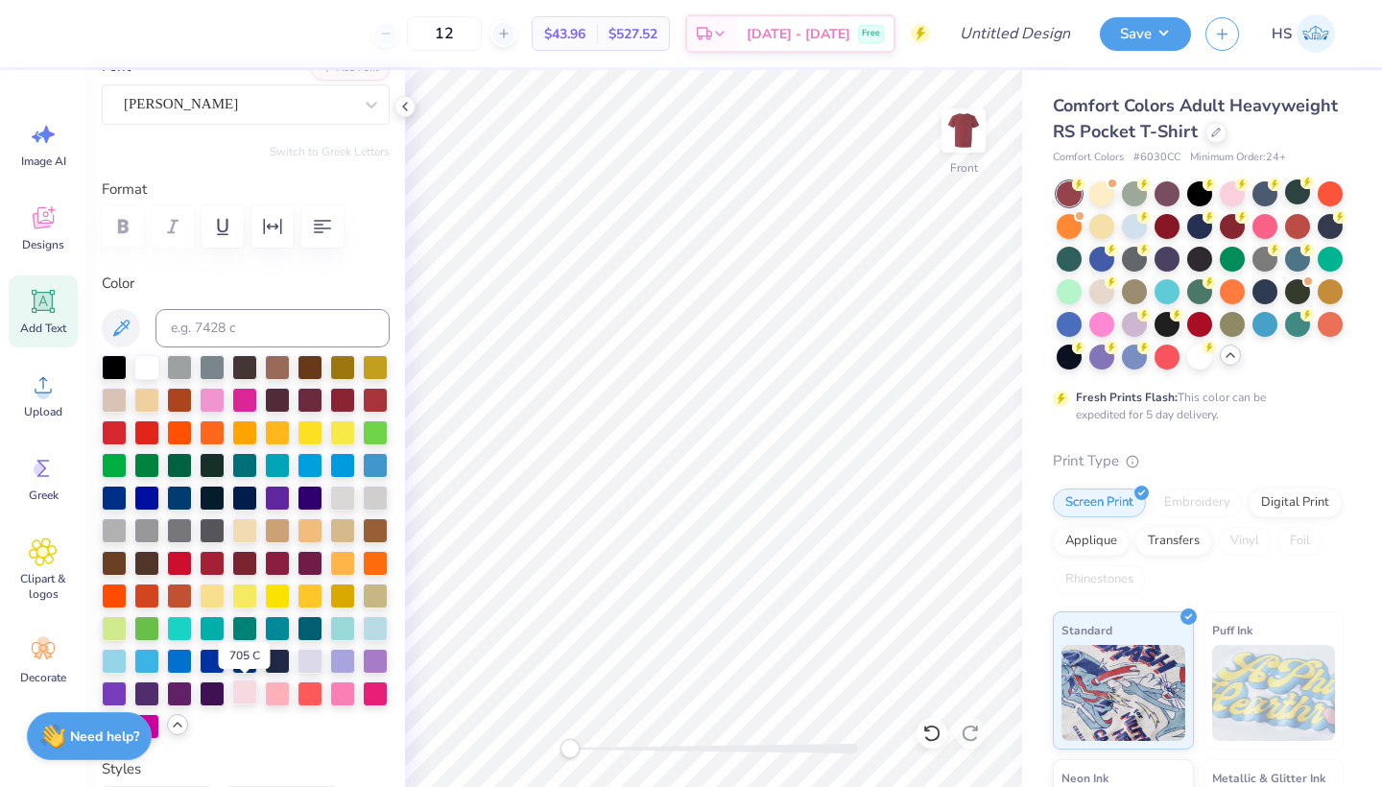
click at [250, 699] on div at bounding box center [244, 691] width 25 height 25
type input "1.65"
type input "1.02"
type input "7.77"
click at [250, 690] on div at bounding box center [244, 691] width 25 height 25
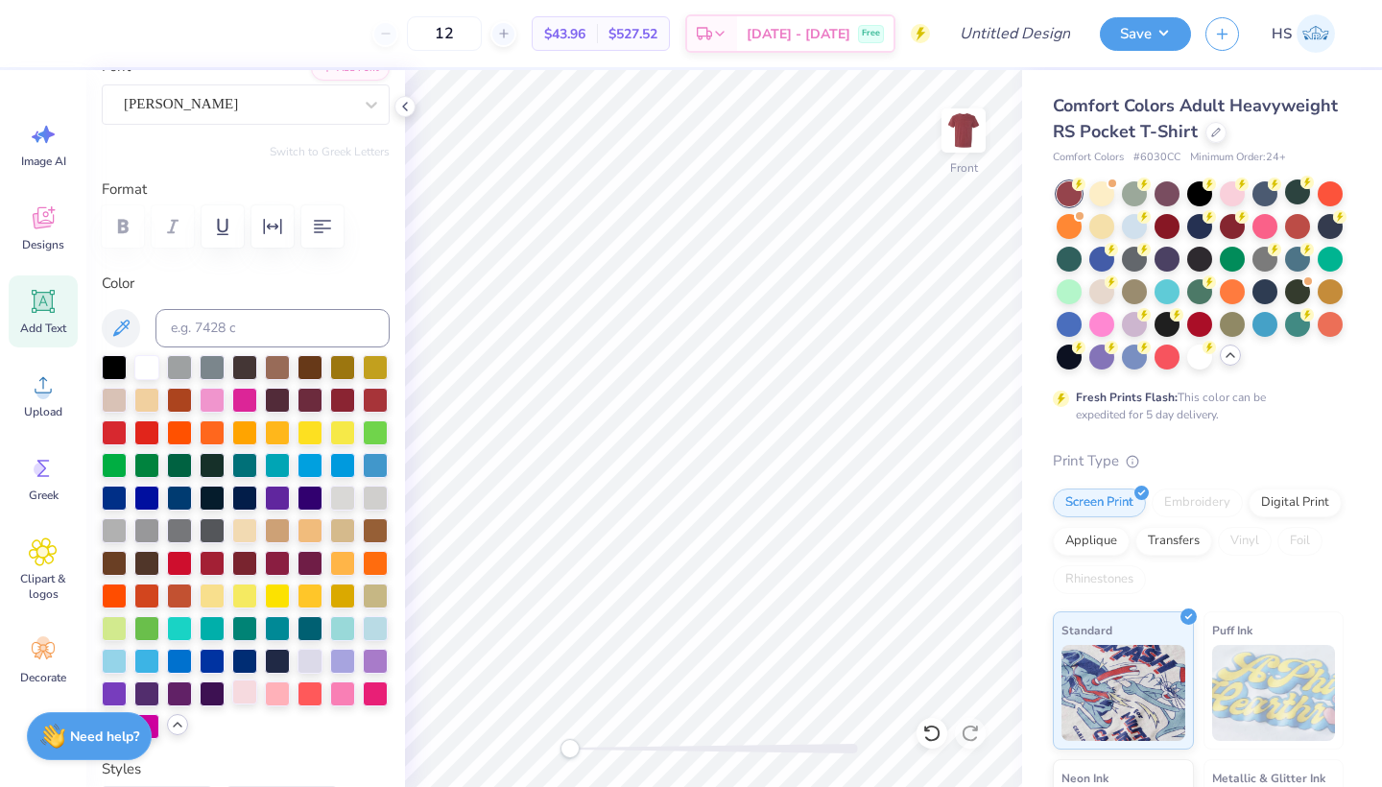
type input "1.34"
type input "0.48"
type input "7.07"
click at [251, 696] on div at bounding box center [244, 691] width 25 height 25
type input "0.0"
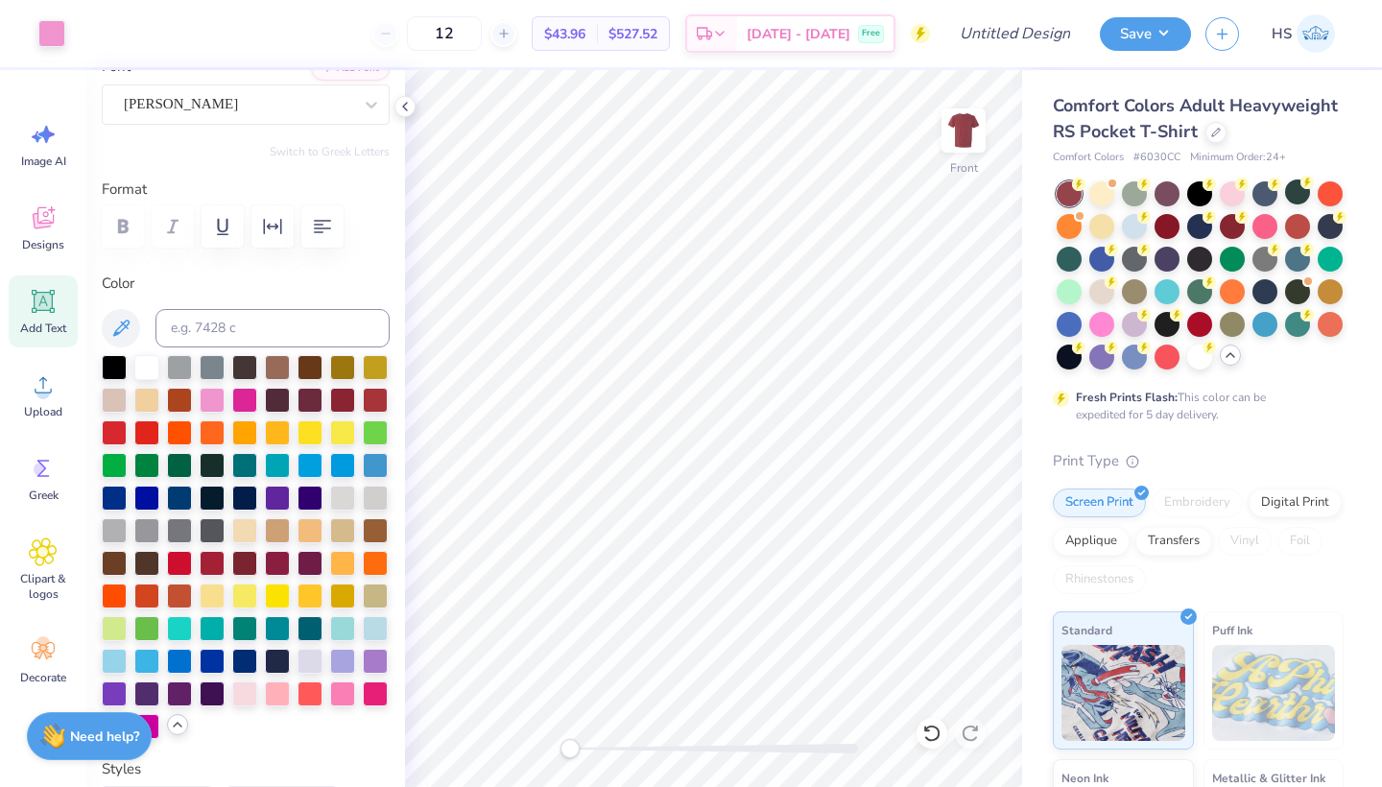
type input "1.62"
type input "0.49"
type input "9.84"
click at [237, 688] on div at bounding box center [244, 691] width 25 height 25
type input "0.0"
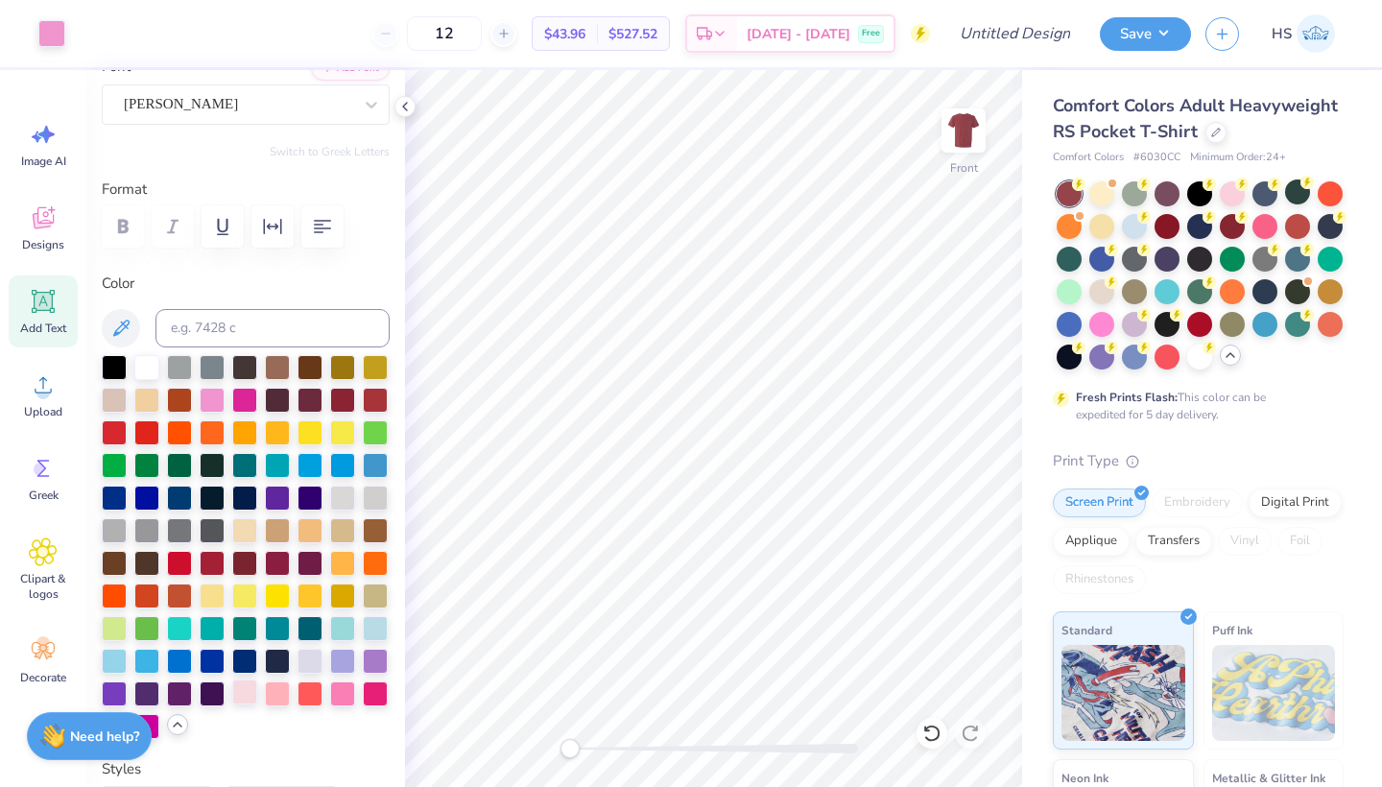
type input "2.15"
type input "0.56"
type input "10.44"
click at [247, 696] on div at bounding box center [244, 691] width 25 height 25
type input "0.0"
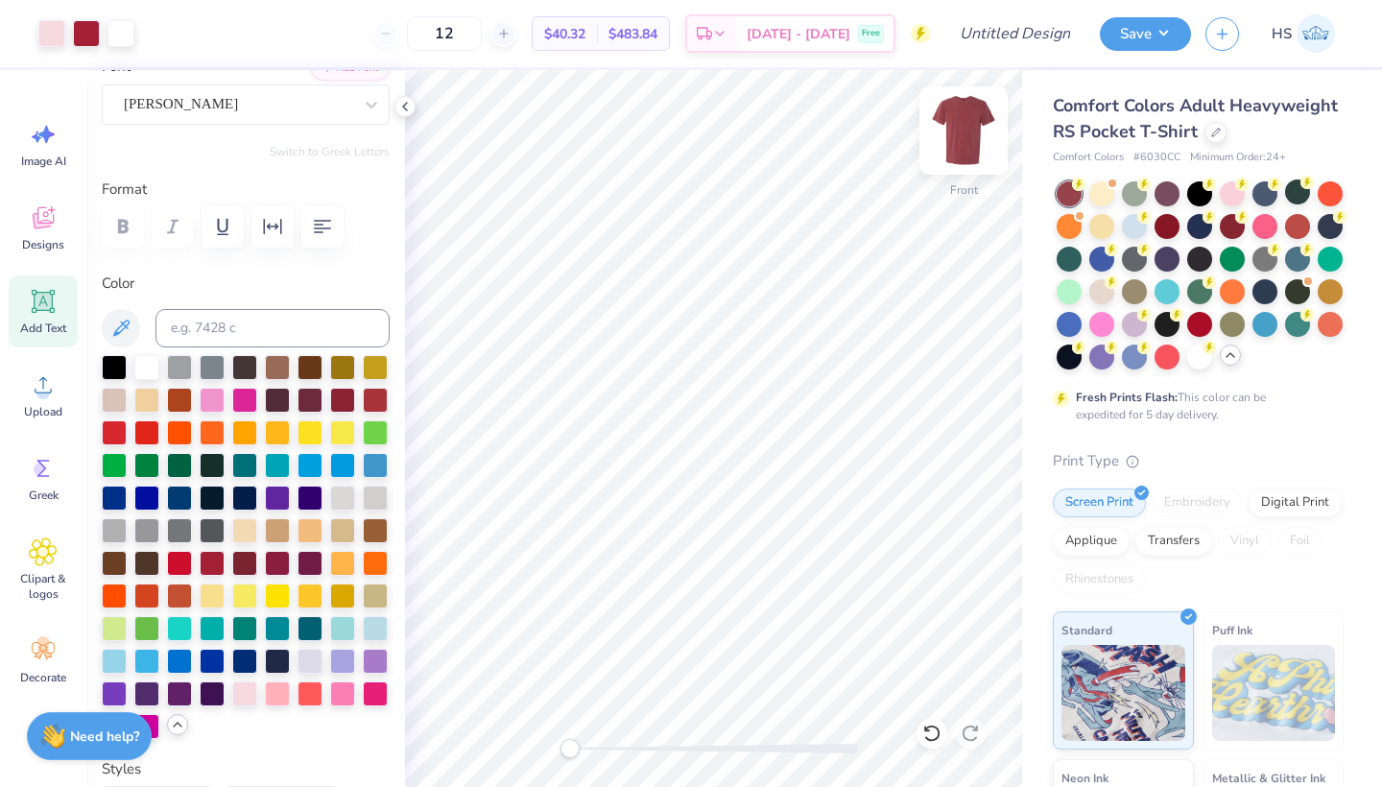
click at [962, 141] on img at bounding box center [963, 130] width 77 height 77
click at [33, 230] on icon at bounding box center [43, 217] width 29 height 29
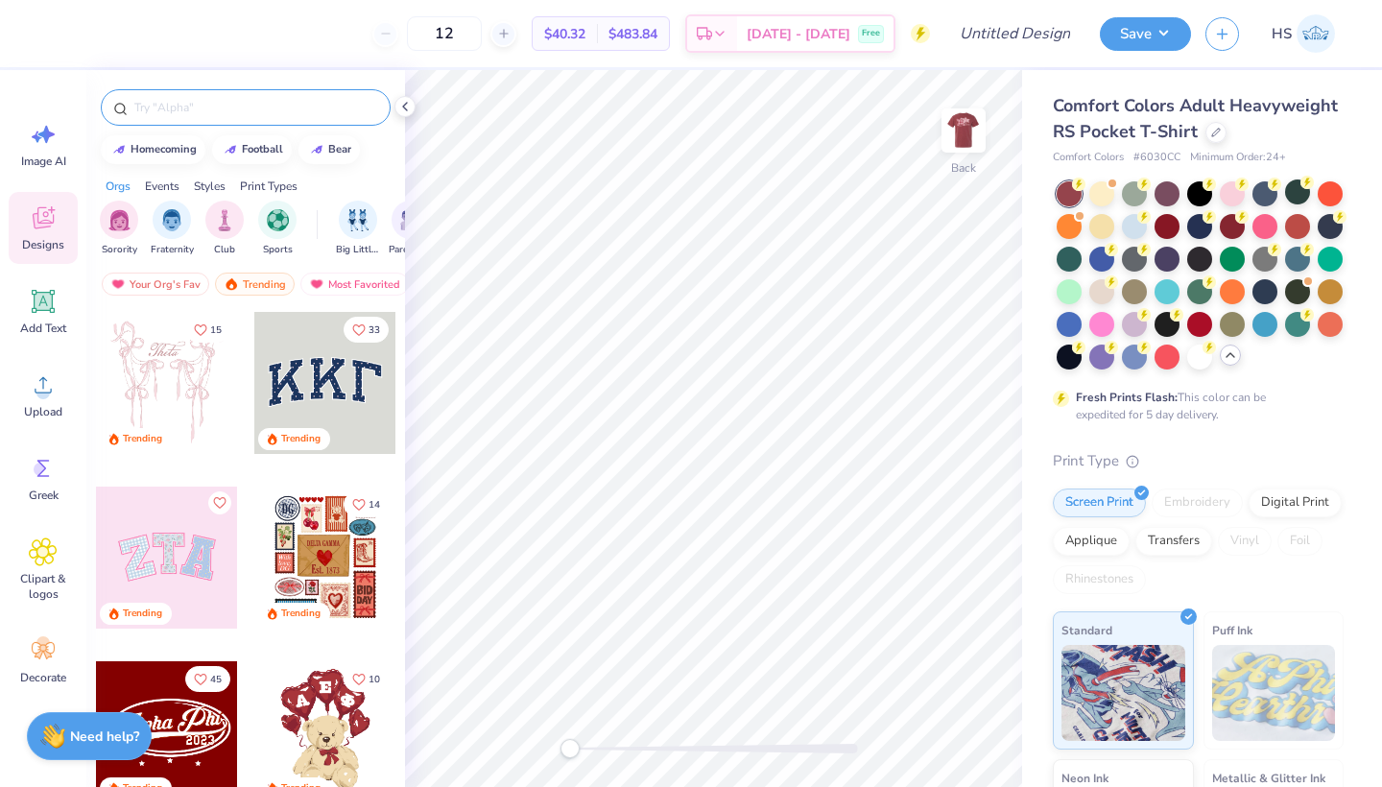
click at [198, 98] on input "text" at bounding box center [255, 107] width 246 height 19
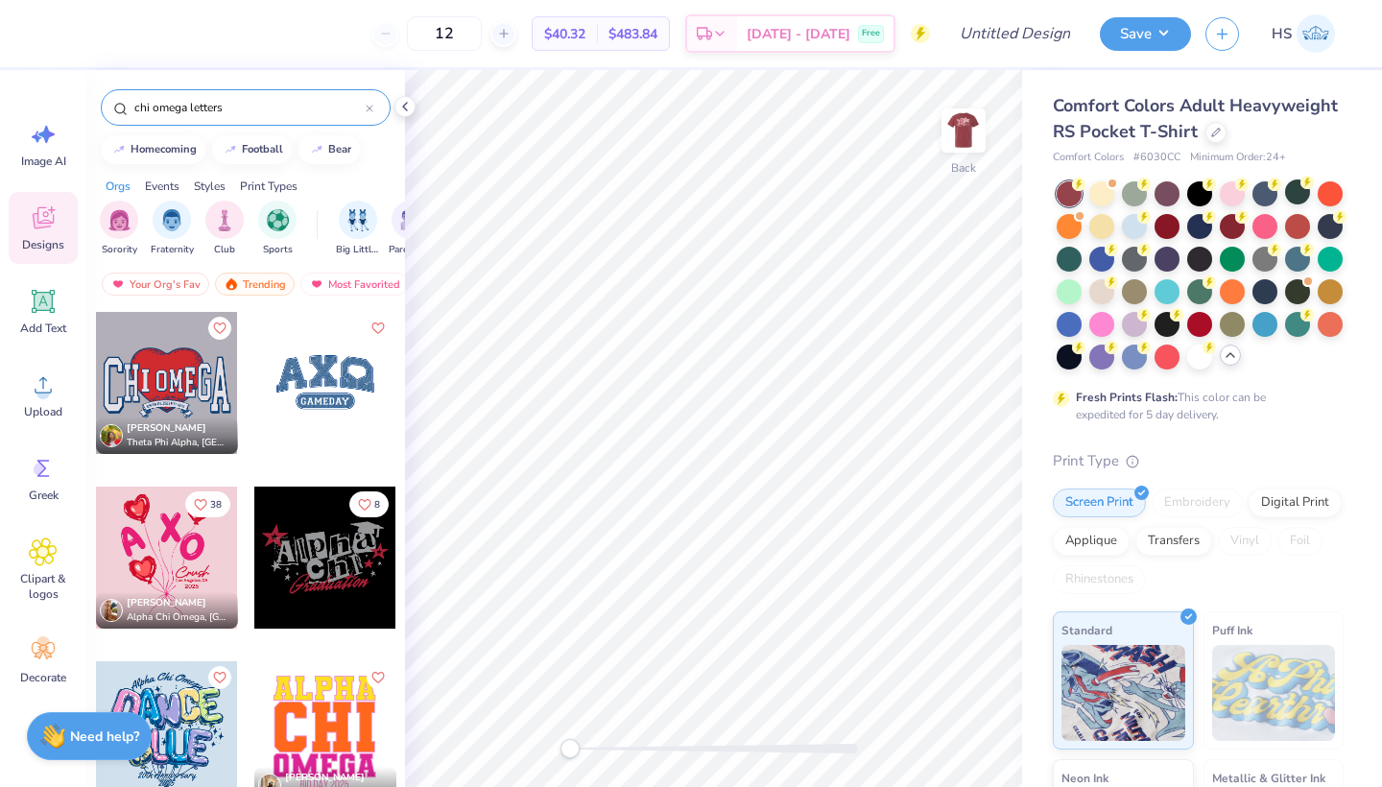
drag, startPoint x: 179, startPoint y: 107, endPoint x: 115, endPoint y: 107, distance: 64.3
click at [115, 107] on div "chi omega letters" at bounding box center [246, 107] width 290 height 36
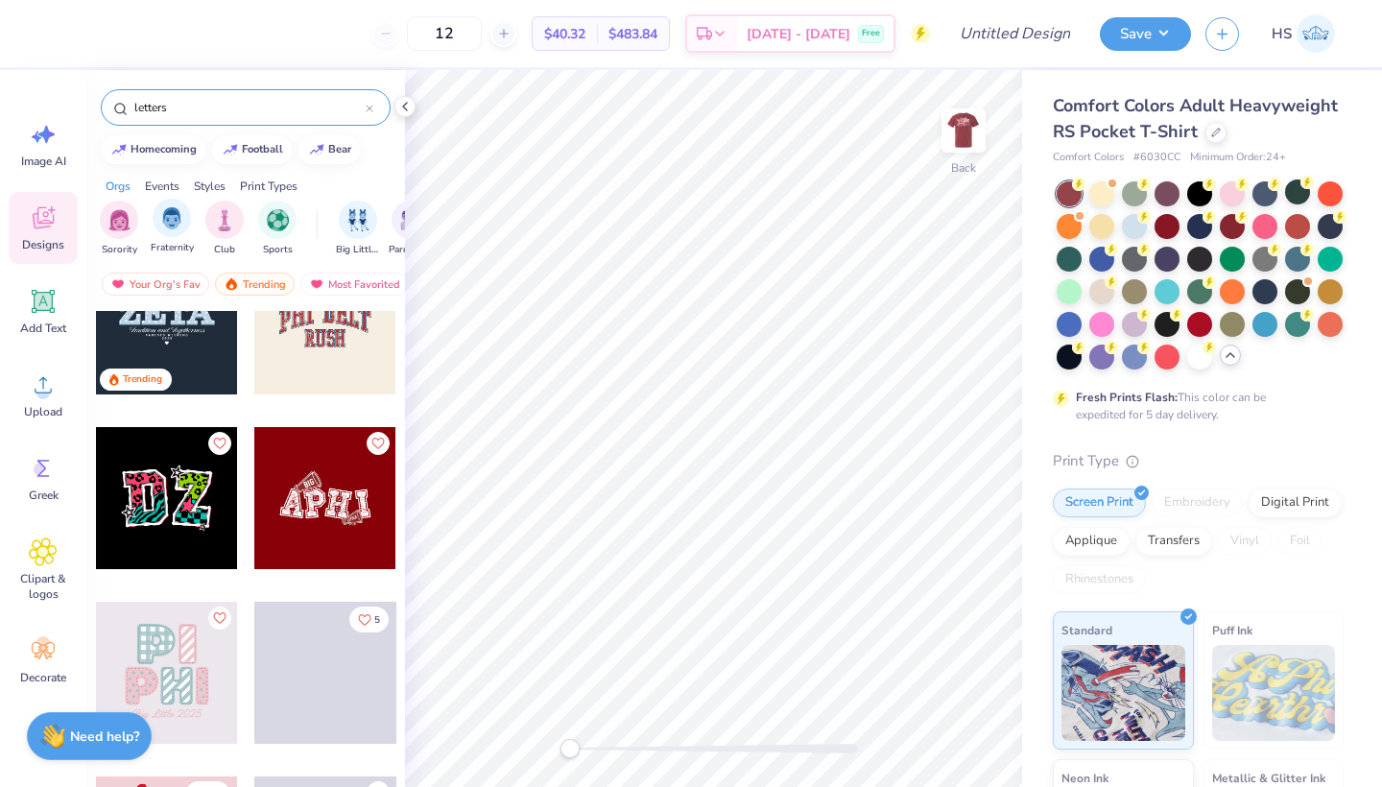
scroll to position [0, 0]
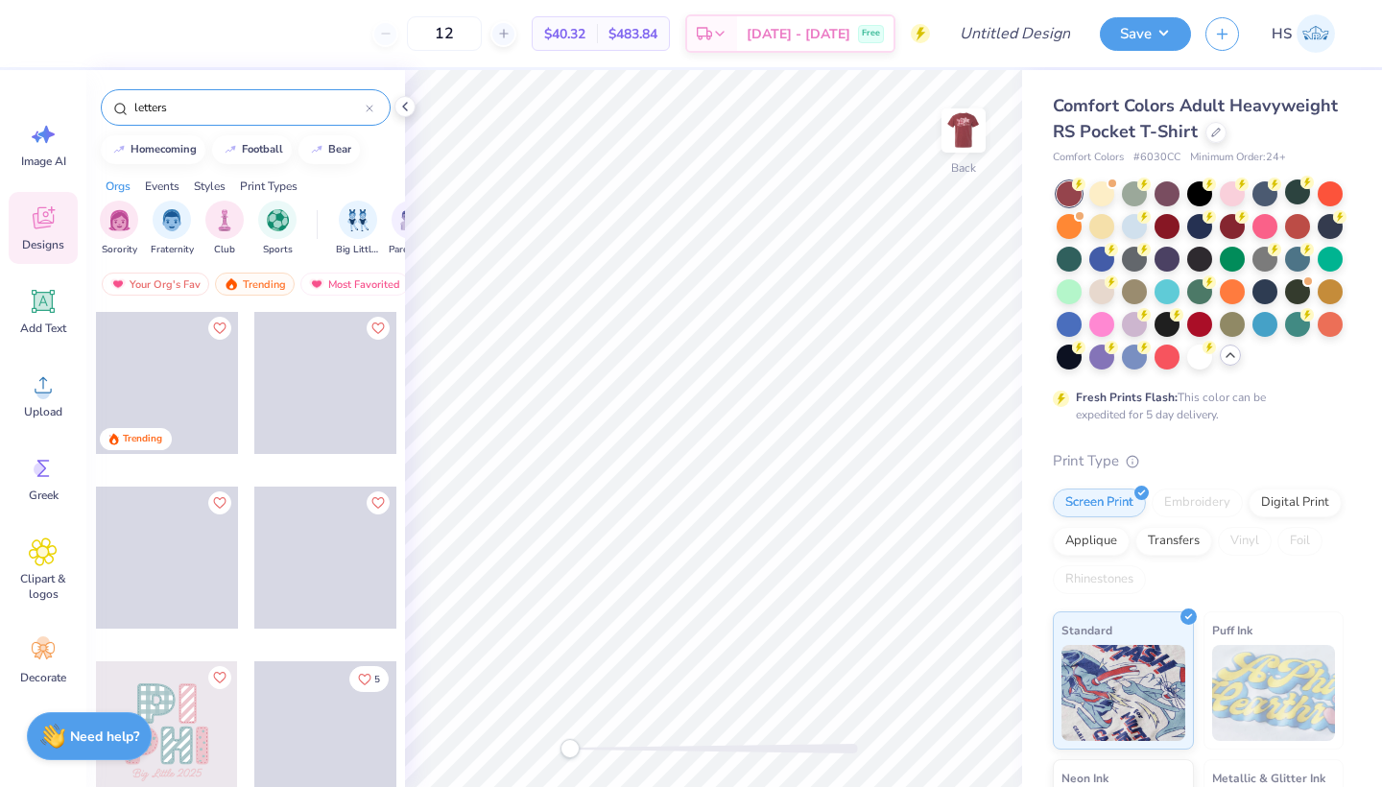
type input "letters"
click at [132, 272] on div "Your Org's Fav Trending Most Favorited Newest" at bounding box center [245, 289] width 319 height 44
click at [132, 279] on div "Your Org's Fav" at bounding box center [155, 284] width 107 height 23
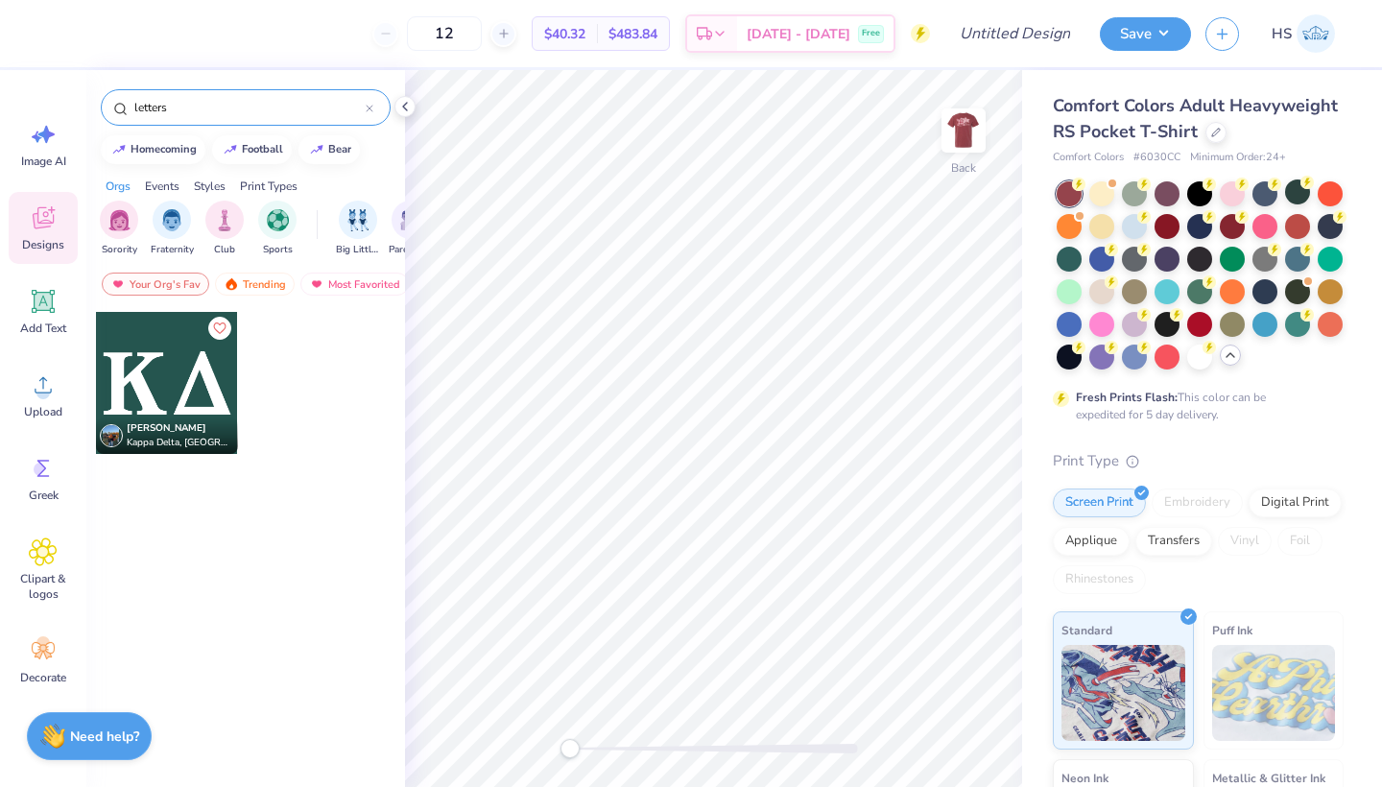
click at [202, 380] on div at bounding box center [167, 383] width 142 height 142
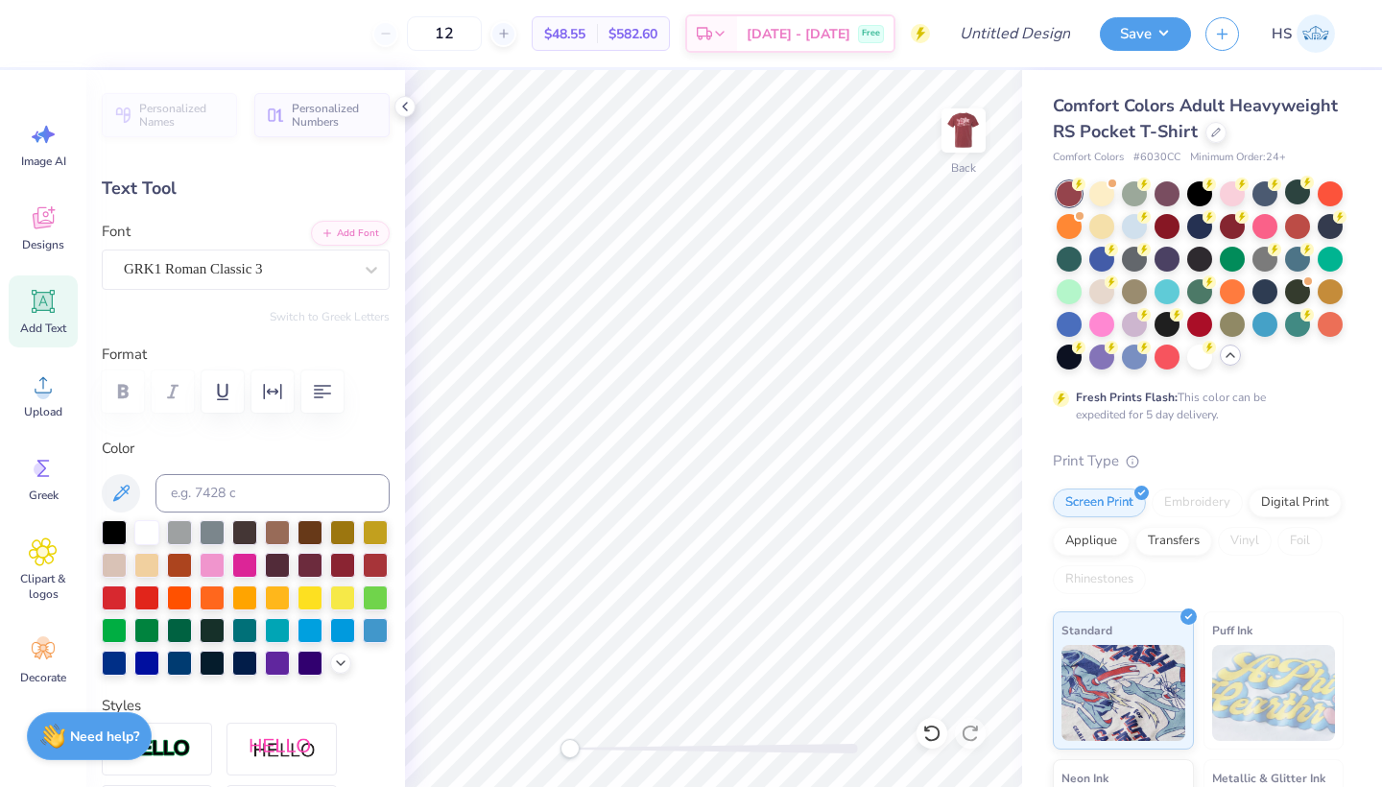
type textarea "K"
type textarea "xO"
click at [1035, 28] on input "Design Title" at bounding box center [1038, 33] width 94 height 38
type input "M"
type input "UNCW CHiO Mom's Brunch"
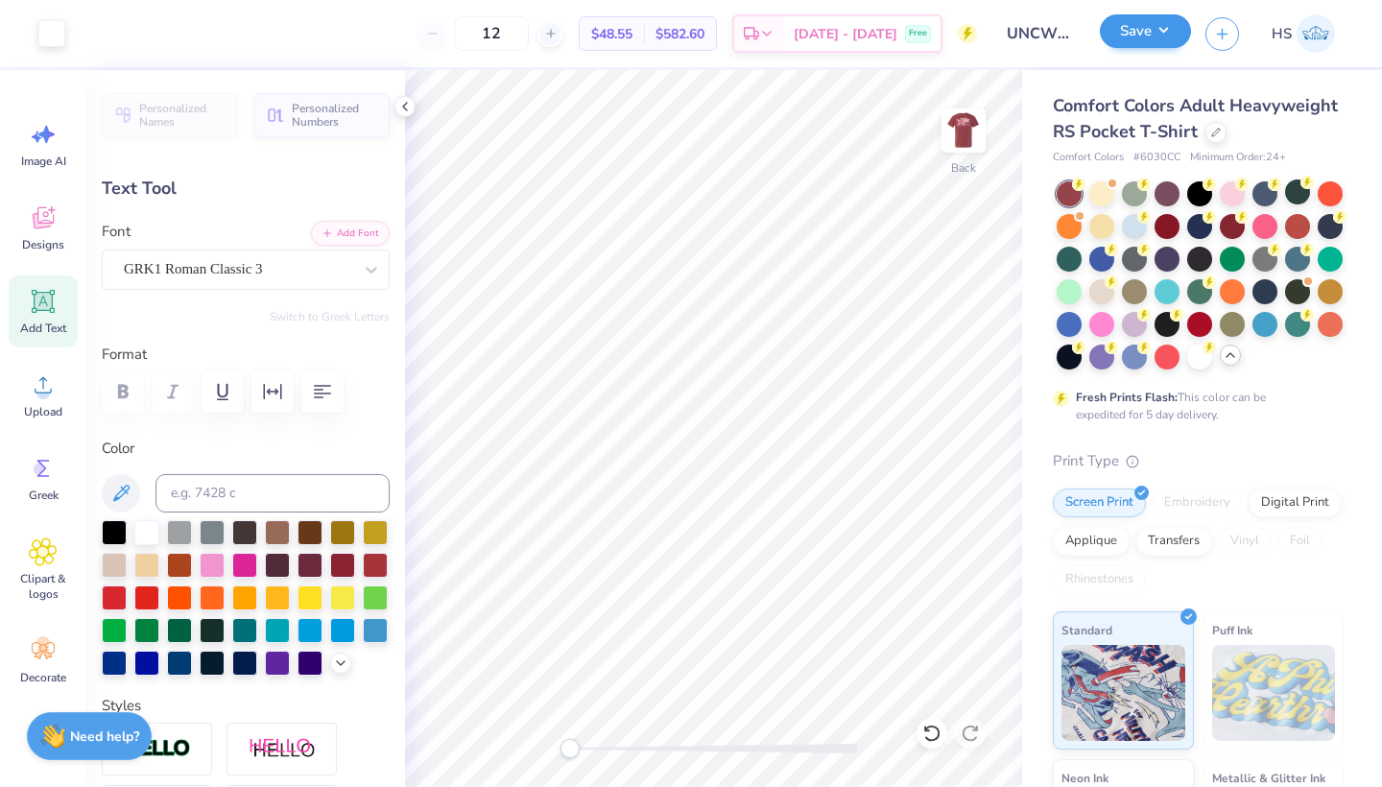
click at [1129, 26] on button "Save" at bounding box center [1145, 31] width 91 height 34
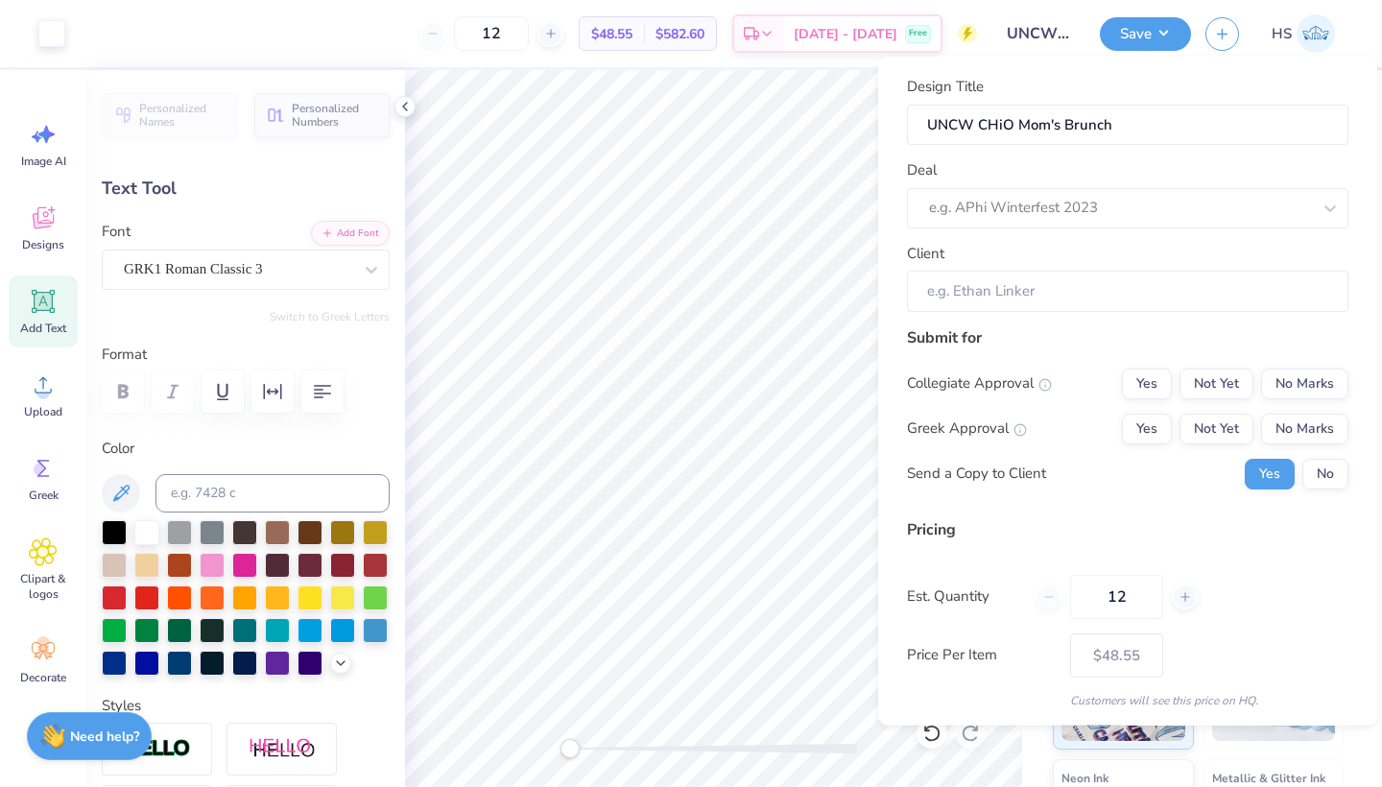
click at [1228, 177] on div "Deal e.g. APhi Winterfest 2023" at bounding box center [1127, 193] width 441 height 69
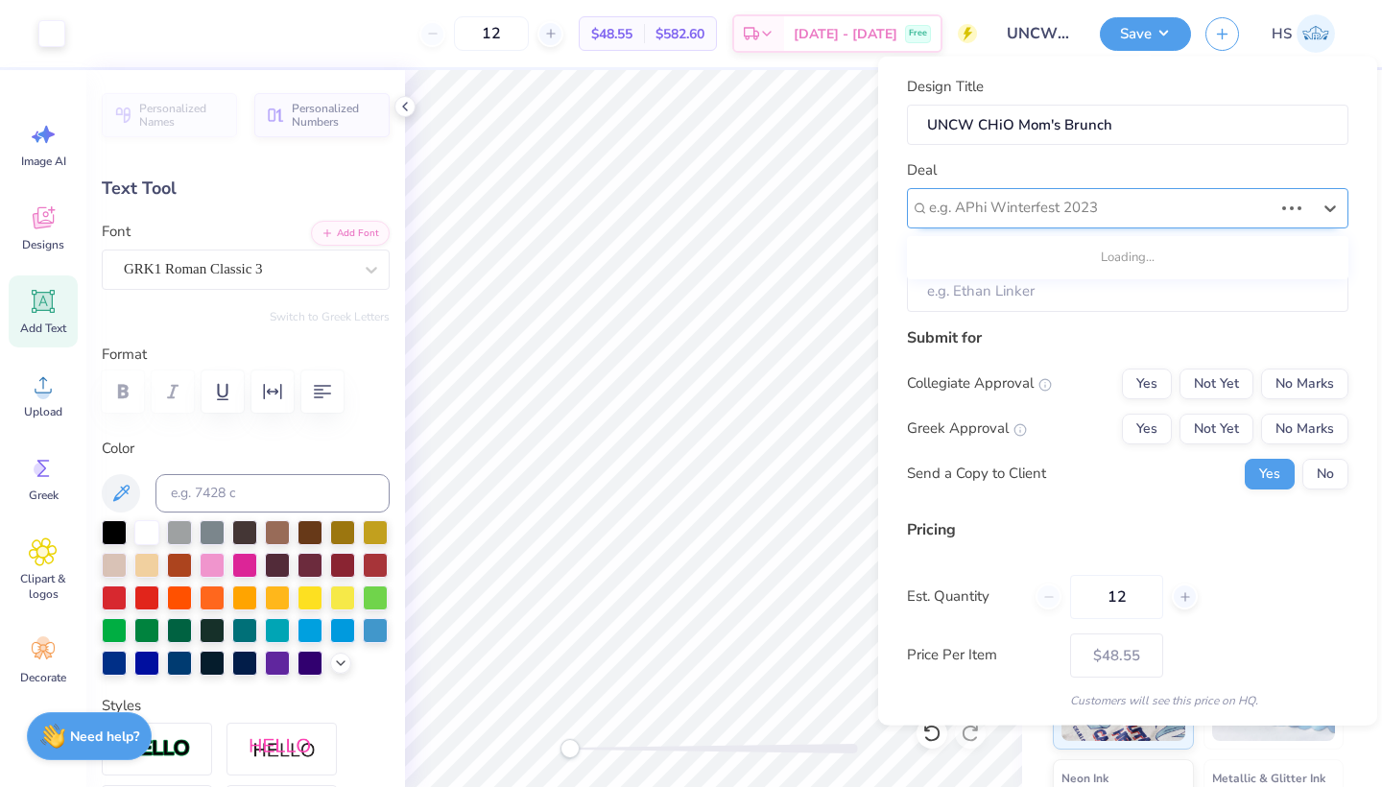
click at [1043, 193] on div "e.g. APhi Winterfest 2023" at bounding box center [1100, 208] width 347 height 30
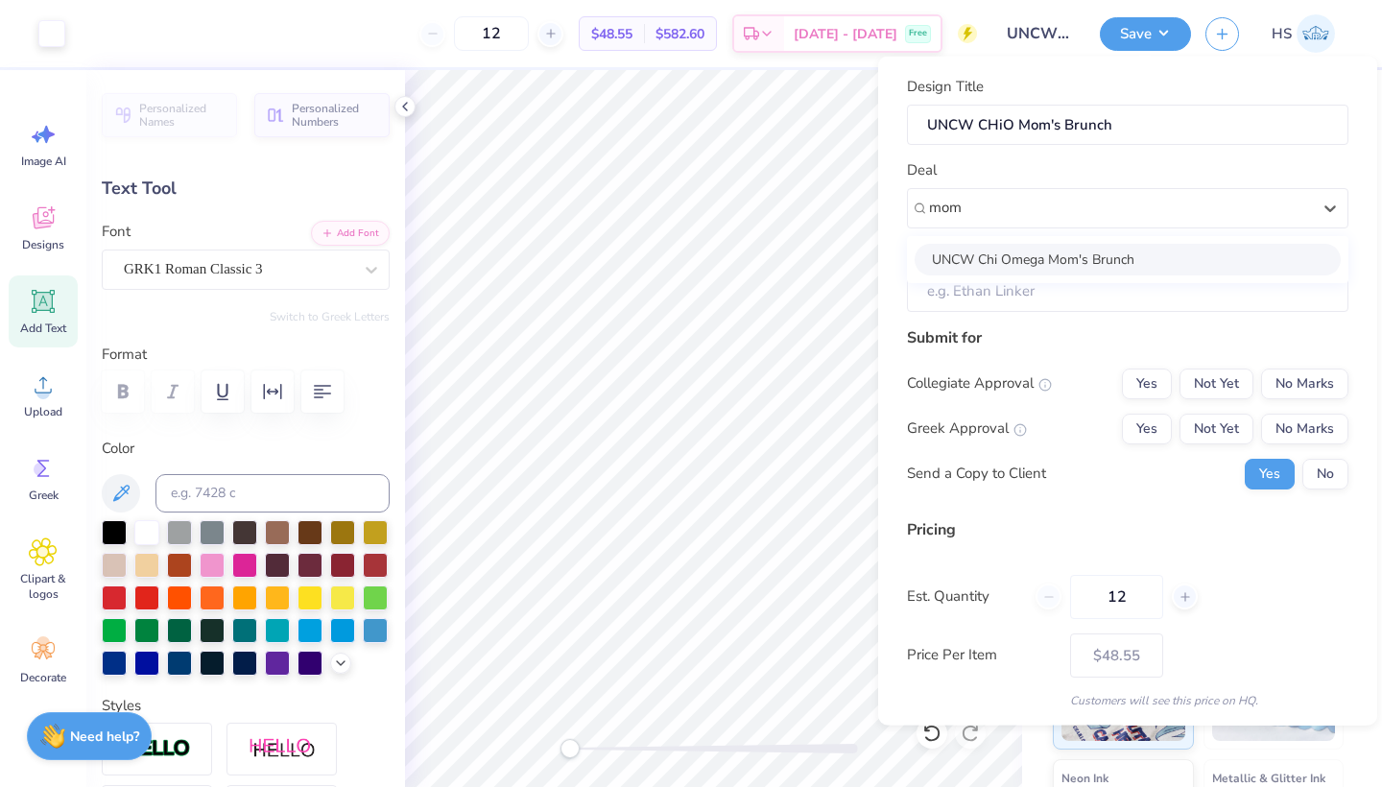
click at [1037, 263] on div "UNCW Chi Omega Mom's Brunch" at bounding box center [1127, 259] width 426 height 32
type input "mom"
type input "[PERSON_NAME]"
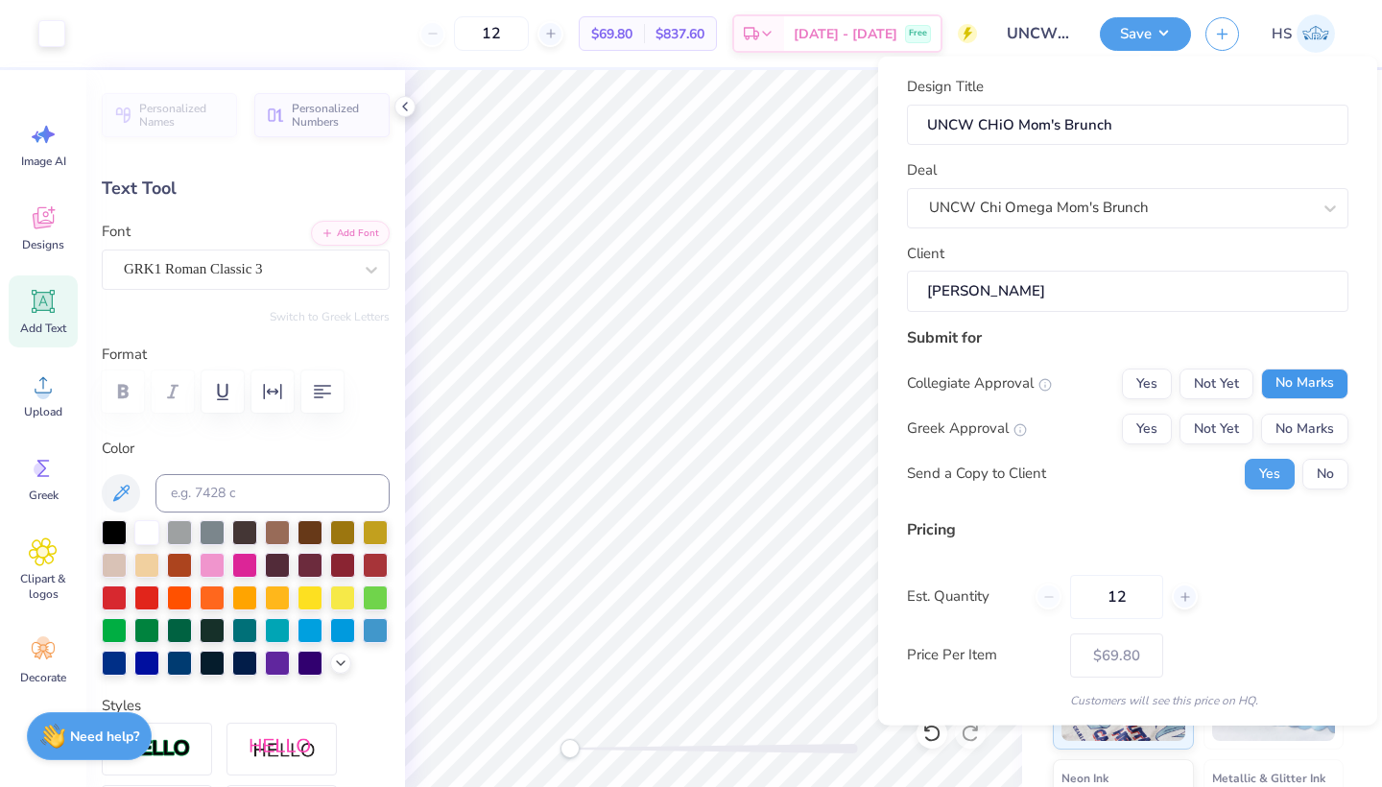
click at [1304, 387] on button "No Marks" at bounding box center [1304, 382] width 87 height 31
click at [1222, 432] on button "Not Yet" at bounding box center [1216, 428] width 74 height 31
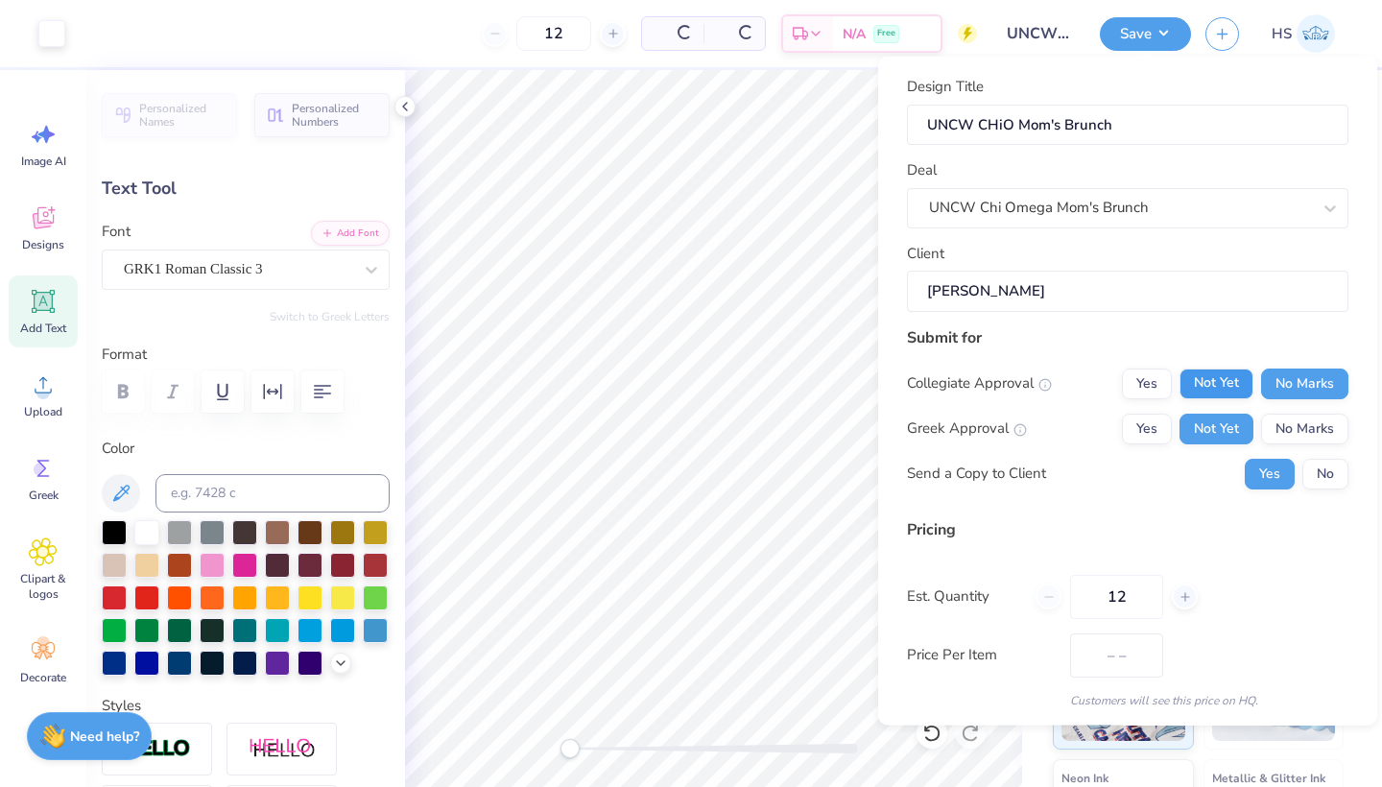
type input "$57.58"
click at [1109, 295] on input "[PERSON_NAME]" at bounding box center [1127, 291] width 441 height 41
click at [1041, 280] on input "[PERSON_NAME]" at bounding box center [1127, 291] width 441 height 41
click at [965, 294] on input "[PERSON_NAME]" at bounding box center [1127, 291] width 441 height 41
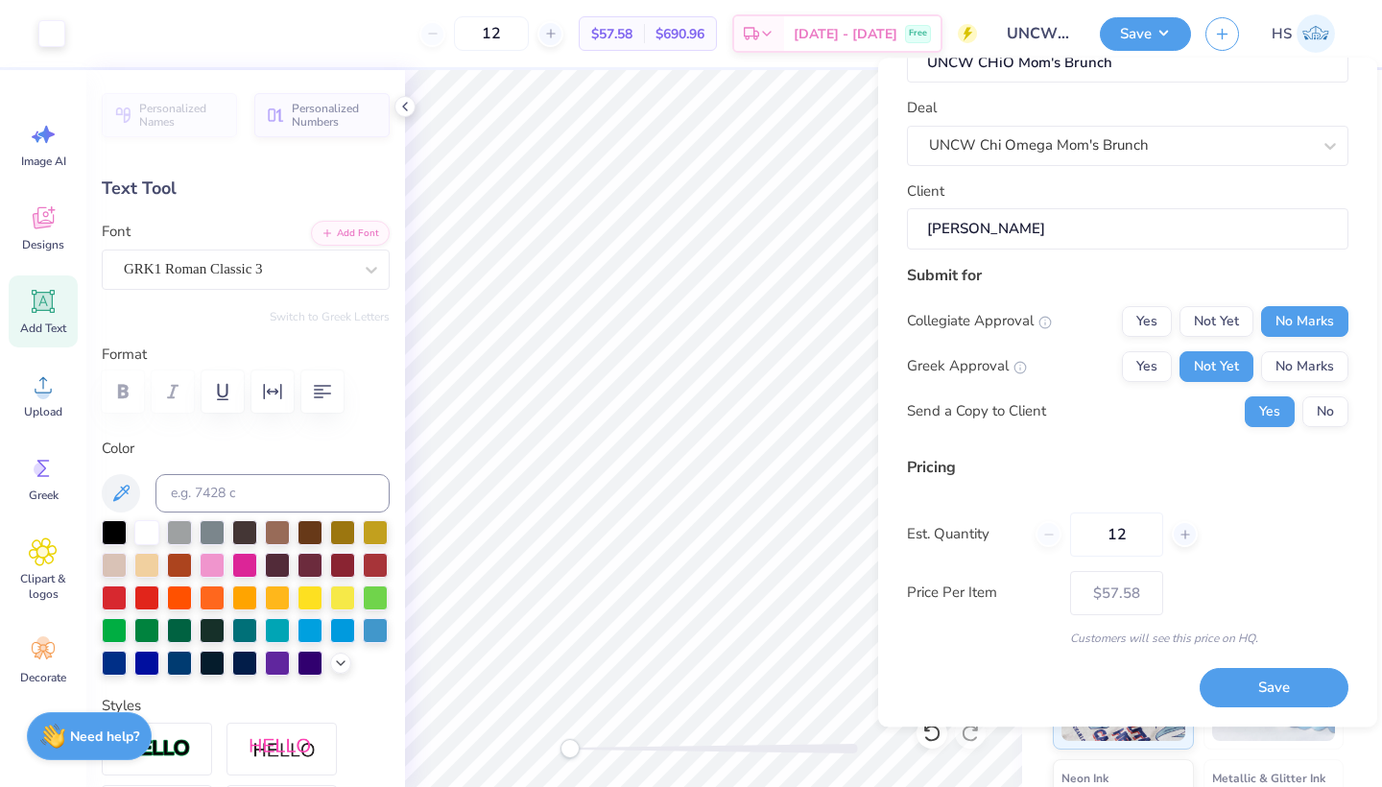
scroll to position [61, 0]
drag, startPoint x: 1137, startPoint y: 534, endPoint x: 1075, endPoint y: 534, distance: 62.4
click at [1075, 534] on input "12" at bounding box center [1116, 536] width 93 height 44
type input "80"
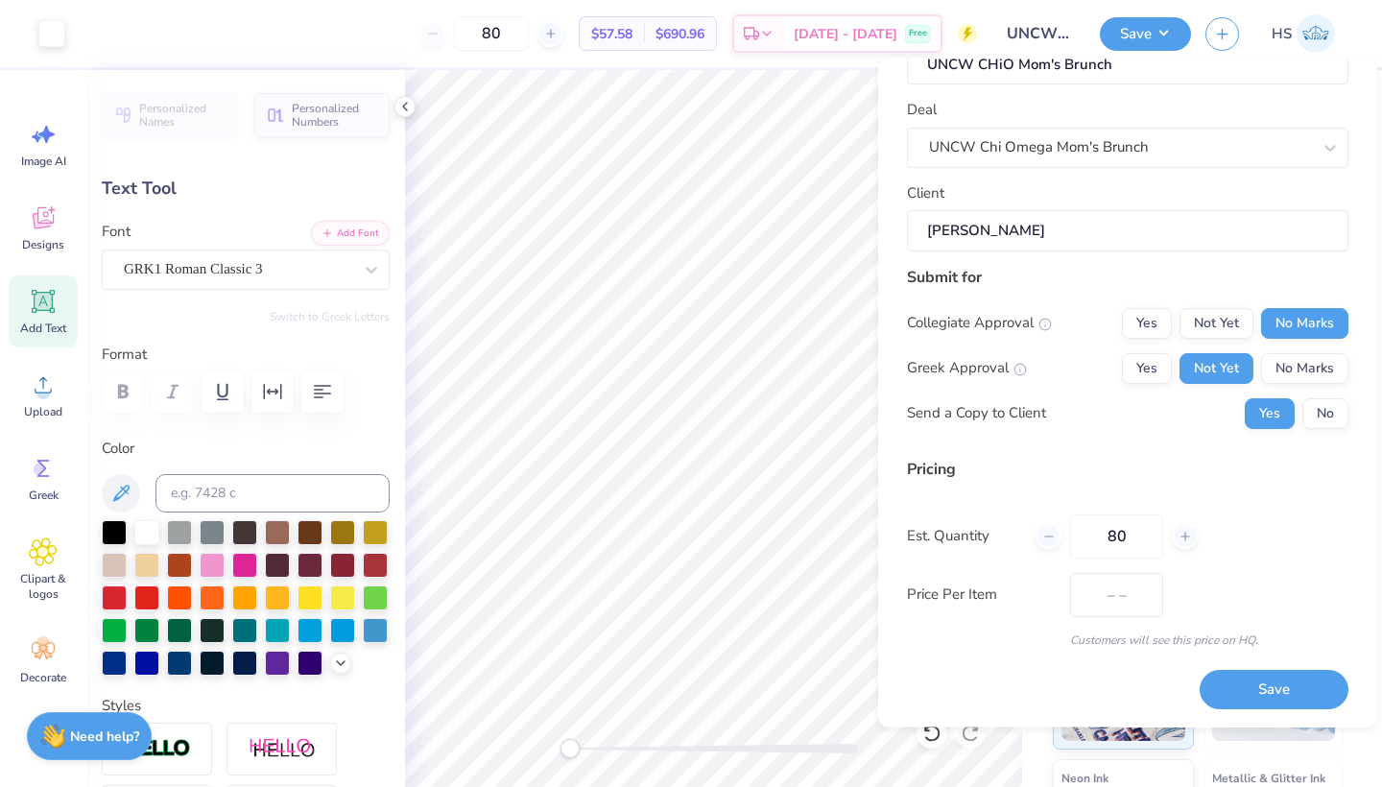
type input "$25.97"
type input "80"
click at [1258, 699] on button "Save" at bounding box center [1273, 690] width 149 height 39
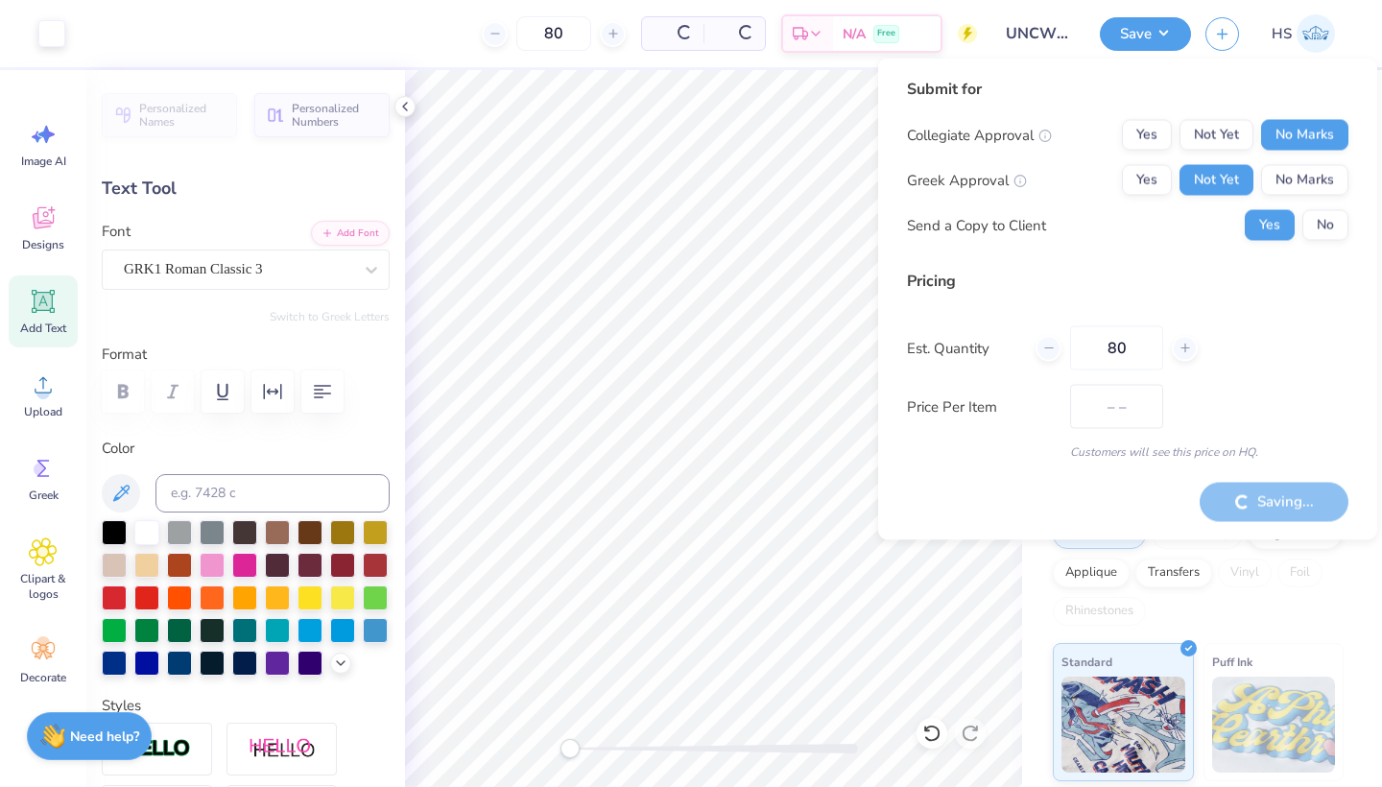
type input "$25.97"
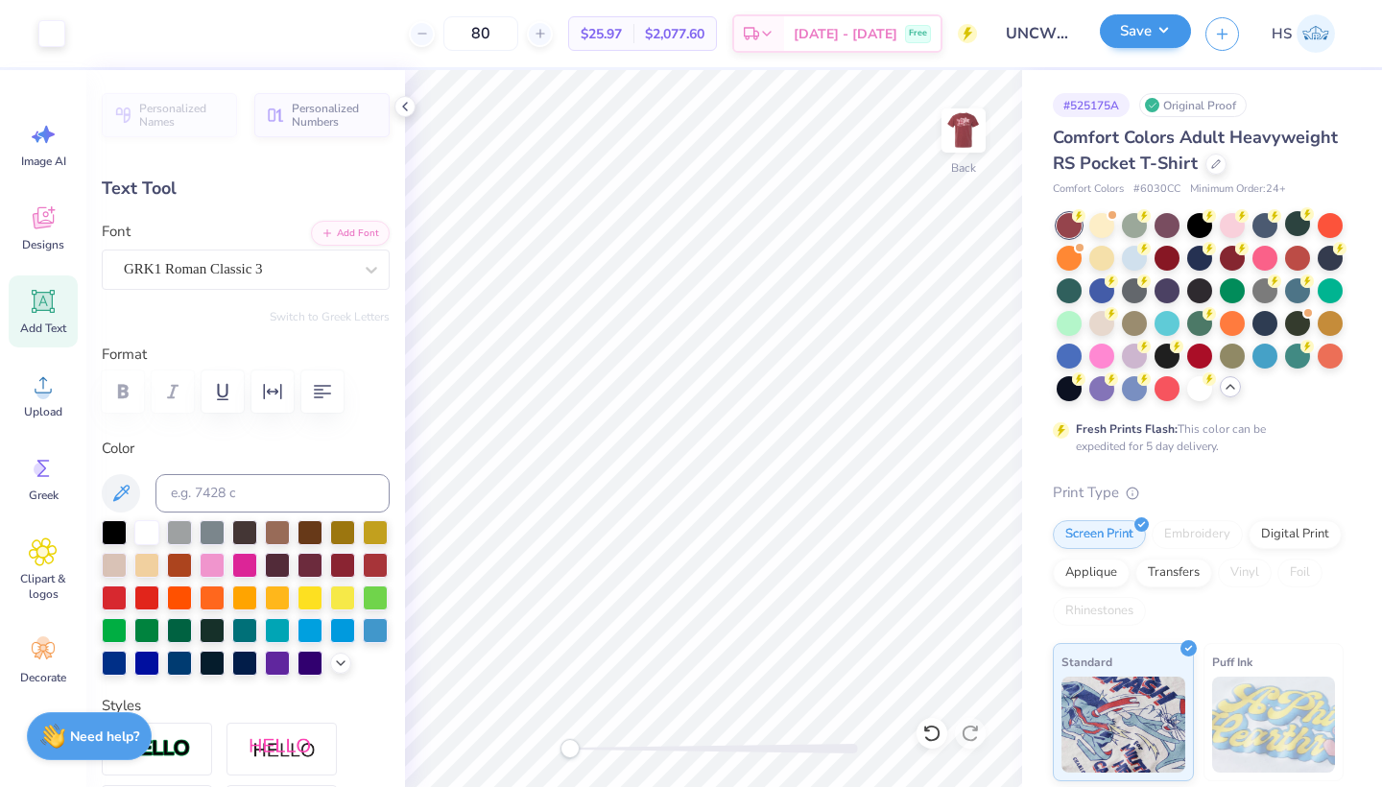
click at [1120, 36] on button "Save" at bounding box center [1145, 31] width 91 height 34
click at [956, 128] on img at bounding box center [963, 130] width 77 height 77
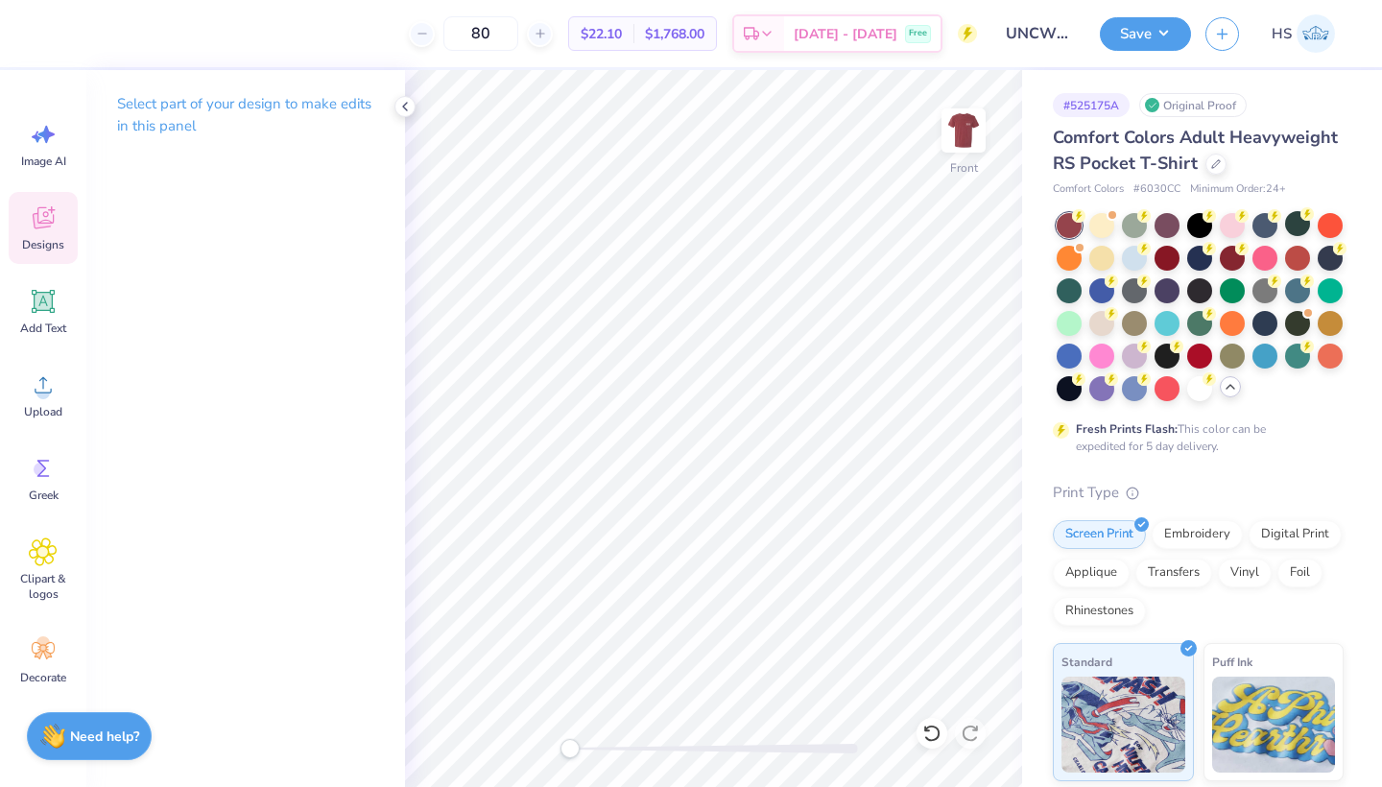
click at [43, 230] on icon at bounding box center [43, 217] width 29 height 29
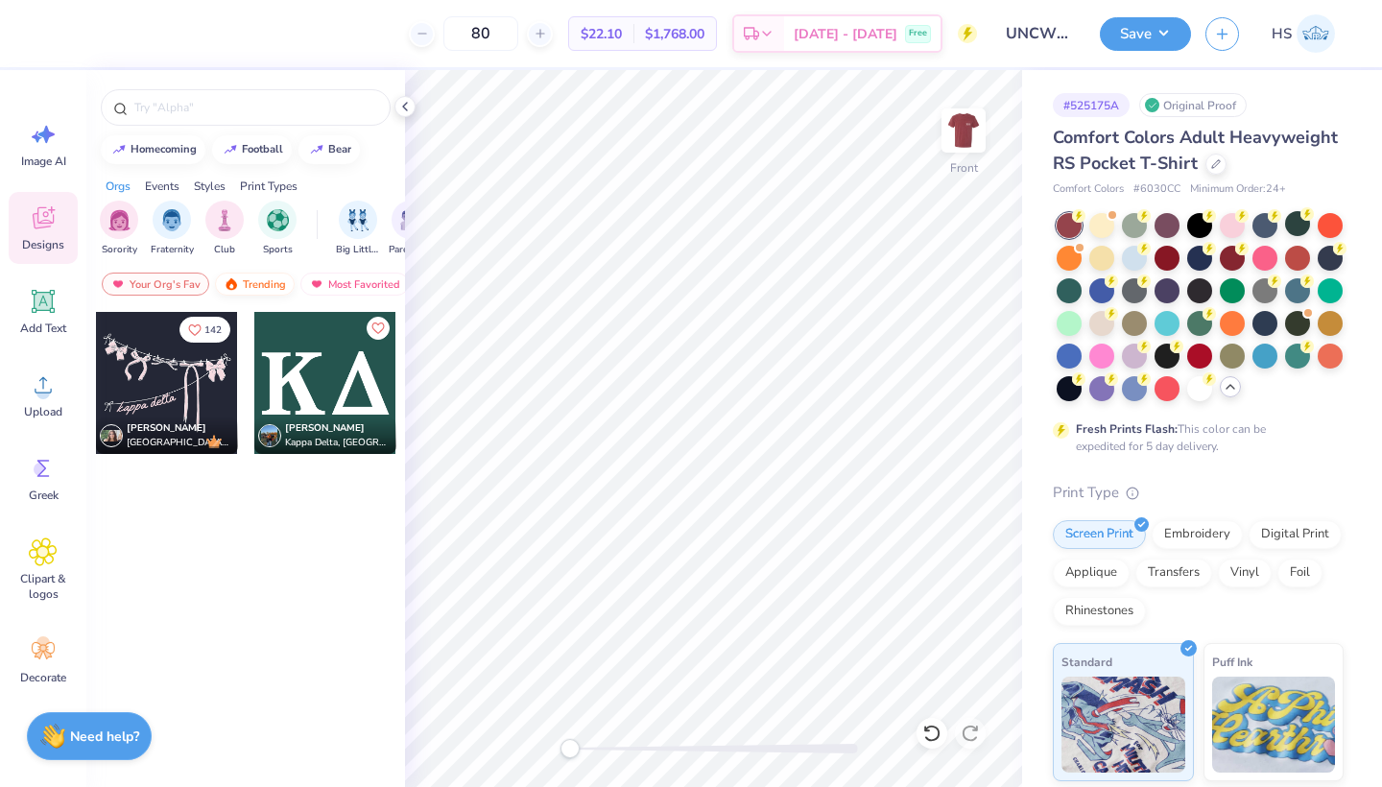
click at [271, 273] on div "Trending" at bounding box center [255, 284] width 80 height 23
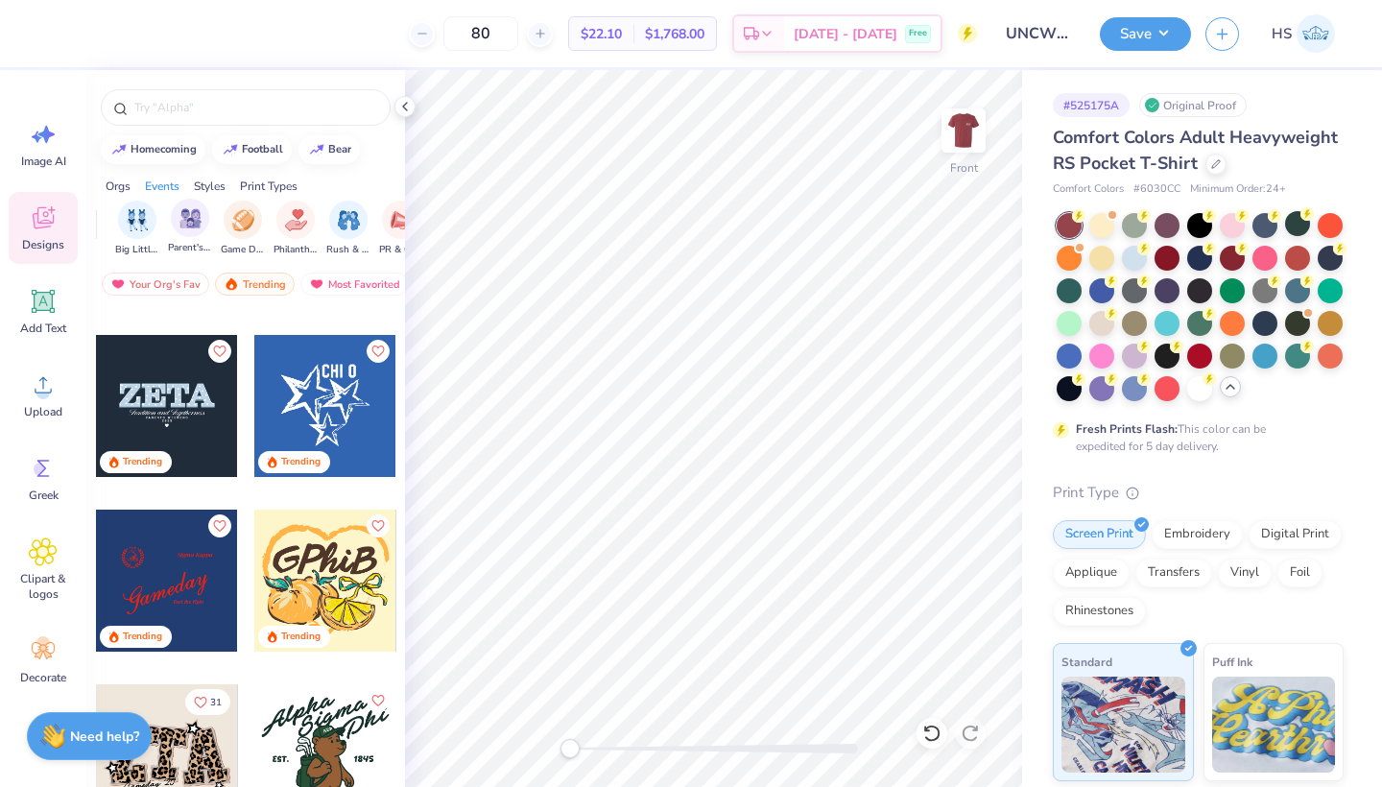
scroll to position [0, 206]
click at [198, 209] on img "filter for Parent's Weekend" at bounding box center [205, 218] width 22 height 22
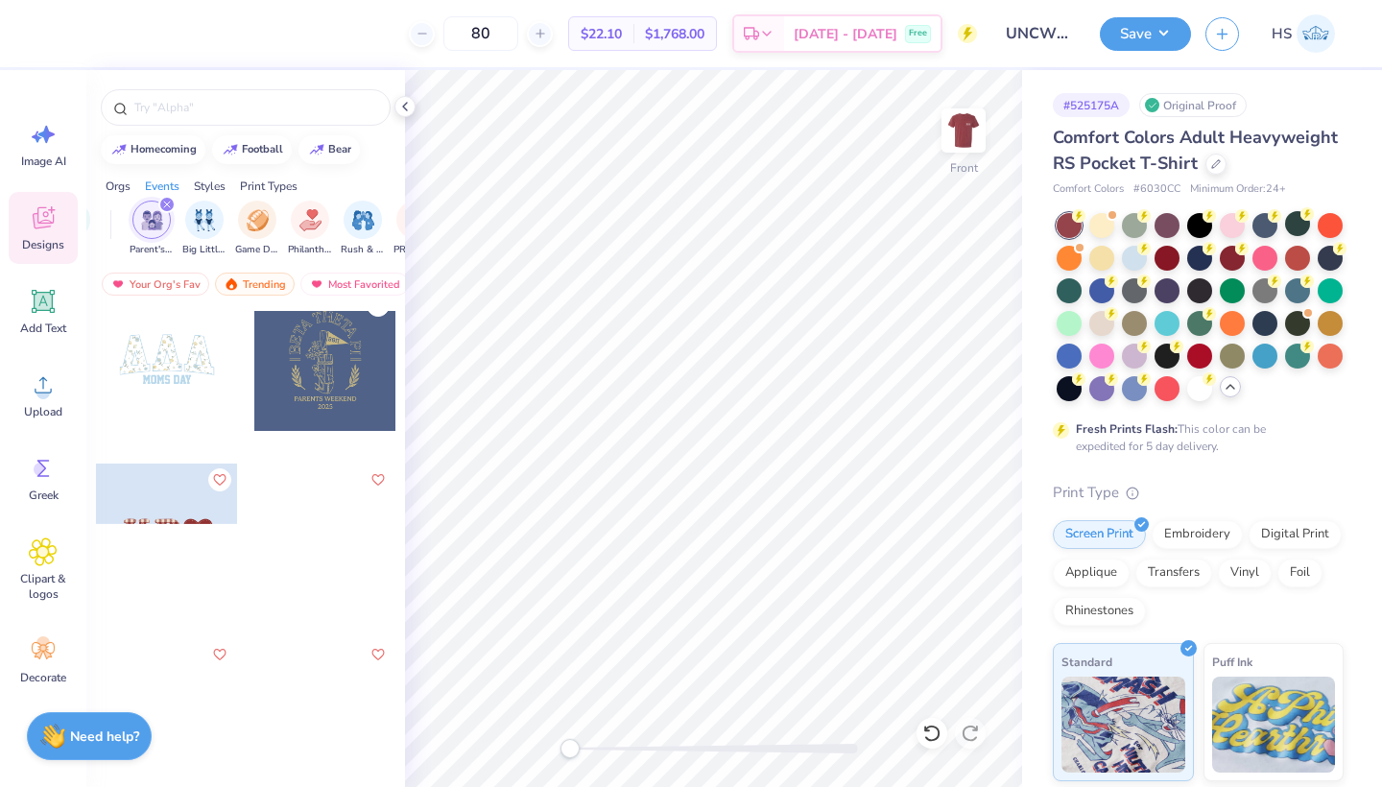
scroll to position [1405, 0]
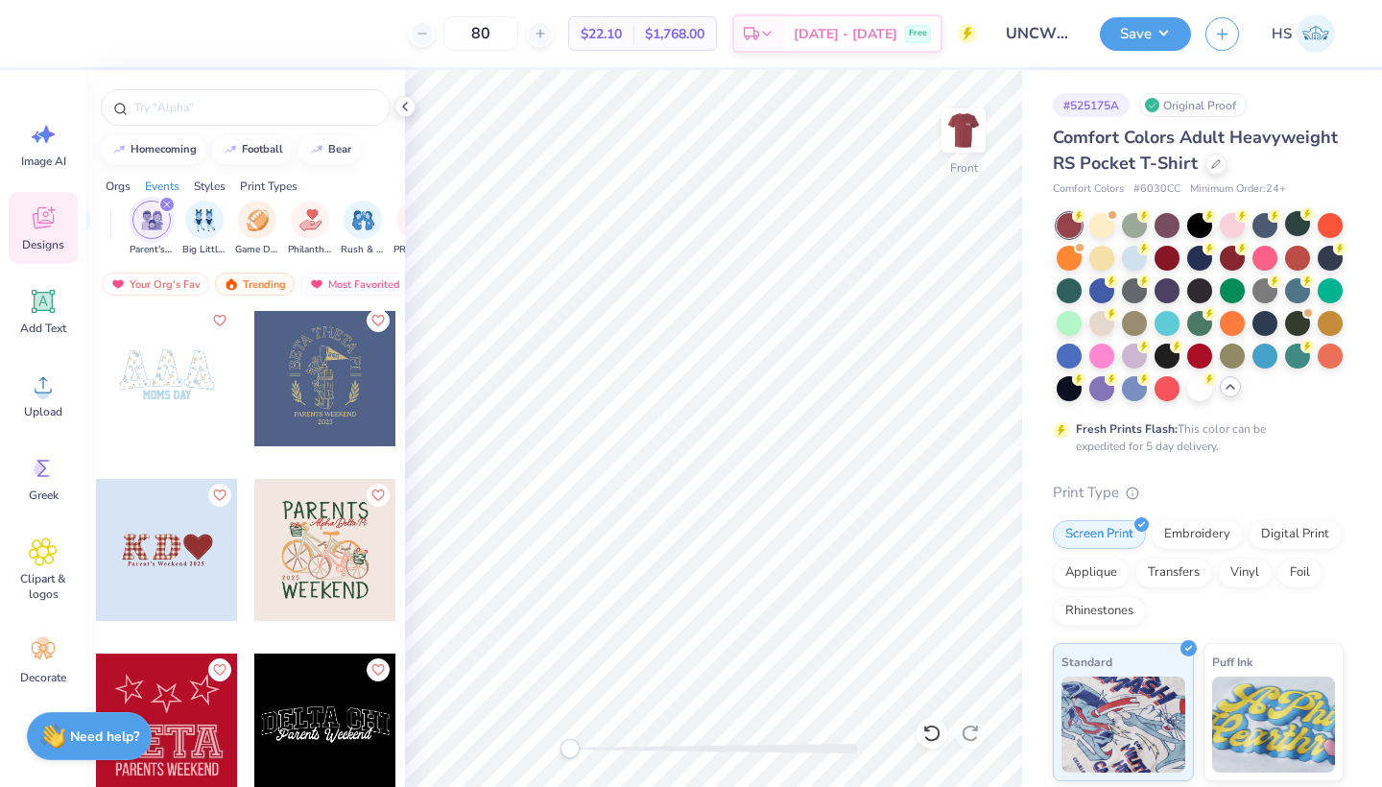
click at [322, 535] on div at bounding box center [325, 550] width 142 height 142
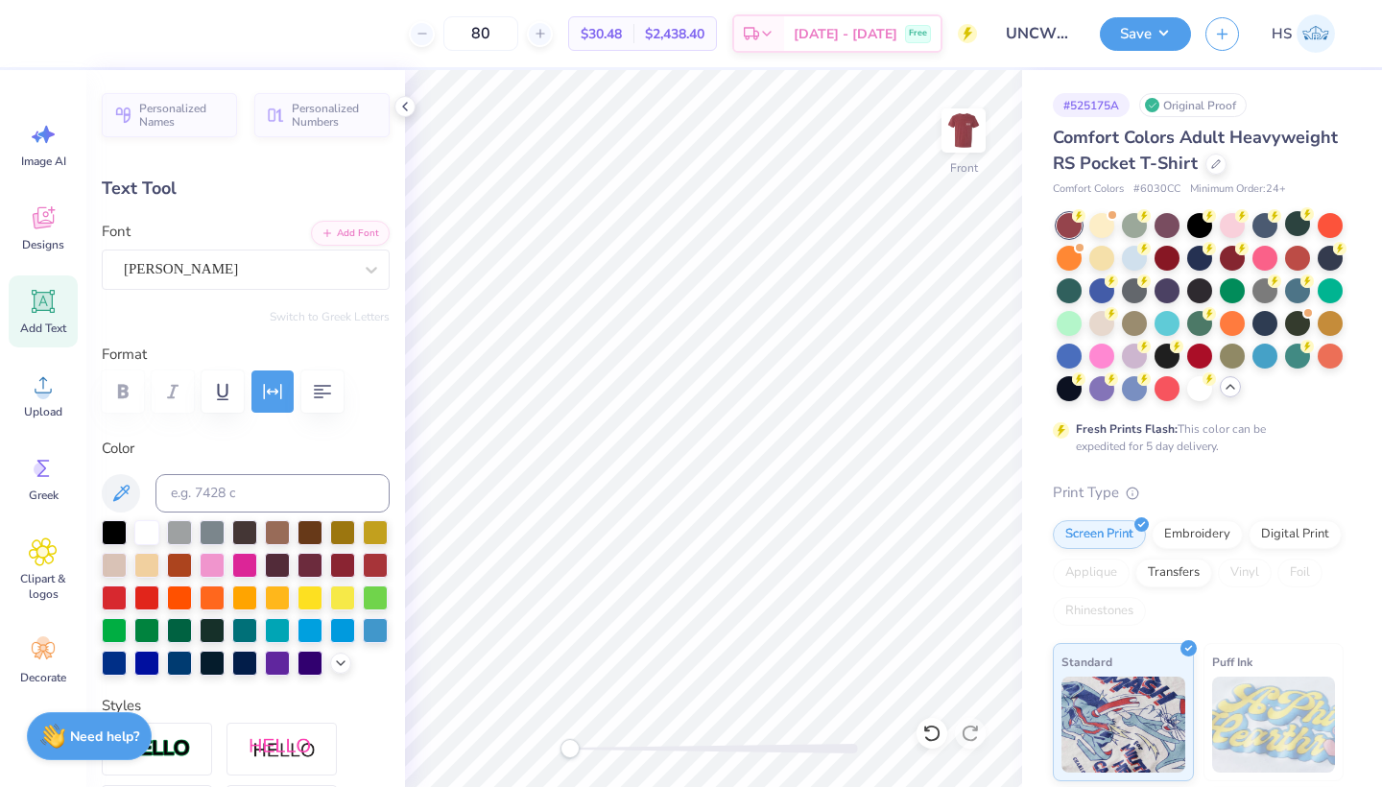
scroll to position [0, 0]
type textarea "MOTHERS"
type input "10.60"
type input "2.22"
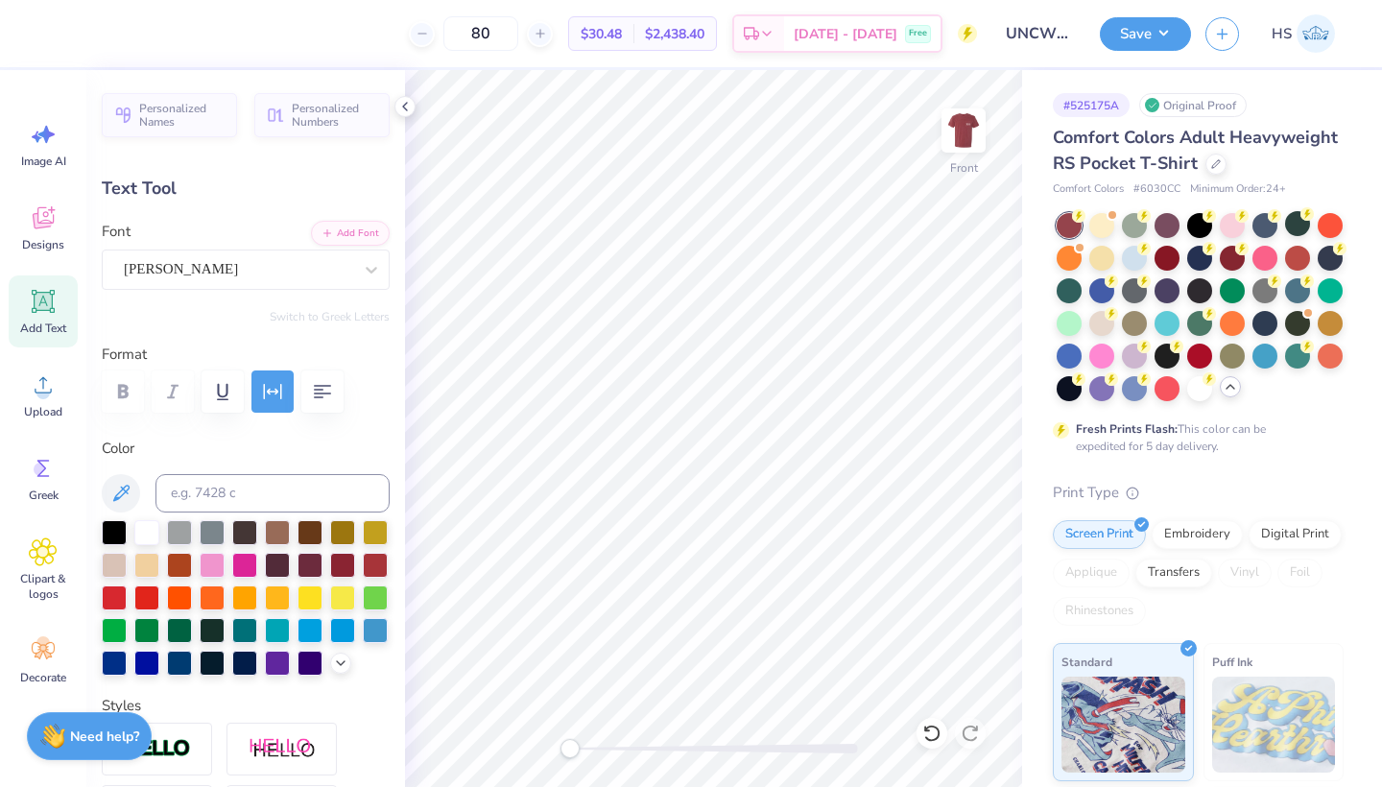
type input "12.82"
type textarea "BRUNCH"
click at [1102, 323] on div at bounding box center [1101, 321] width 25 height 25
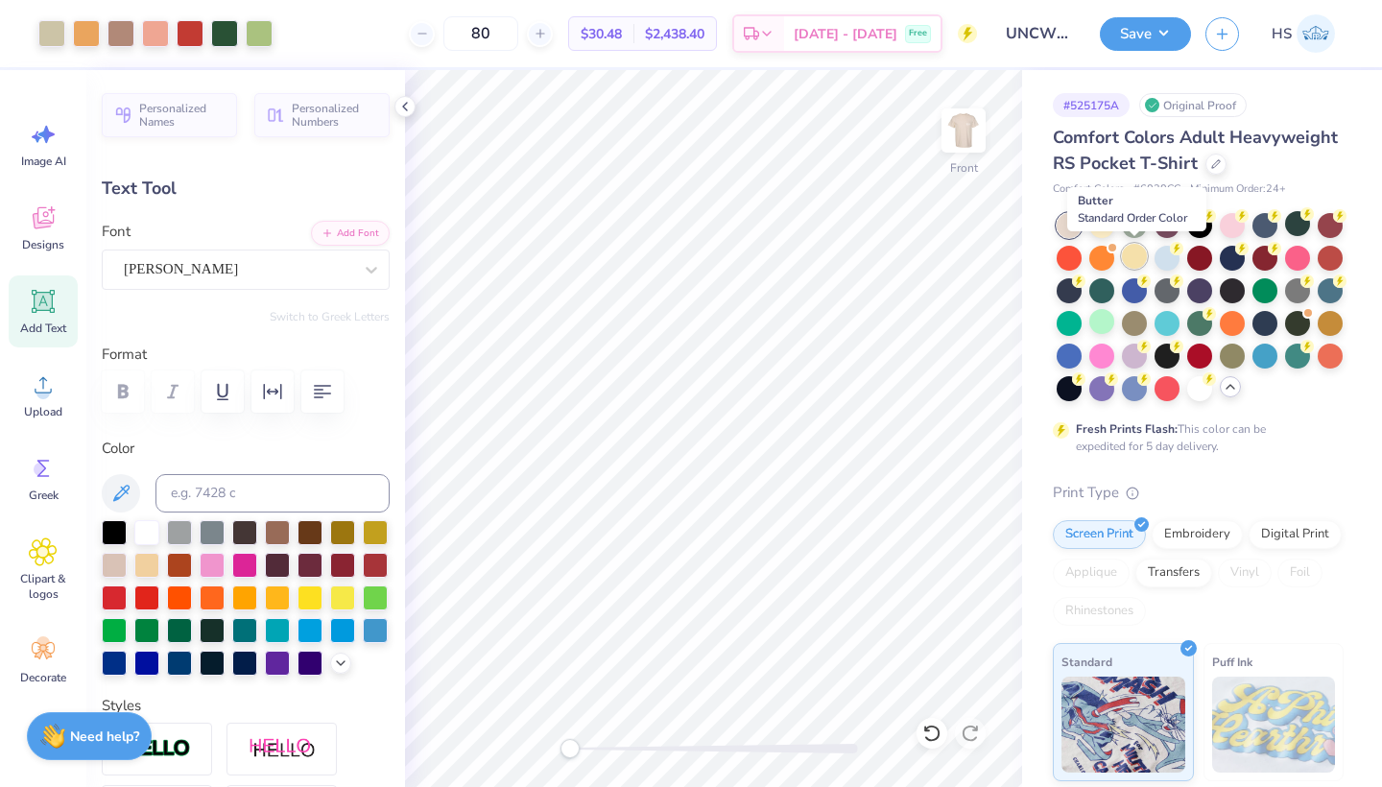
click at [1136, 253] on div at bounding box center [1134, 256] width 25 height 25
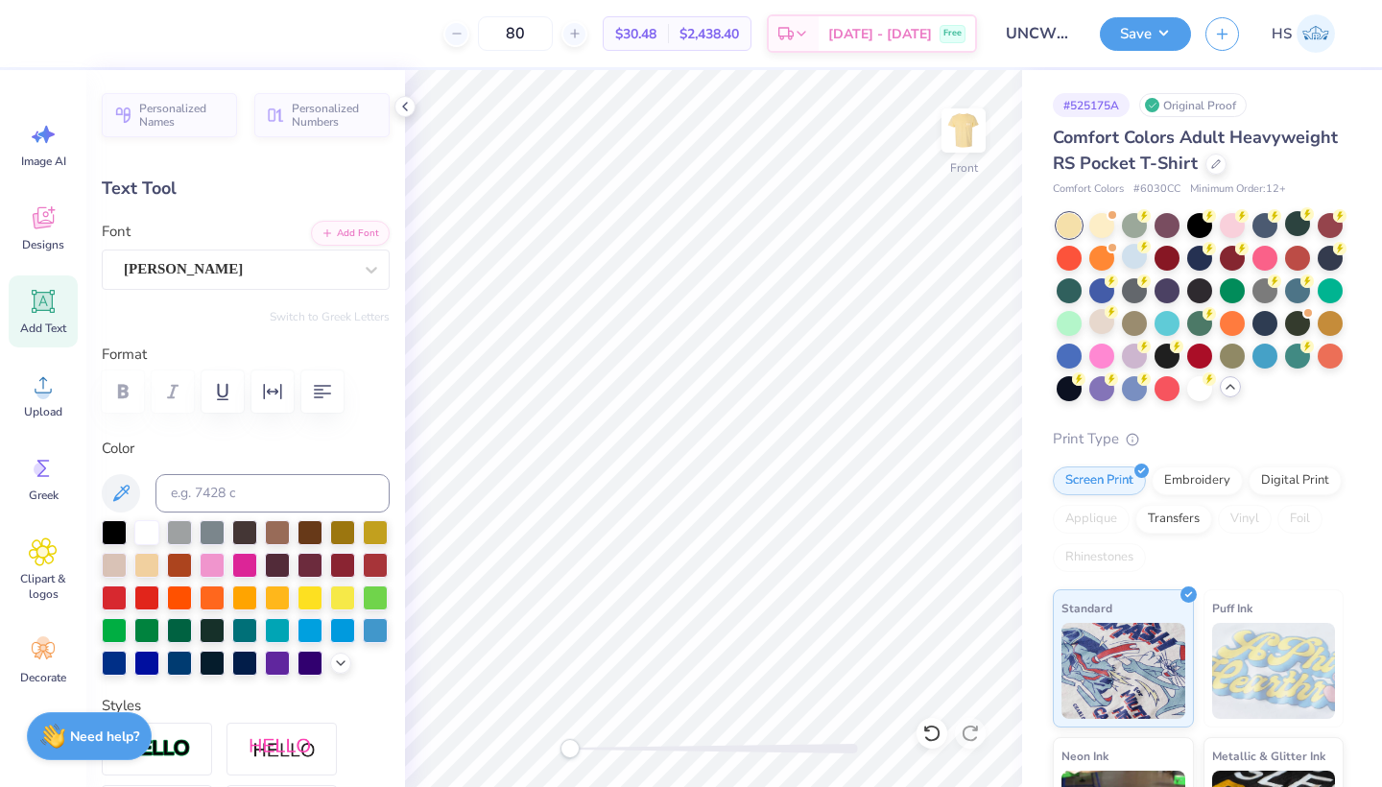
scroll to position [0, 0]
type textarea "Chi Omega"
click at [968, 126] on img at bounding box center [963, 130] width 77 height 77
click at [962, 142] on img at bounding box center [963, 130] width 77 height 77
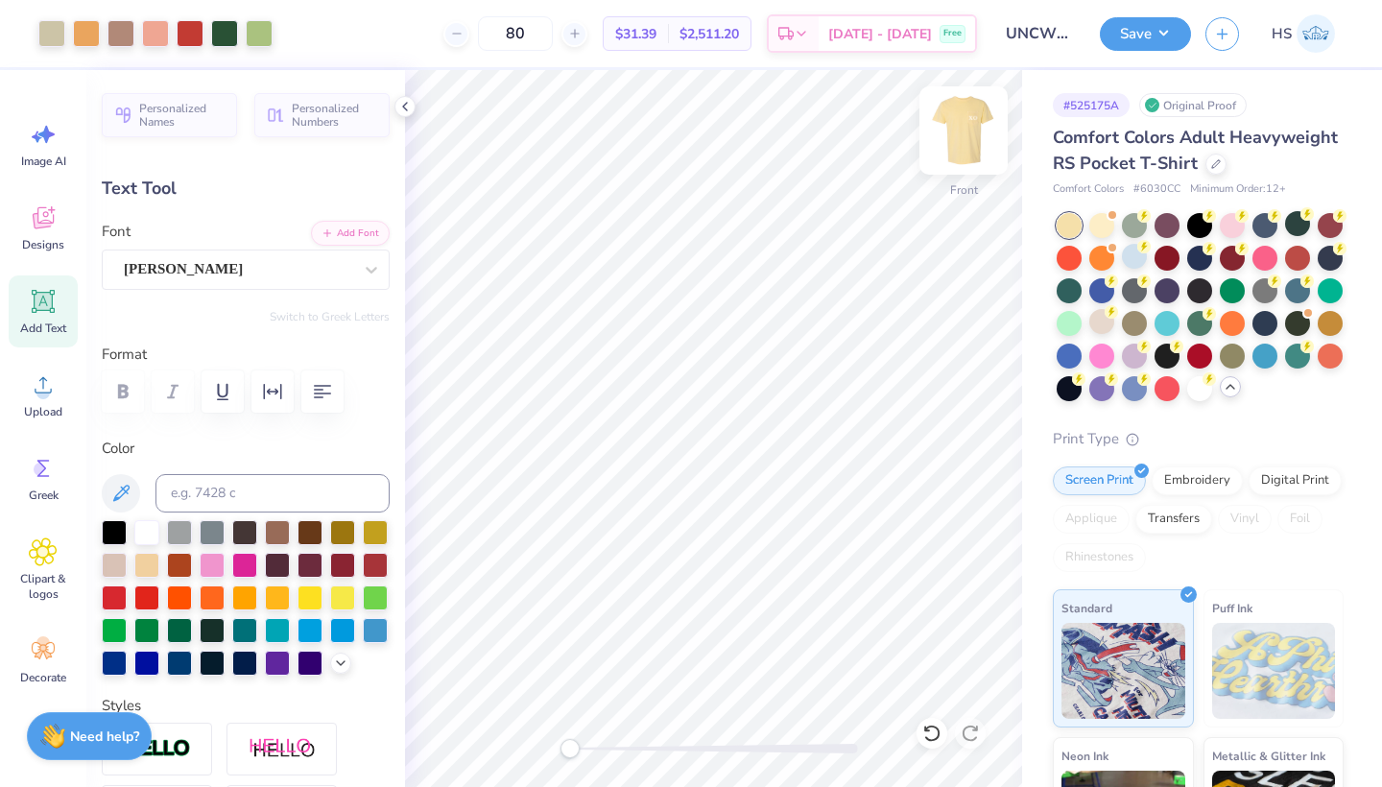
click at [960, 140] on img at bounding box center [963, 130] width 77 height 77
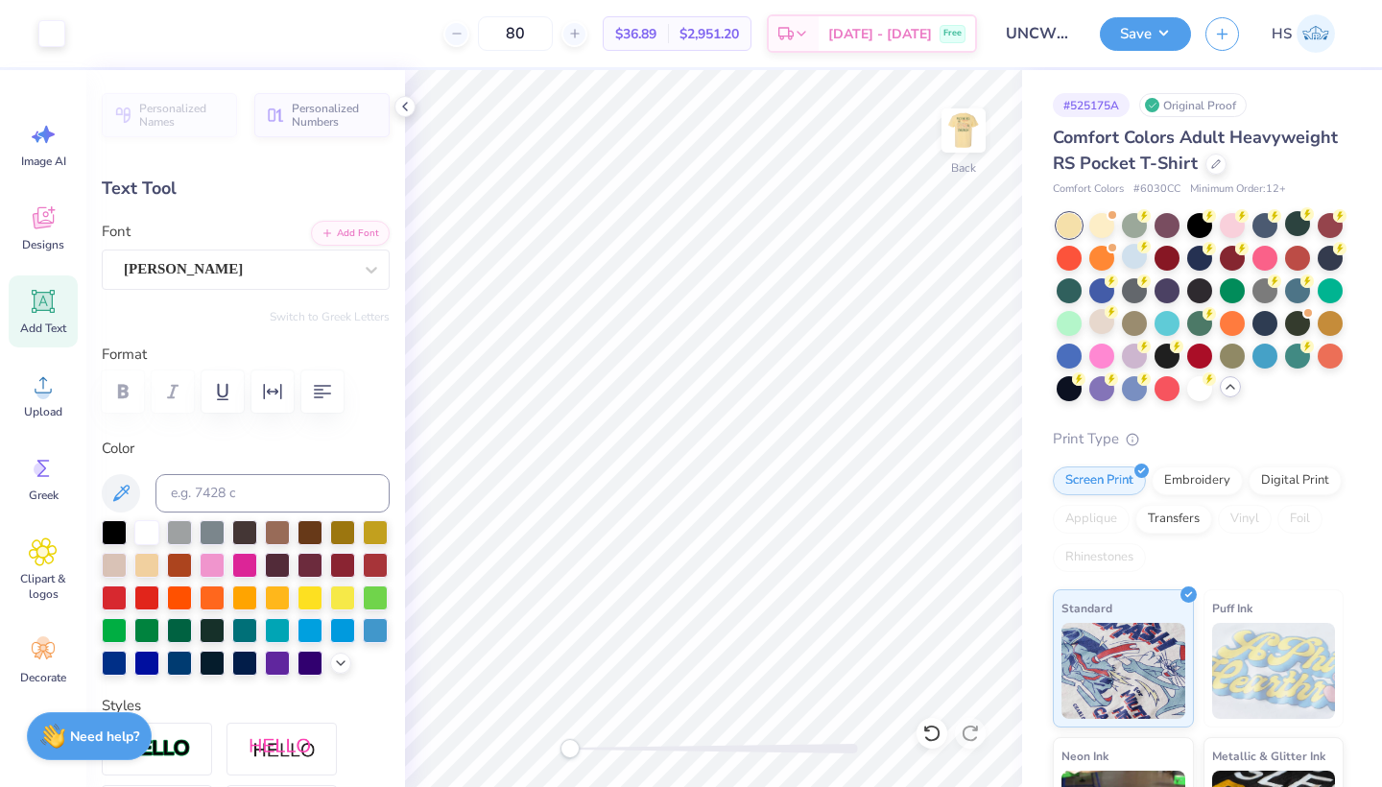
type input "3.44"
type input "1.66"
click at [223, 494] on input at bounding box center [272, 493] width 234 height 38
type input "350"
click at [1120, 29] on button "Save" at bounding box center [1145, 31] width 91 height 34
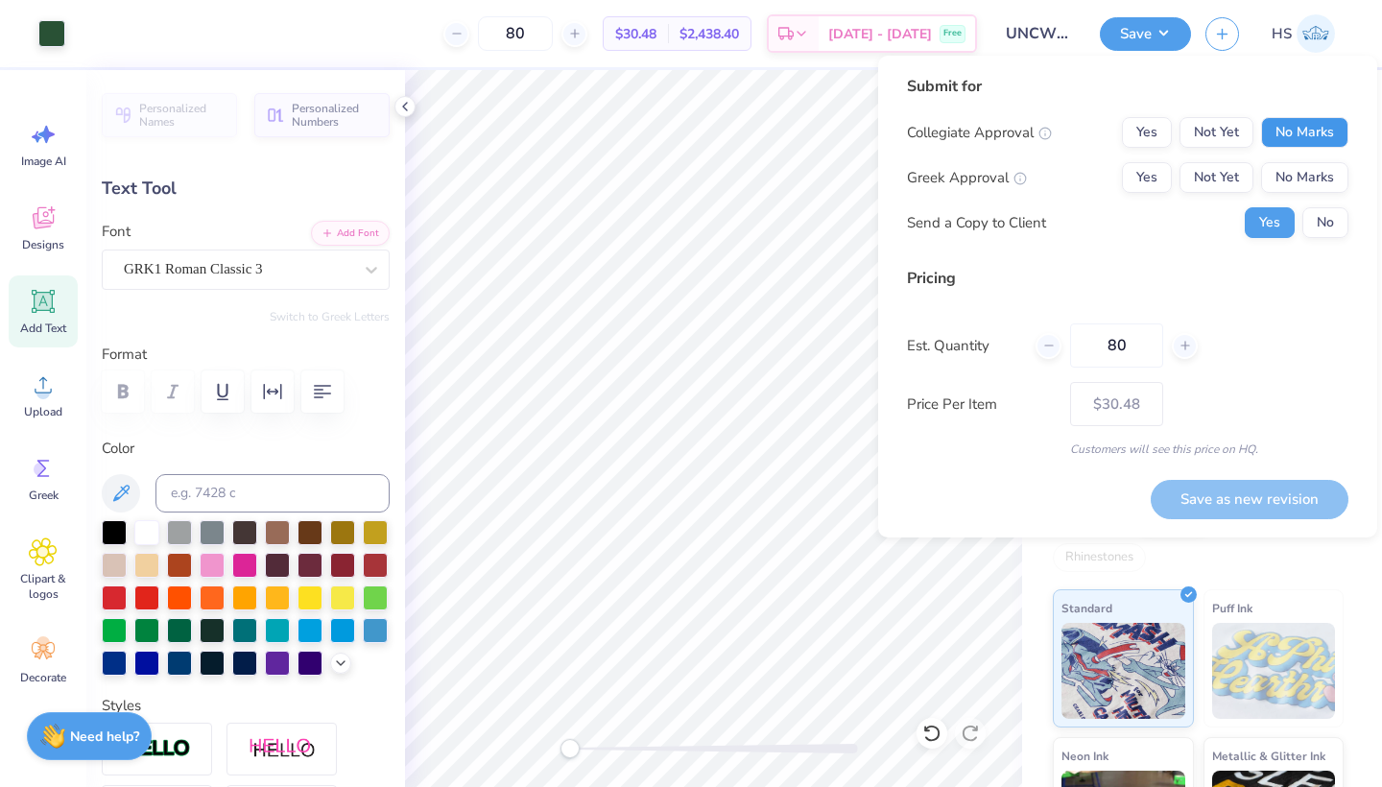
click at [1280, 119] on button "No Marks" at bounding box center [1304, 132] width 87 height 31
click at [1197, 165] on button "Not Yet" at bounding box center [1216, 177] width 74 height 31
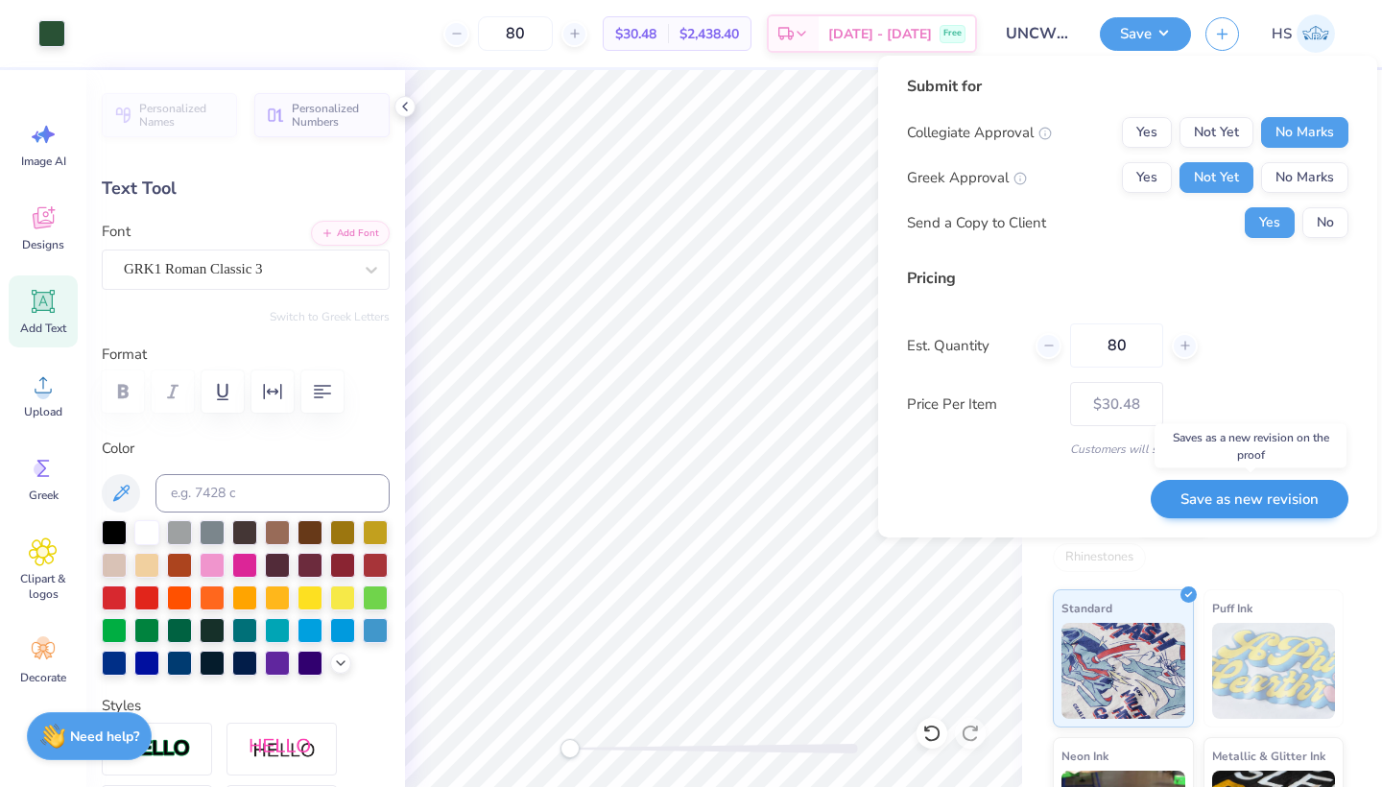
click at [1214, 502] on button "Save as new revision" at bounding box center [1249, 499] width 198 height 39
type input "$30.48"
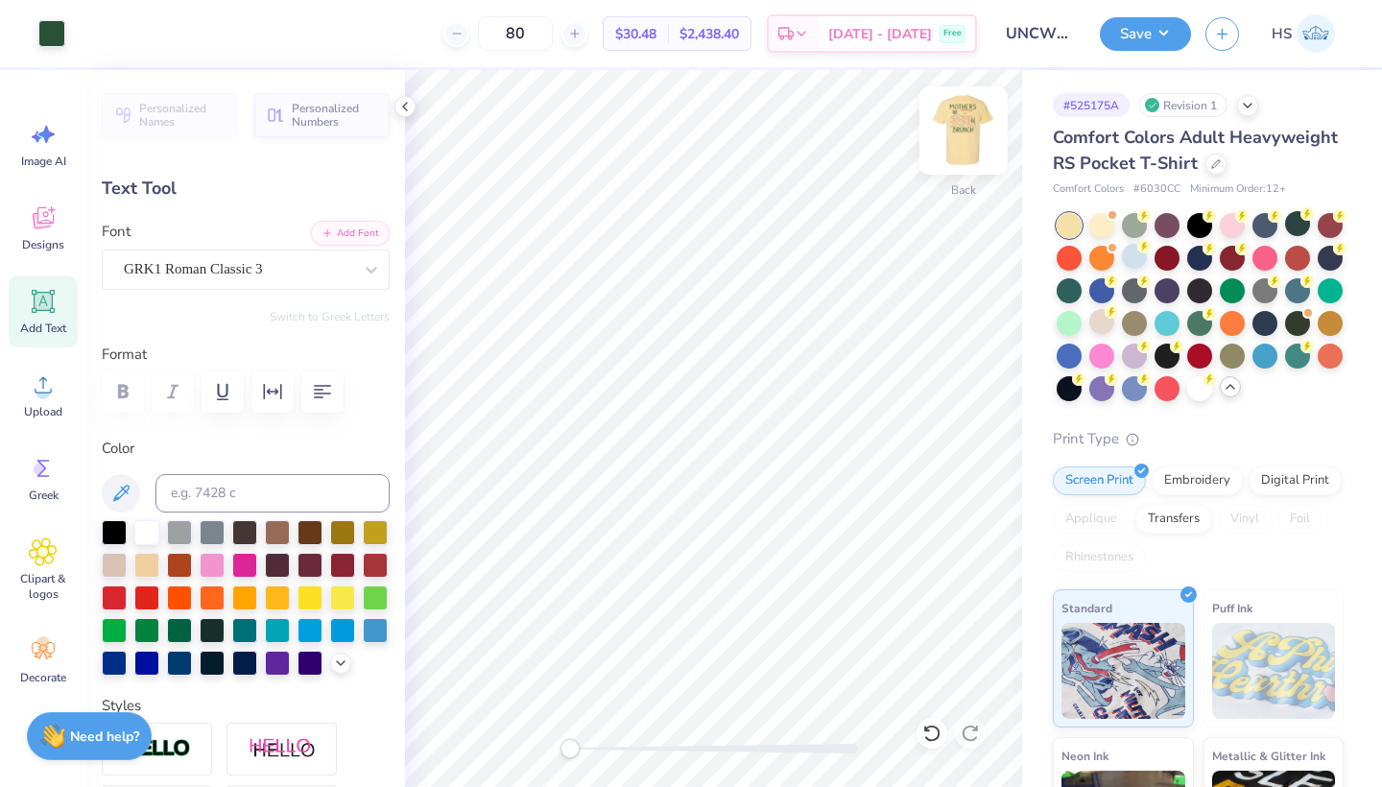
click at [958, 154] on img at bounding box center [963, 130] width 77 height 77
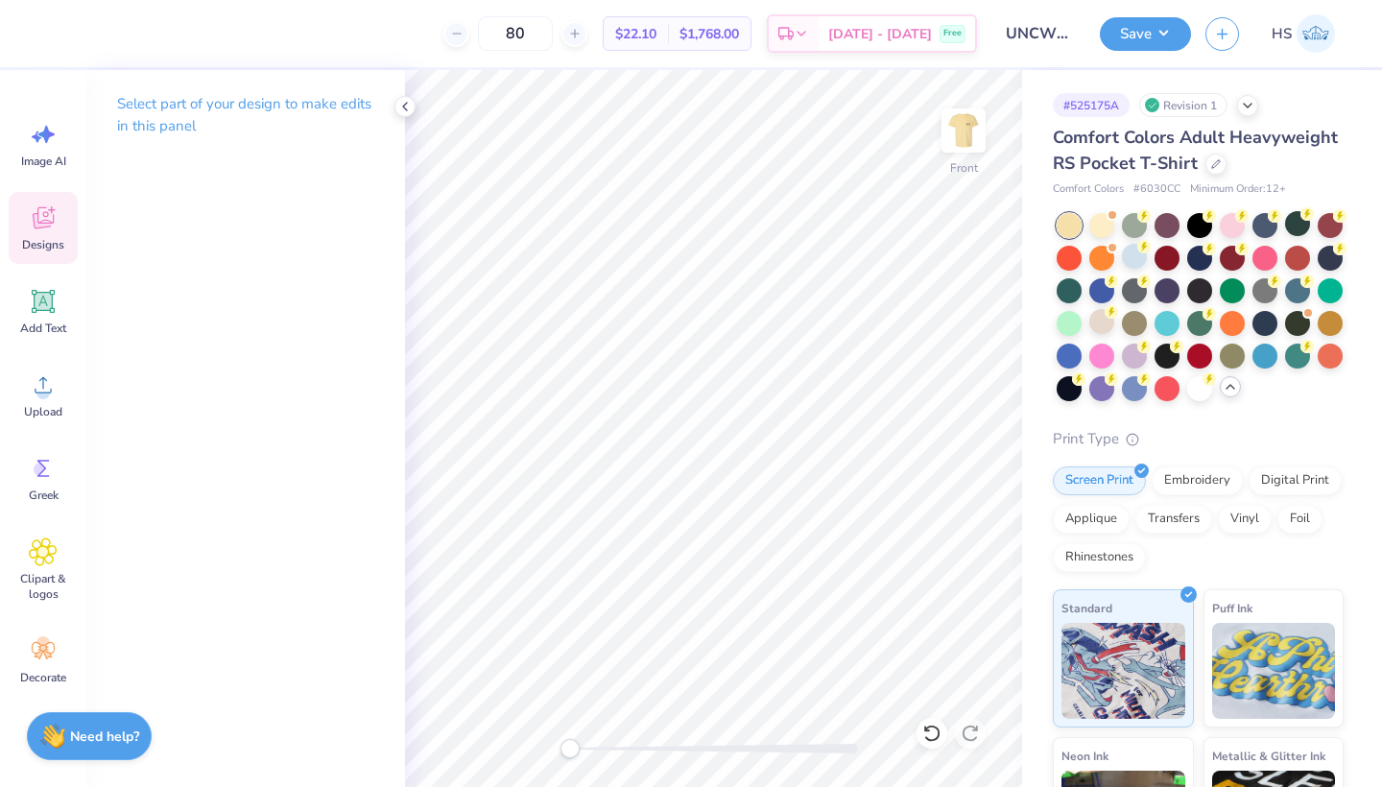
click at [45, 222] on icon at bounding box center [43, 217] width 29 height 29
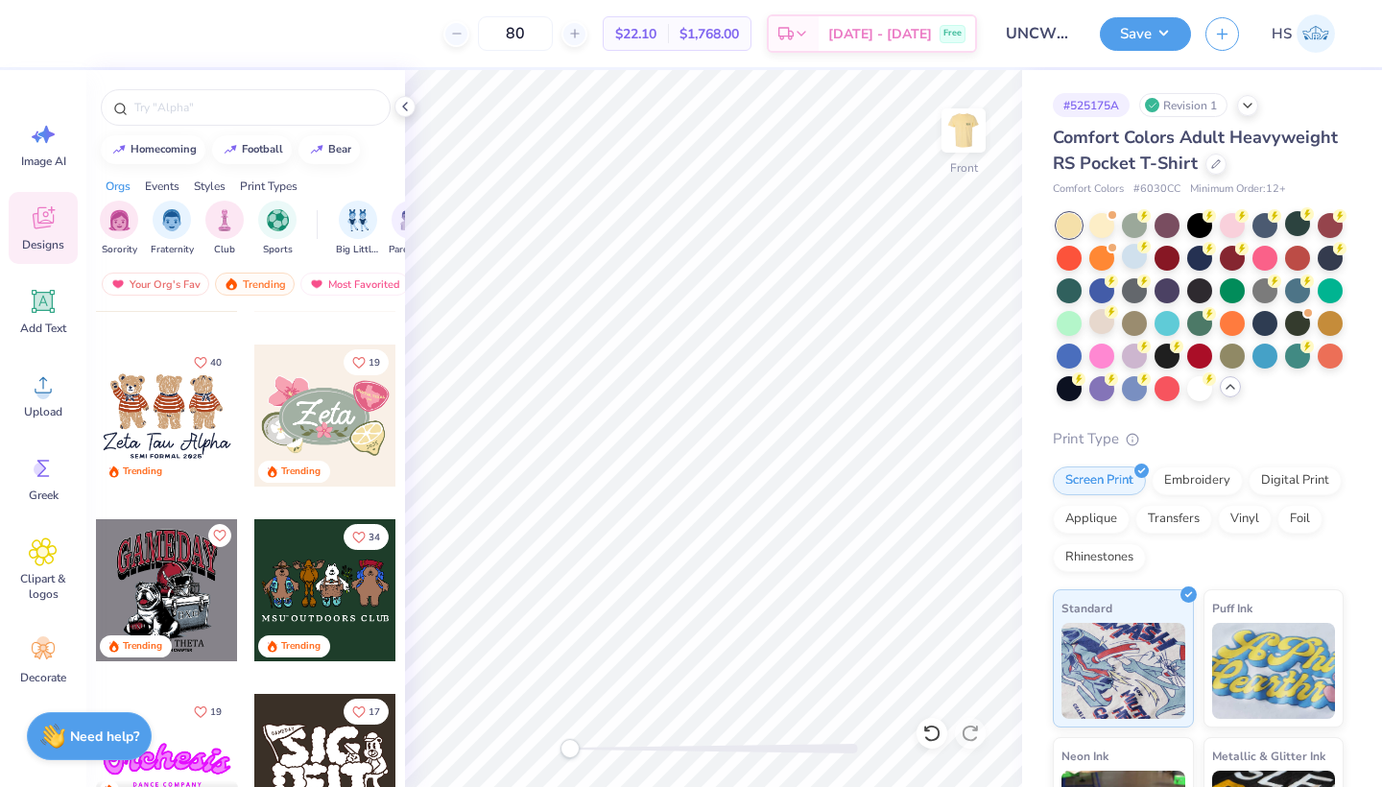
scroll to position [854, 0]
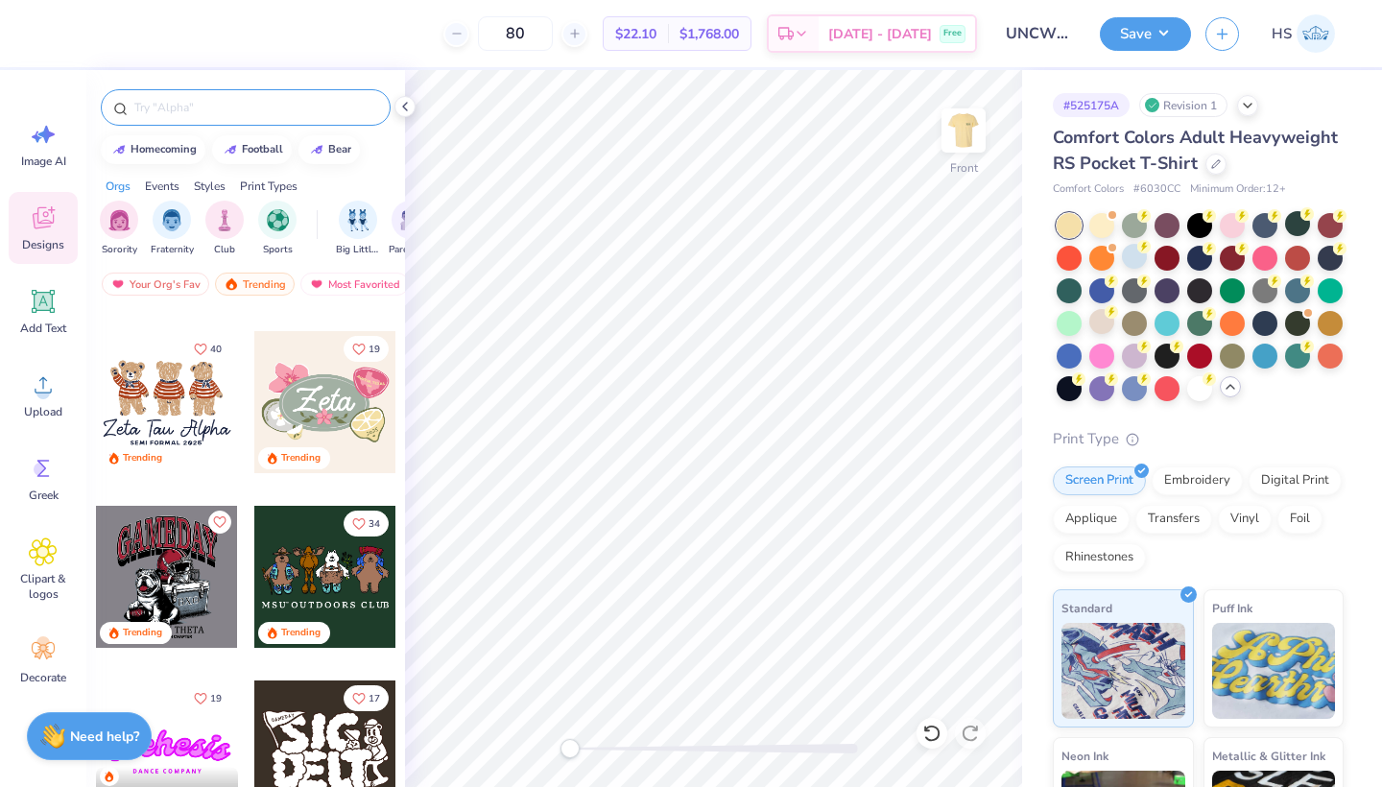
click at [157, 120] on div at bounding box center [246, 107] width 290 height 36
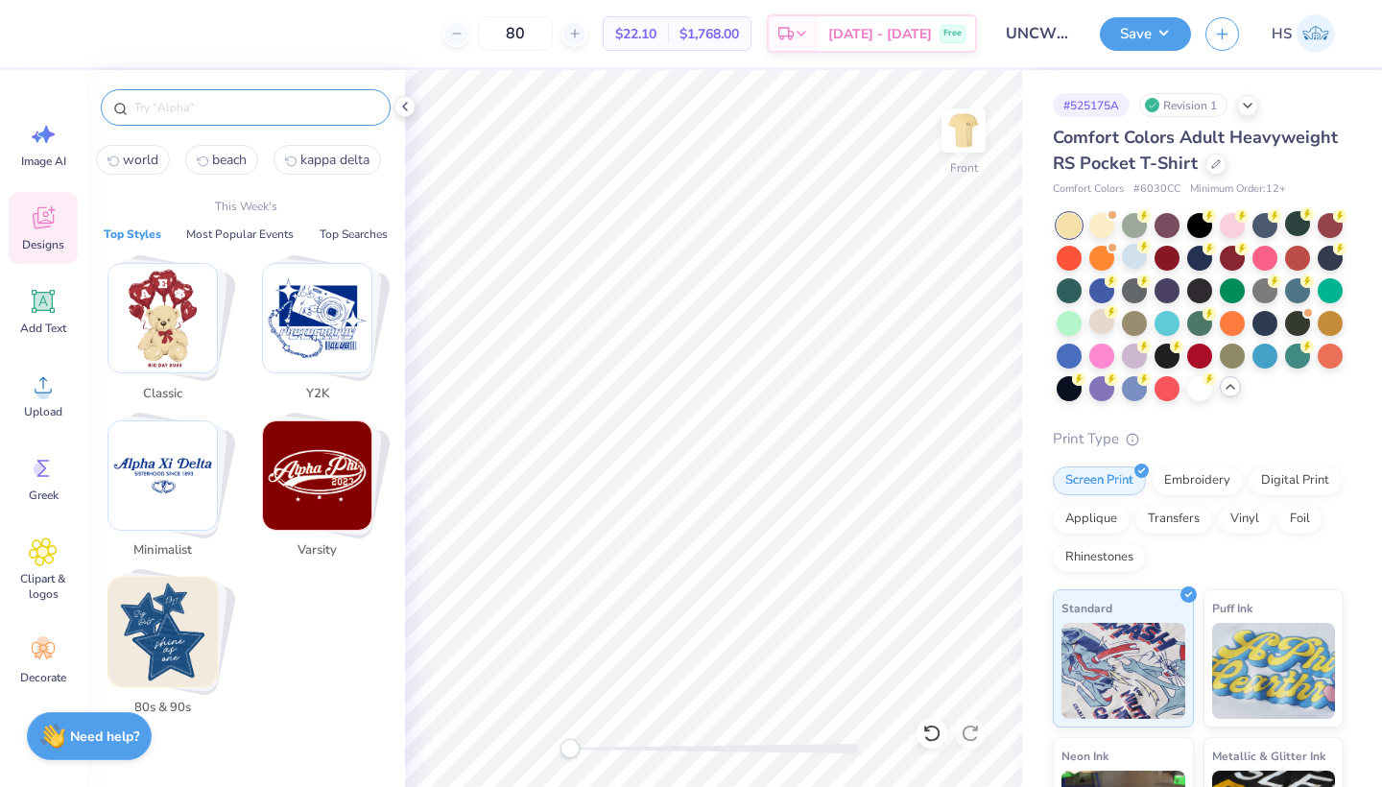
click at [171, 108] on input "m" at bounding box center [255, 107] width 246 height 19
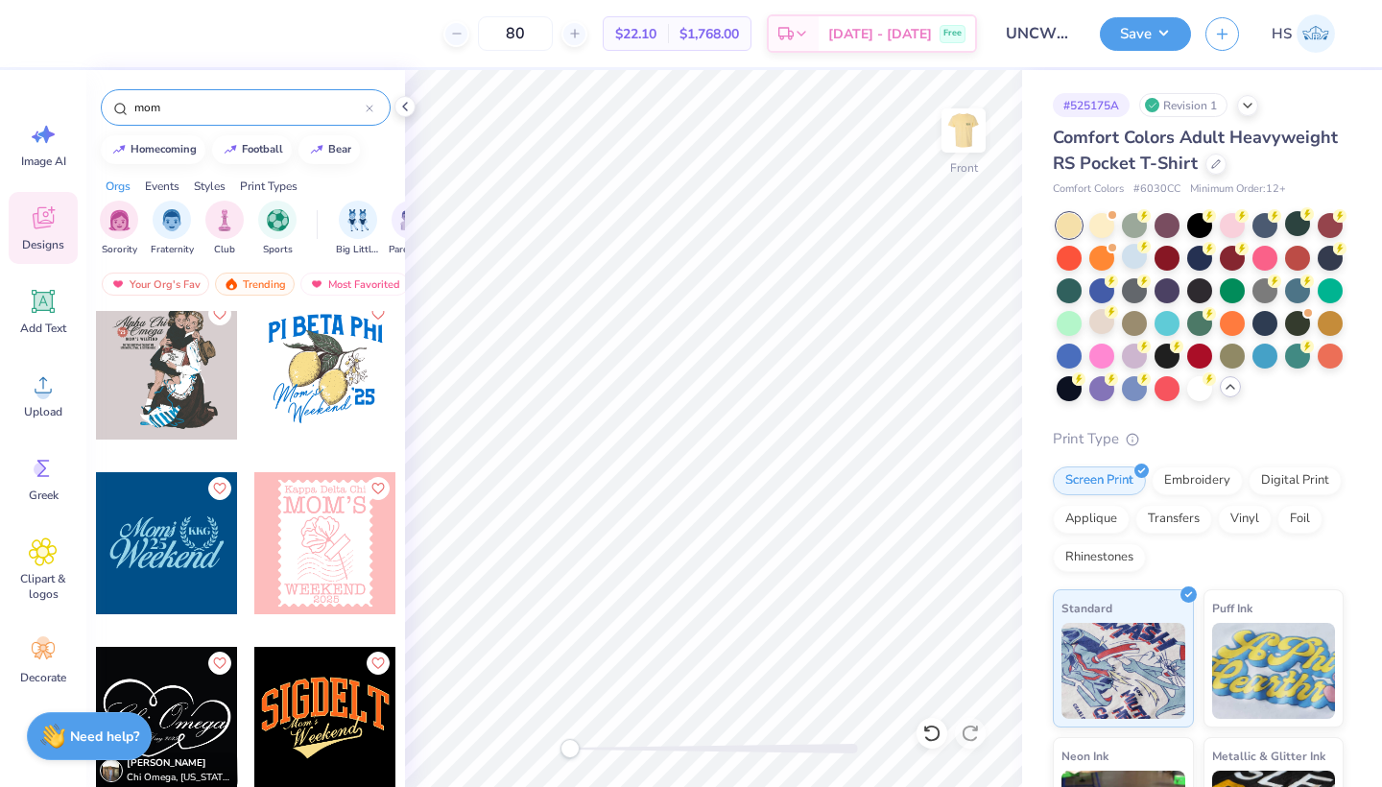
scroll to position [273, 0]
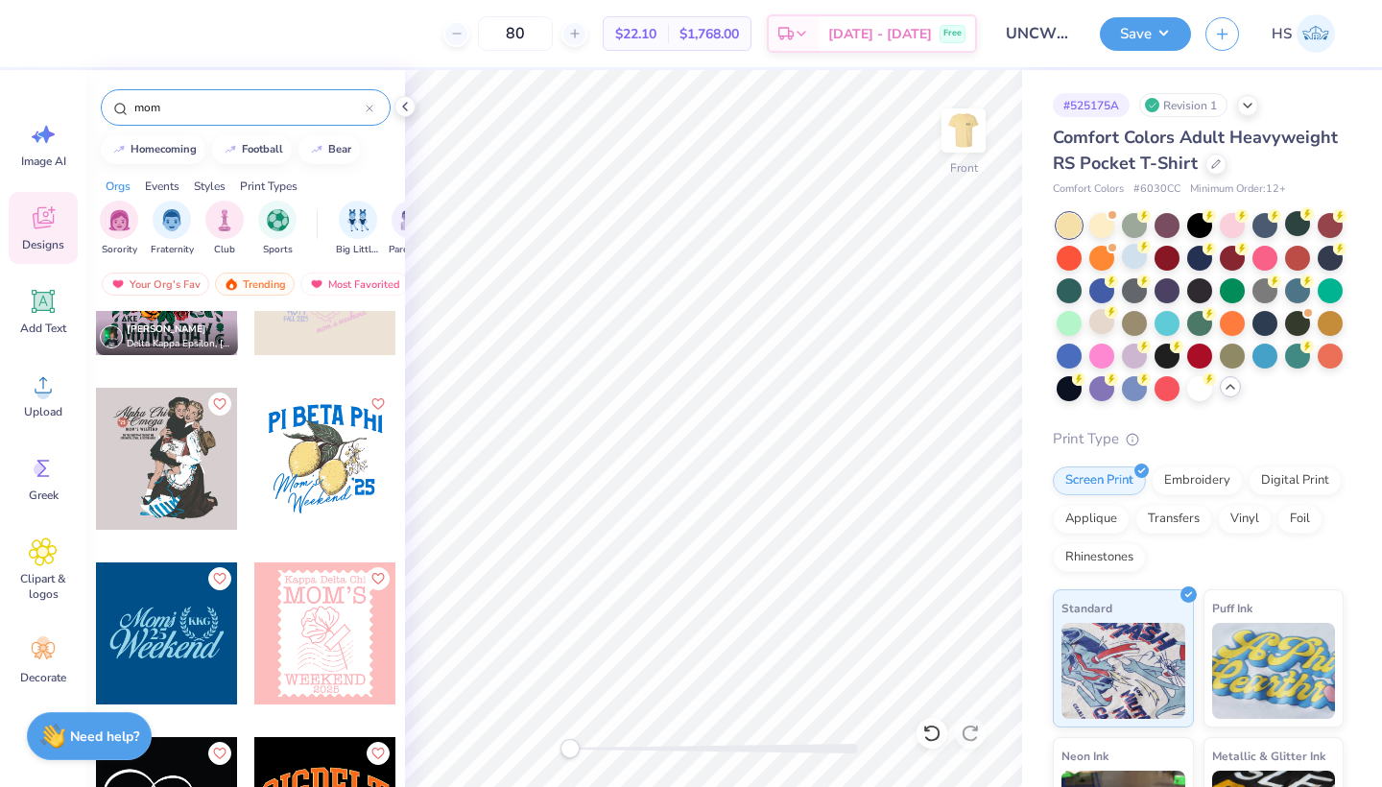
type input "mom"
click at [185, 434] on div at bounding box center [167, 459] width 142 height 142
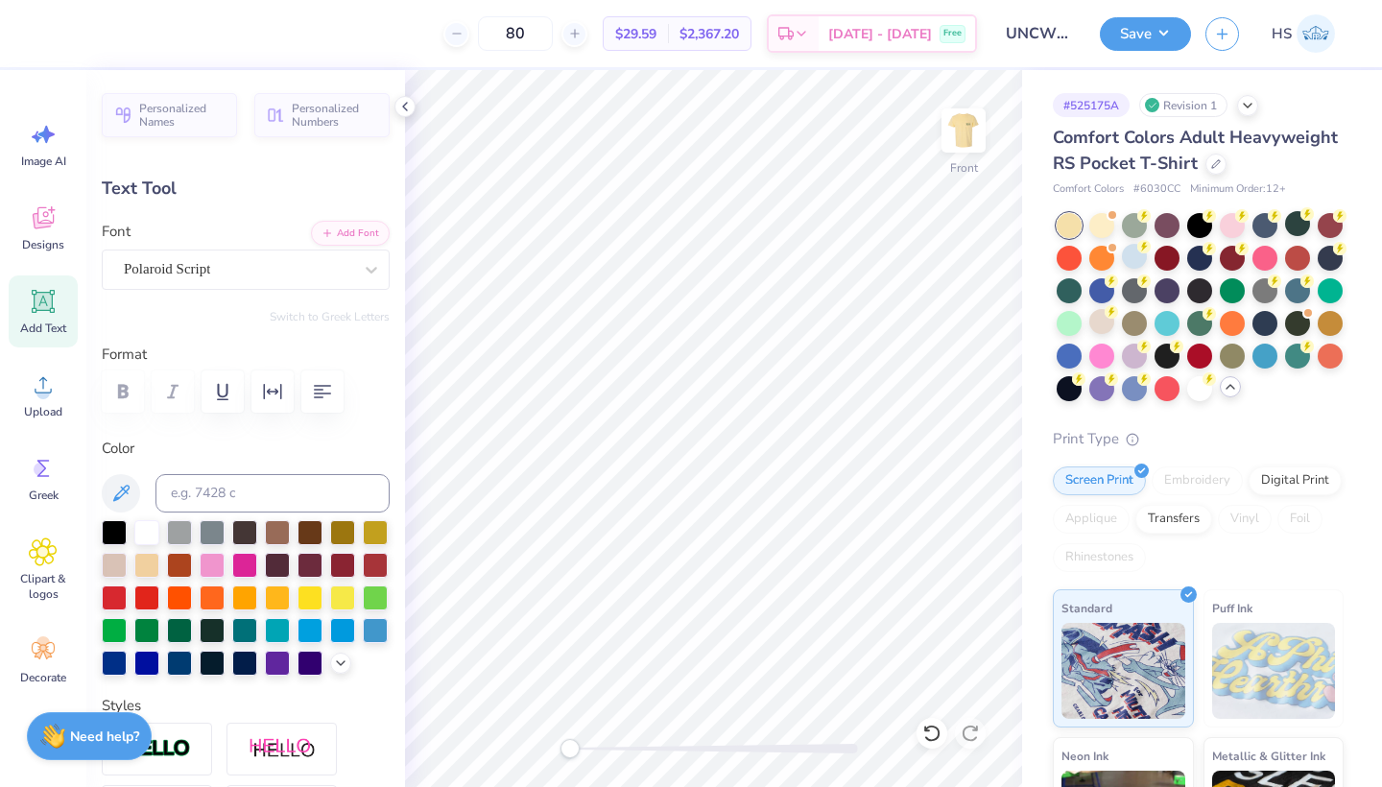
type input "6.19"
type input "1.75"
type input "4.06"
type input "-0.4"
type textarea "Chi"
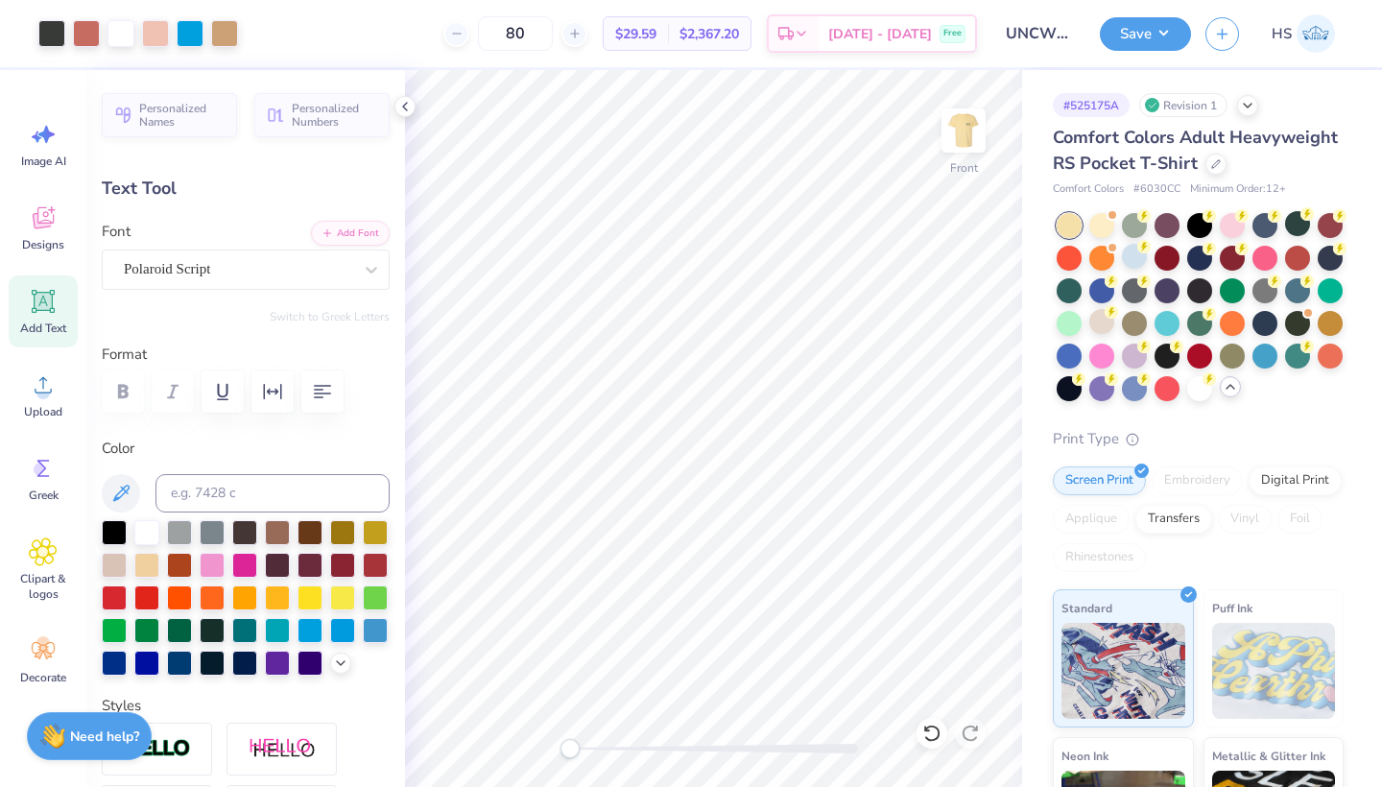
type input "0.0"
click at [596, 748] on div at bounding box center [714, 749] width 288 height 10
type input "0.67"
type input "0.35"
type input "8.65"
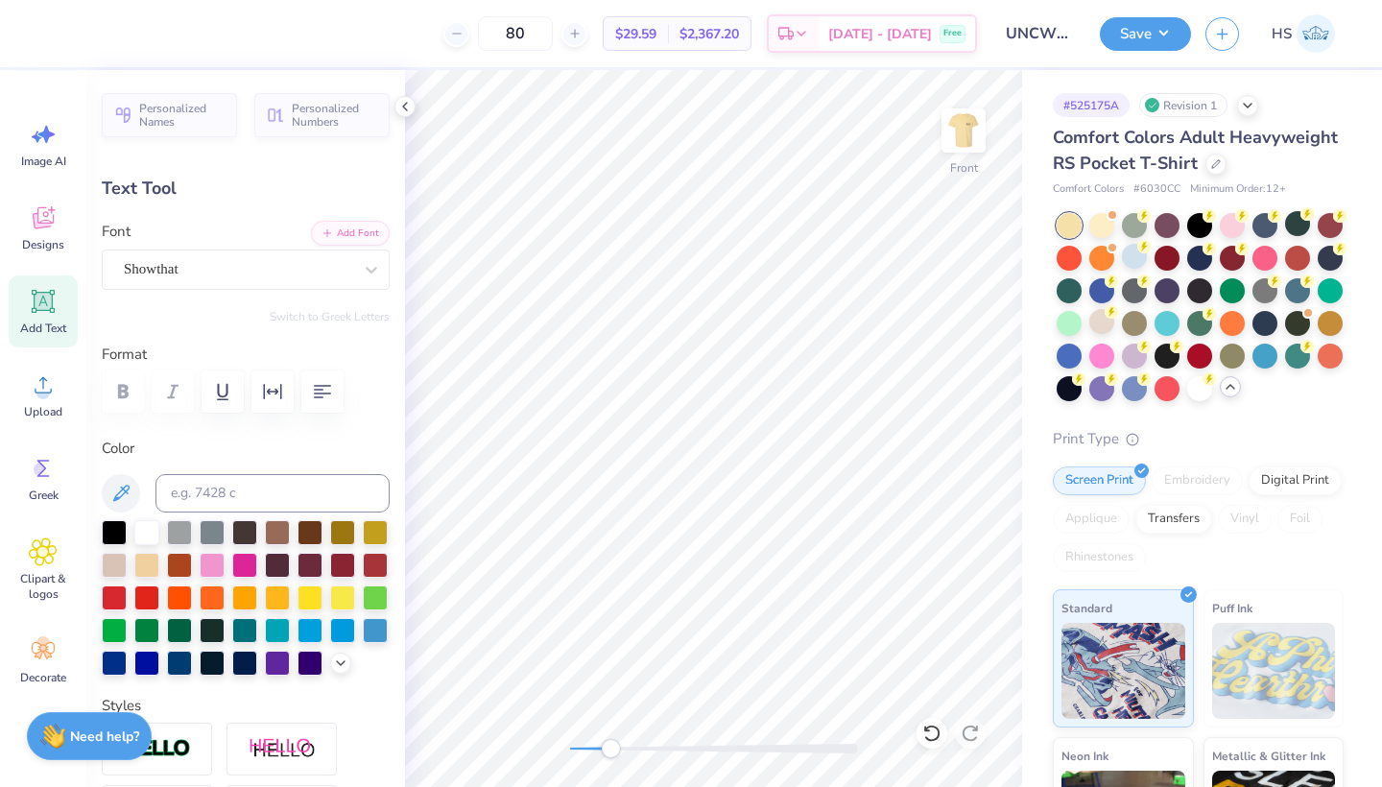
type input "0.0"
type input "1.40"
type input "0.56"
type input "8.78"
type input "0.0"
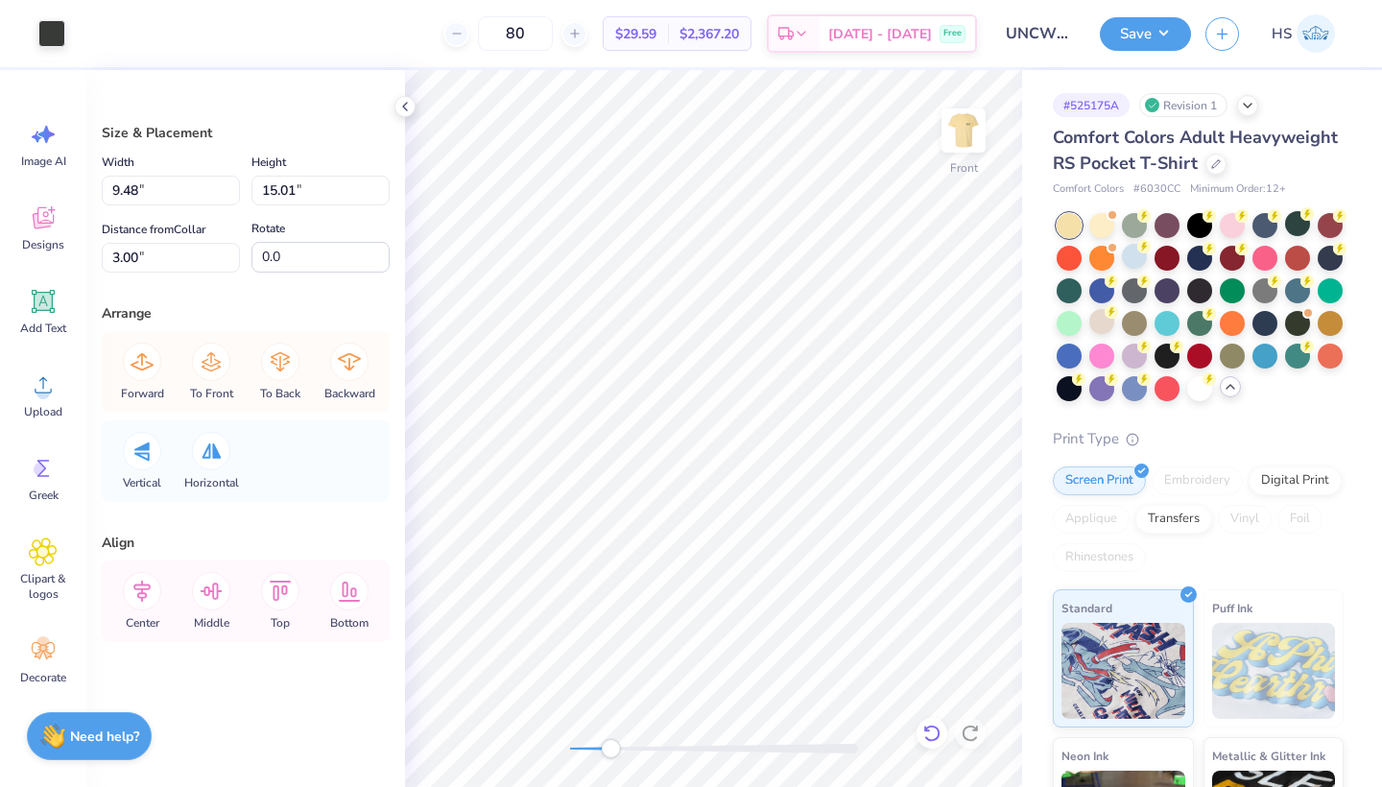
click at [932, 728] on icon at bounding box center [931, 732] width 19 height 19
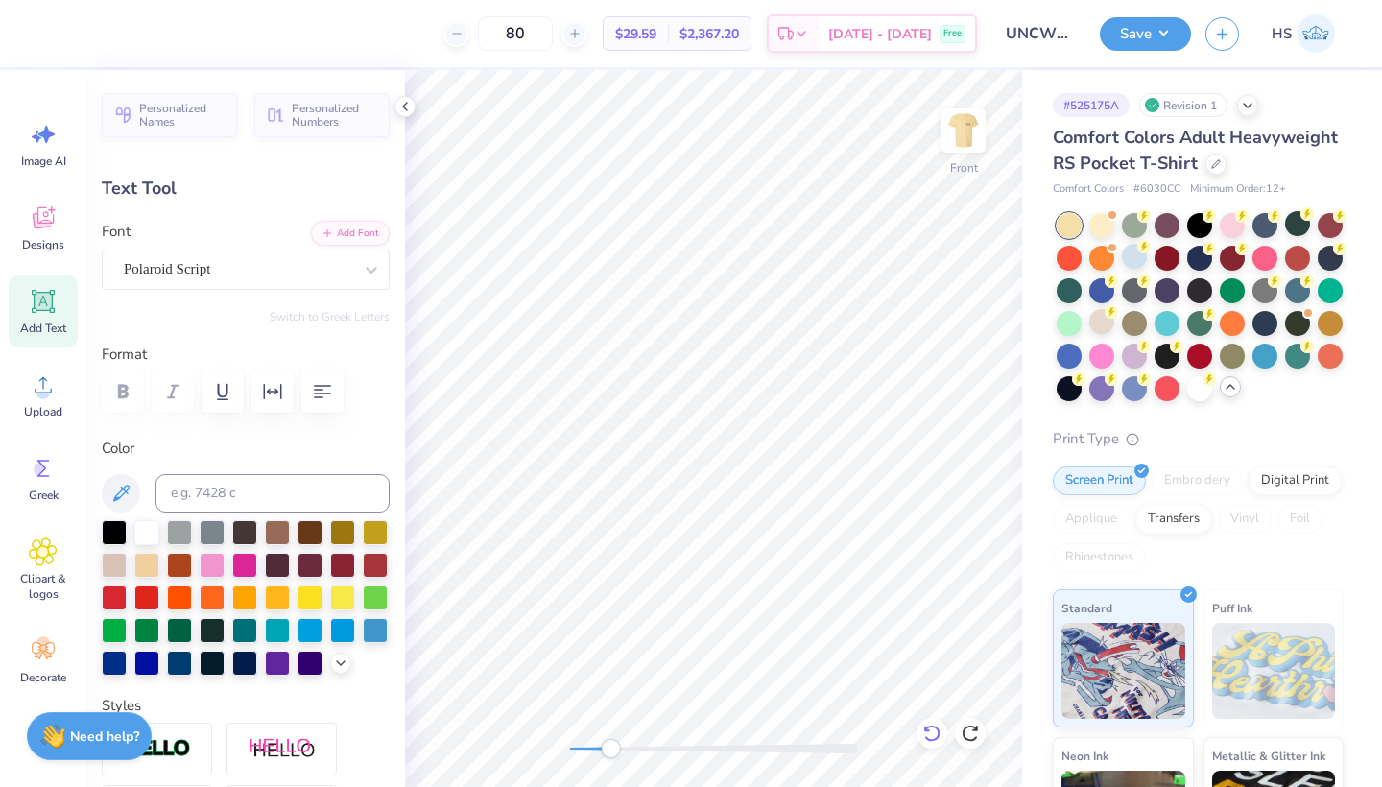
type input "0.0"
click at [924, 729] on icon at bounding box center [931, 732] width 19 height 19
